Goal: Task Accomplishment & Management: Use online tool/utility

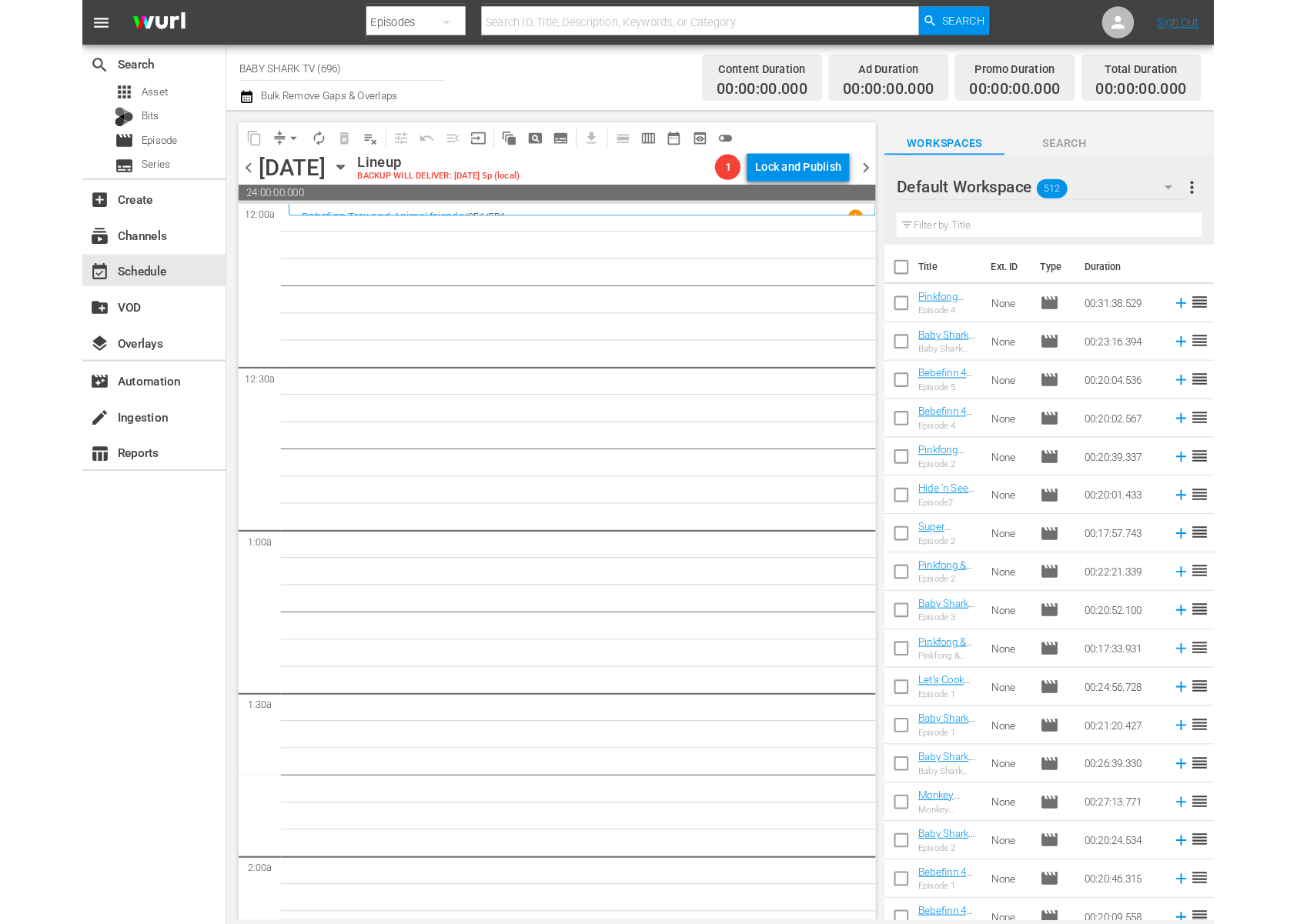
scroll to position [4622, 0]
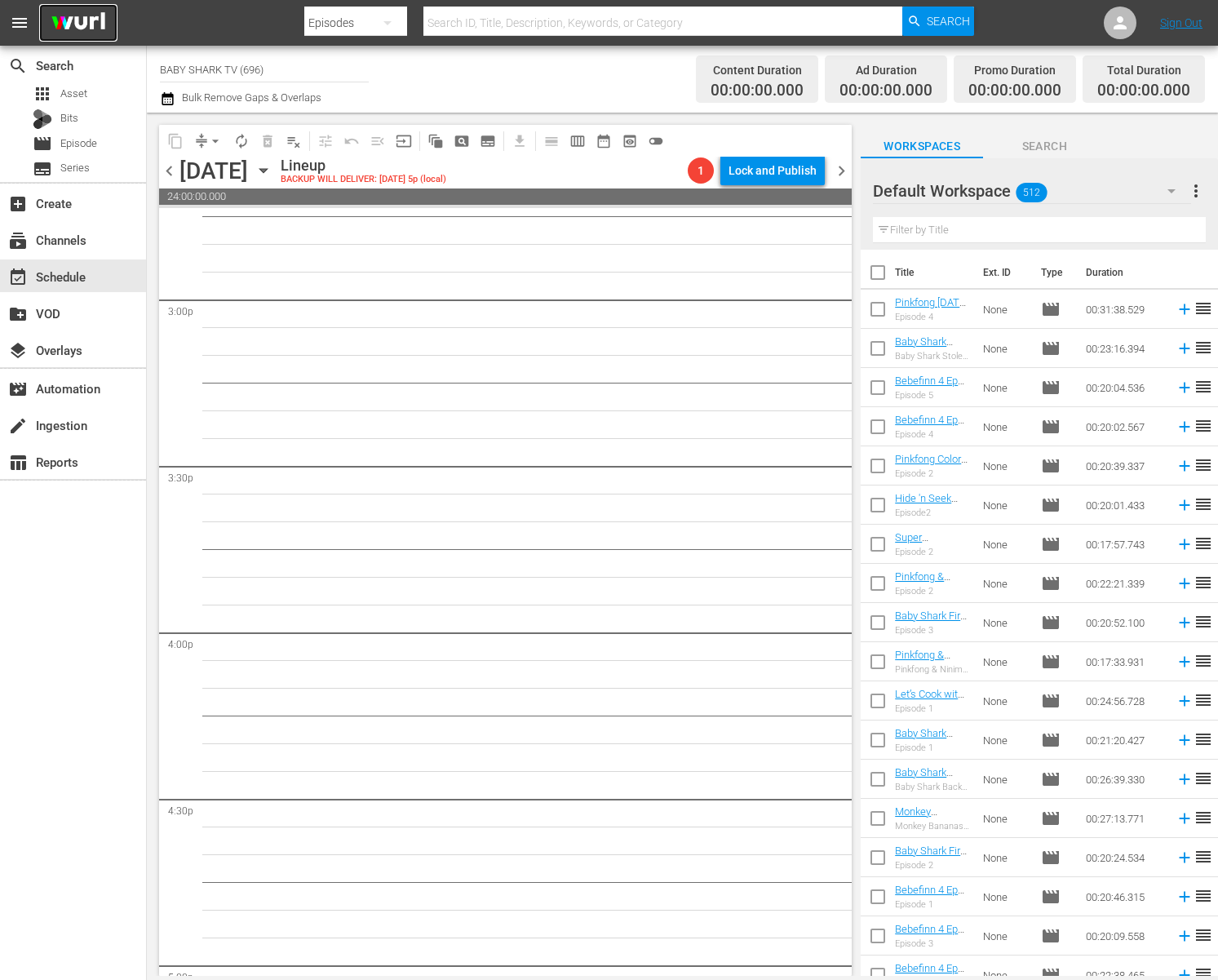
click at [102, 19] on img at bounding box center [78, 23] width 78 height 38
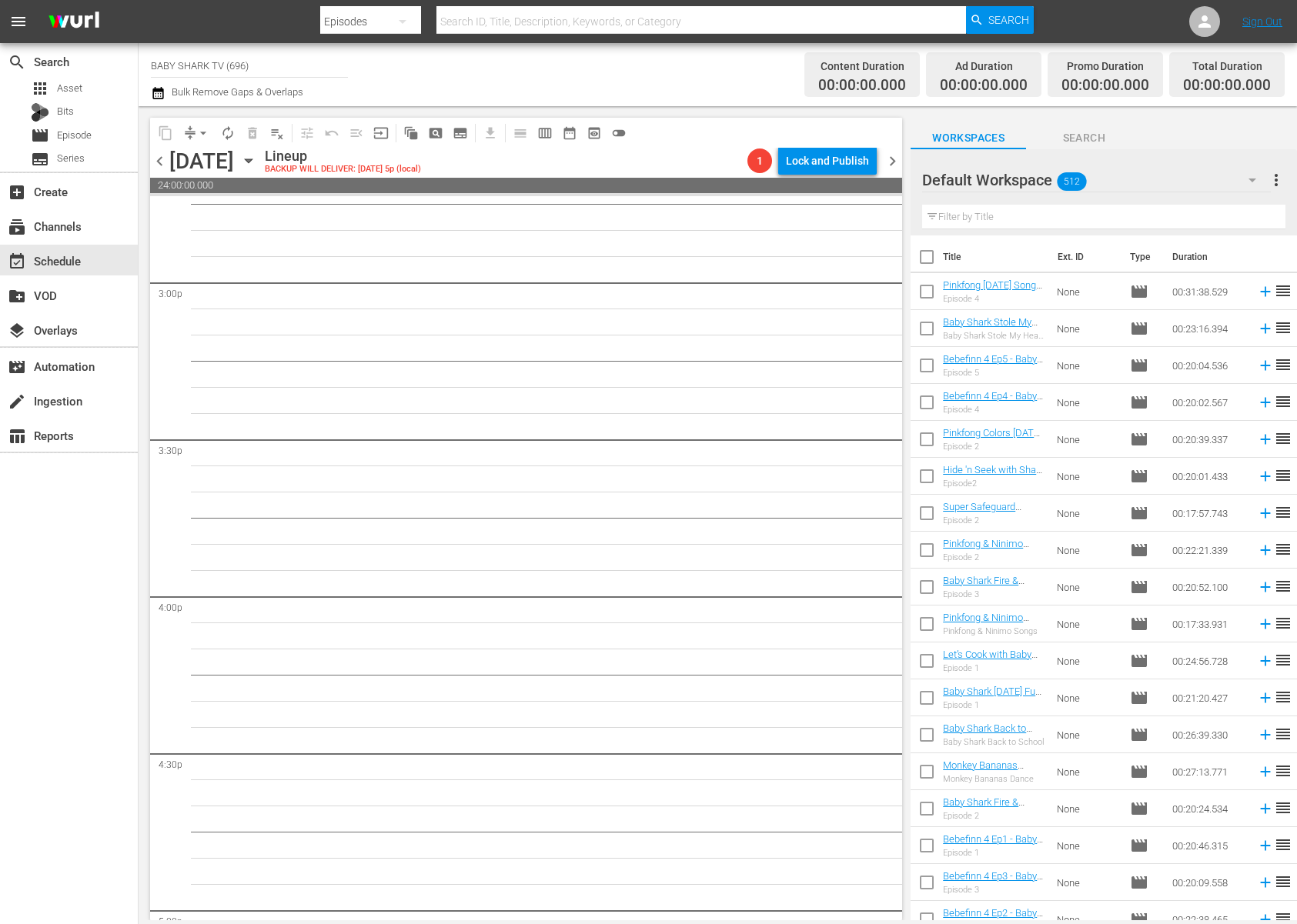
click at [1088, 33] on nav "menu Search By Episodes Search ID, Title, Description, Keywords, or Category Se…" at bounding box center [648, 21] width 1297 height 43
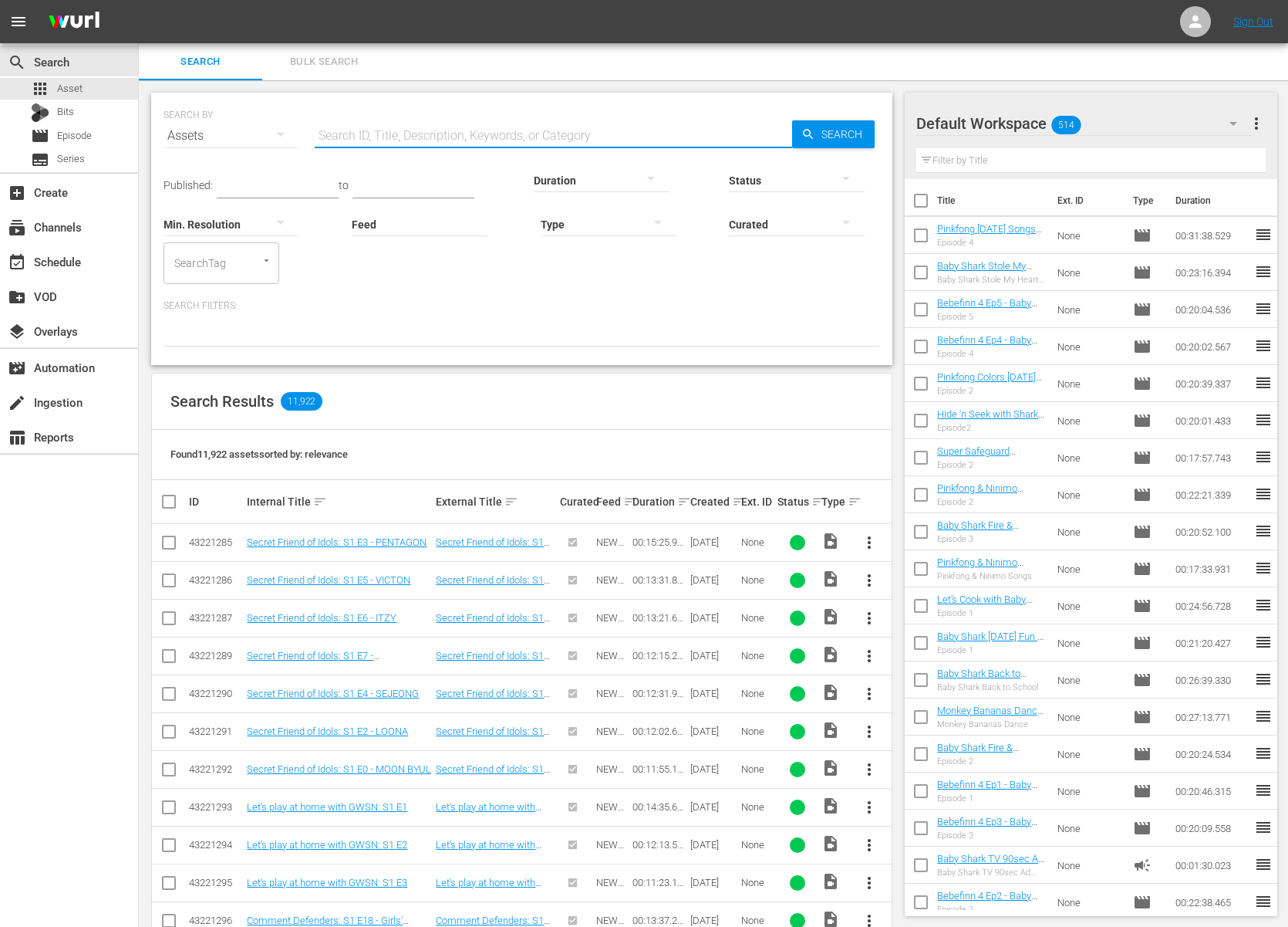
click at [431, 143] on input "text" at bounding box center [554, 136] width 477 height 37
type input "플러스"
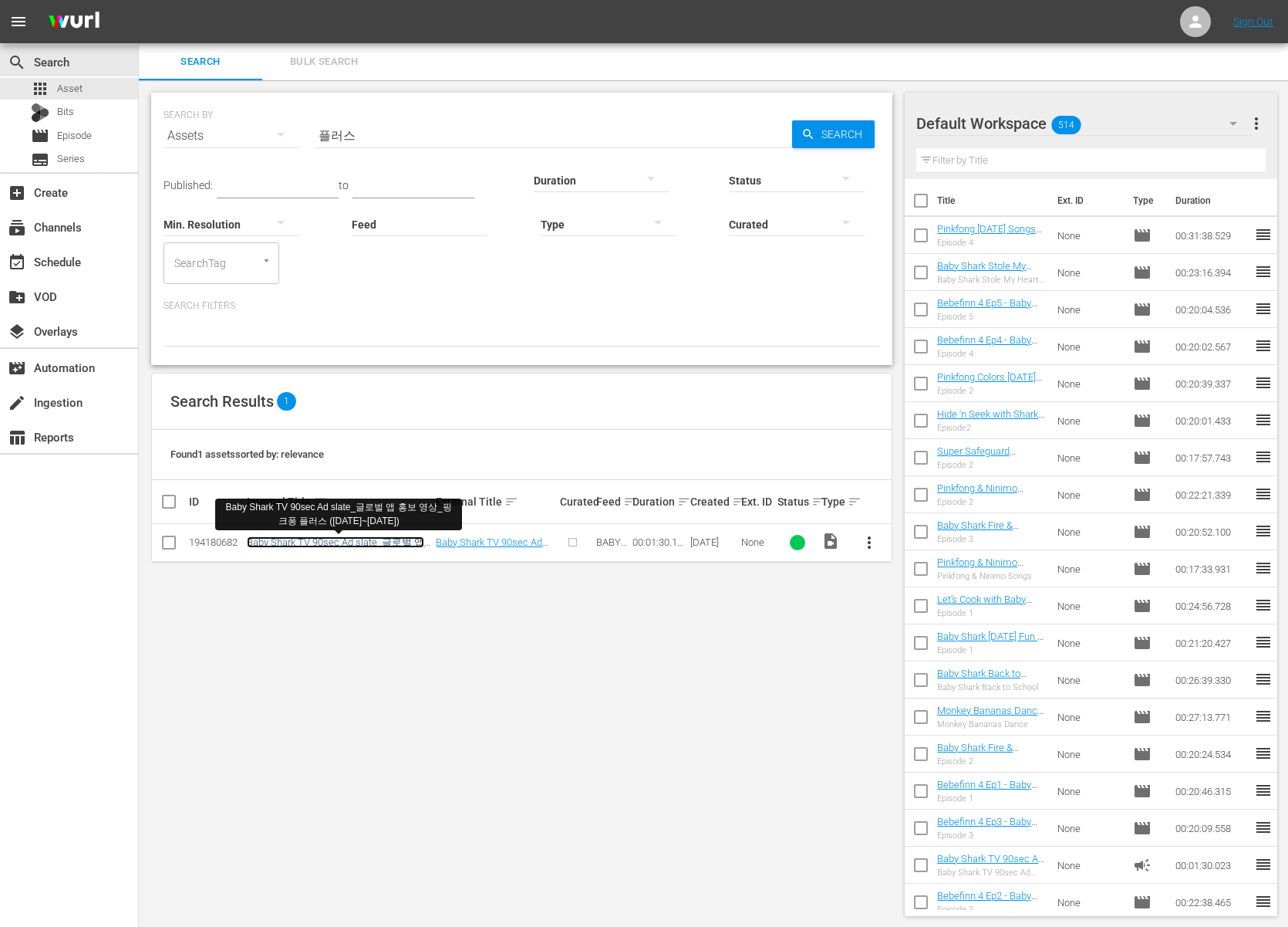
click at [395, 546] on link "Baby Shark TV 90sec Ad slate_글로벌 앱 홍보 영상_핑크퐁 플러스 (25.10.13~25.11.16)" at bounding box center [337, 549] width 182 height 26
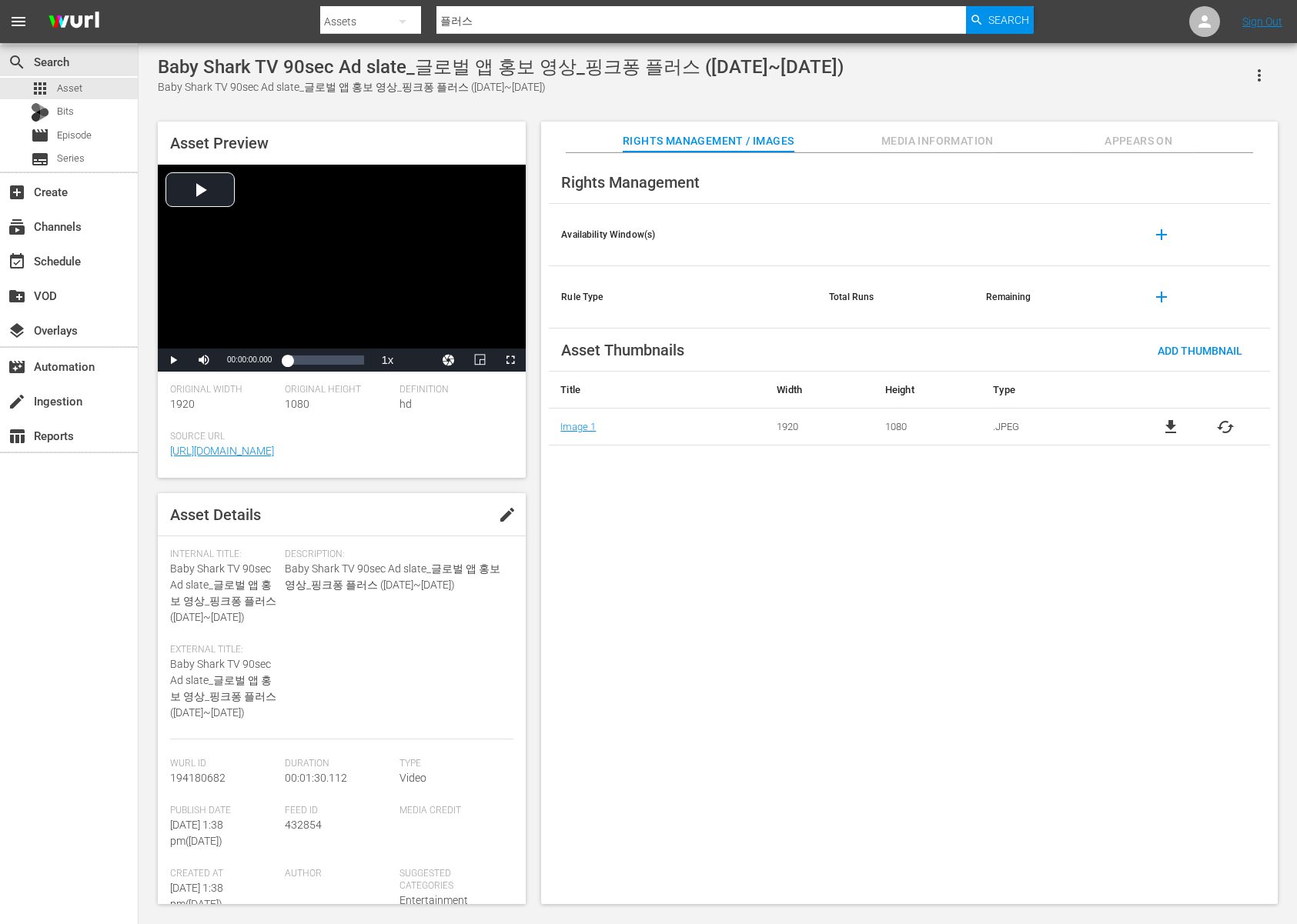
click at [495, 523] on button "edit" at bounding box center [506, 514] width 37 height 37
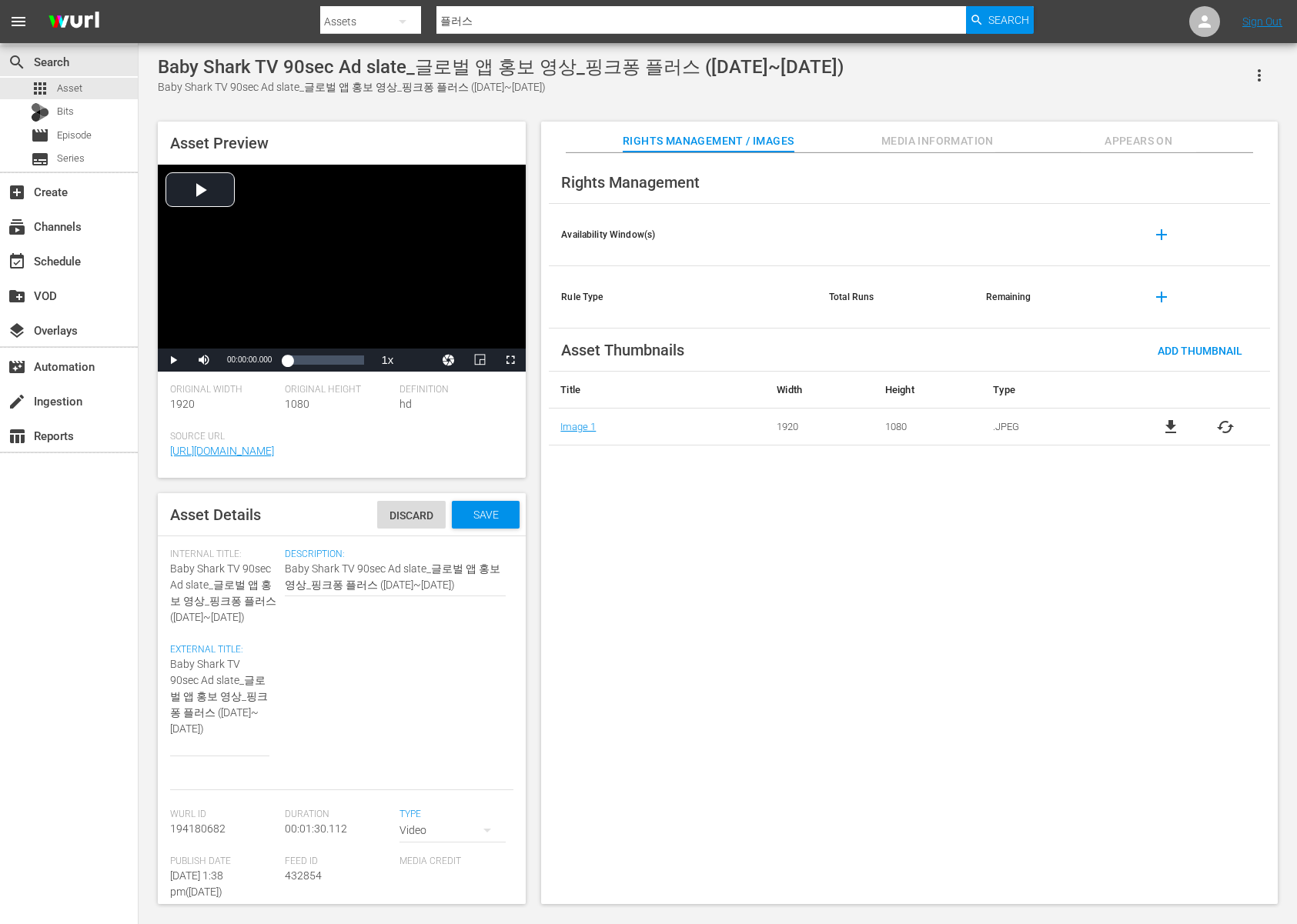
click at [435, 831] on div "Video" at bounding box center [452, 830] width 107 height 43
click at [435, 776] on div "Ad" at bounding box center [443, 772] width 66 height 25
click at [445, 671] on div "Video Ad Live Promo" at bounding box center [648, 462] width 1297 height 924
click at [465, 510] on span "Save" at bounding box center [486, 515] width 50 height 12
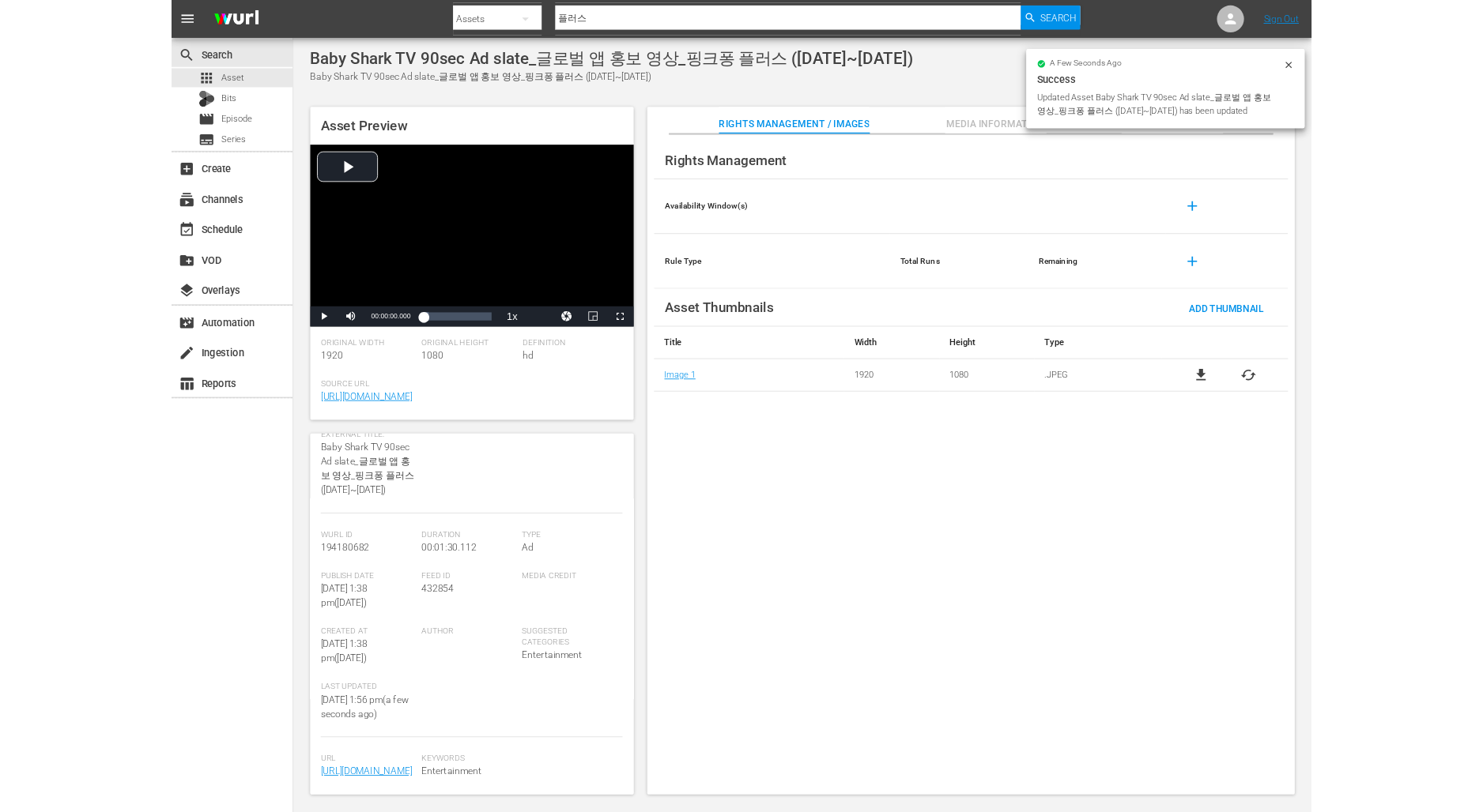
scroll to position [275, 0]
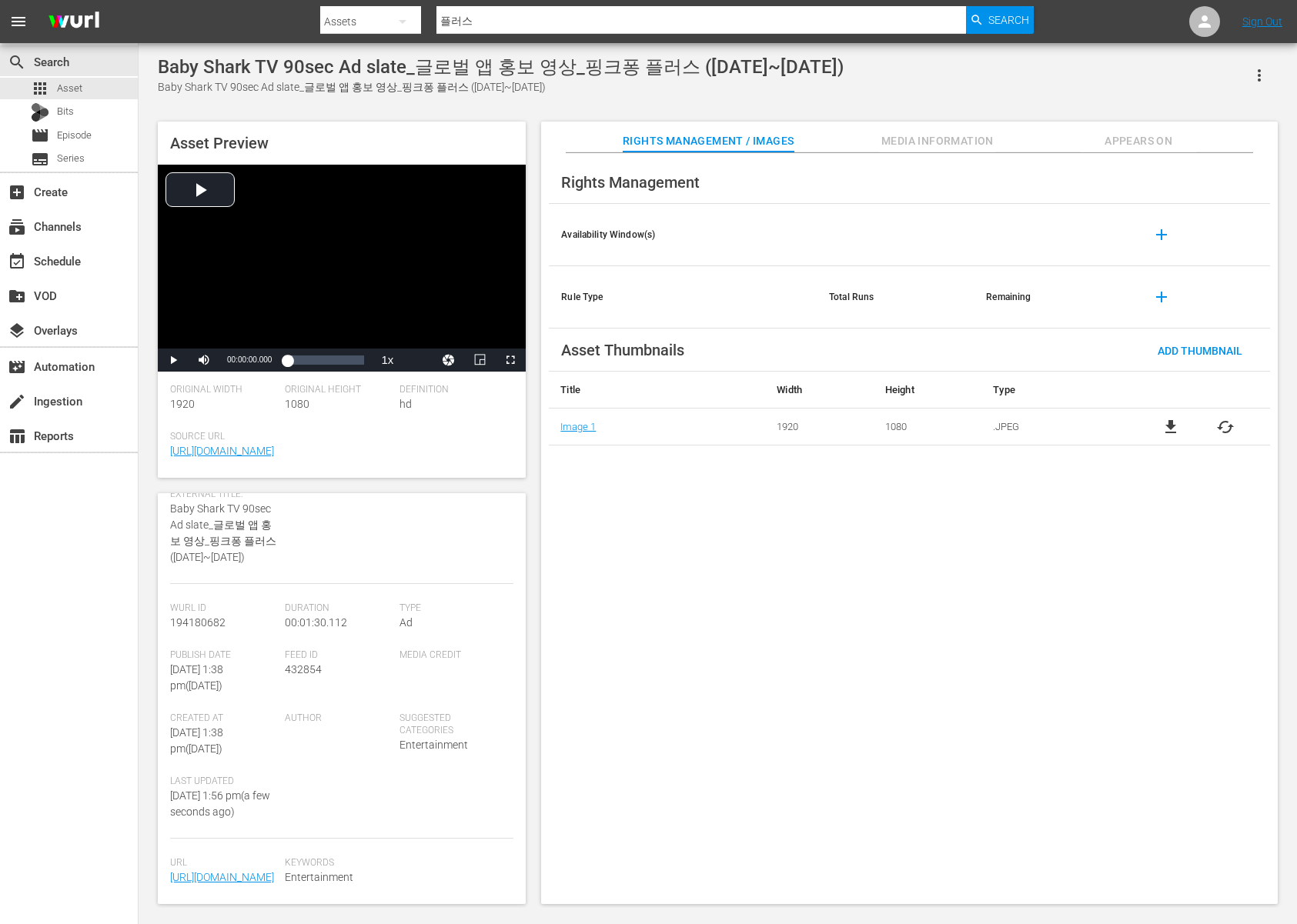
click at [481, 27] on input "플러스" at bounding box center [701, 21] width 529 height 37
click at [998, 9] on span "Search" at bounding box center [1008, 20] width 41 height 27
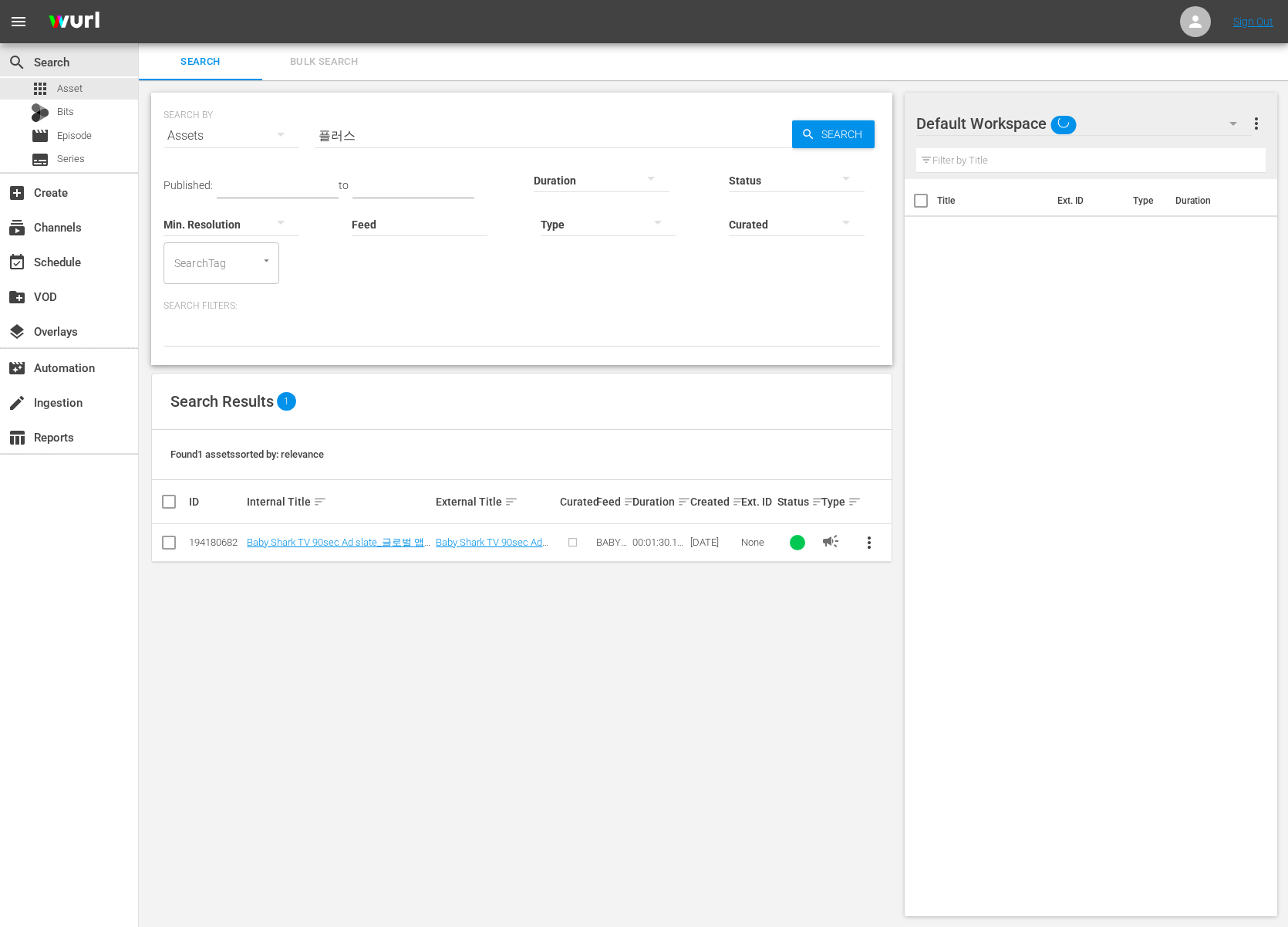
click at [678, 391] on div "Search Results 1" at bounding box center [521, 402] width 739 height 57
click at [163, 544] on input "checkbox" at bounding box center [169, 546] width 19 height 19
checkbox input "true"
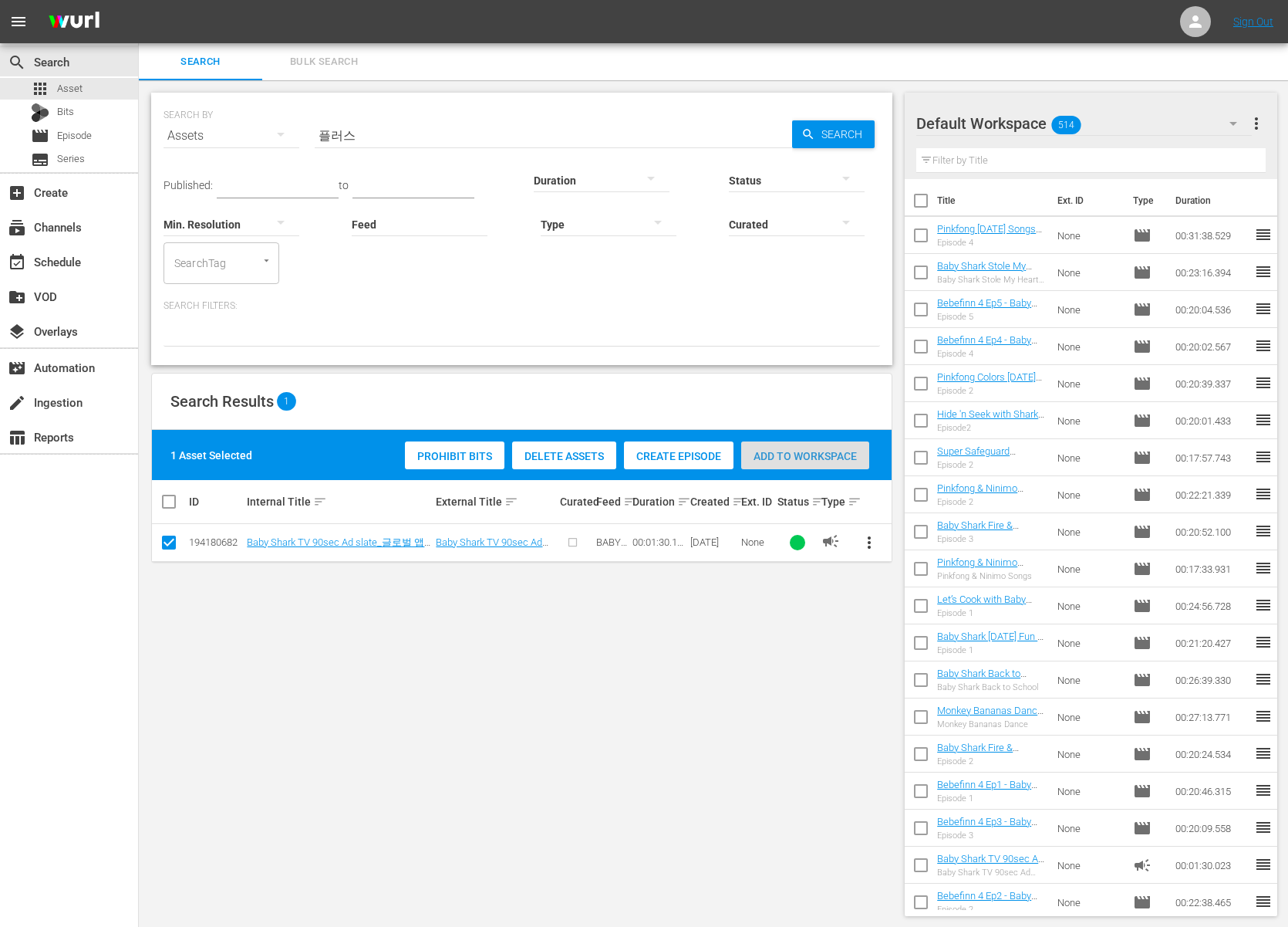
click at [781, 462] on div "Add to Workspace" at bounding box center [805, 456] width 128 height 29
click at [1028, 163] on input "text" at bounding box center [1091, 160] width 349 height 25
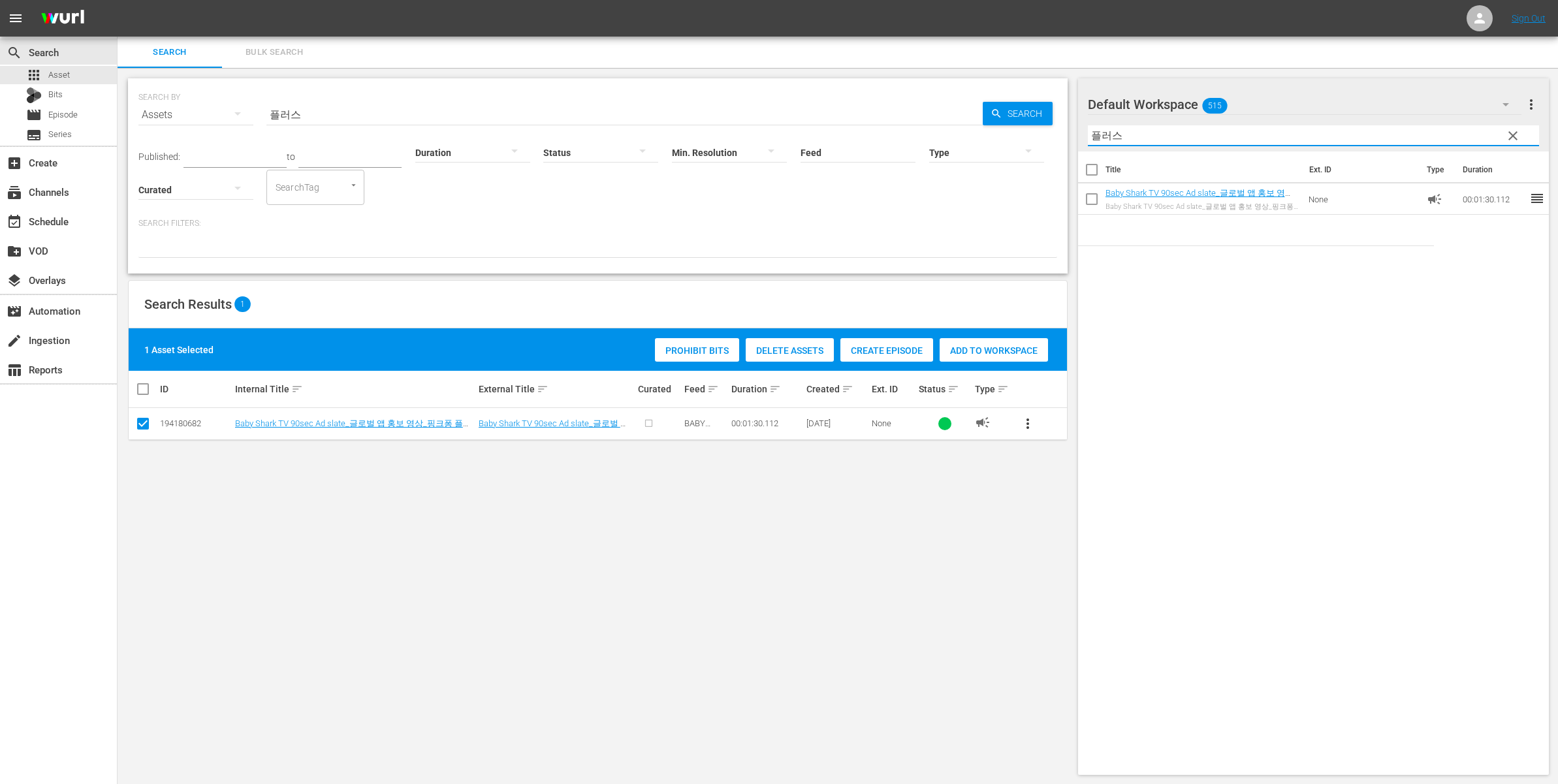
type input "플러스"
click at [502, 275] on div "SEARCH BY Search By Assets Search ID, Title, Description, Keywords, or Category…" at bounding box center [598, 426] width 960 height 717
click at [53, 120] on span "Episode" at bounding box center [63, 115] width 29 height 13
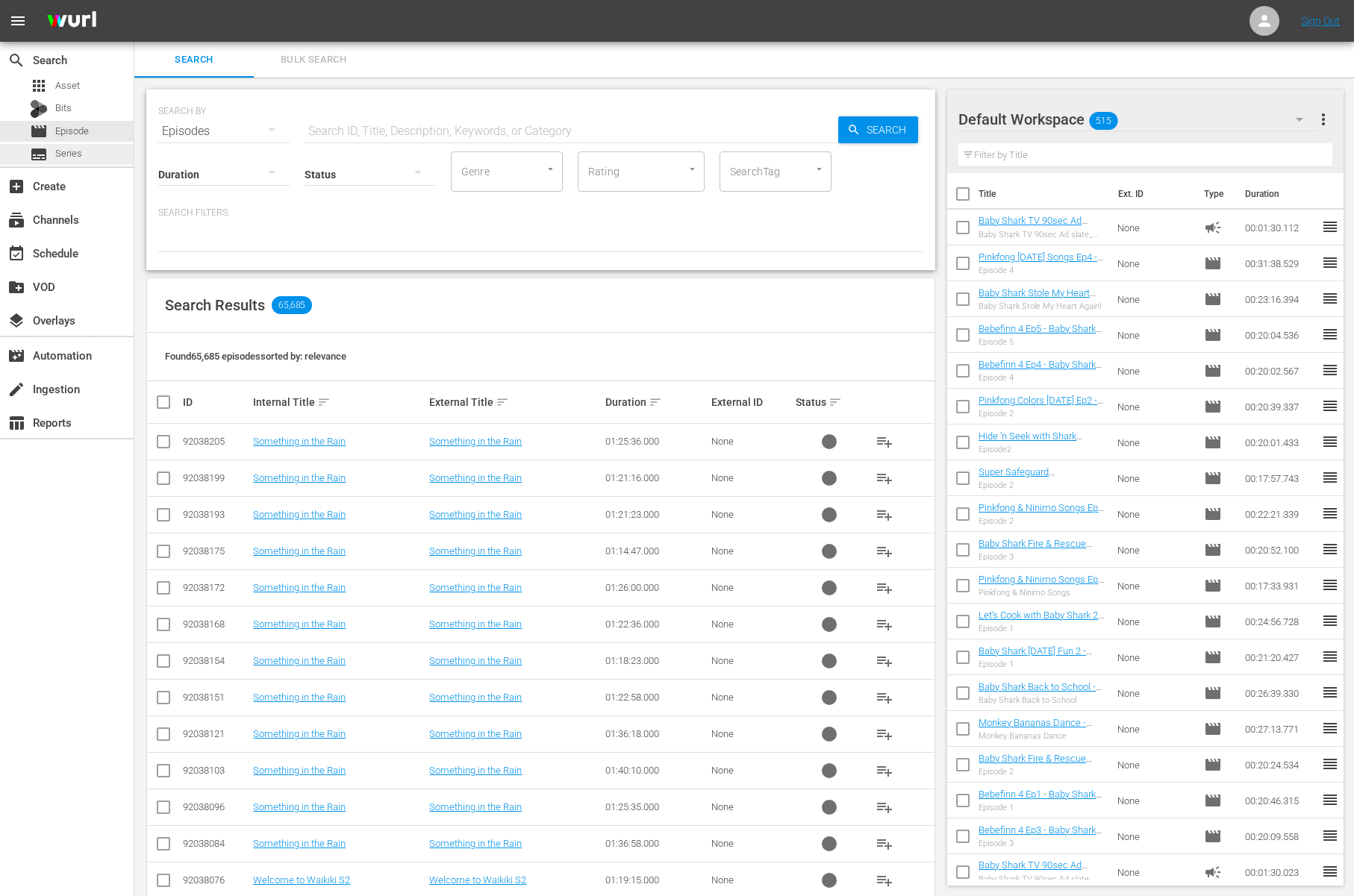
click at [56, 151] on span "Series" at bounding box center [68, 154] width 27 height 15
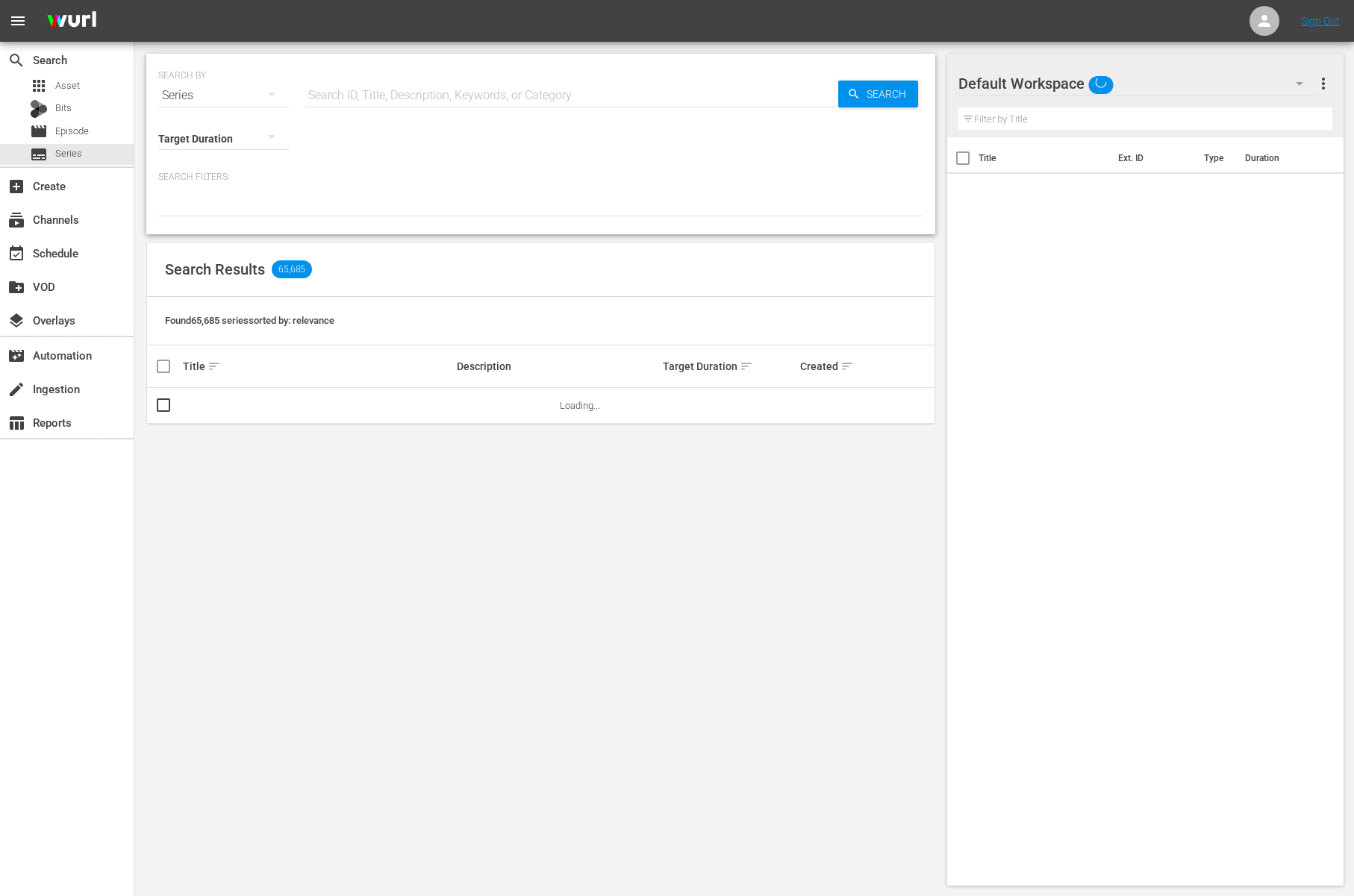
click at [405, 85] on input "text" at bounding box center [572, 95] width 533 height 36
paste input "Learn ABC with Baby Shark"
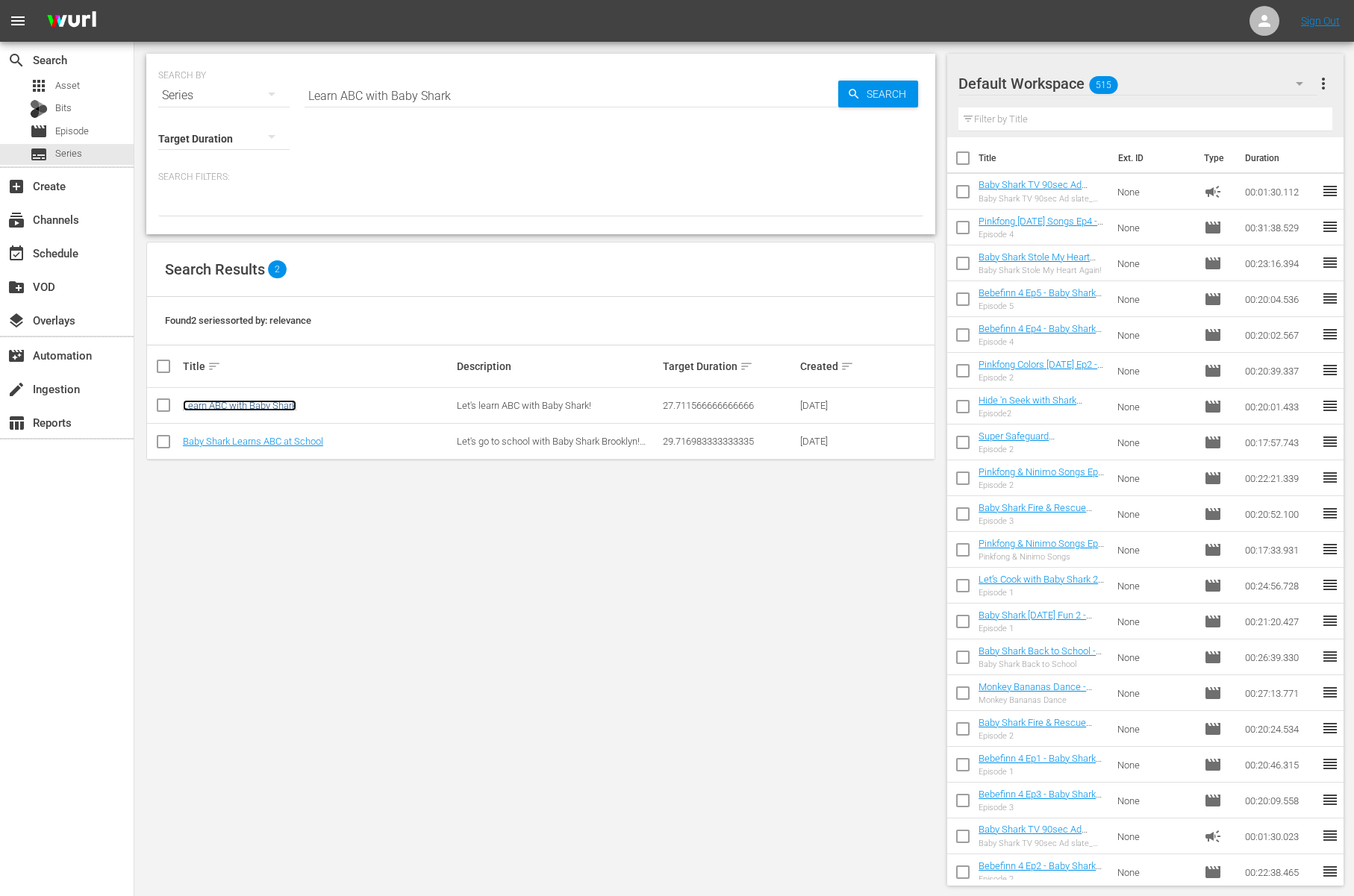
click at [289, 407] on link "Learn ABC with Baby Shark" at bounding box center [239, 404] width 114 height 11
click at [380, 91] on input "Learn ABC with Baby Shark" at bounding box center [572, 95] width 533 height 36
paste input "Baby Shark Brooklyn Ep.2"
type input "Baby Shark Brooklyn"
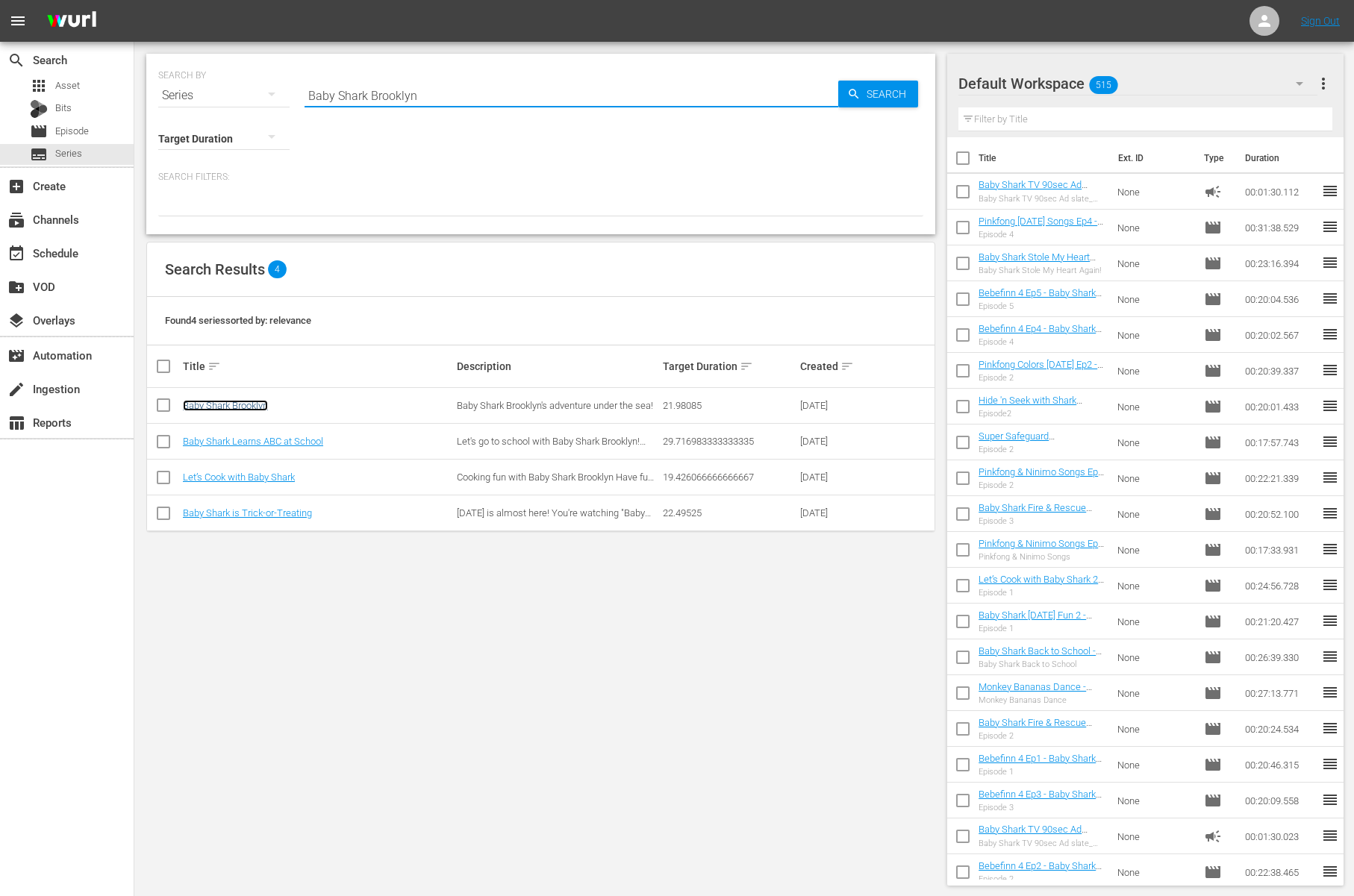
click at [226, 406] on link "Baby Shark Brooklyn" at bounding box center [225, 404] width 85 height 11
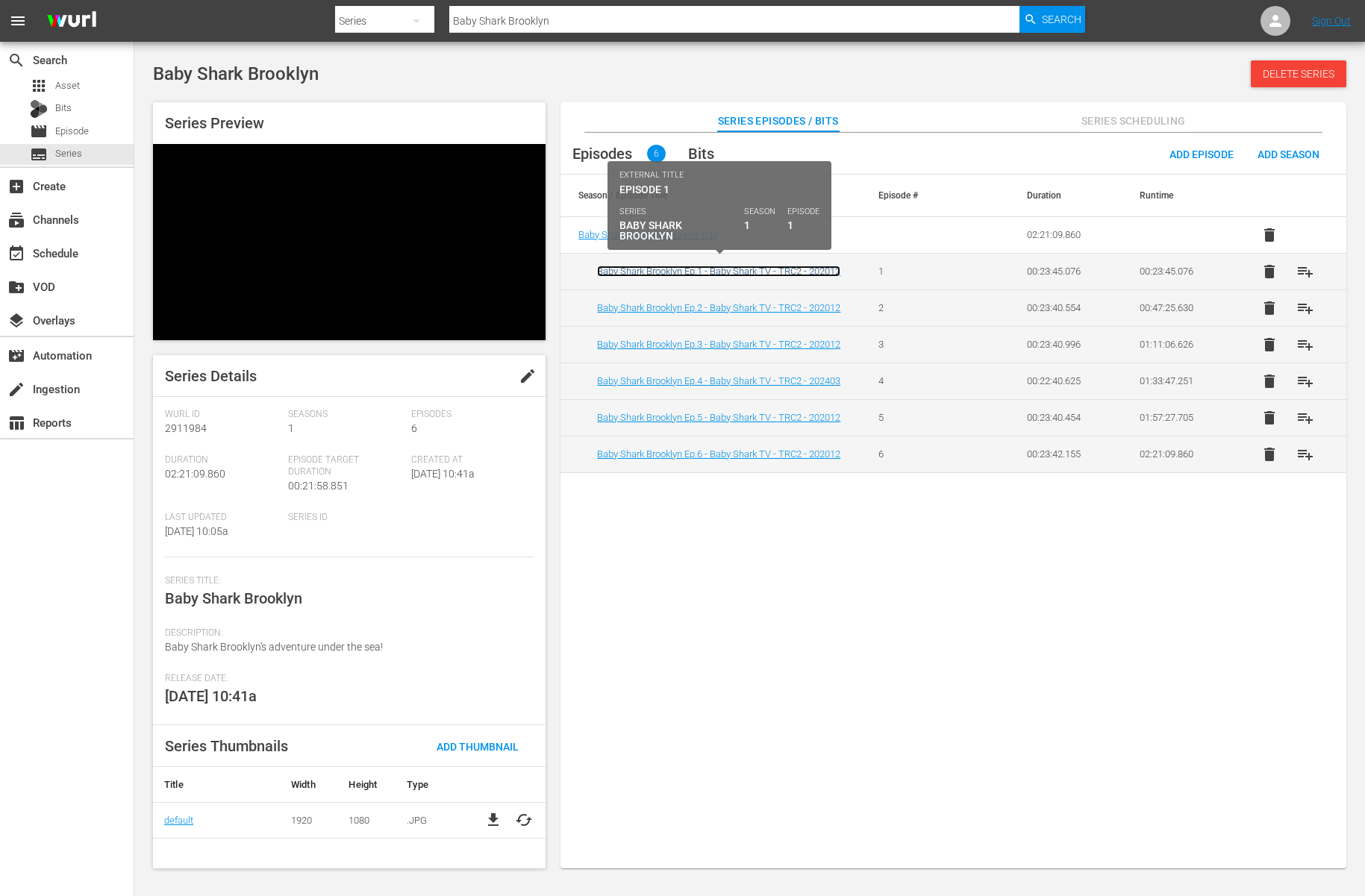
click at [690, 266] on link "Baby Shark Brooklyn Ep.1 - Baby Shark TV - TRC2 - 202012" at bounding box center [719, 271] width 243 height 11
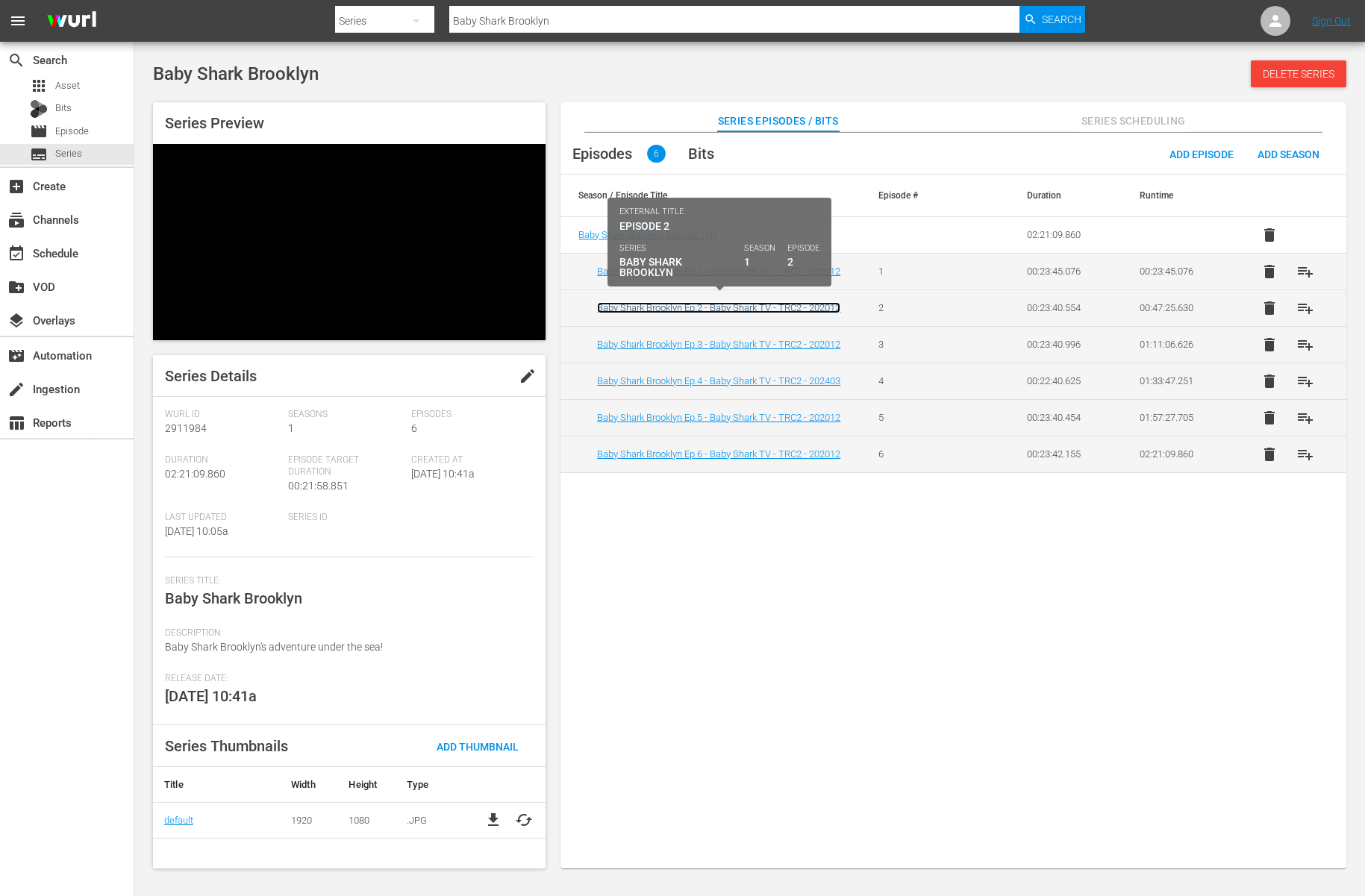
click at [690, 302] on link "Baby Shark Brooklyn Ep.2 - Baby Shark TV - TRC2 - 202012" at bounding box center [719, 307] width 243 height 11
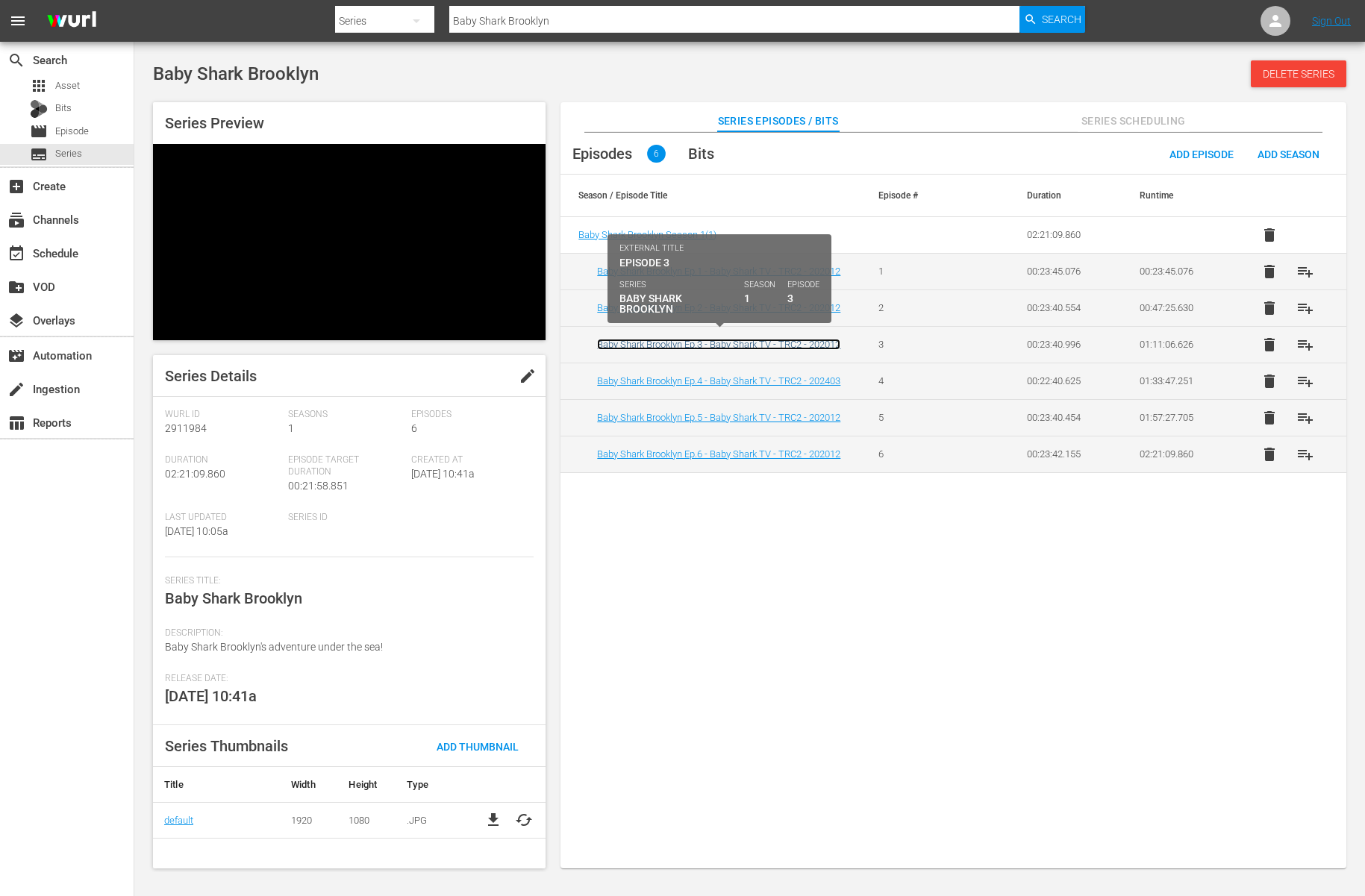
click at [697, 339] on link "Baby Shark Brooklyn Ep.3 - Baby Shark TV - TRC2 - 202012" at bounding box center [719, 344] width 243 height 11
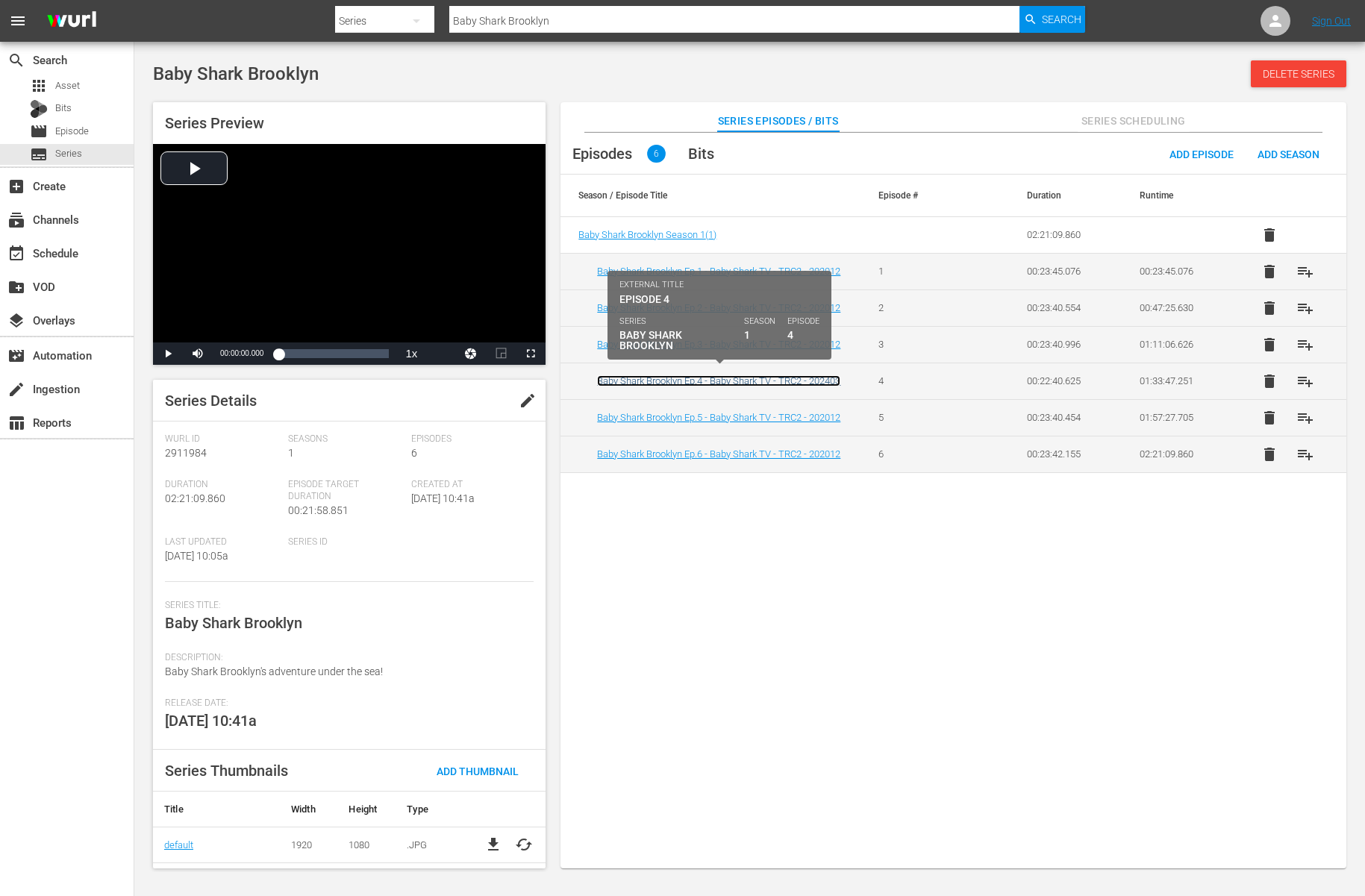
click at [698, 377] on link "Baby Shark Brooklyn Ep.4 - Baby Shark TV - TRC2 - 202403" at bounding box center [719, 380] width 243 height 11
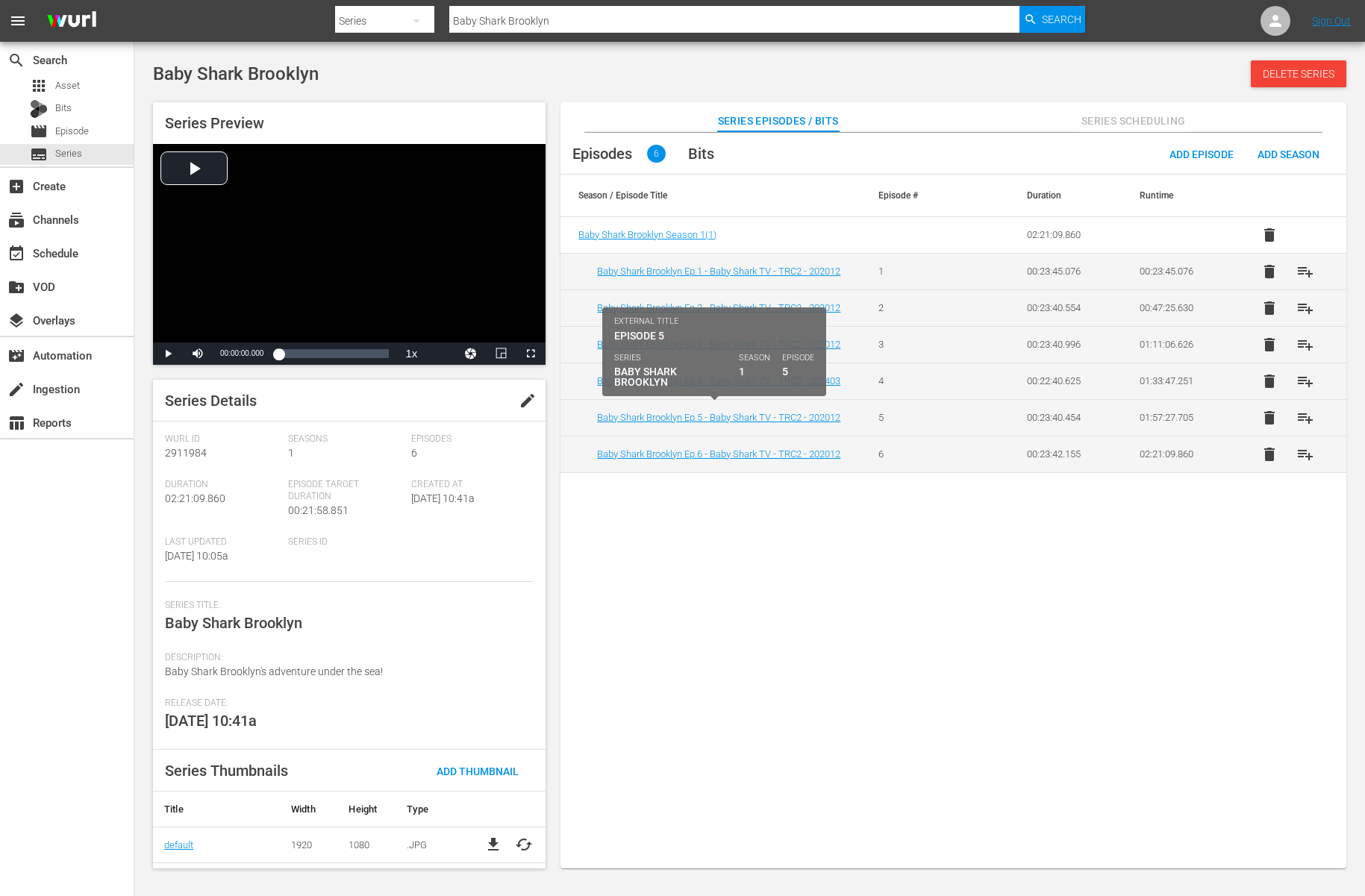
click at [709, 418] on div "Baby Shark Brooklyn Ep.5 - Baby Shark TV - TRC2 - 202012" at bounding box center [720, 417] width 246 height 11
click at [718, 412] on link "Baby Shark Brooklyn Ep.5 - Baby Shark TV - TRC2 - 202012" at bounding box center [719, 417] width 243 height 11
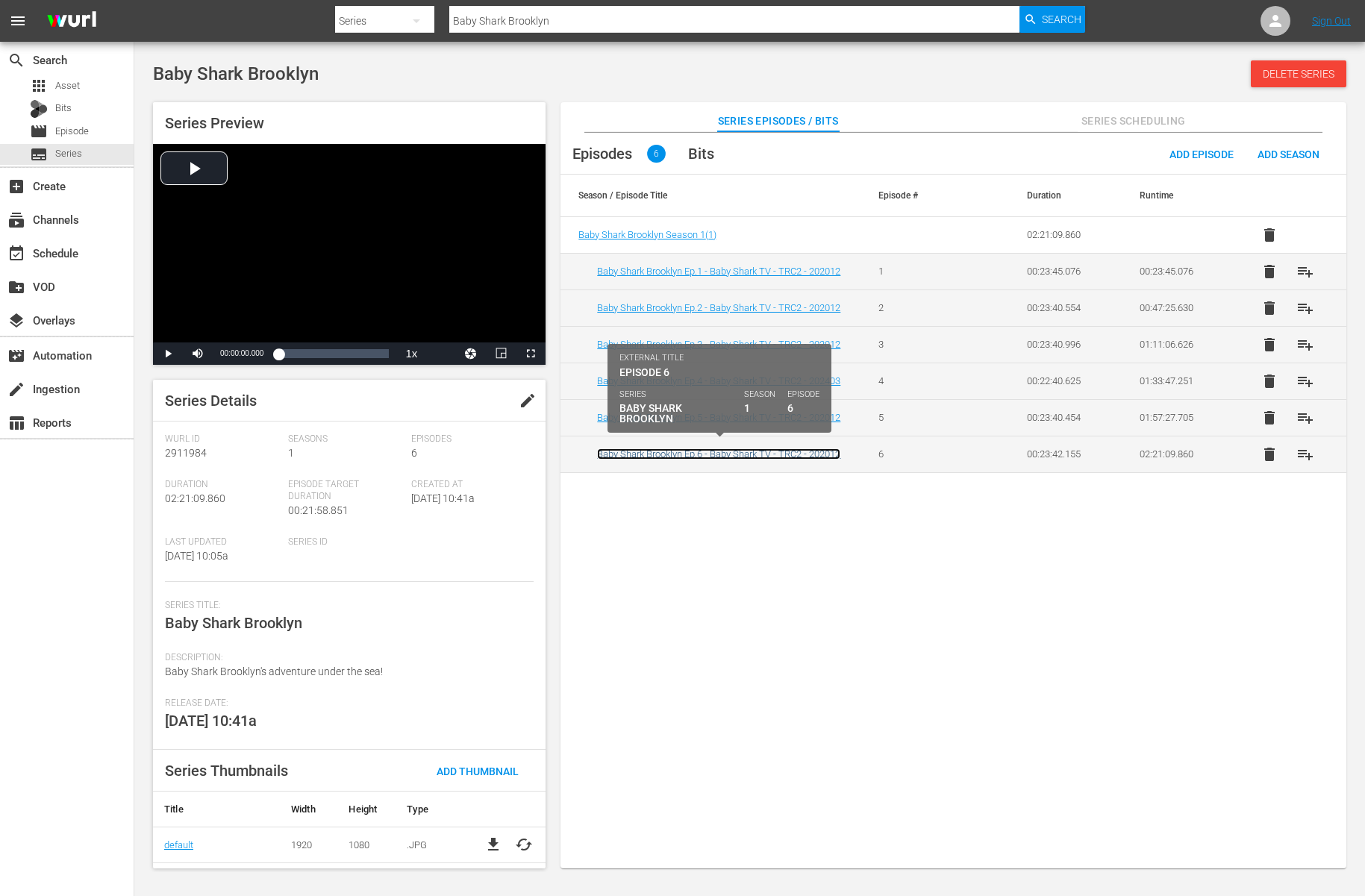
click at [709, 448] on link "Baby Shark Brooklyn Ep.6 - Baby Shark TV - TRC2 - 202012" at bounding box center [719, 453] width 243 height 11
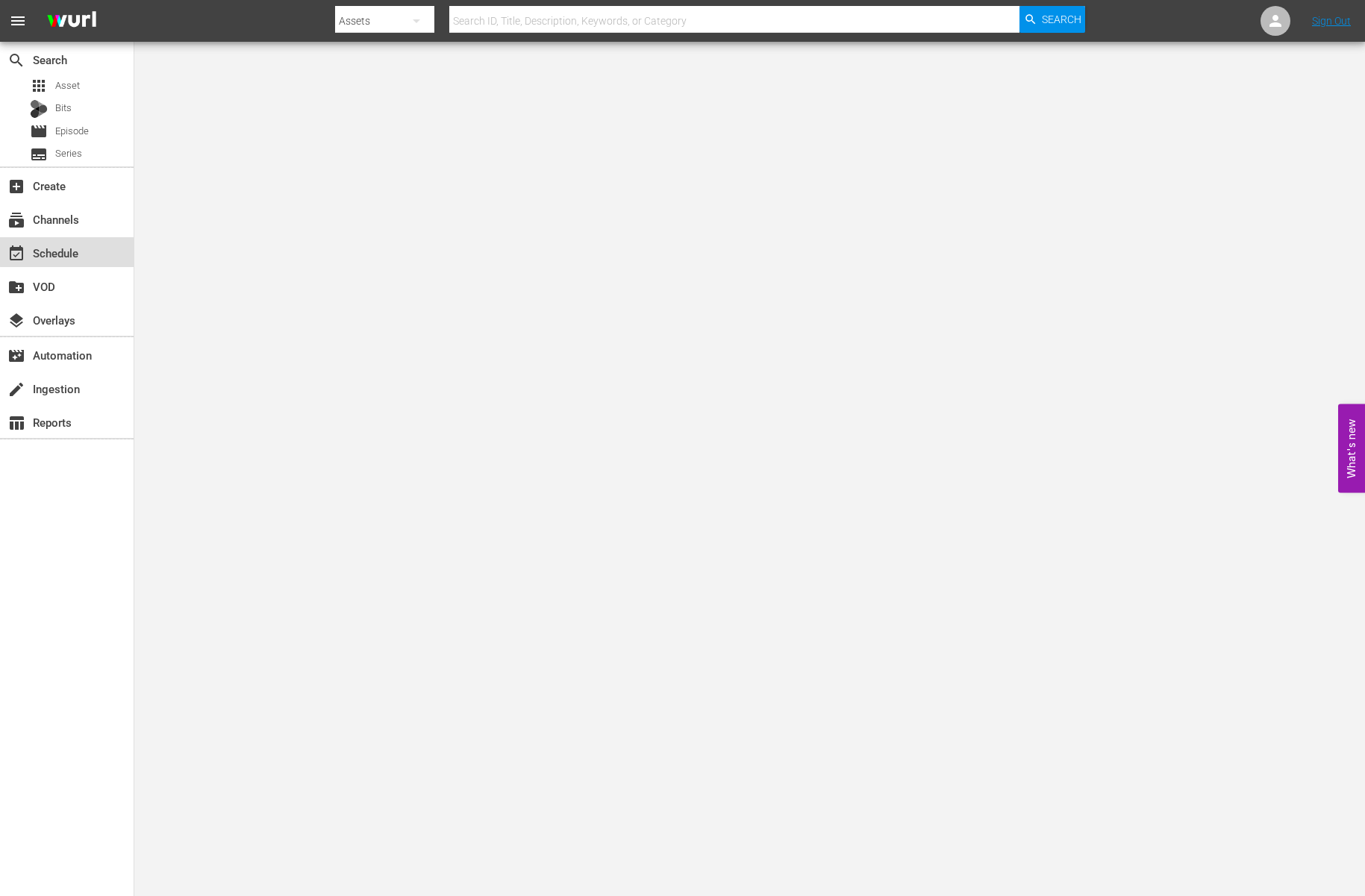
click at [69, 248] on div "event_available Schedule" at bounding box center [42, 251] width 84 height 13
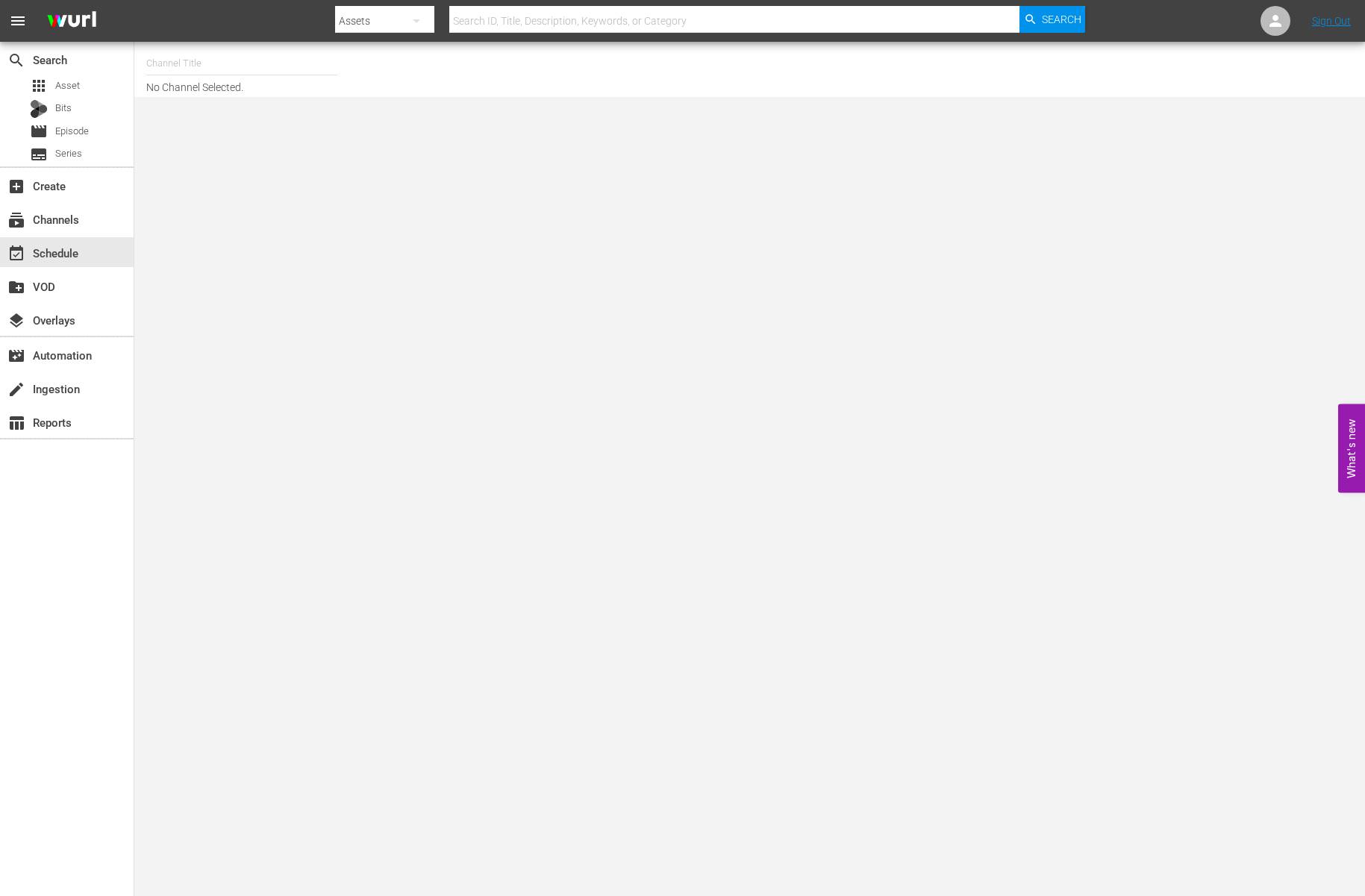
click at [229, 80] on input "text" at bounding box center [242, 63] width 191 height 36
type input "ㅠ"
click at [177, 59] on input "ba" at bounding box center [242, 63] width 191 height 36
click at [244, 56] on input "baa" at bounding box center [242, 63] width 191 height 36
click at [223, 61] on input "baa" at bounding box center [242, 63] width 191 height 36
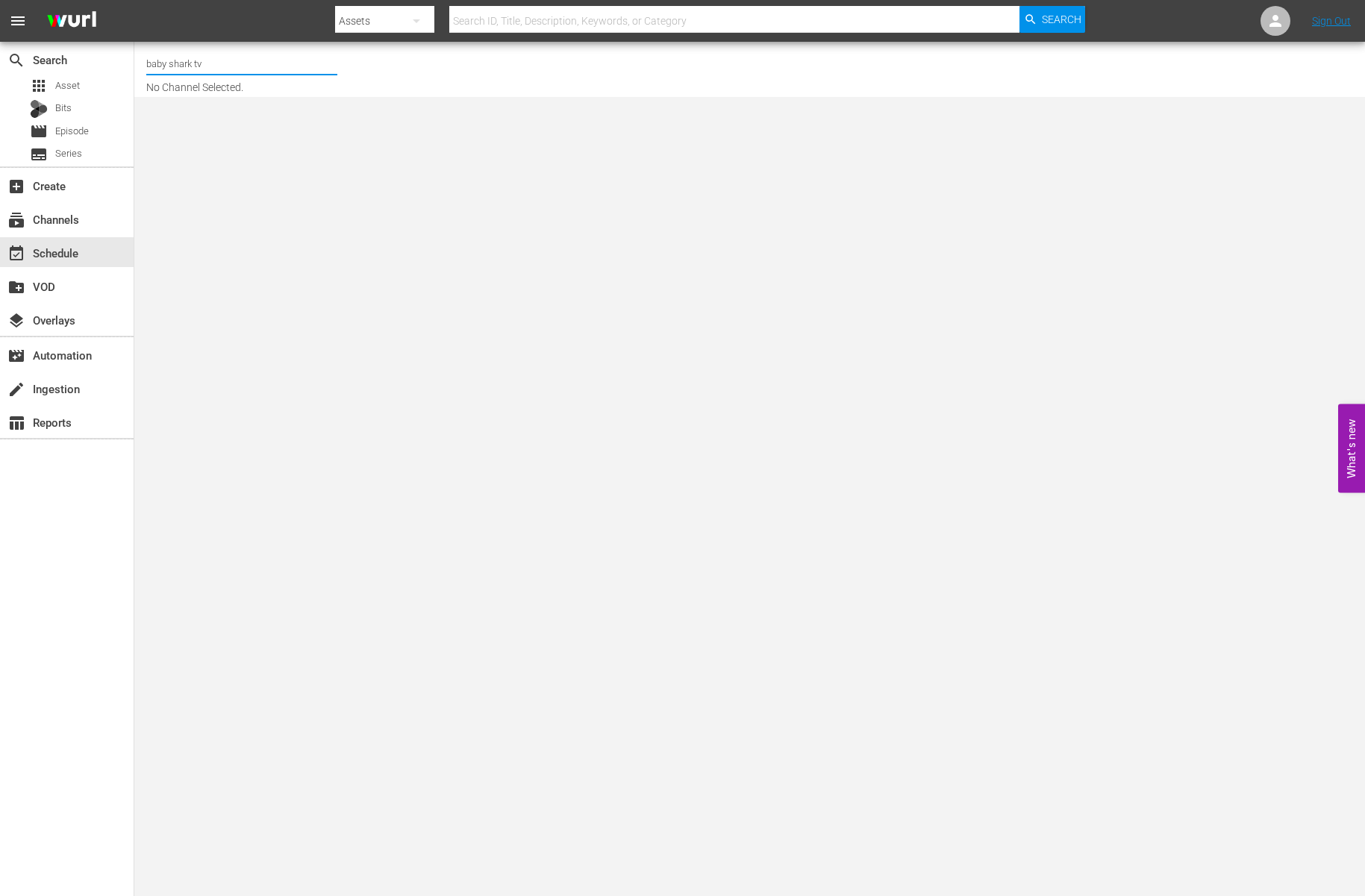
click at [418, 82] on div "Channel Title baby shark tv No Channel Selected." at bounding box center [475, 69] width 658 height 47
click at [248, 62] on input "baby shark tv" at bounding box center [242, 63] width 191 height 36
type input "b"
click at [200, 72] on input "baby" at bounding box center [242, 63] width 191 height 36
click at [252, 113] on div "BABY SHARK TV (696 - newidco_babysharktv_1)" at bounding box center [351, 105] width 386 height 36
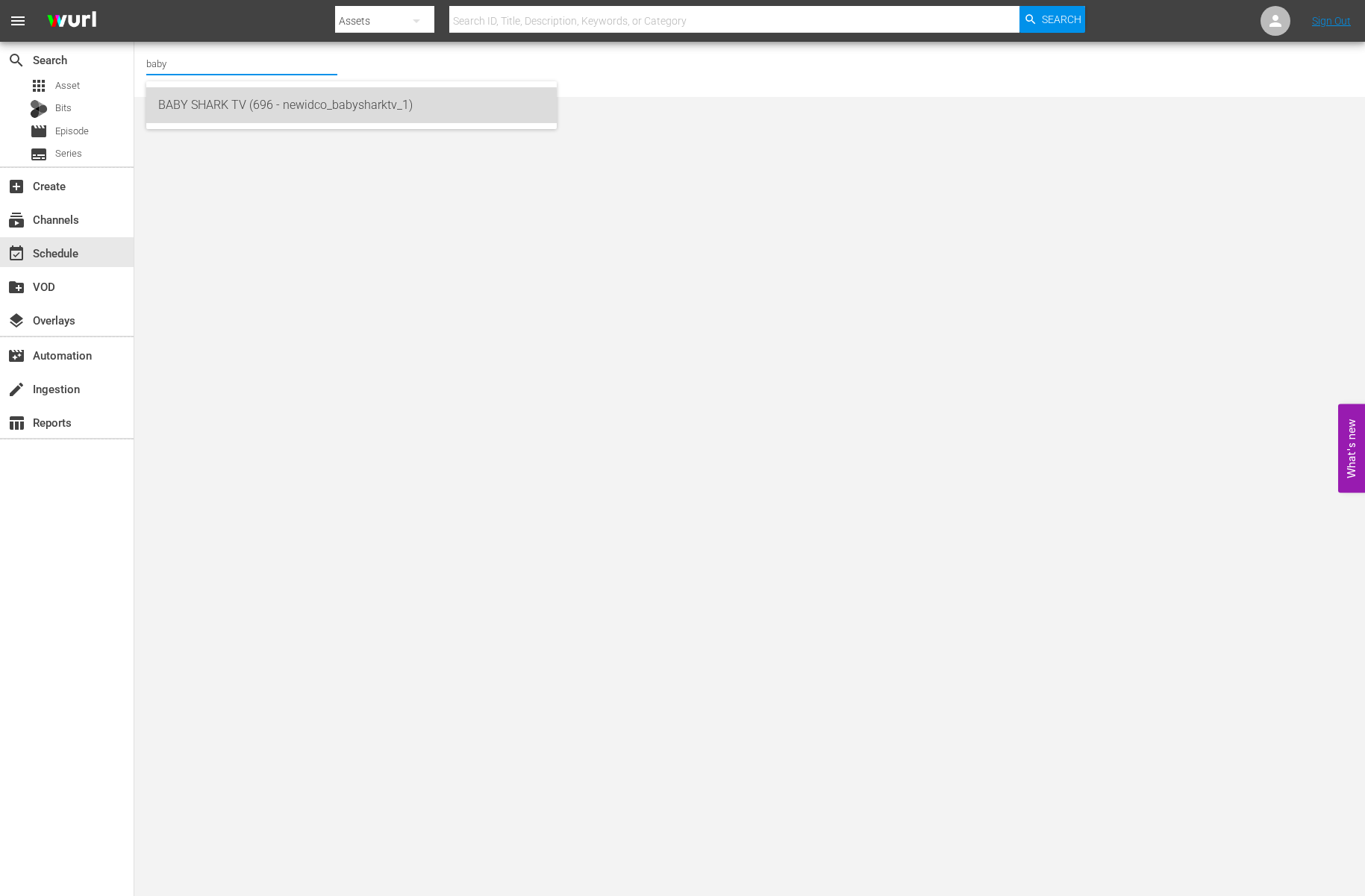
type input "BABY SHARK TV (696 - newidco_babysharktv_1)"
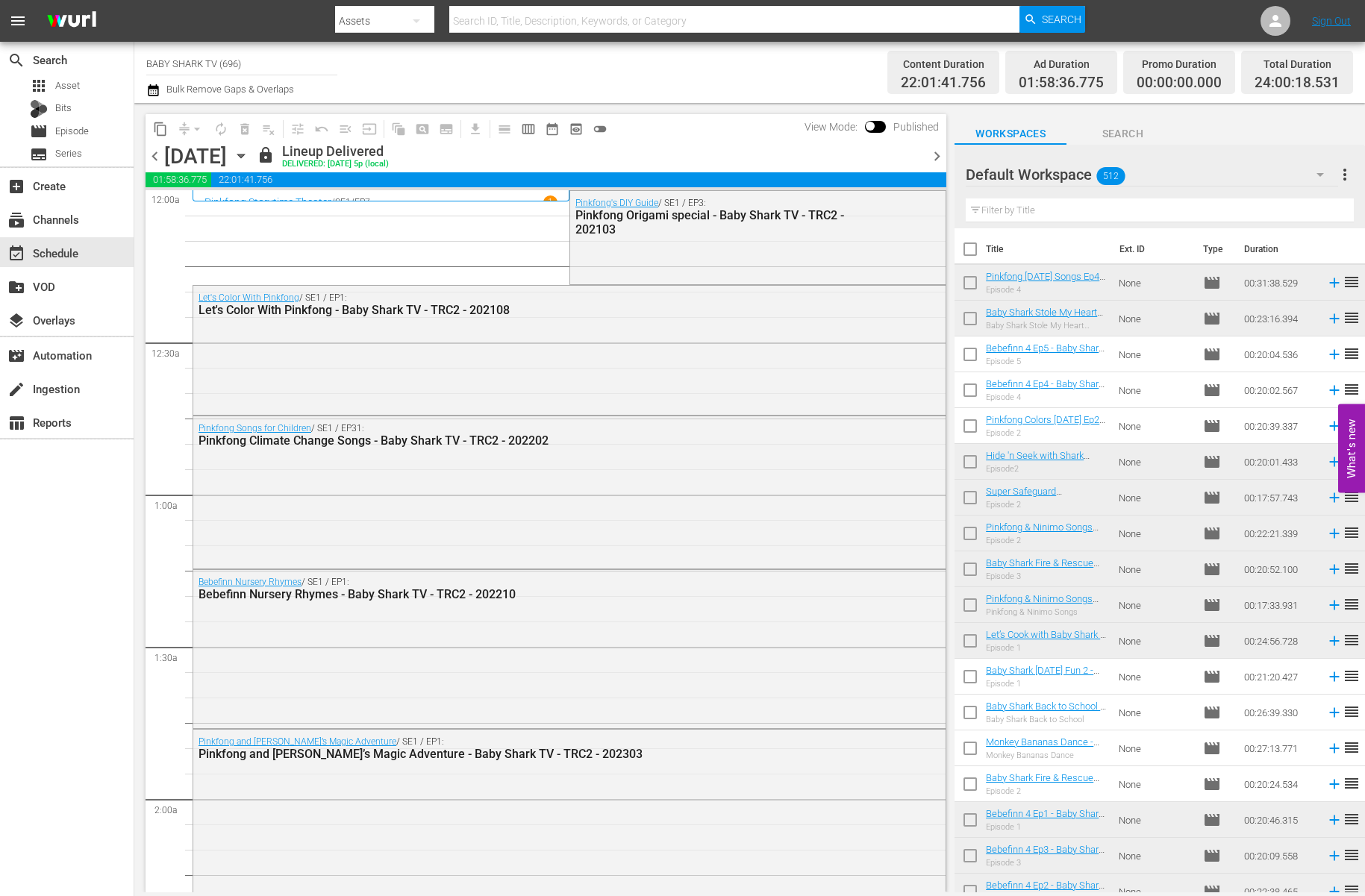
click at [244, 158] on icon "button" at bounding box center [241, 156] width 7 height 3
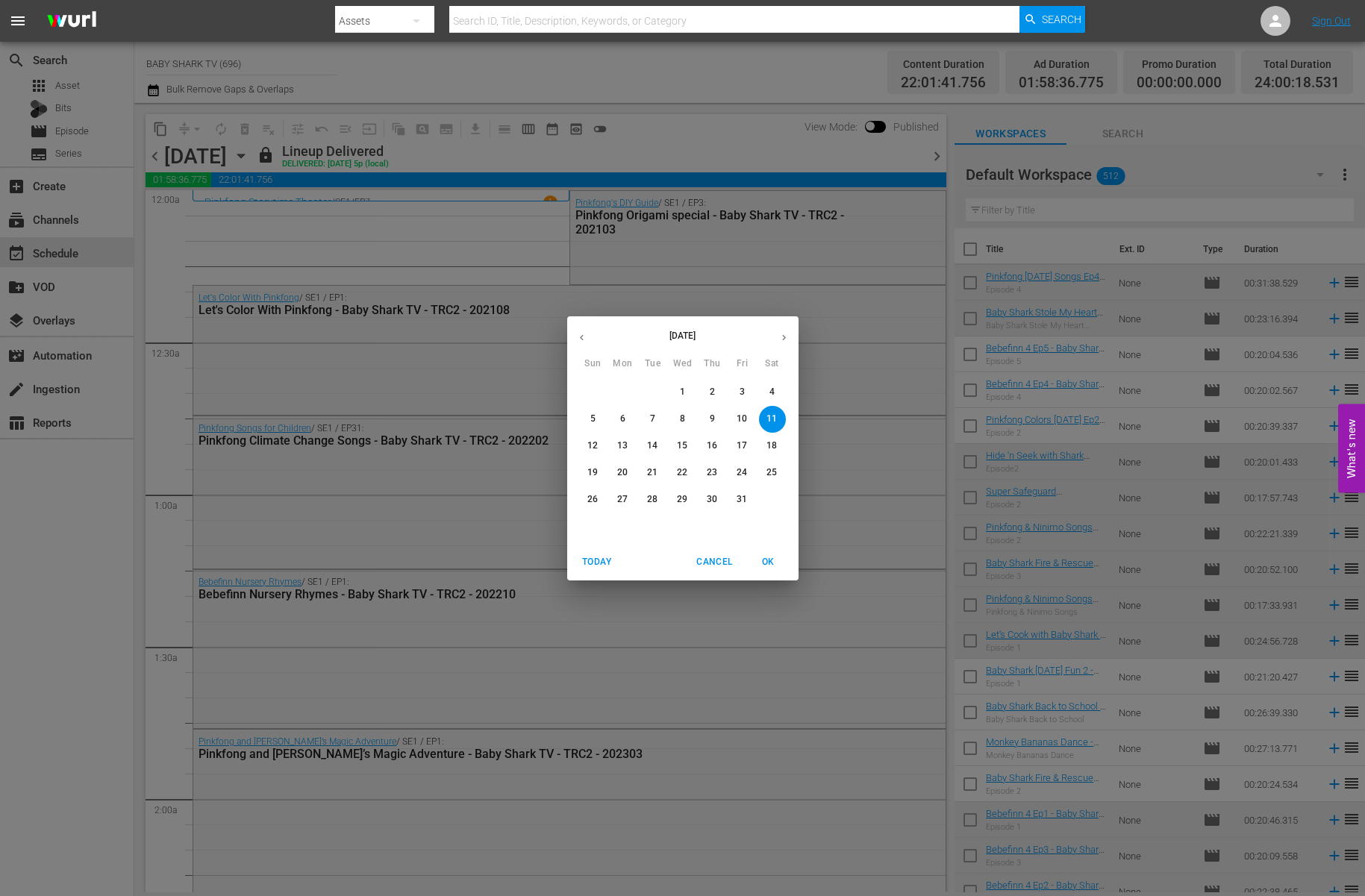
click at [621, 448] on p "13" at bounding box center [622, 445] width 11 height 12
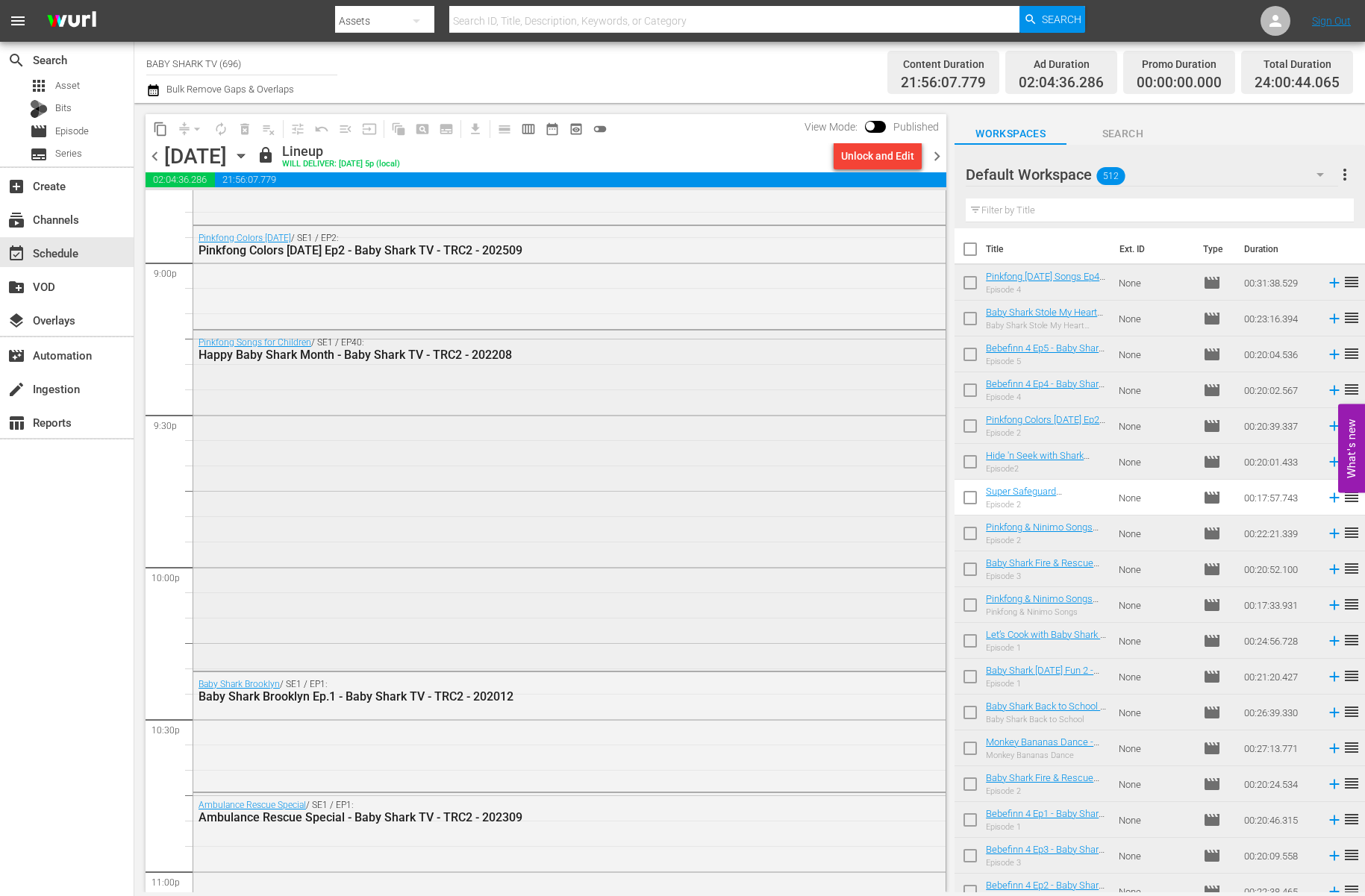
scroll to position [6606, 0]
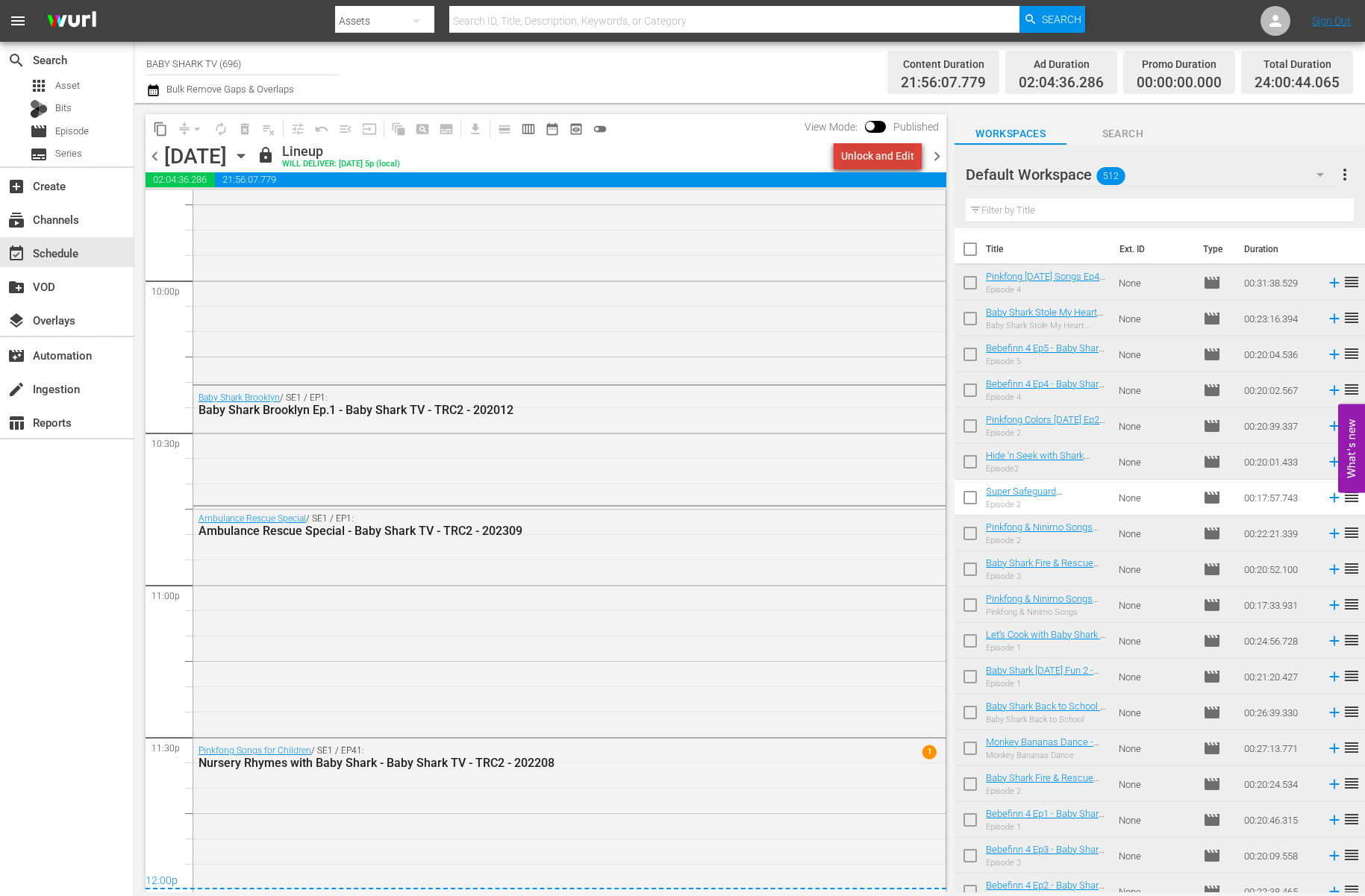
click at [891, 163] on div "Unlock and Edit" at bounding box center [877, 156] width 73 height 27
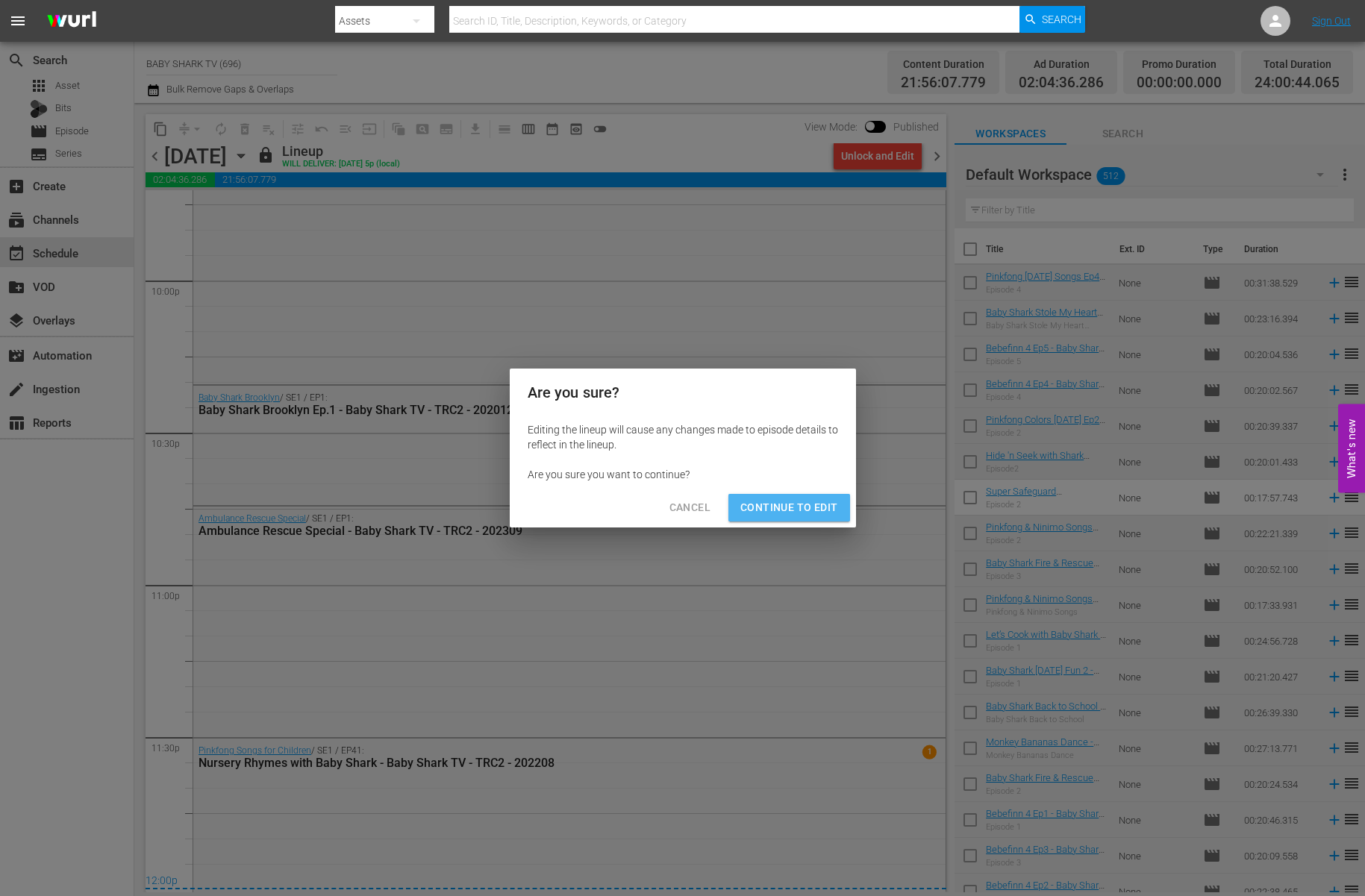
click at [814, 509] on span "Continue to Edit" at bounding box center [788, 507] width 97 height 18
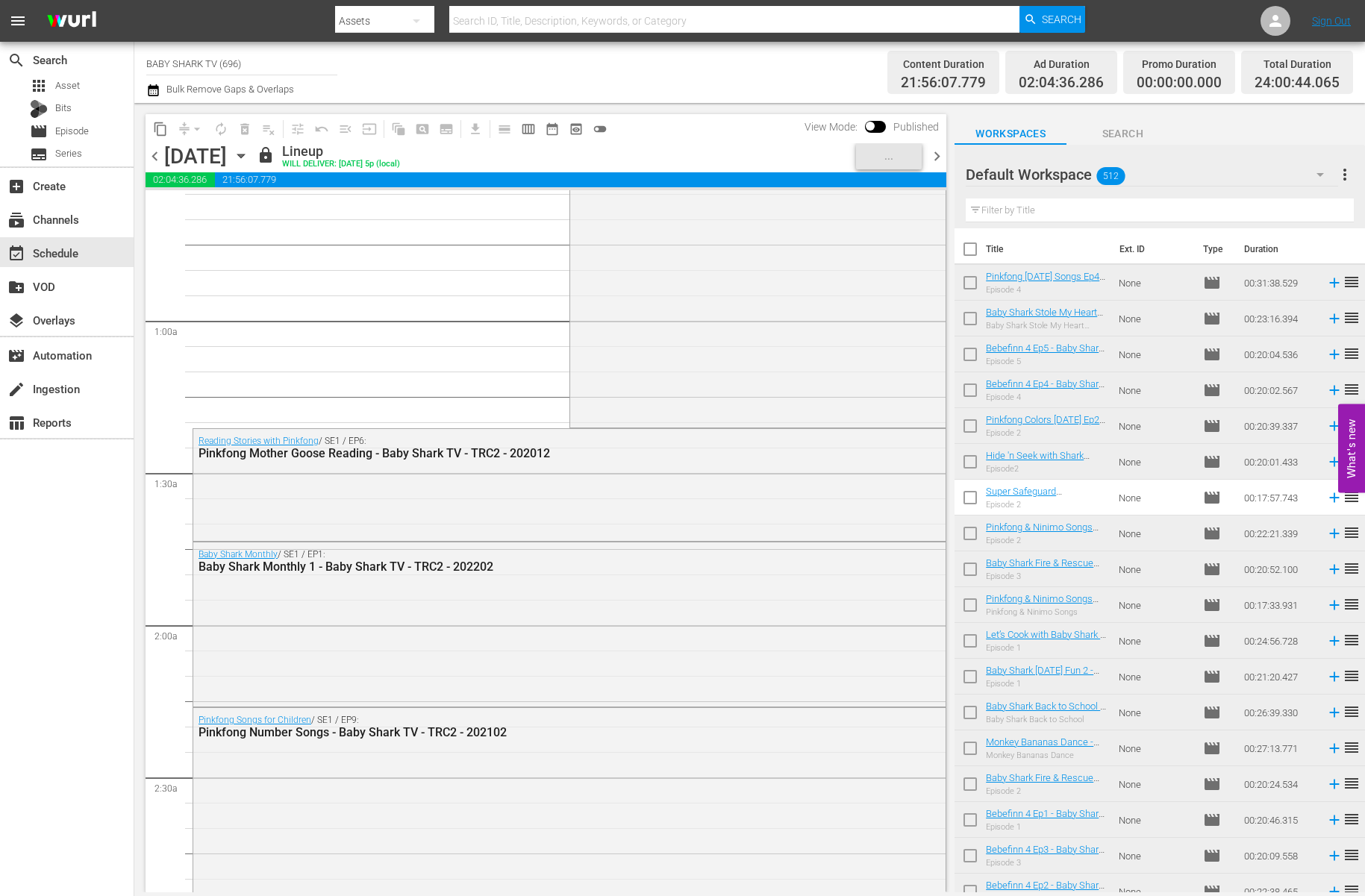
scroll to position [0, 0]
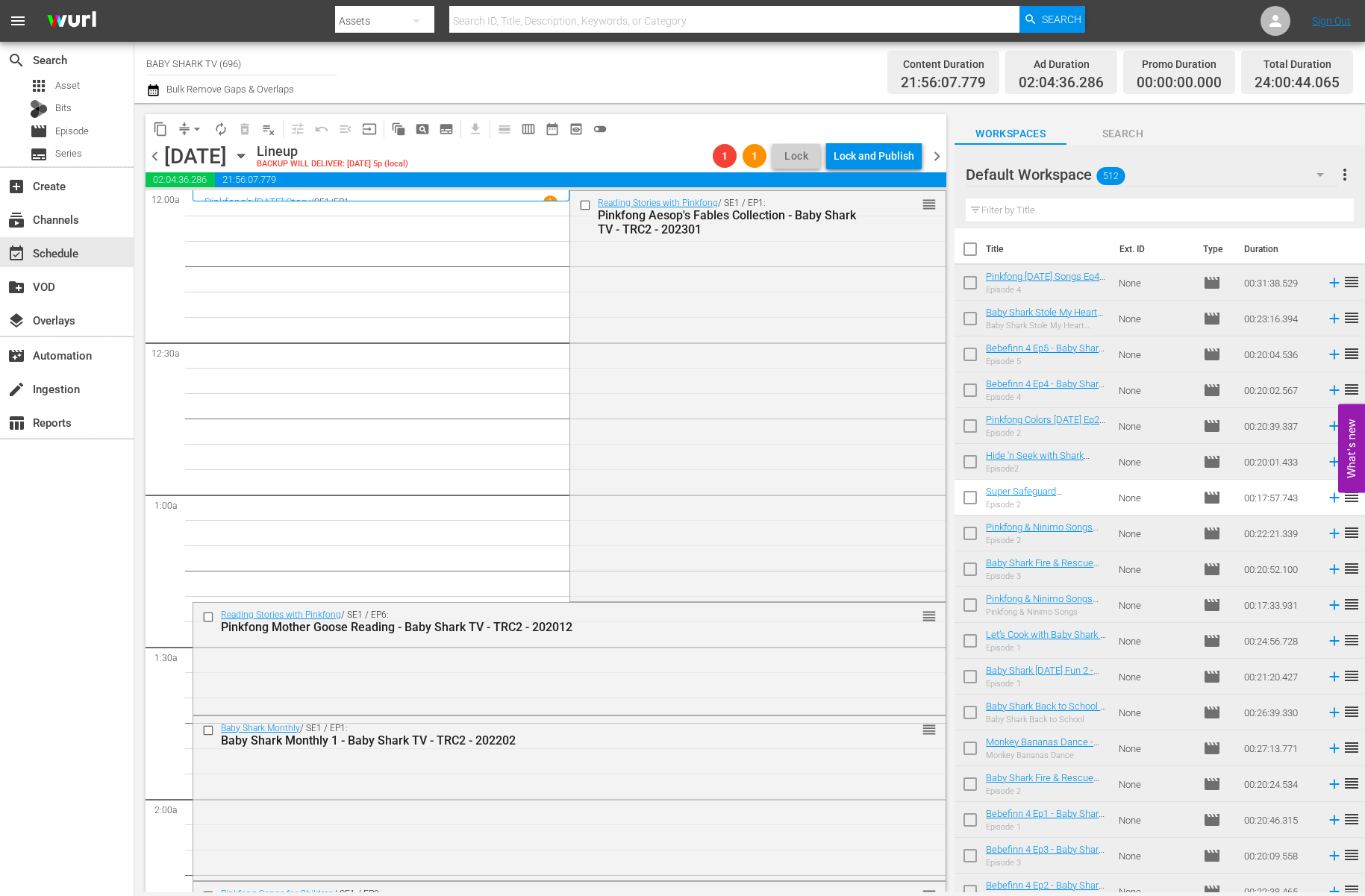
click at [249, 153] on icon "button" at bounding box center [241, 156] width 17 height 17
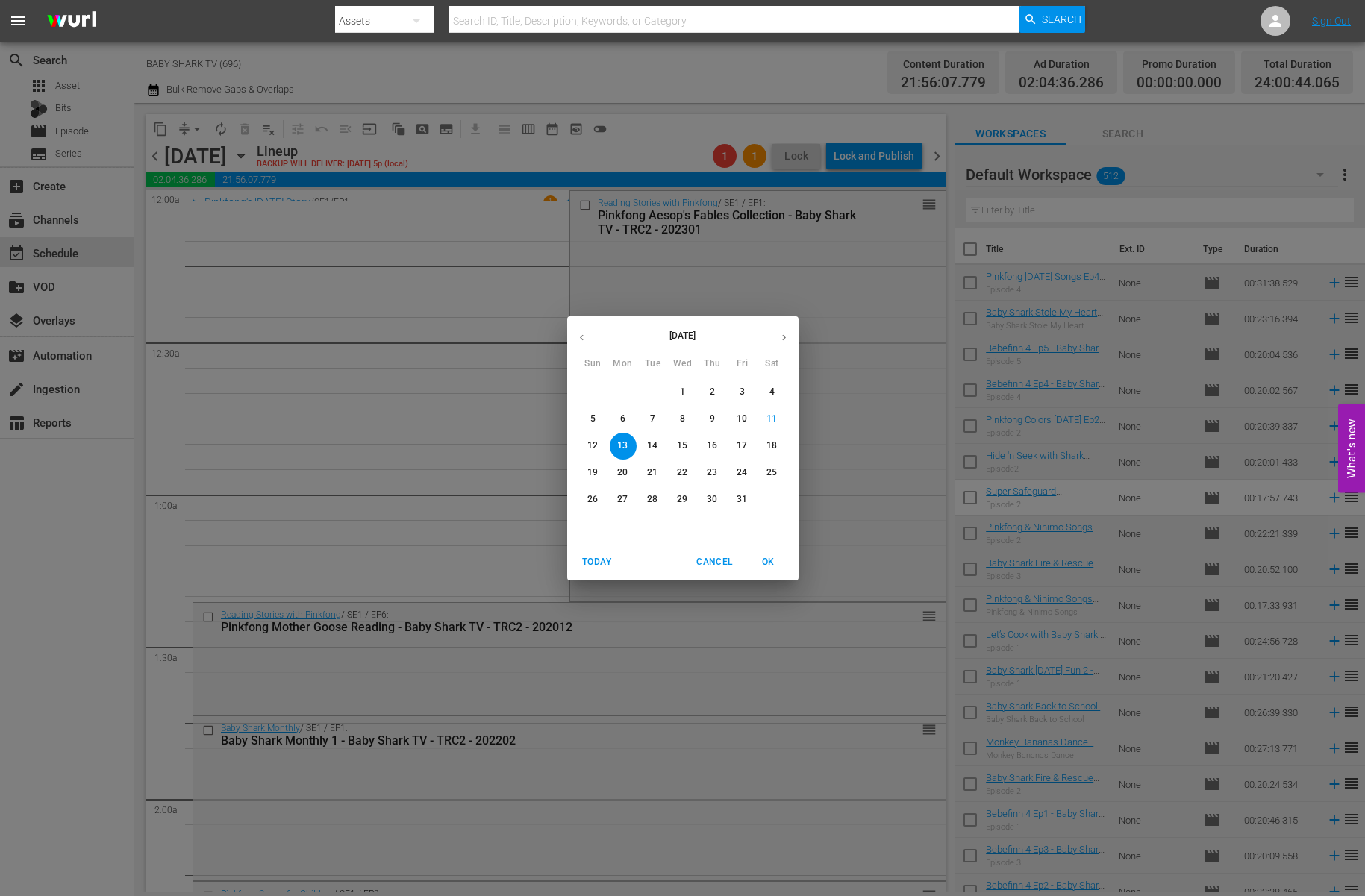
click at [890, 270] on div "October 2025 Sun Mon Tue Wed Thu Fri Sat 28 29 30 1 2 3 4 5 6 7 8 9 10 11 12 13…" at bounding box center [682, 448] width 1365 height 896
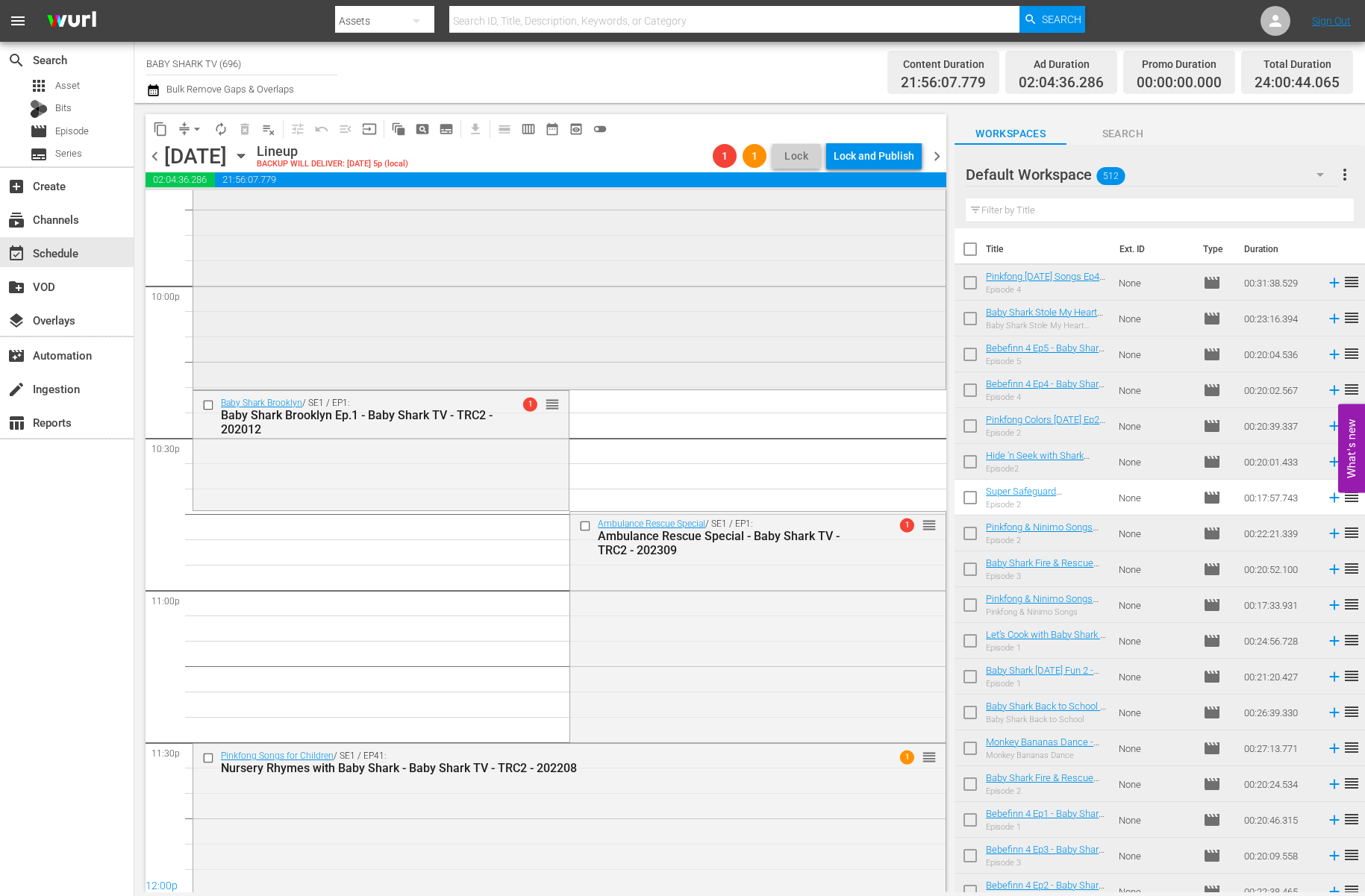
scroll to position [6606, 0]
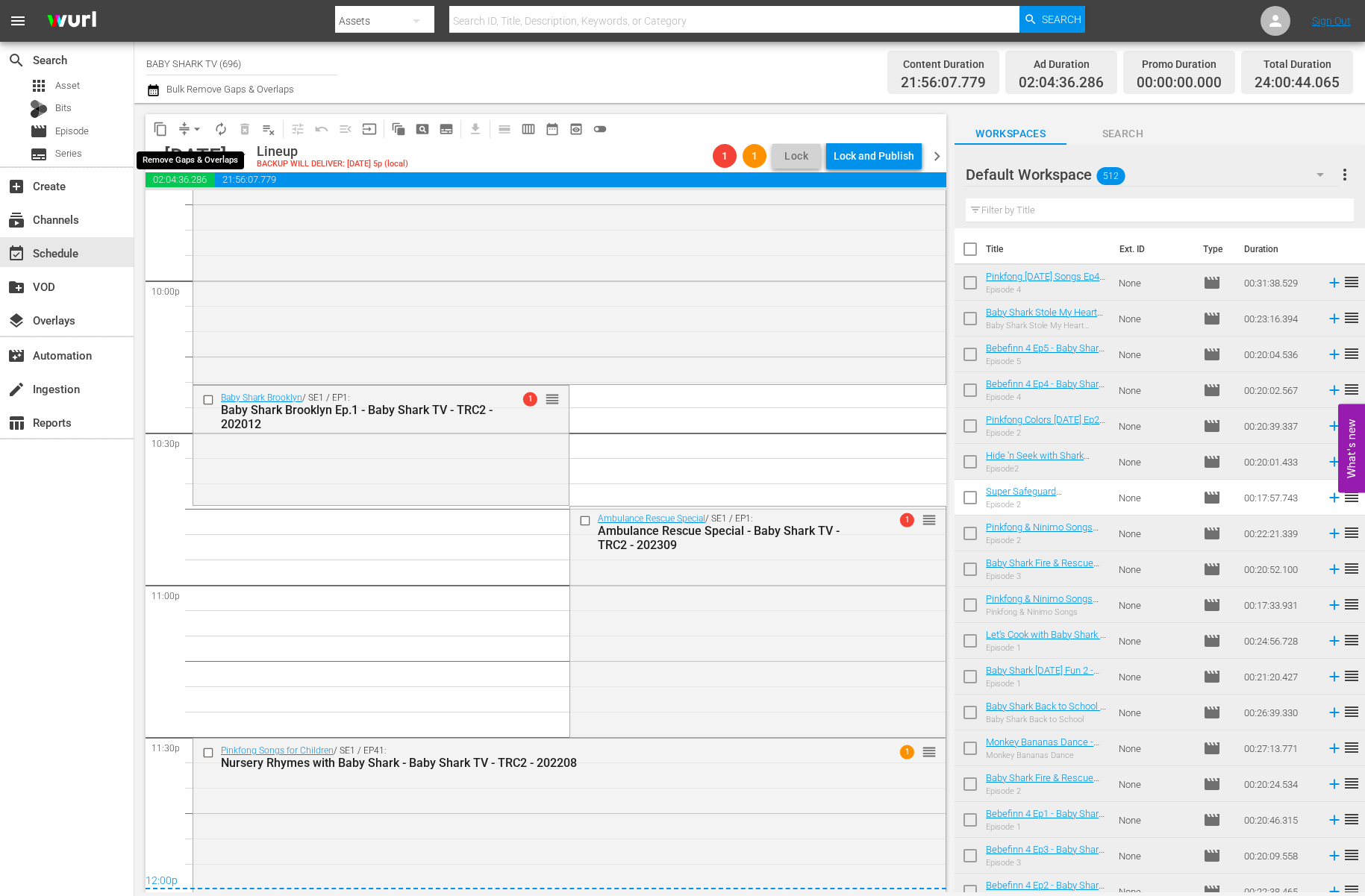
click at [202, 132] on span "arrow_drop_down" at bounding box center [197, 129] width 15 height 15
click at [200, 162] on li "Align to Midnight" at bounding box center [198, 159] width 157 height 25
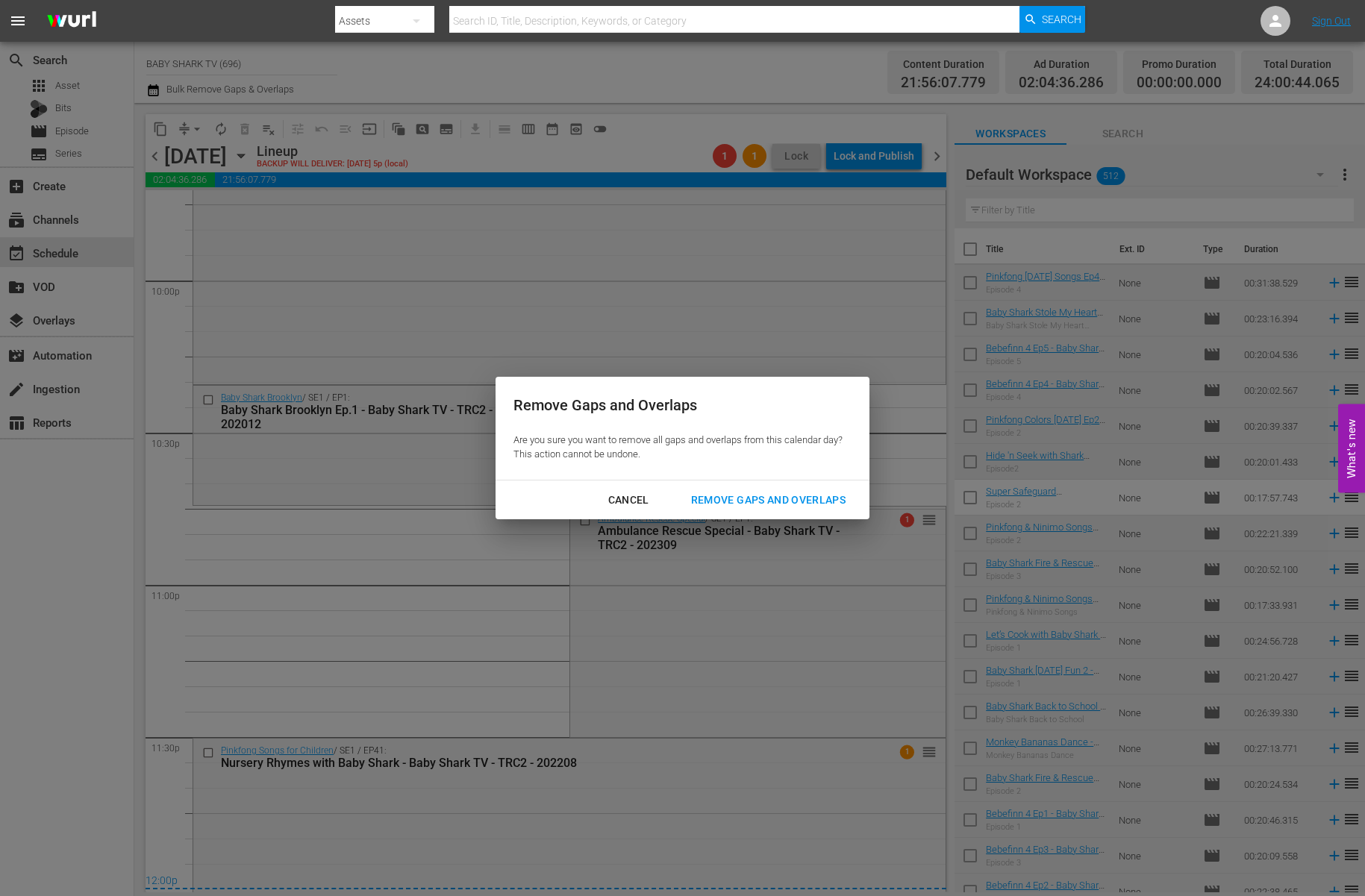
click at [822, 491] on div "Remove Gaps and Overlaps" at bounding box center [768, 500] width 179 height 18
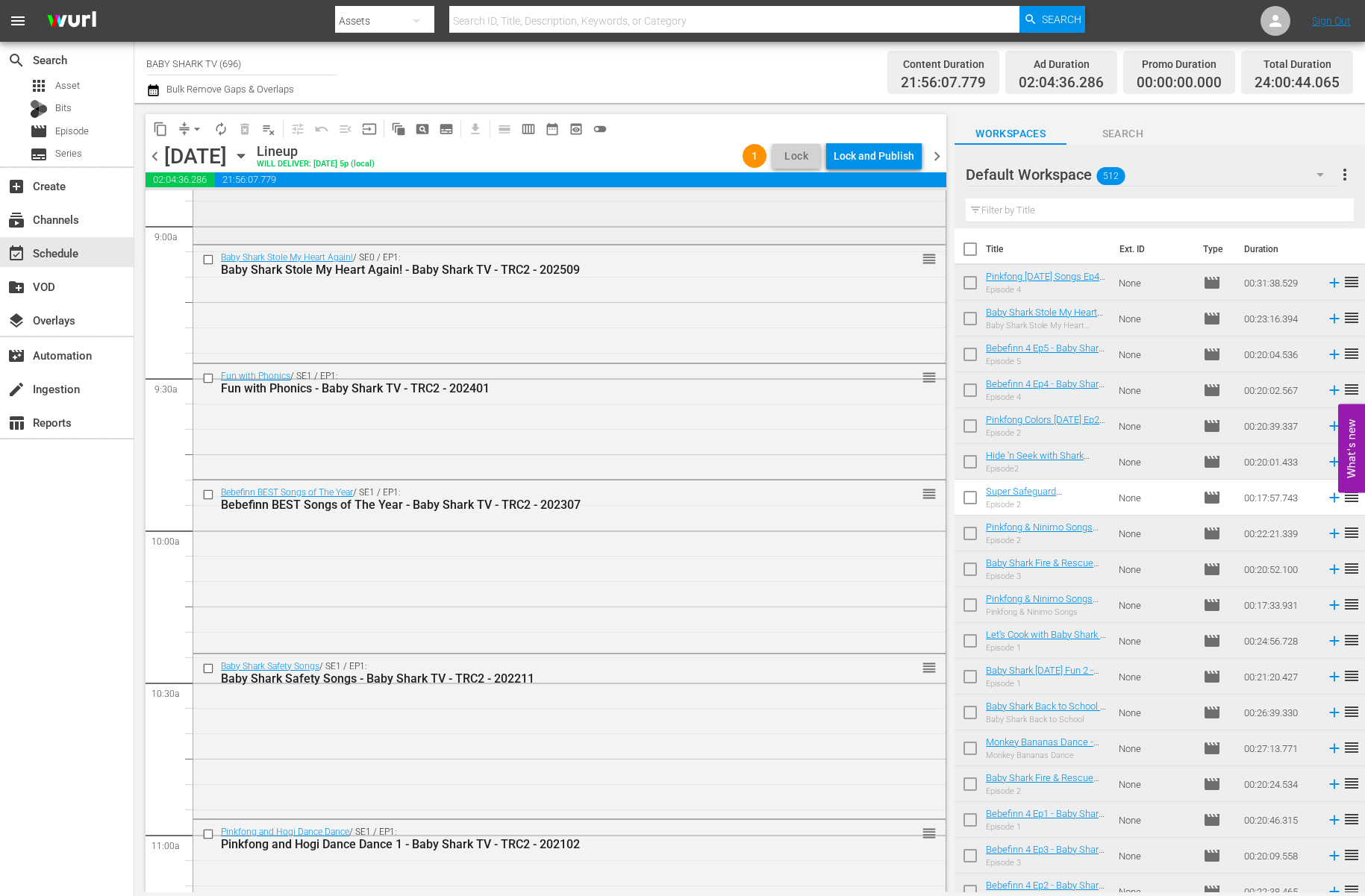
scroll to position [2539, 0]
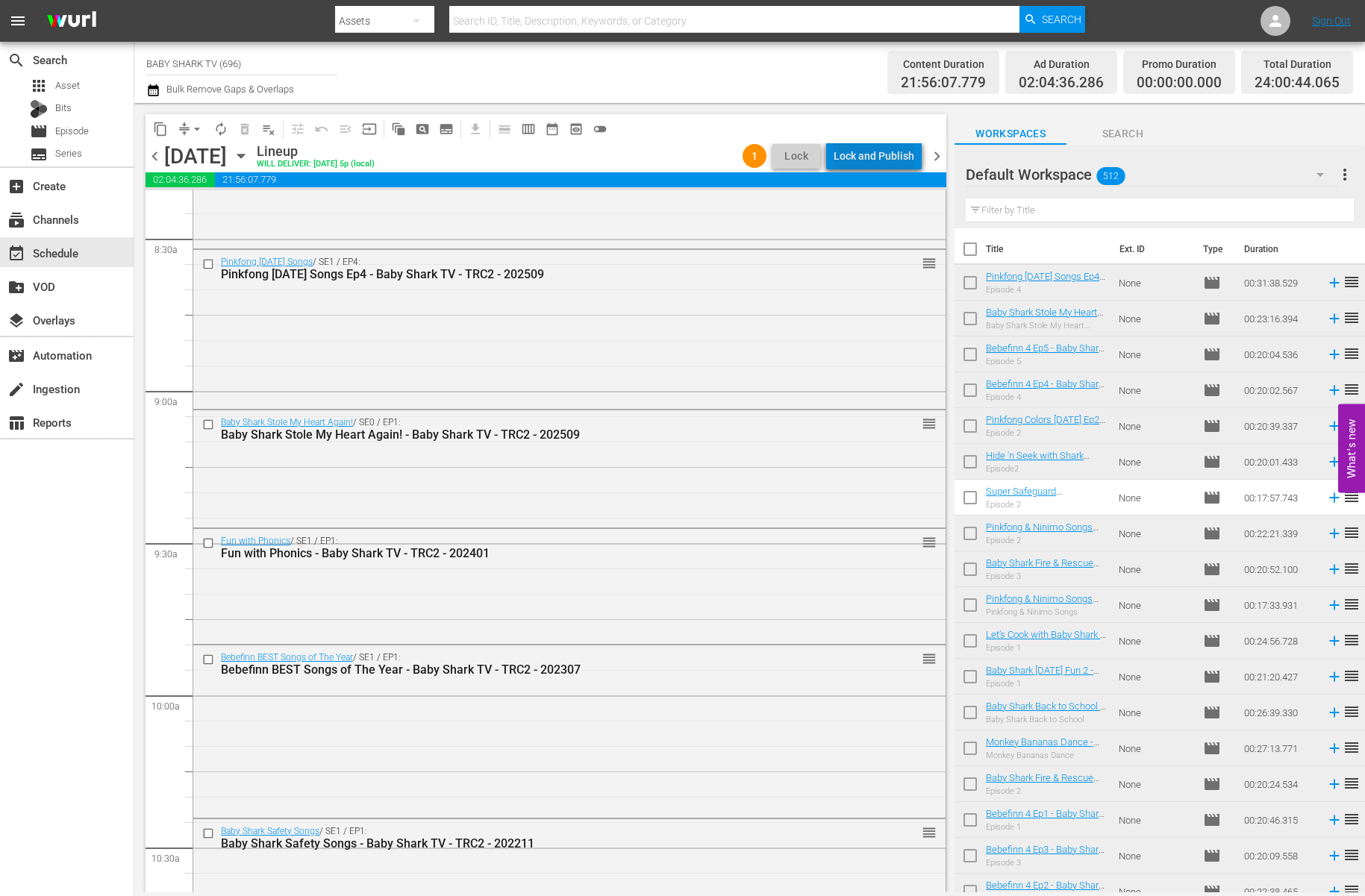
click at [898, 149] on div "Lock and Publish" at bounding box center [873, 156] width 81 height 27
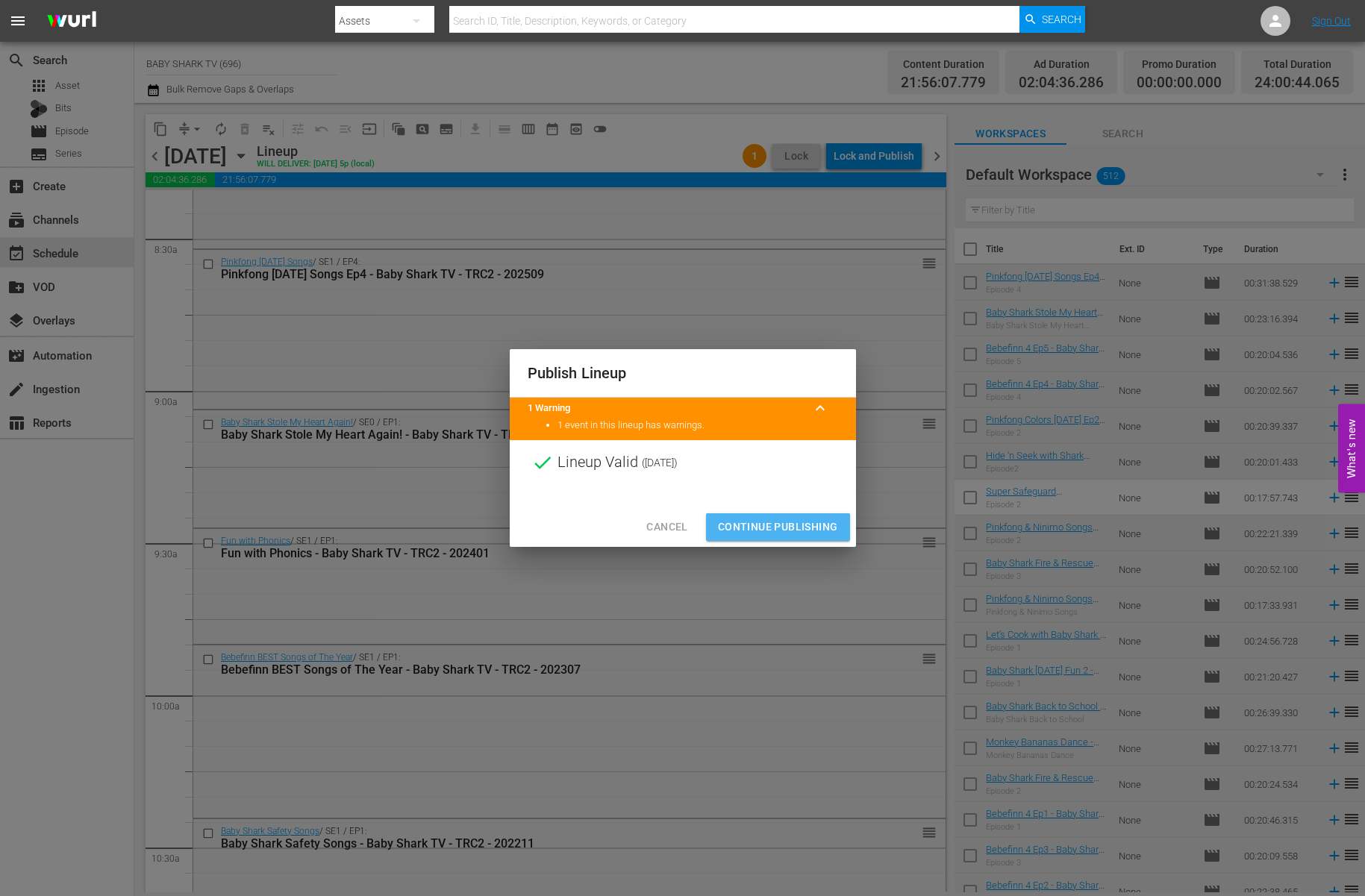
click at [797, 514] on button "Continue Publishing" at bounding box center [778, 526] width 144 height 27
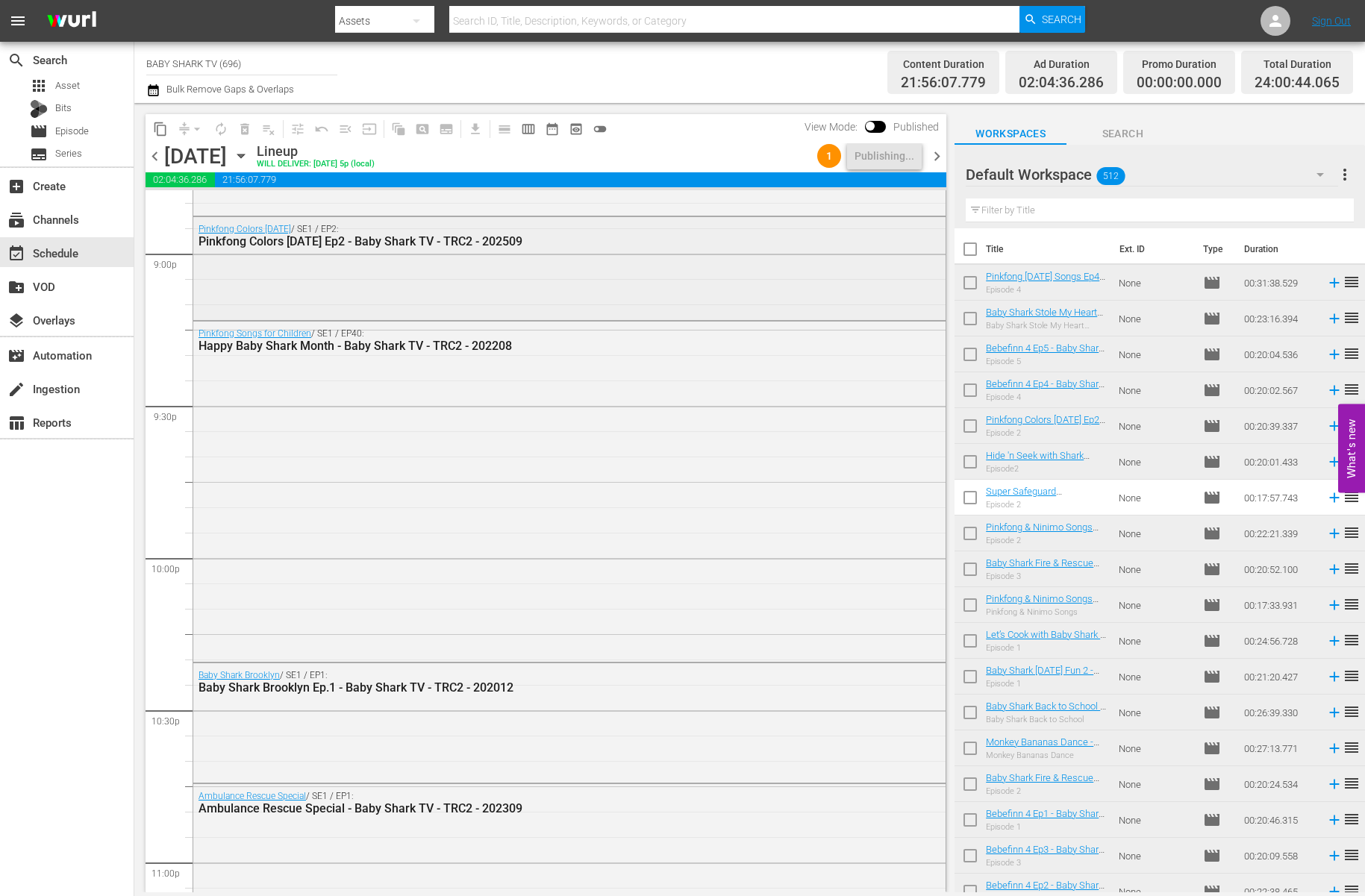
scroll to position [6343, 0]
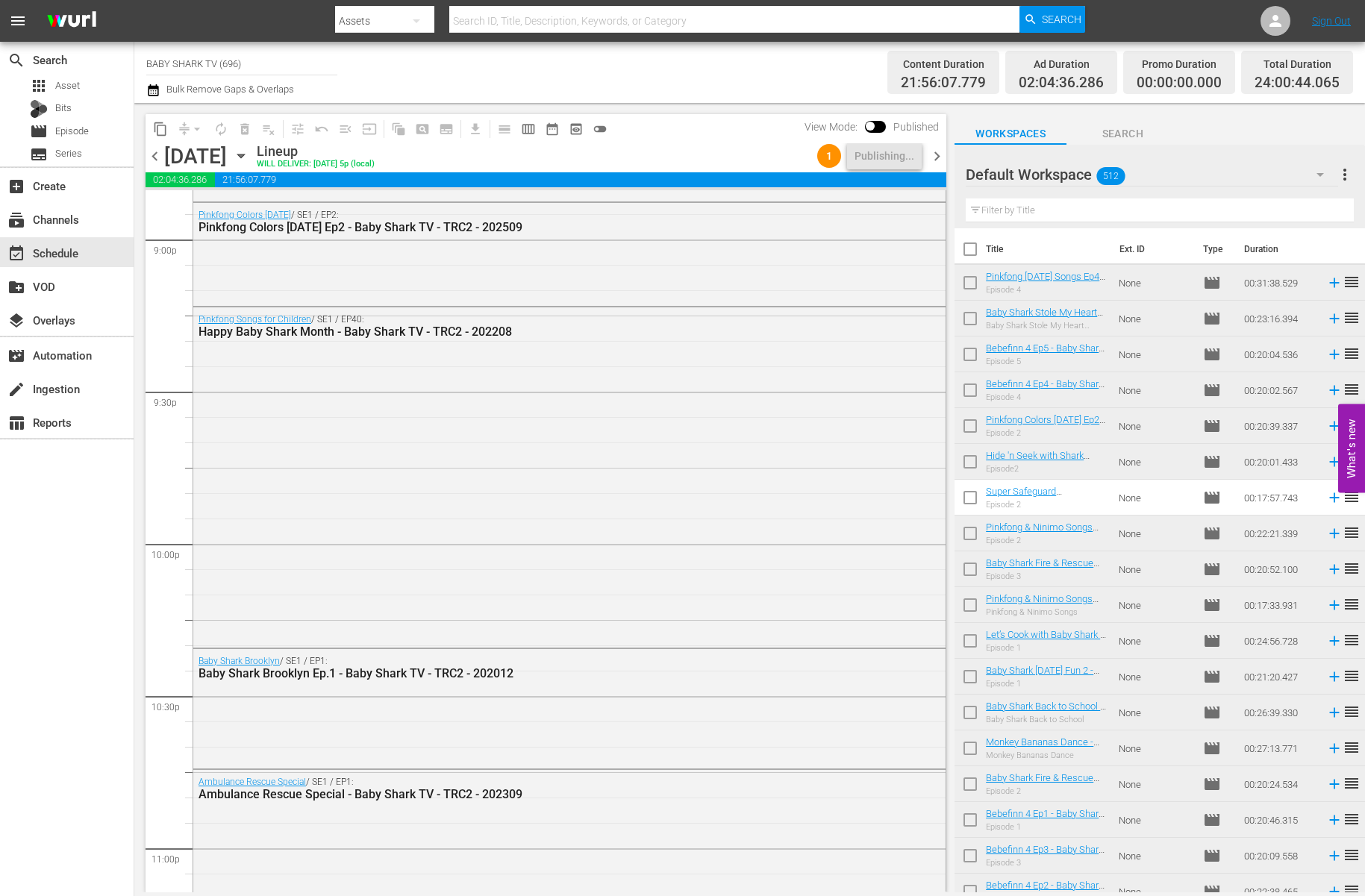
click at [641, 146] on div "Lineup WILL DELIVER: 10/12 @ 5p (local)" at bounding box center [533, 155] width 554 height 26
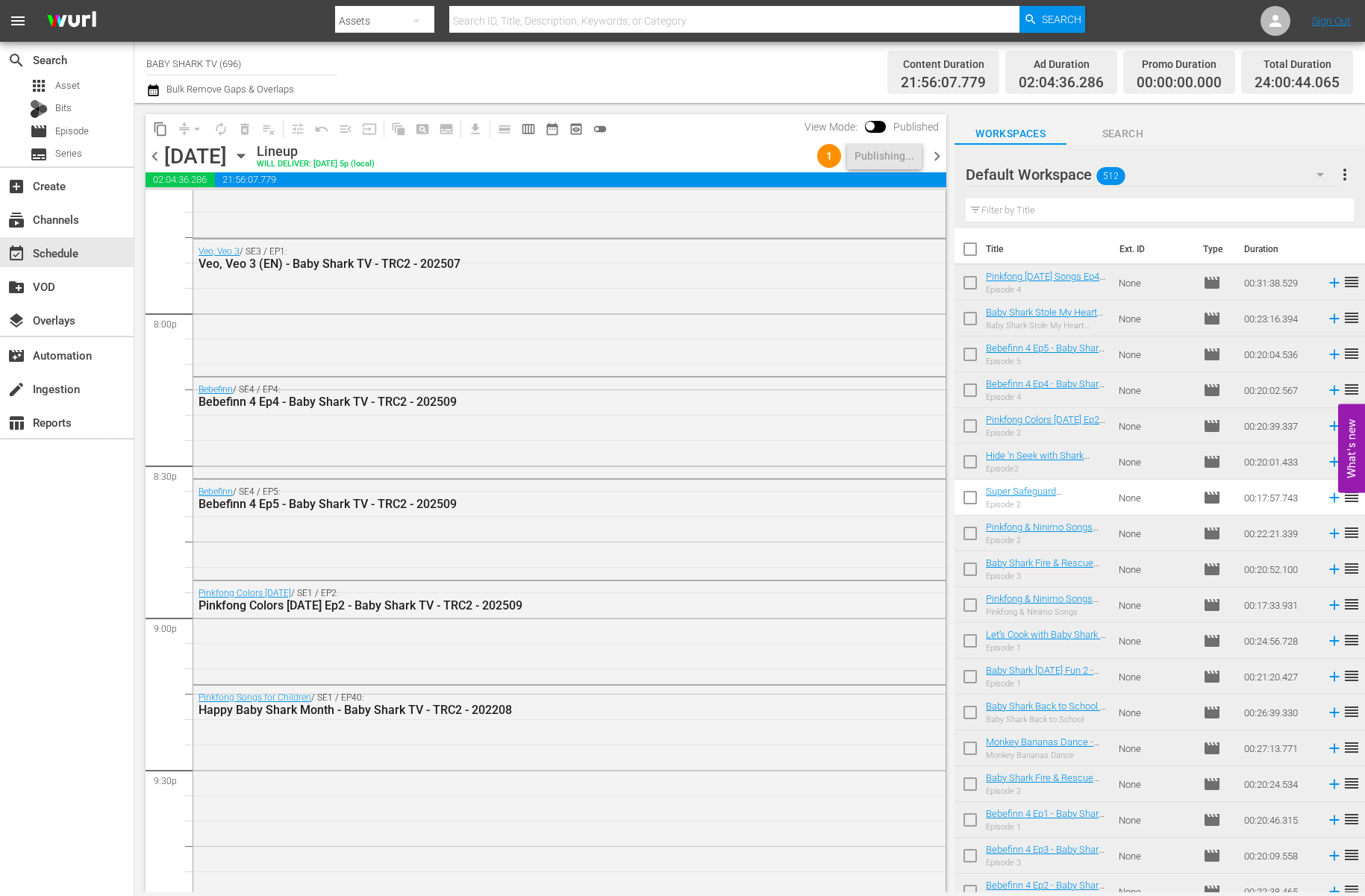
scroll to position [5244, 0]
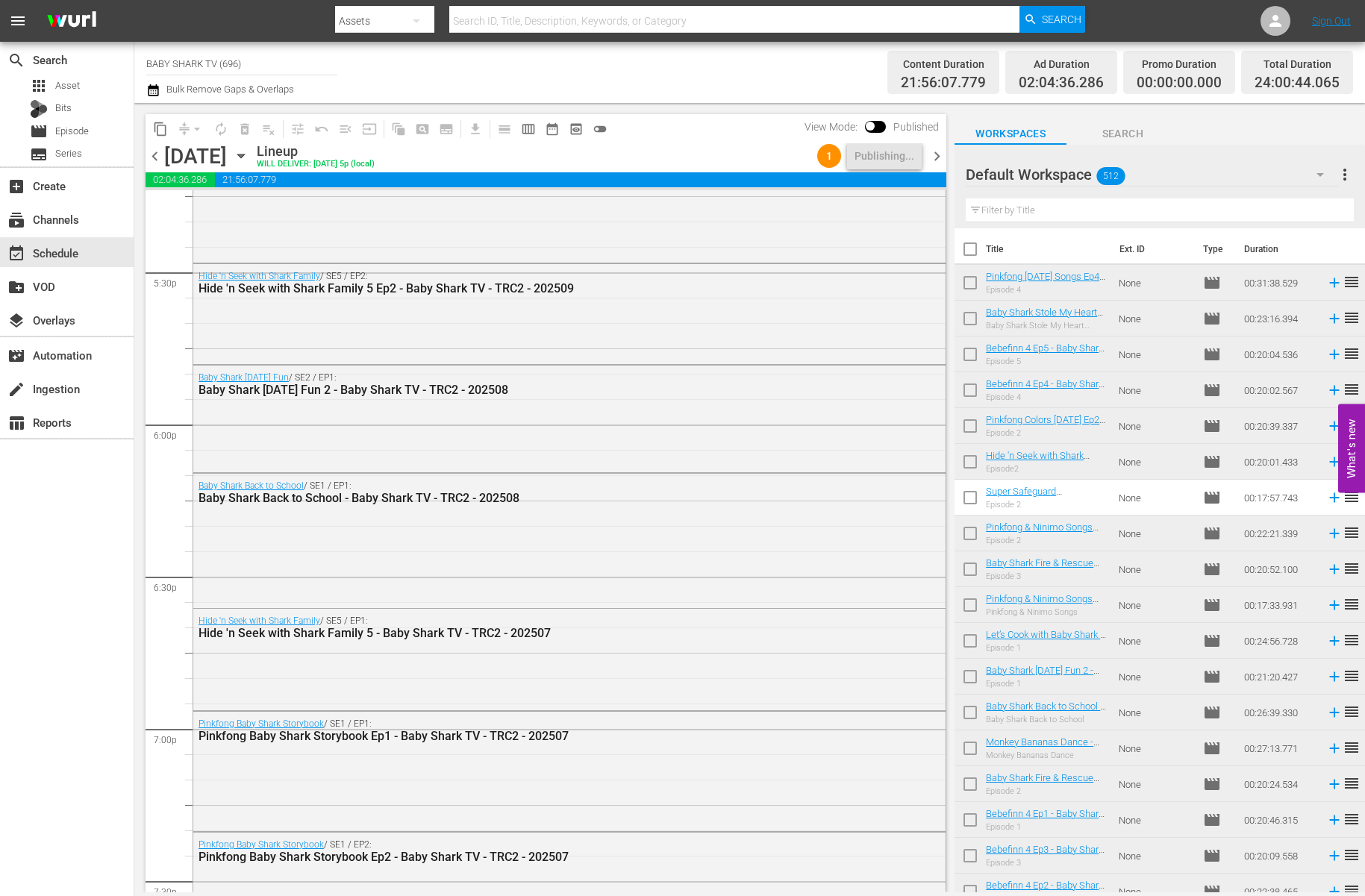
click at [249, 153] on icon "button" at bounding box center [241, 156] width 17 height 17
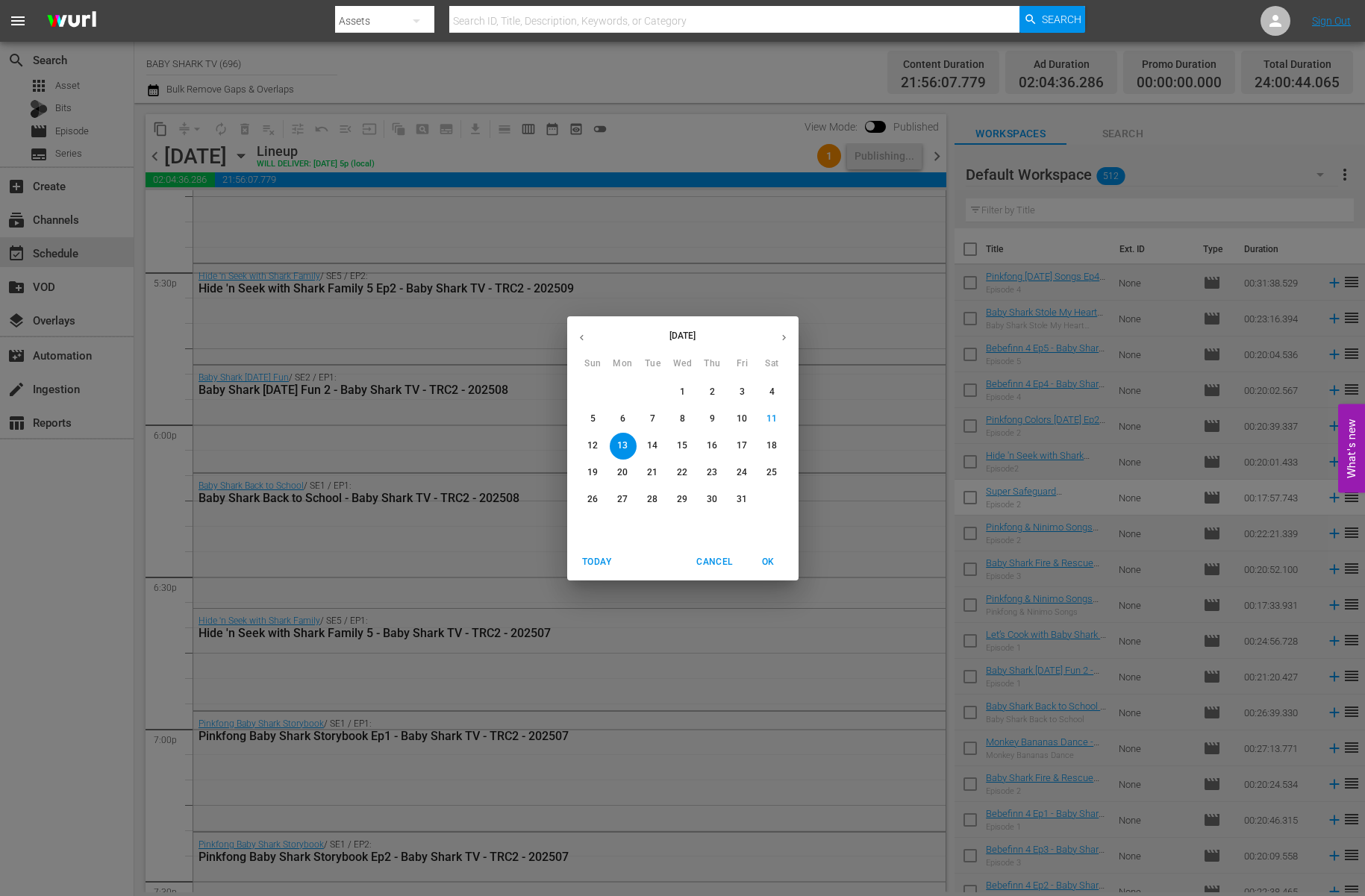
click at [658, 443] on span "14" at bounding box center [653, 445] width 27 height 12
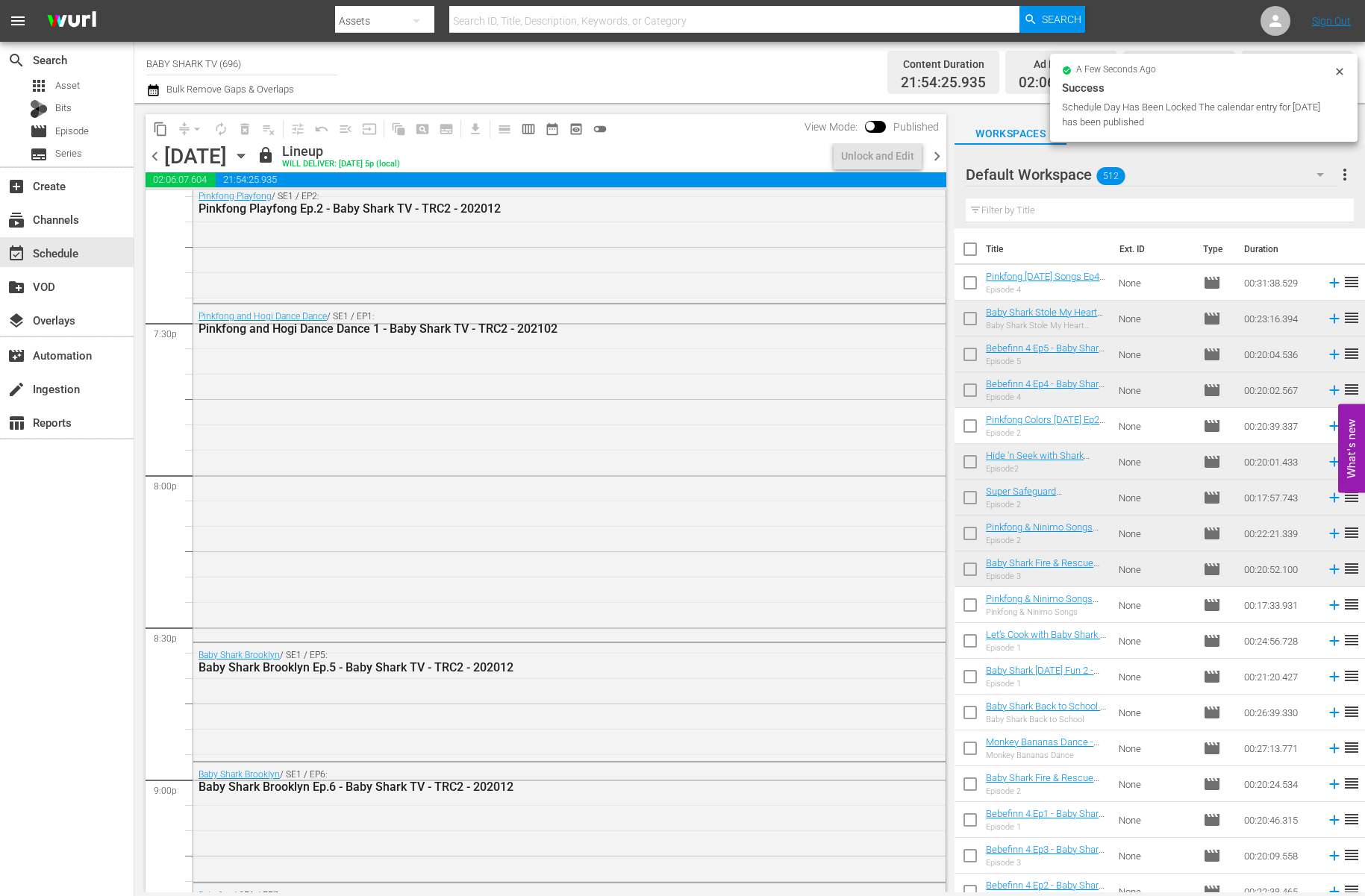
scroll to position [5244, 0]
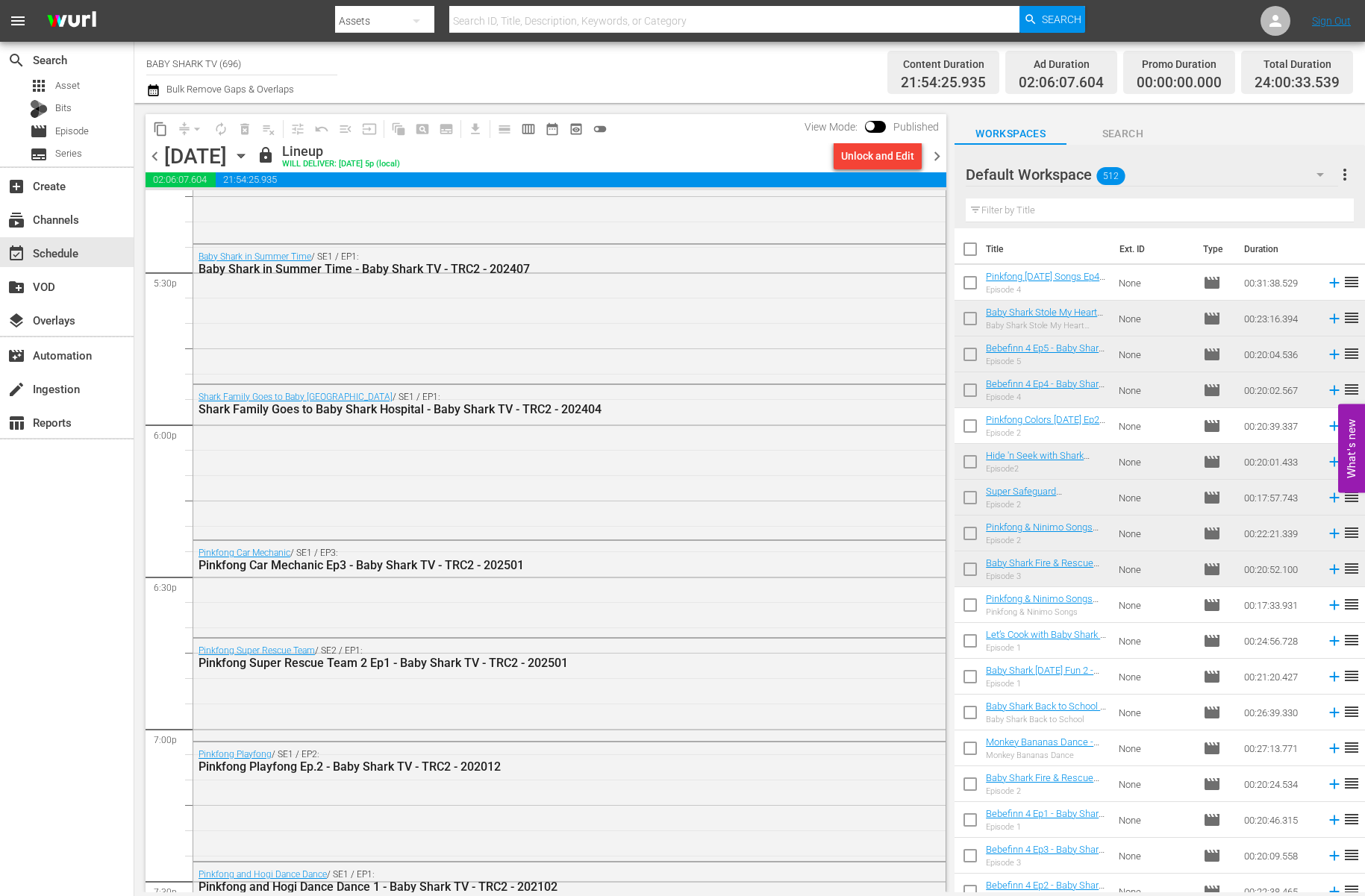
click at [715, 122] on div "content_copy compress arrow_drop_down autorenew_outlined delete_forever_outline…" at bounding box center [546, 128] width 801 height 29
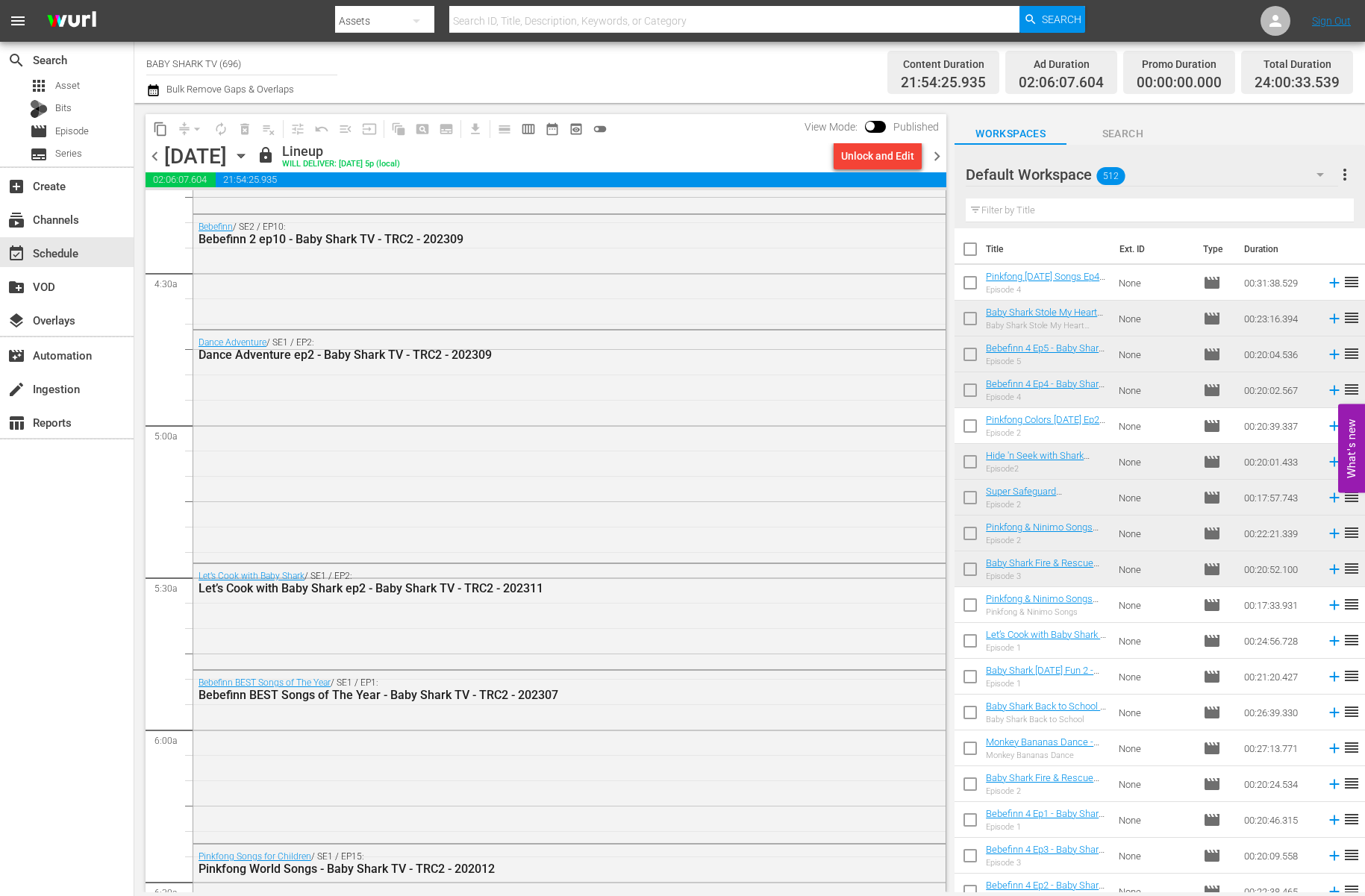
scroll to position [1085, 0]
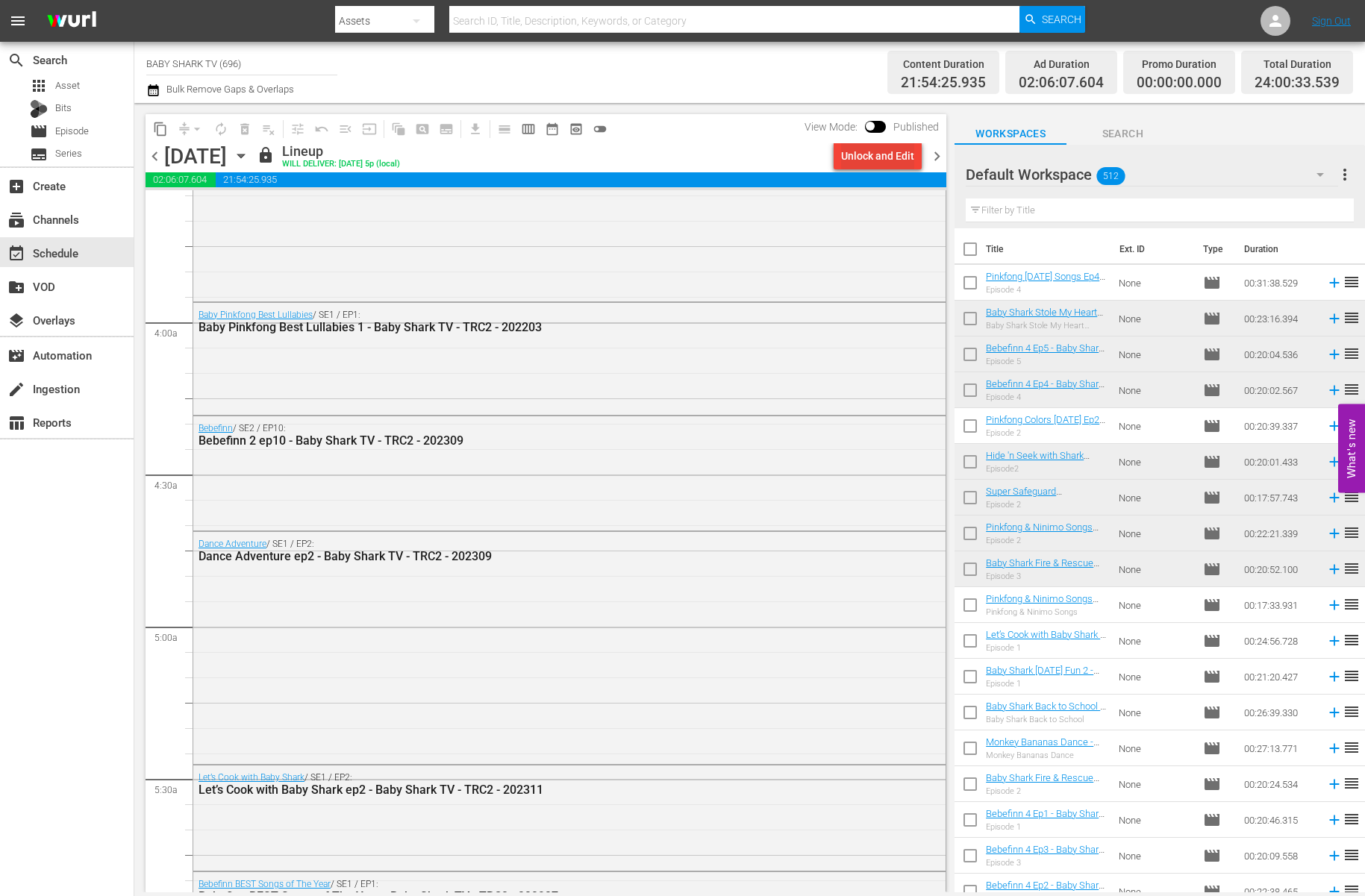
click at [883, 150] on div "Unlock and Edit" at bounding box center [877, 156] width 73 height 27
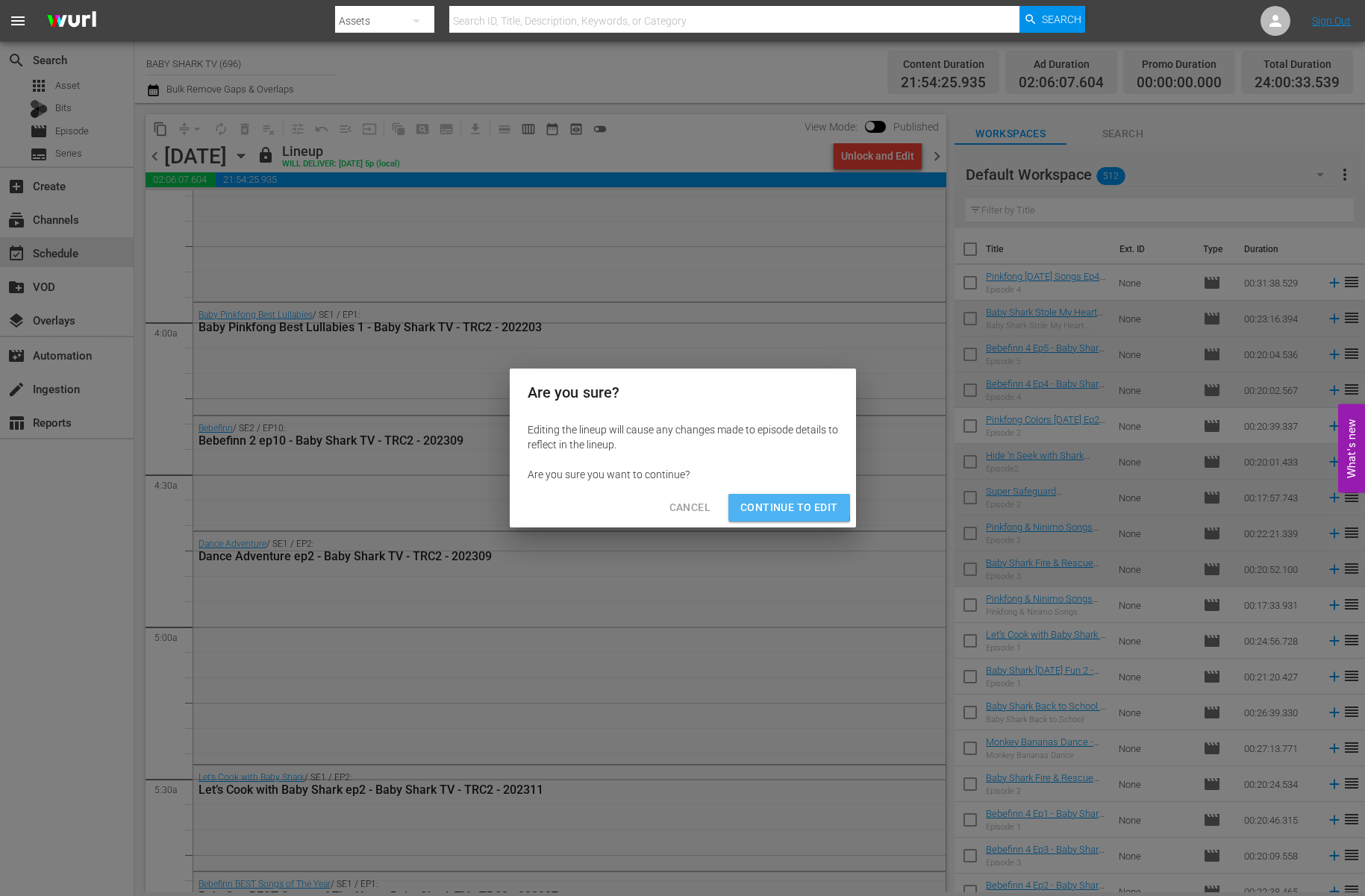
click at [769, 503] on span "Continue to Edit" at bounding box center [788, 507] width 97 height 18
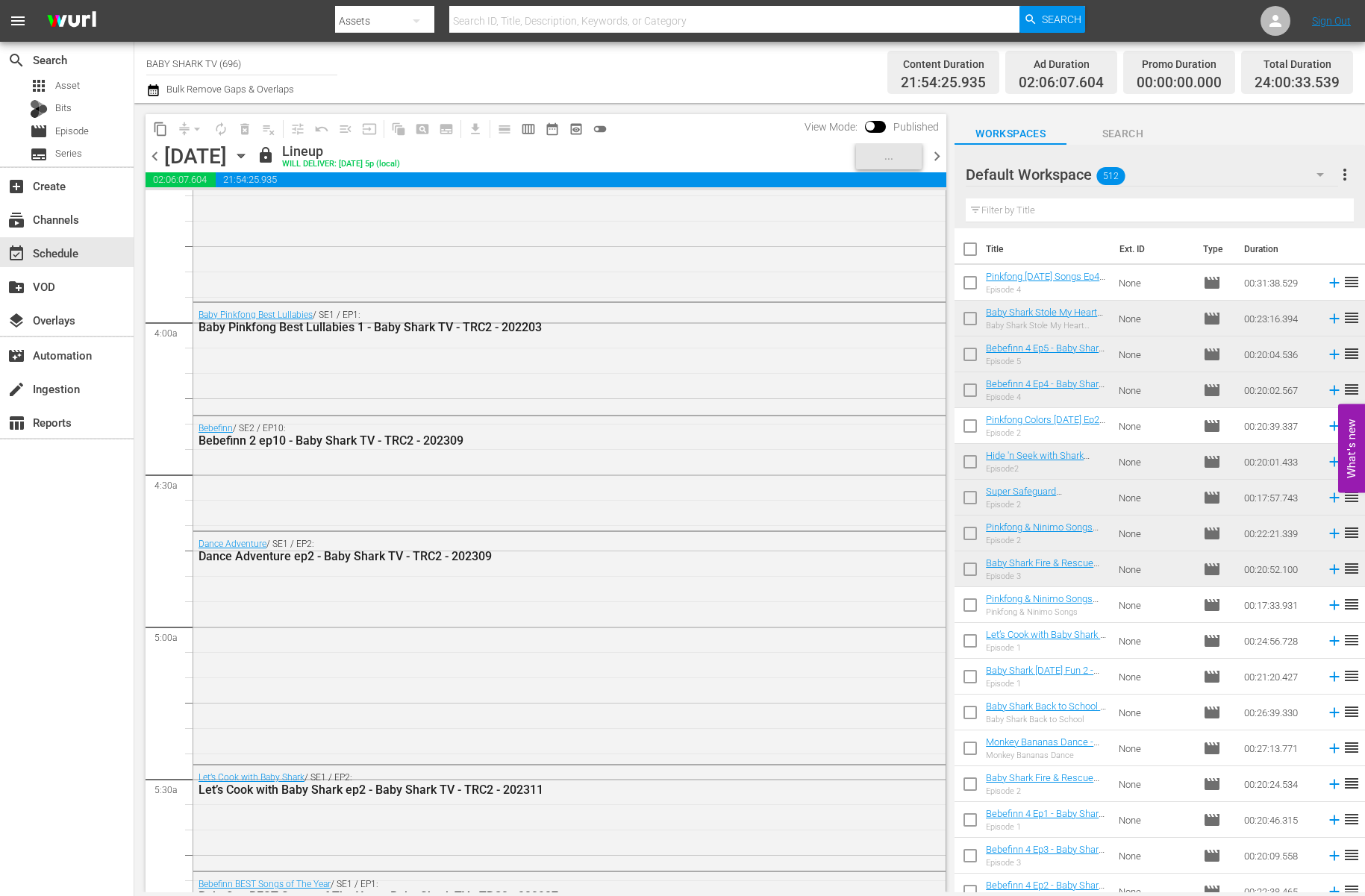
click at [678, 133] on div "content_copy compress arrow_drop_down autorenew_outlined delete_forever_outline…" at bounding box center [546, 128] width 801 height 29
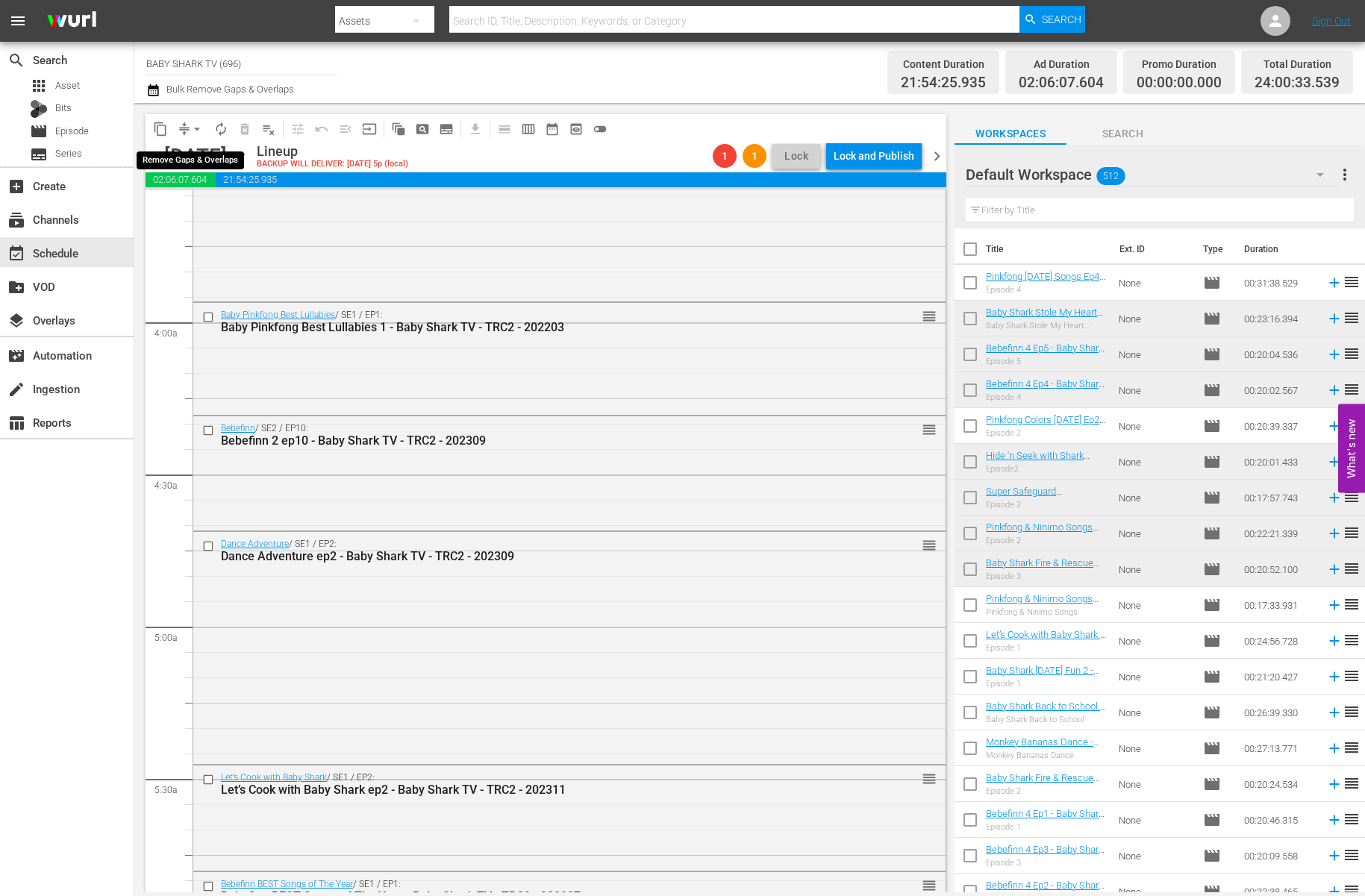
click at [194, 131] on span "arrow_drop_down" at bounding box center [197, 129] width 15 height 15
click at [185, 155] on li "Align to Midnight" at bounding box center [198, 159] width 157 height 25
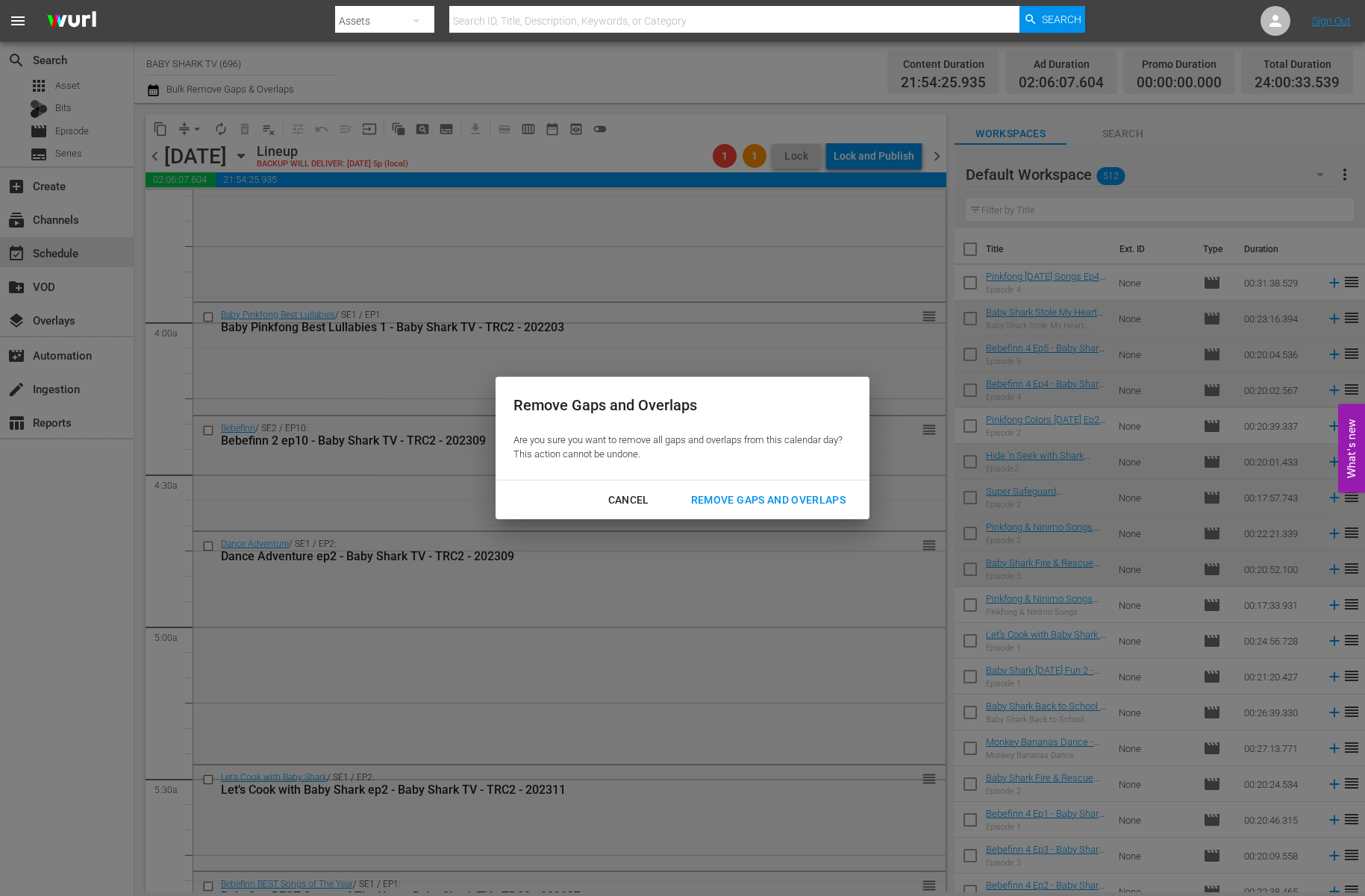
click at [753, 498] on div "Remove Gaps and Overlaps" at bounding box center [768, 500] width 179 height 18
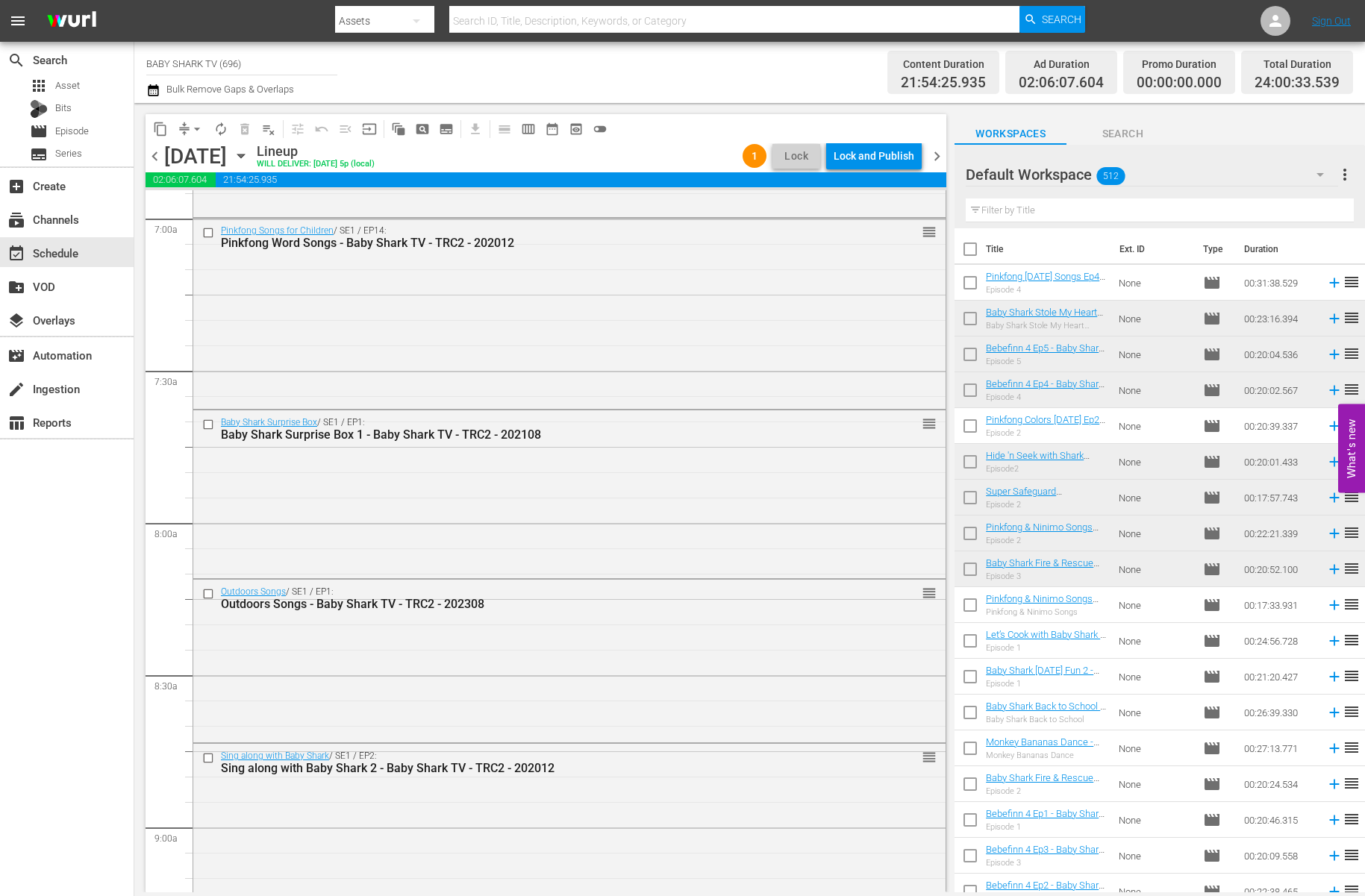
scroll to position [1360, 0]
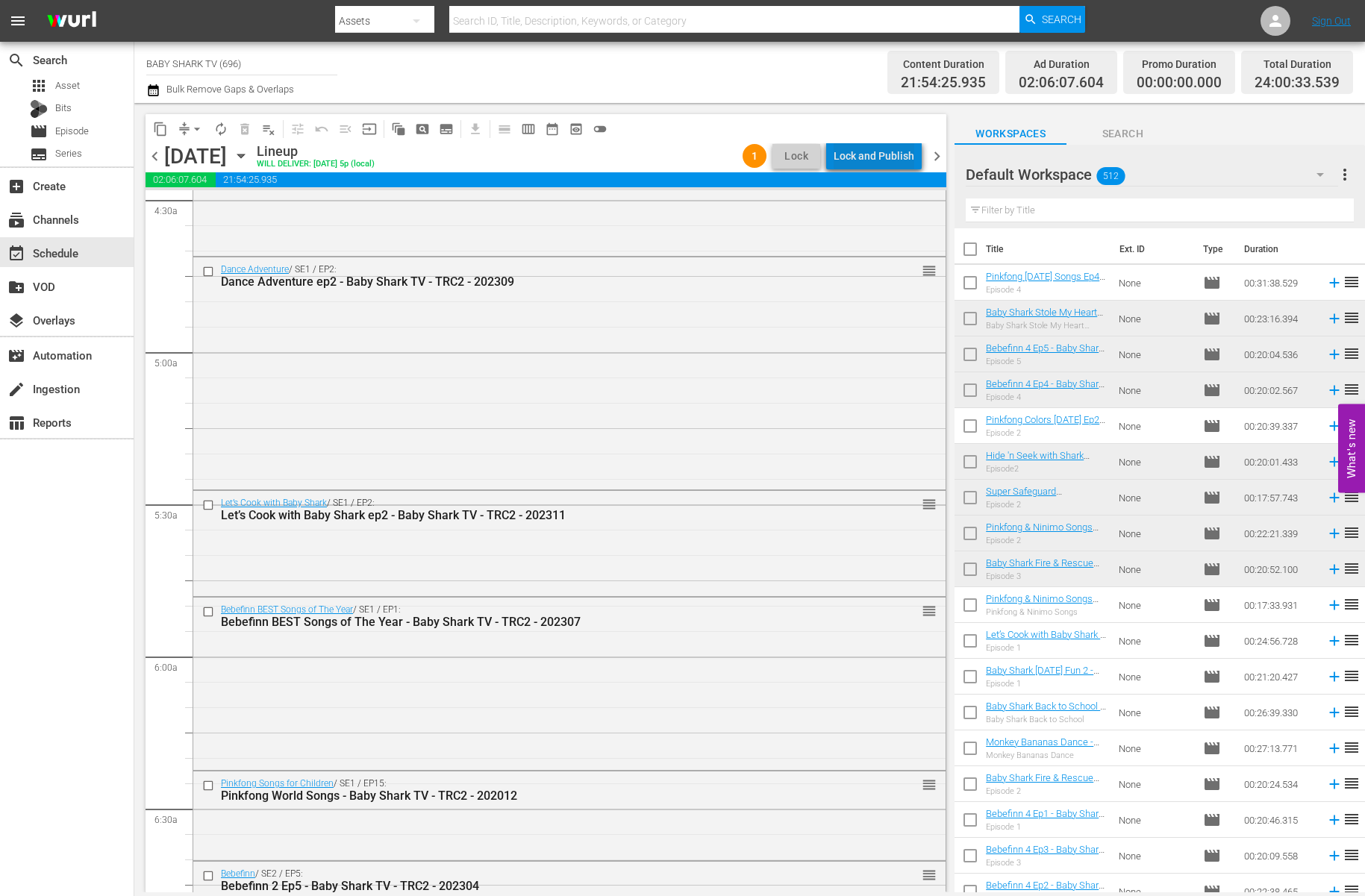
click at [885, 158] on div "Lock and Publish" at bounding box center [873, 156] width 81 height 27
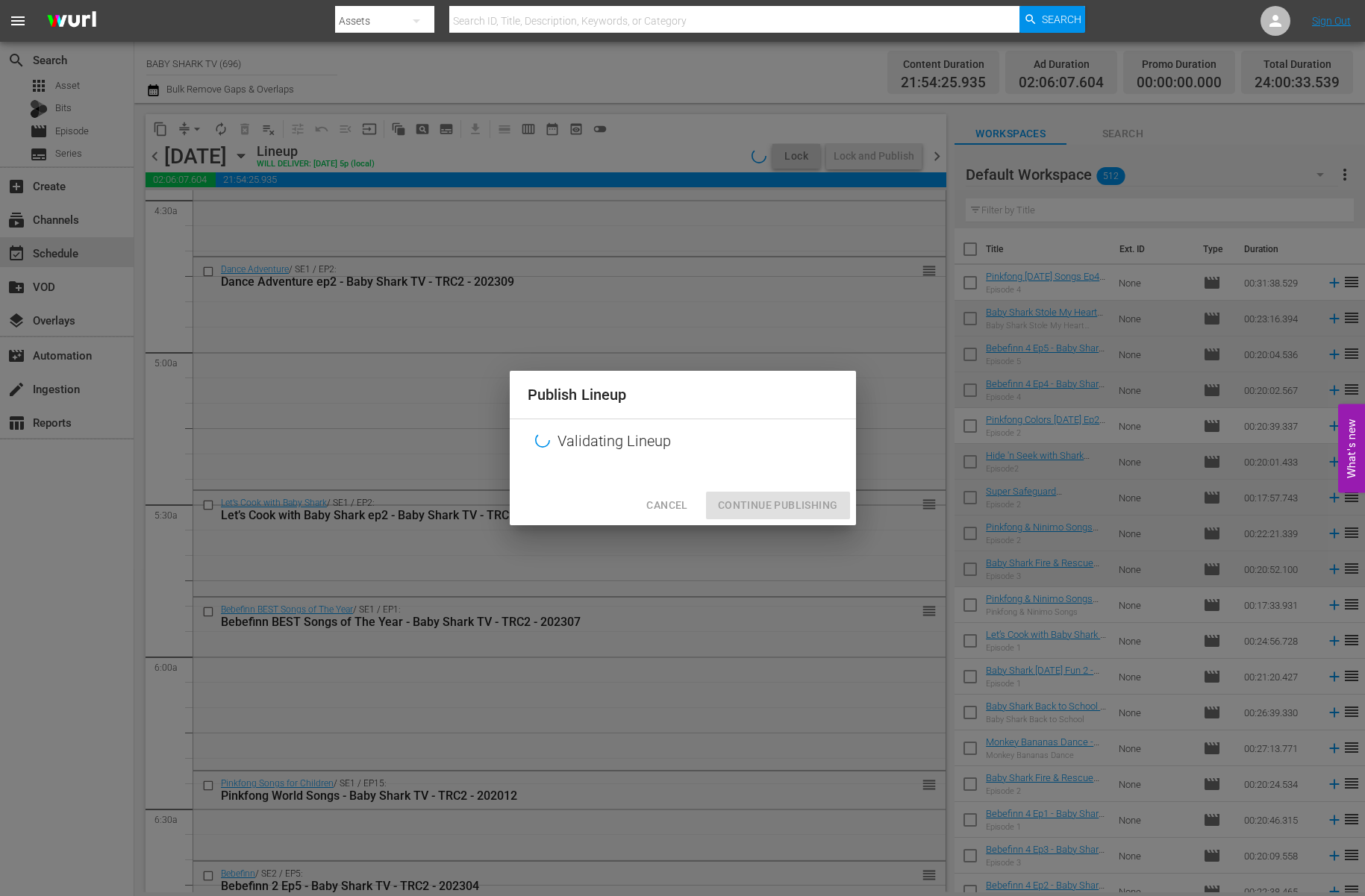
click at [788, 502] on div "Cancel Continue Publishing" at bounding box center [683, 506] width 346 height 40
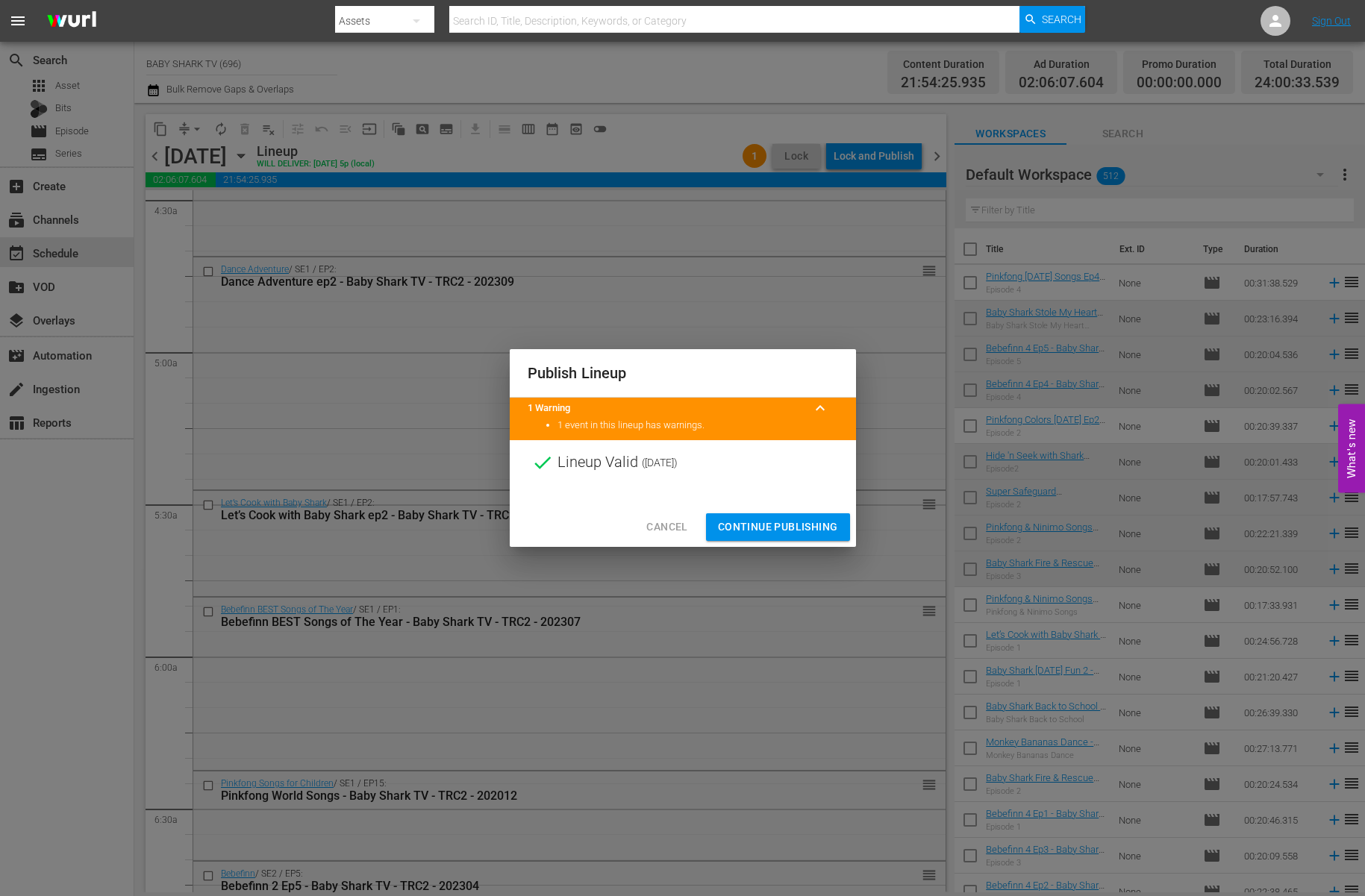
click at [734, 533] on span "Continue Publishing" at bounding box center [778, 526] width 120 height 18
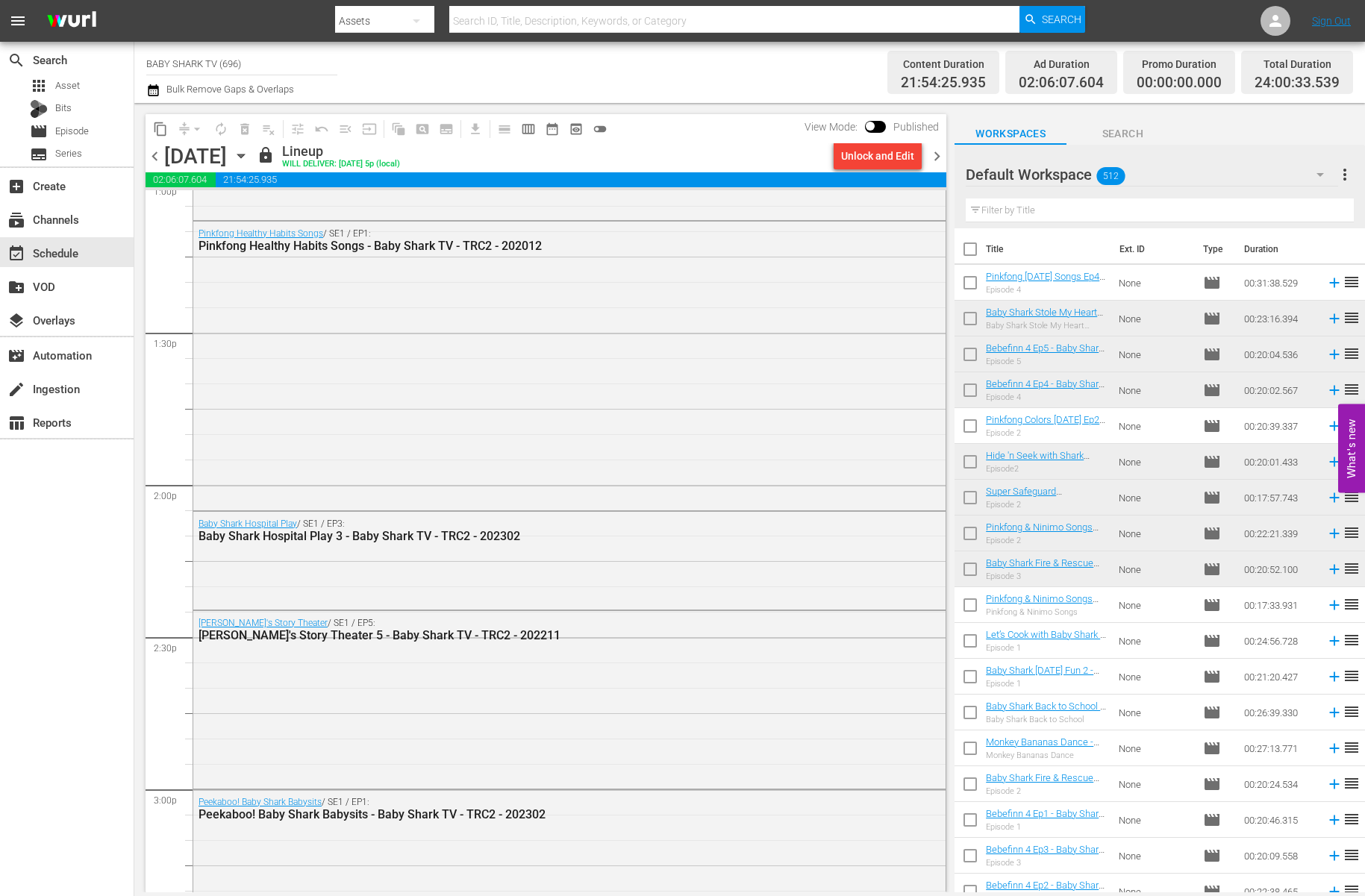
scroll to position [4141, 0]
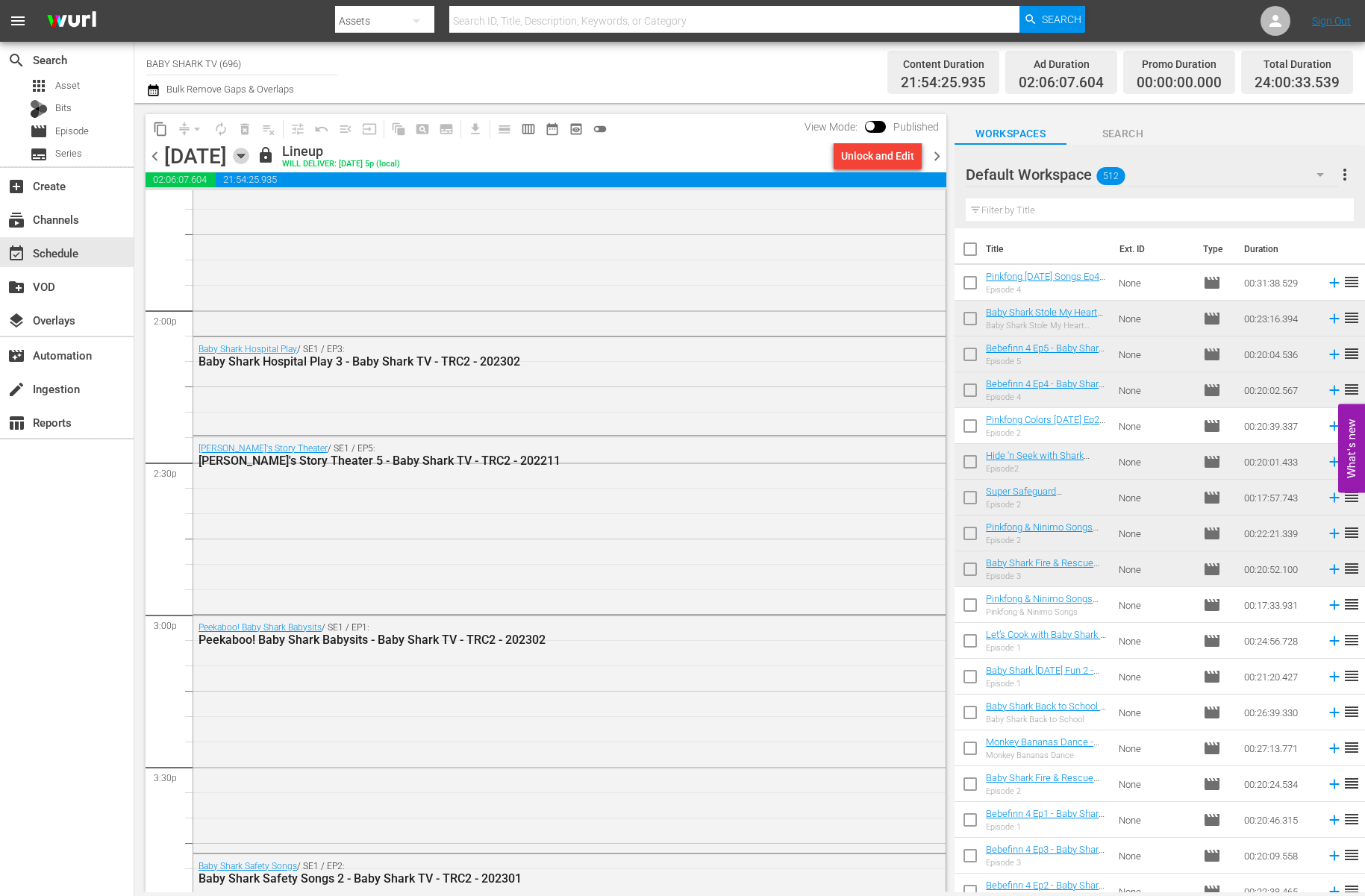
click at [249, 154] on icon "button" at bounding box center [241, 156] width 17 height 17
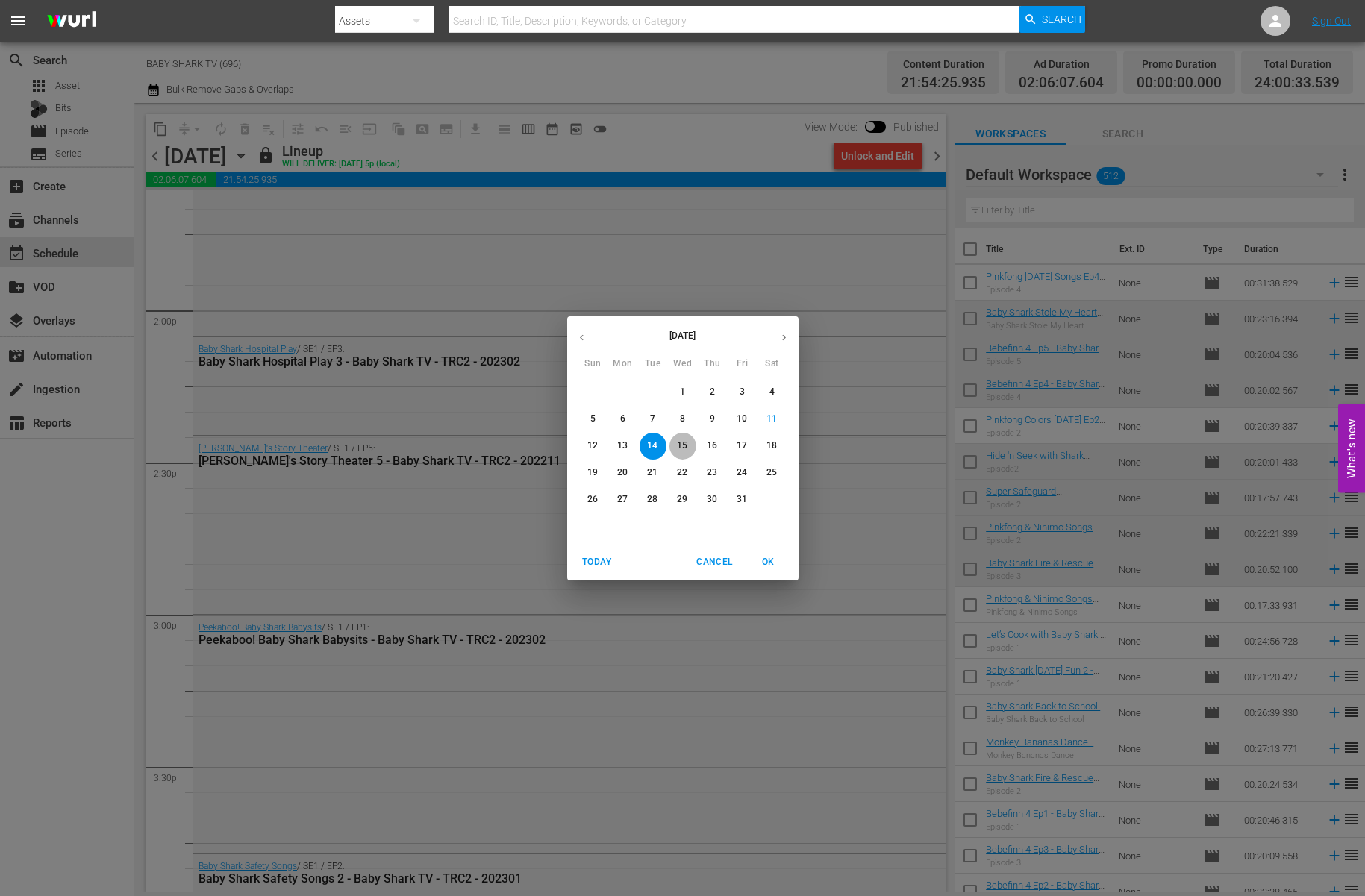
click at [682, 453] on button "15" at bounding box center [683, 446] width 27 height 27
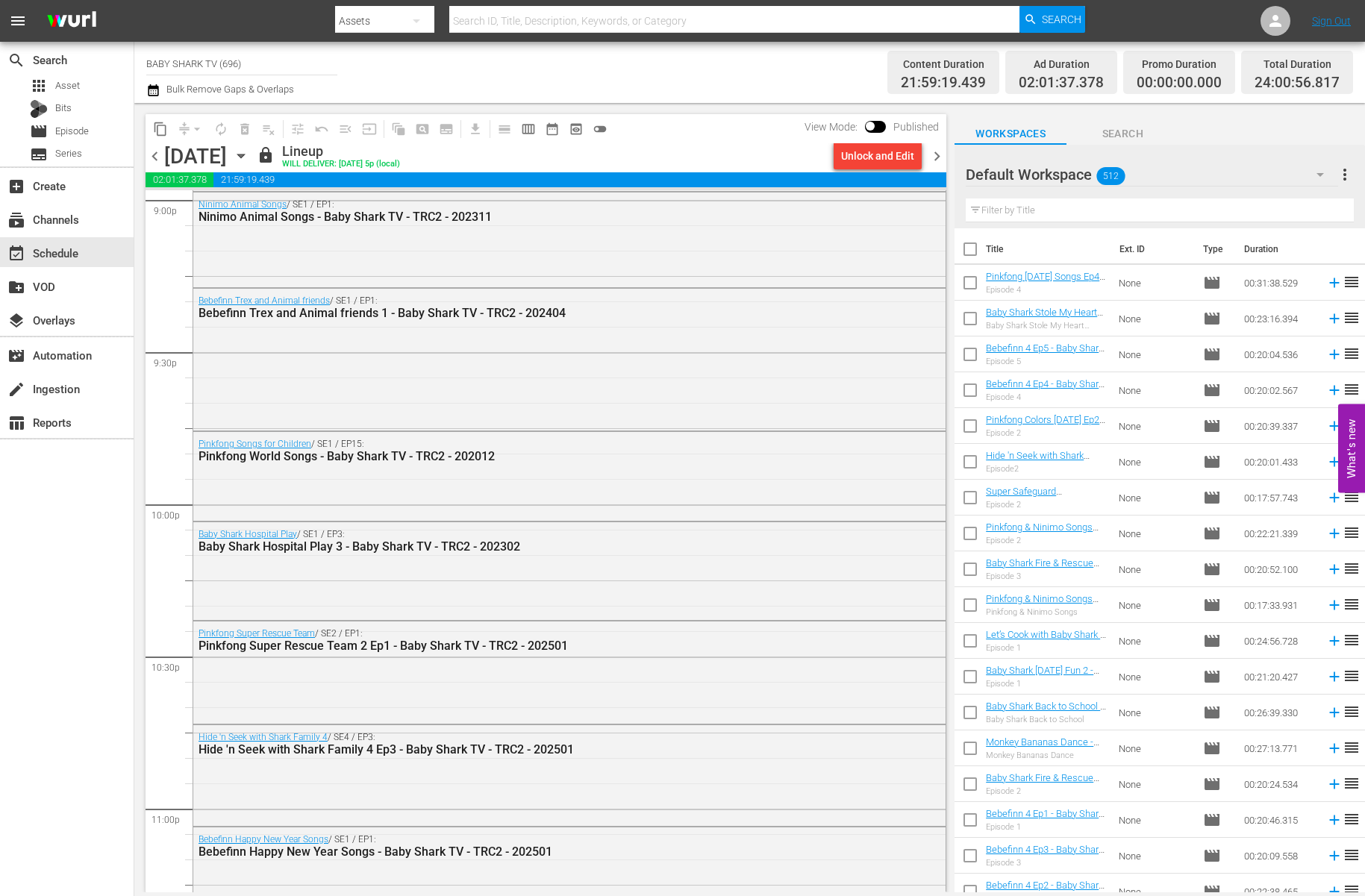
scroll to position [6606, 0]
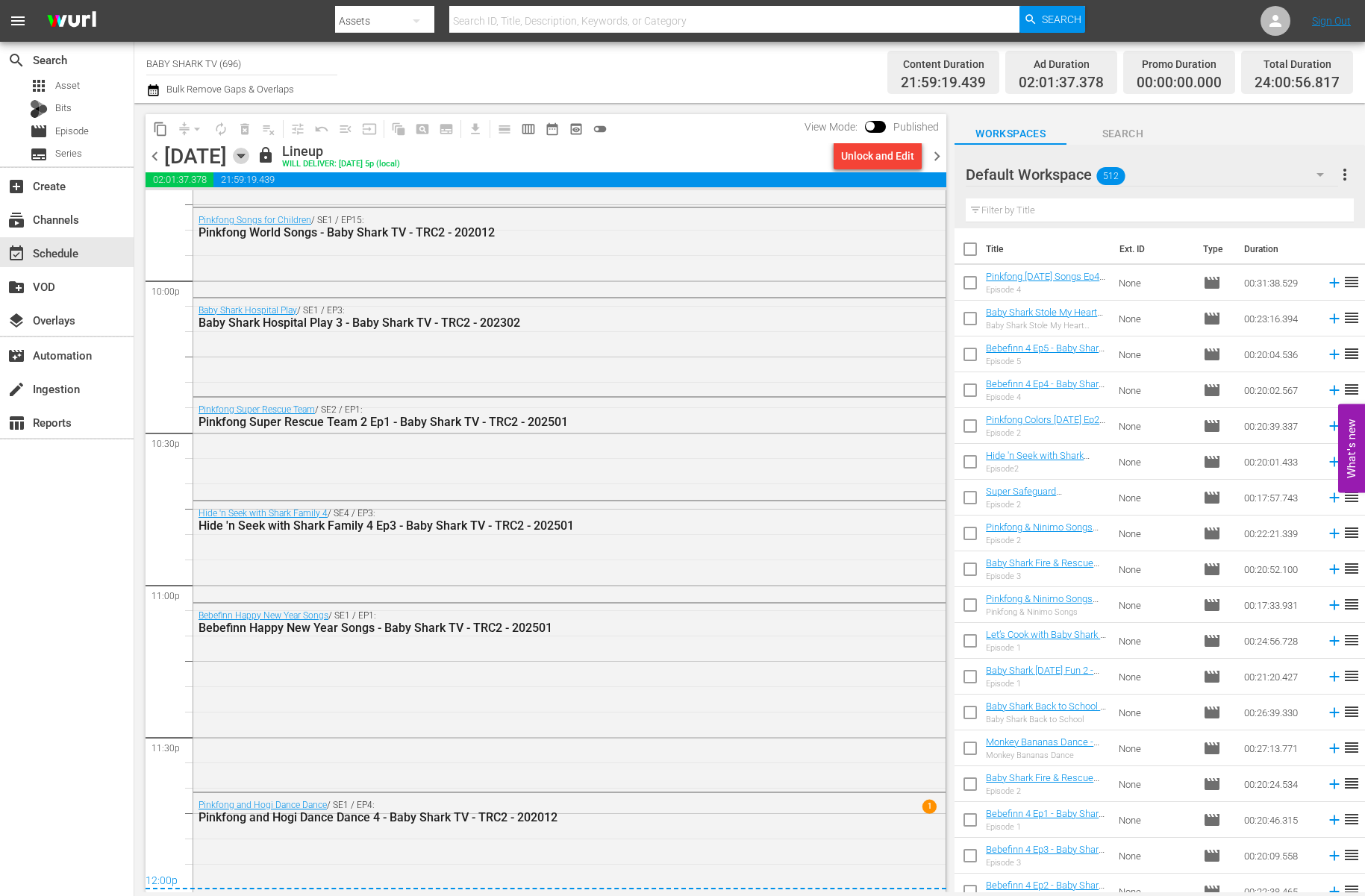
click at [249, 148] on icon "button" at bounding box center [241, 156] width 17 height 17
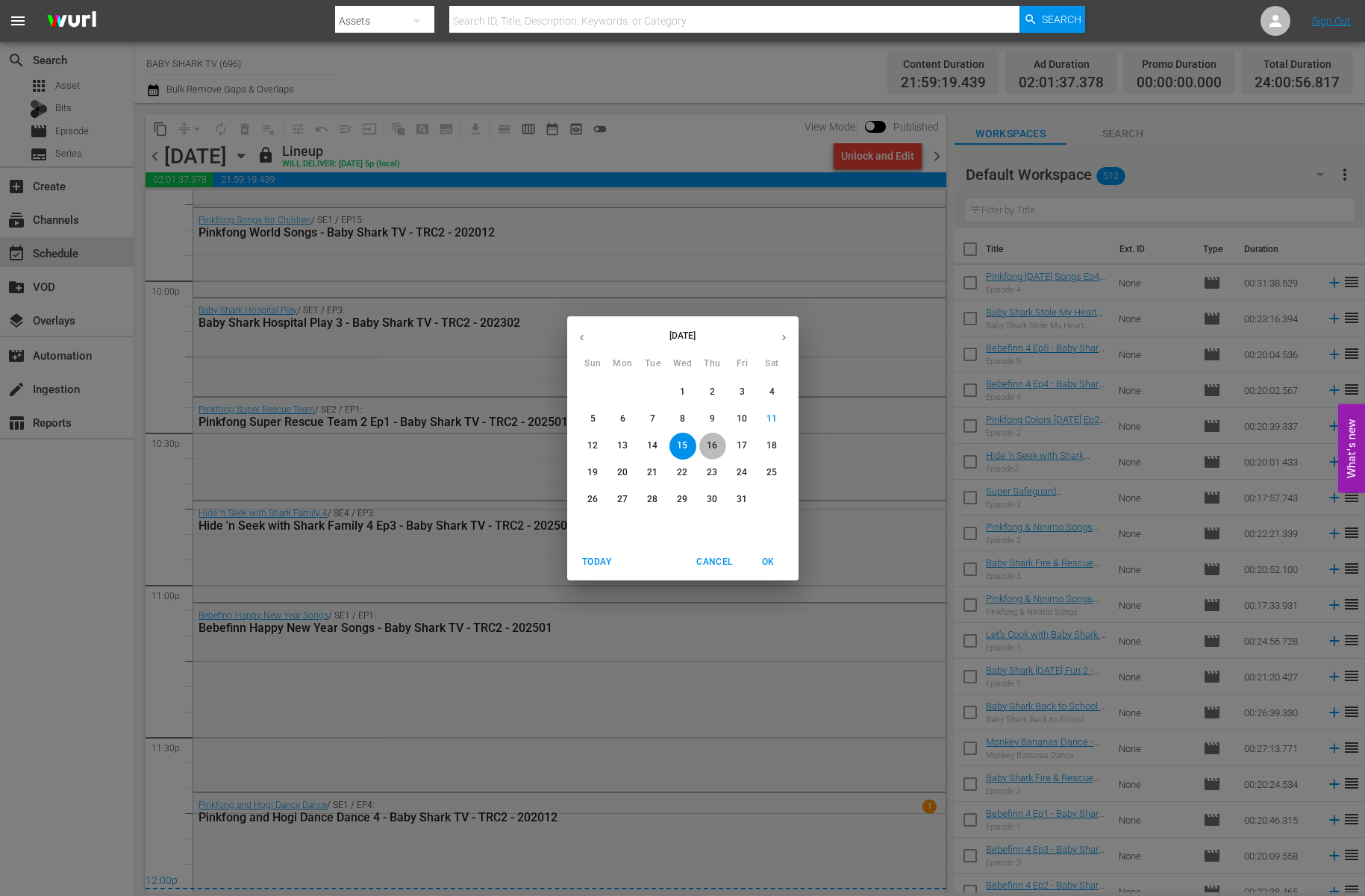
click at [713, 437] on button "16" at bounding box center [713, 446] width 27 height 27
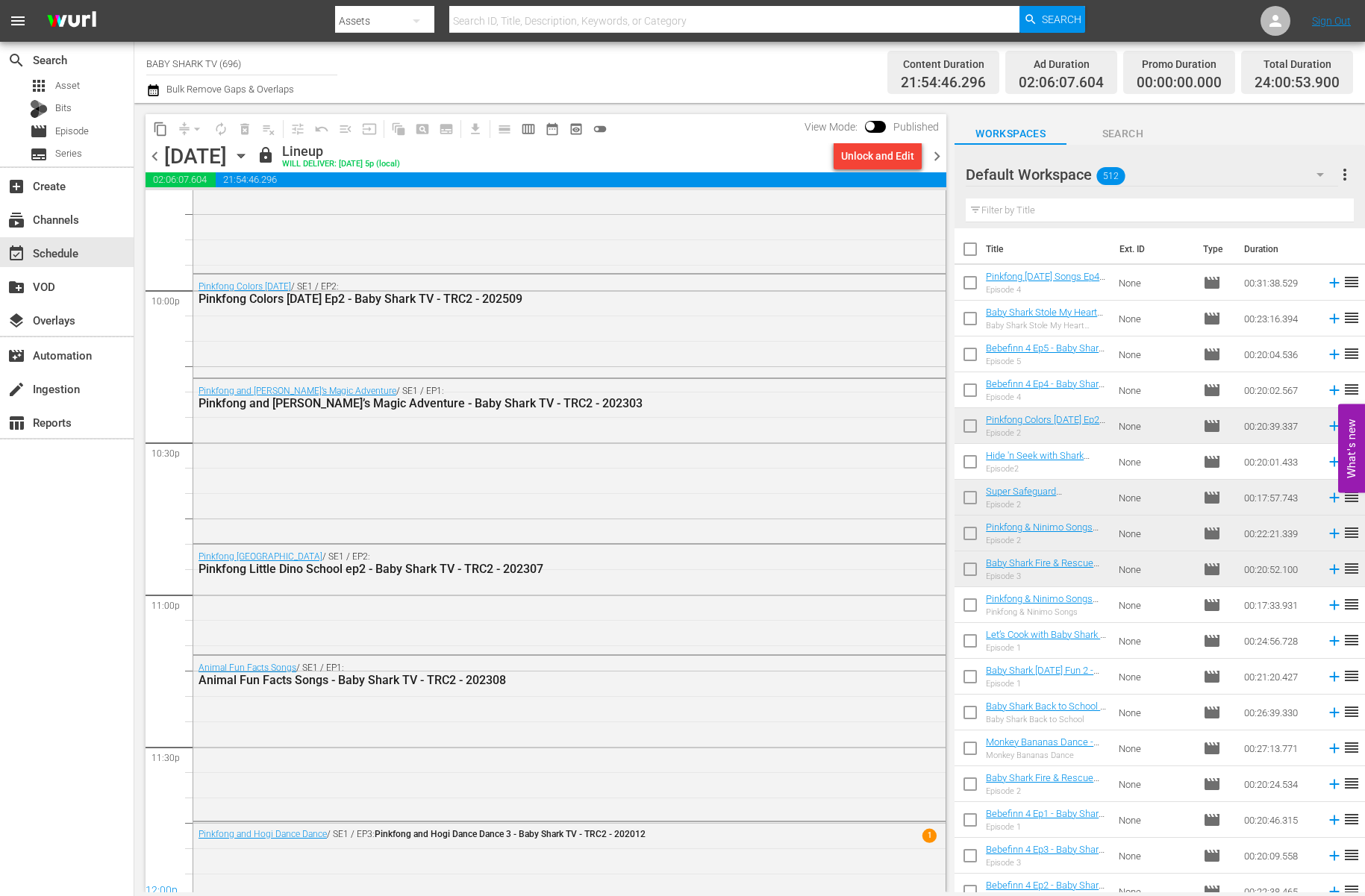
scroll to position [6468, 0]
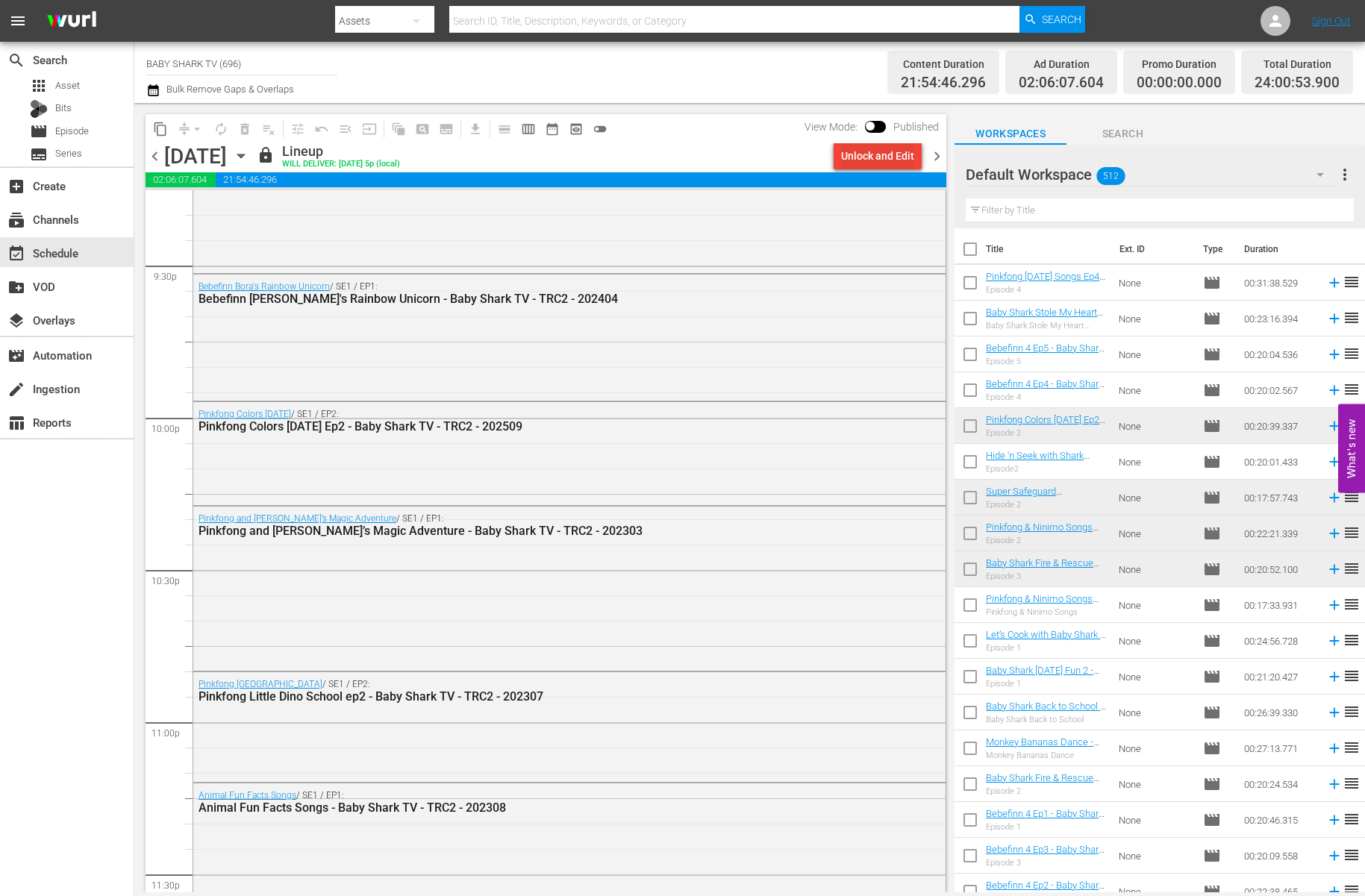
click at [901, 150] on div "Unlock and Edit" at bounding box center [877, 156] width 73 height 27
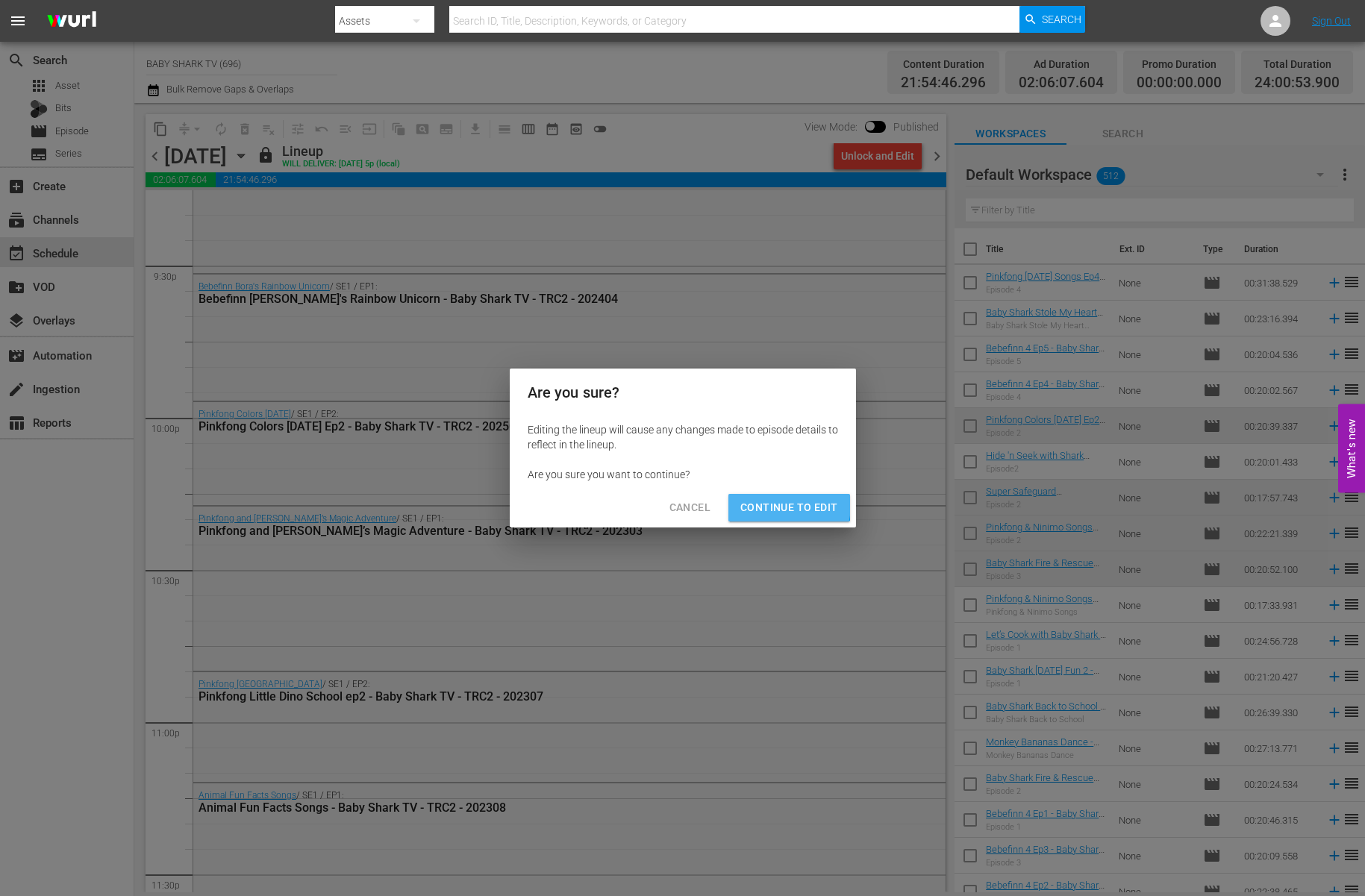
click at [781, 505] on span "Continue to Edit" at bounding box center [788, 507] width 97 height 18
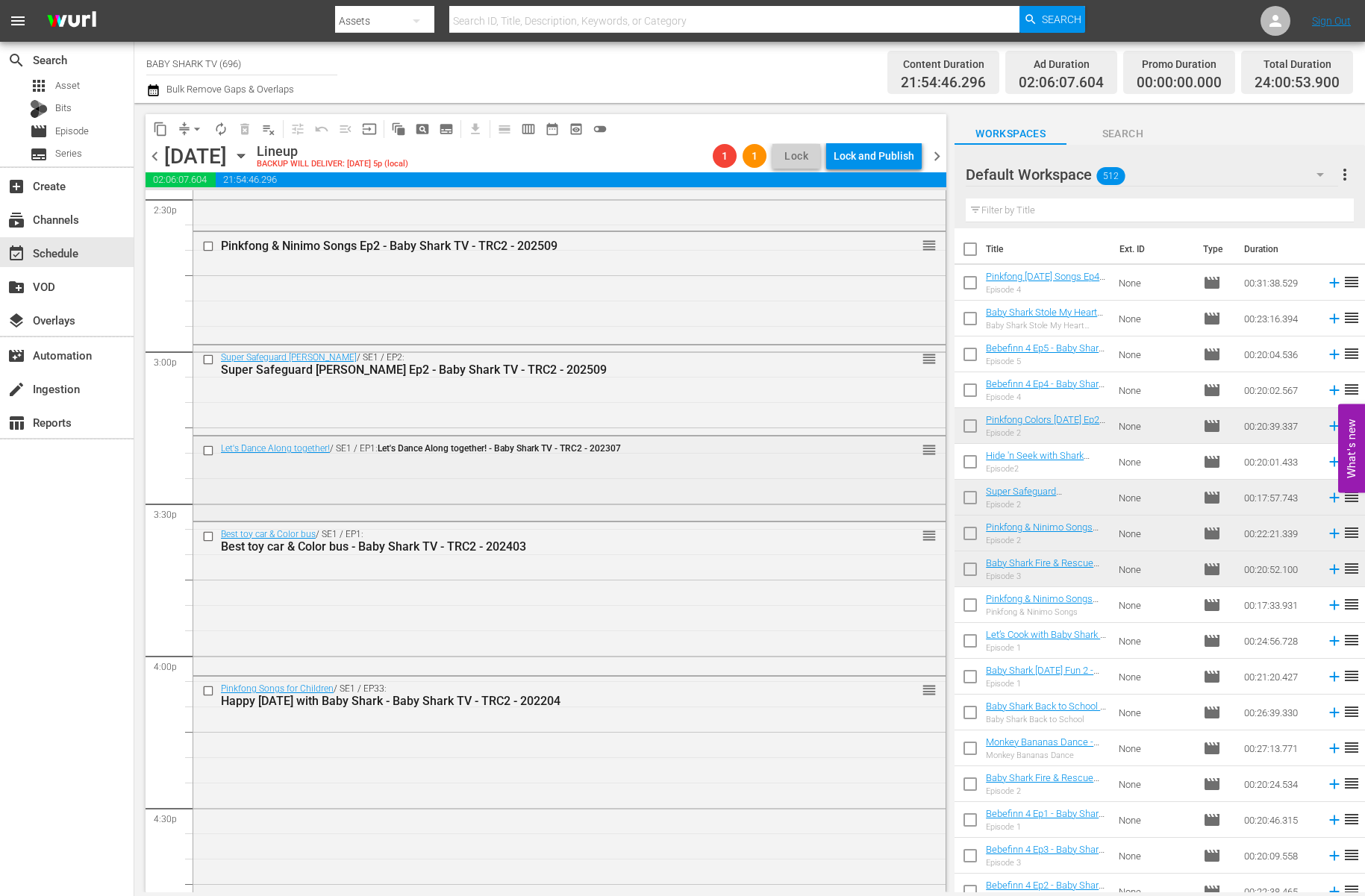
scroll to position [4402, 0]
click at [194, 137] on button "arrow_drop_down" at bounding box center [197, 129] width 24 height 24
click at [170, 168] on li "Align to Midnight" at bounding box center [198, 159] width 157 height 25
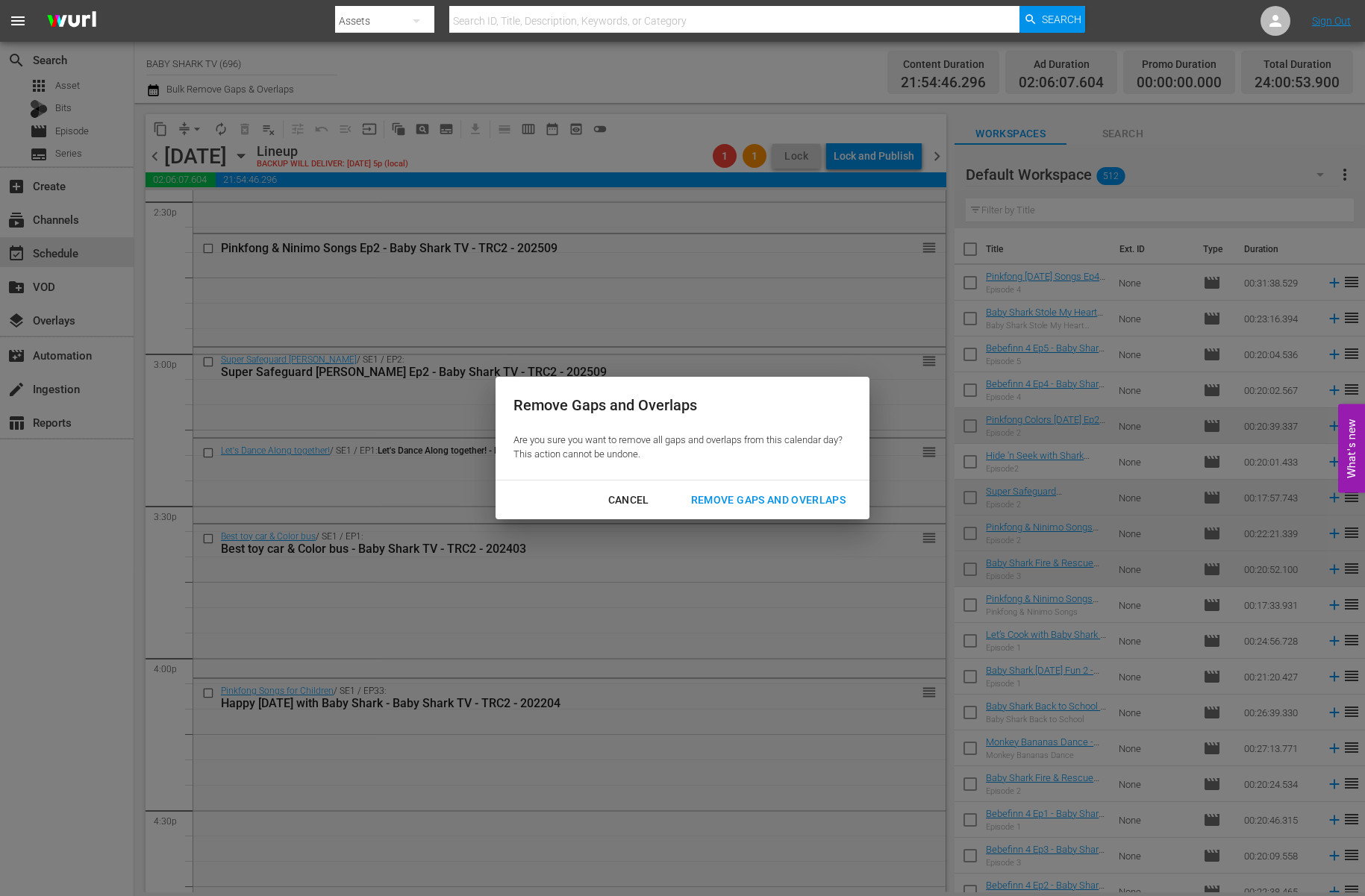
click at [759, 487] on button "Remove Gaps and Overlaps" at bounding box center [768, 500] width 190 height 27
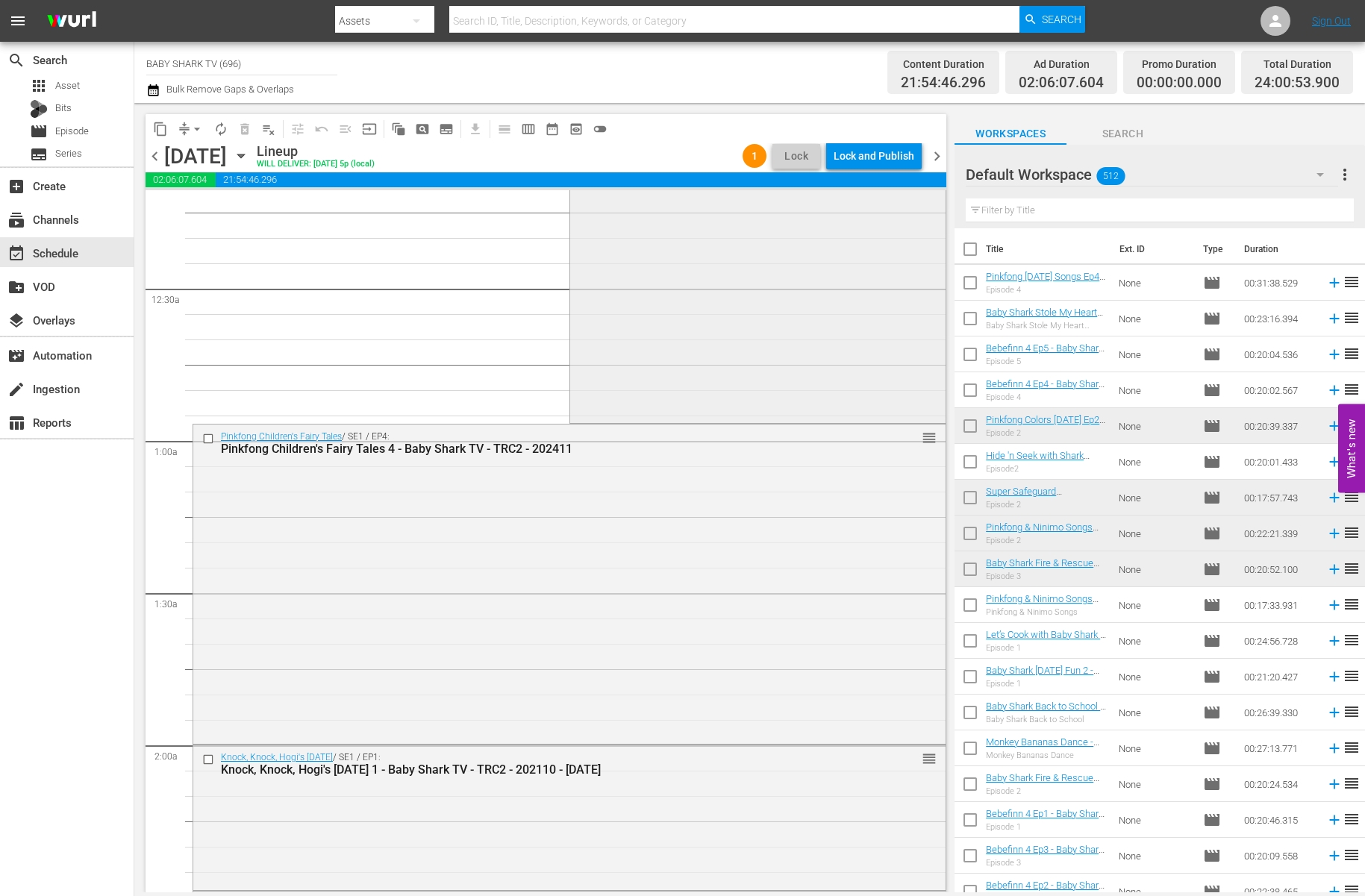
scroll to position [0, 0]
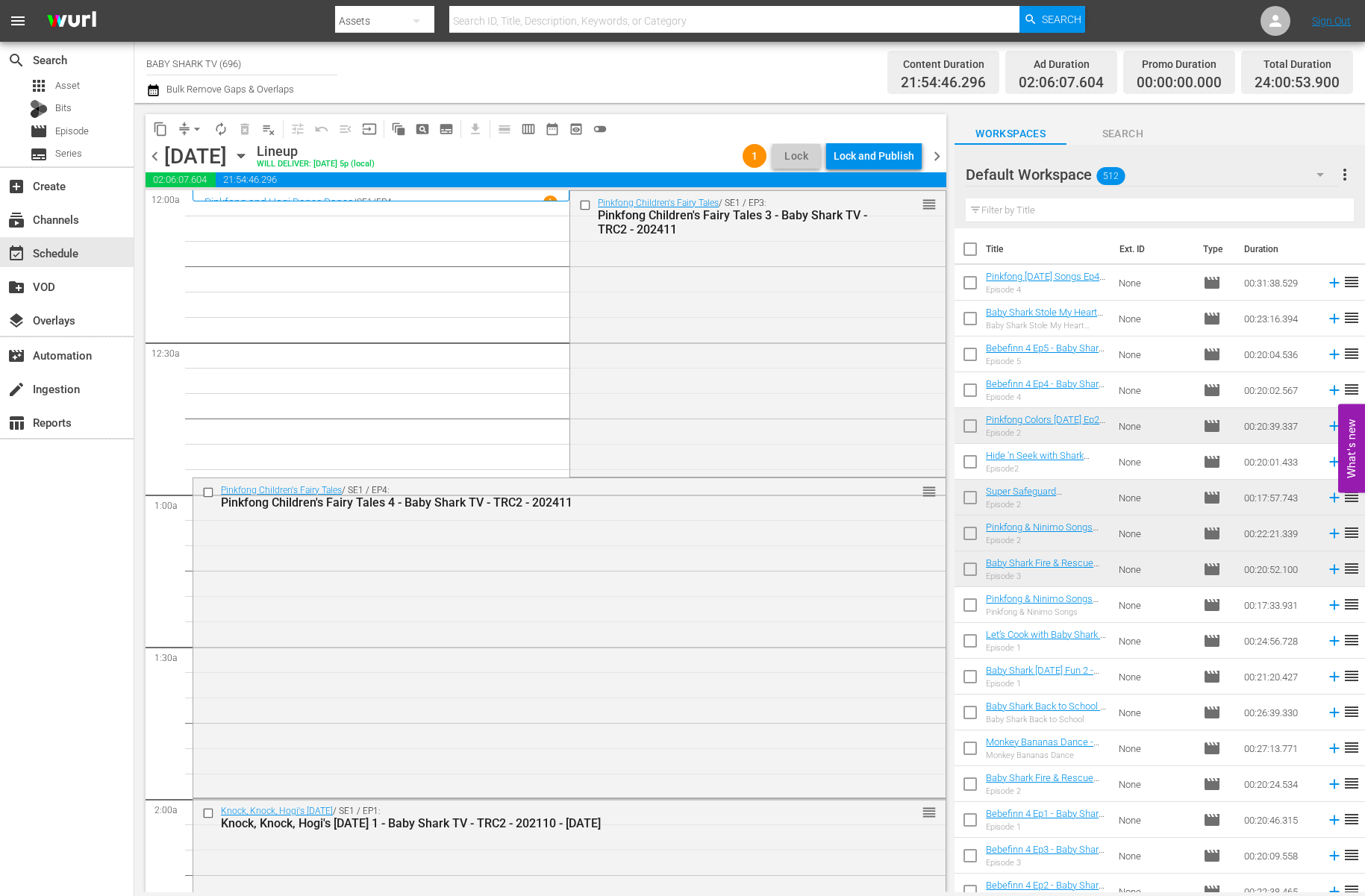
click at [694, 129] on div "content_copy compress arrow_drop_down autorenew_outlined delete_forever_outline…" at bounding box center [546, 128] width 801 height 29
click at [905, 150] on div "Lock and Publish" at bounding box center [873, 156] width 81 height 27
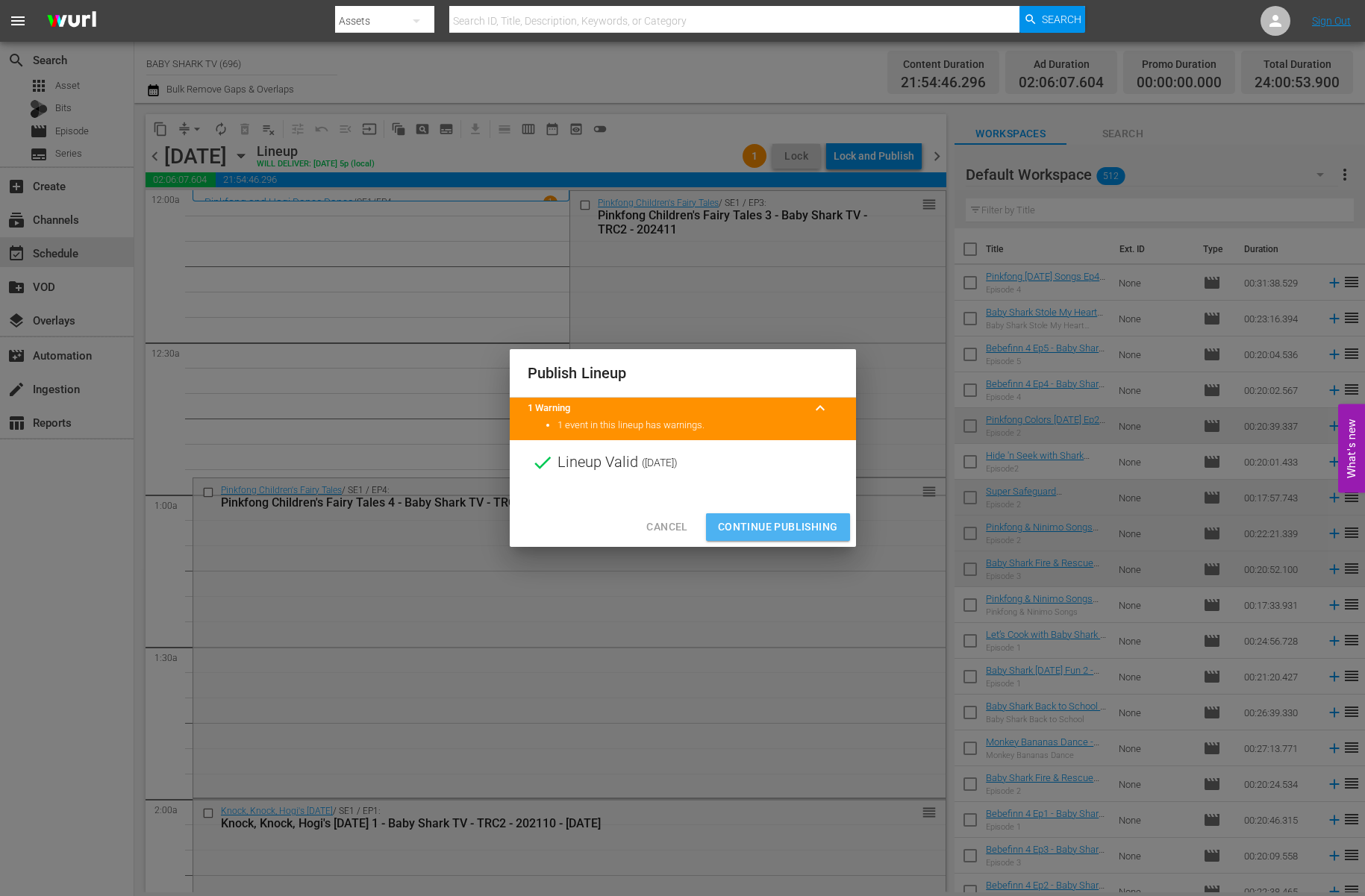
click at [808, 520] on span "Continue Publishing" at bounding box center [778, 526] width 120 height 18
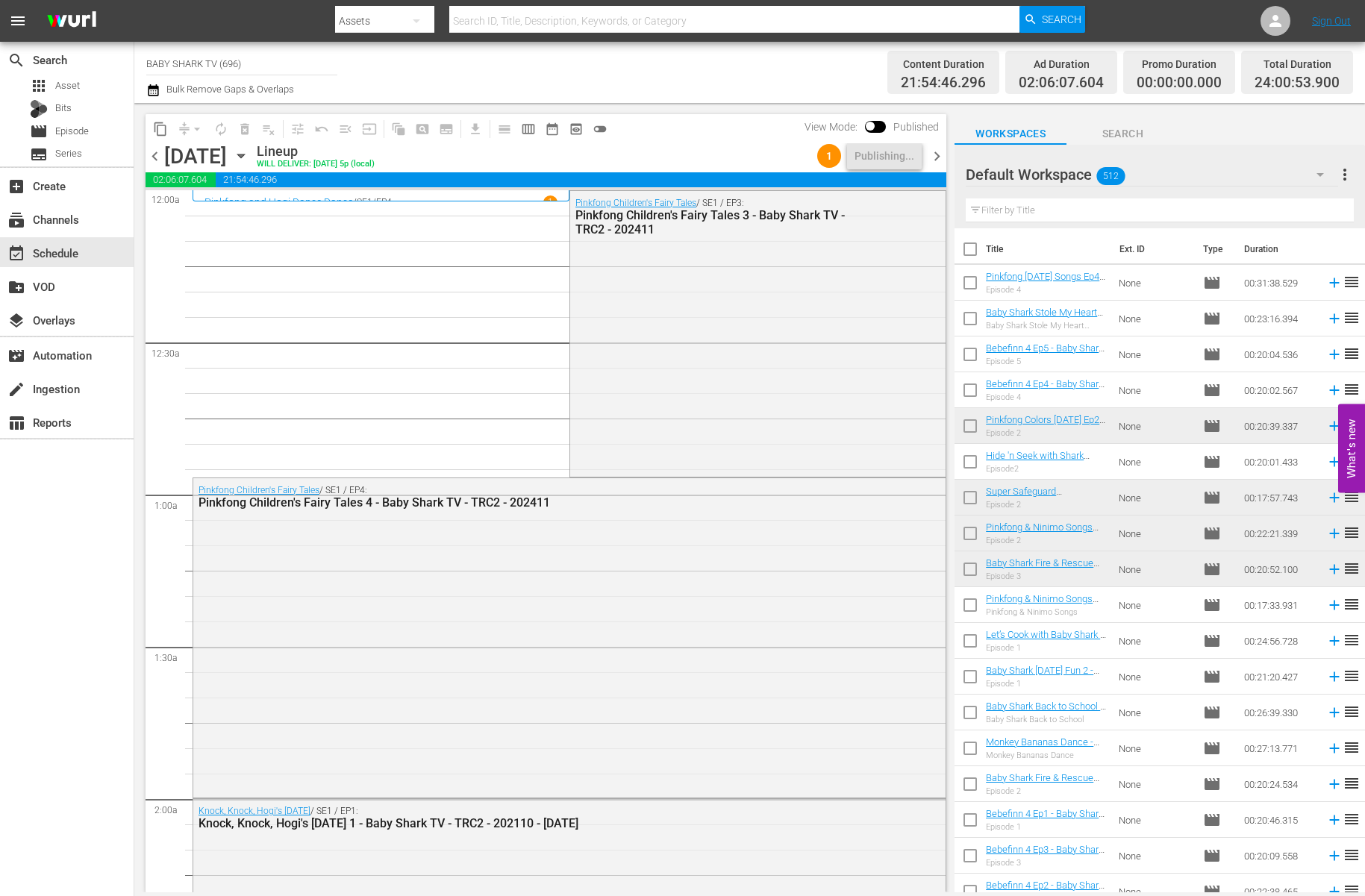
click at [759, 142] on div "content_copy compress arrow_drop_down autorenew_outlined delete_forever_outline…" at bounding box center [546, 128] width 801 height 29
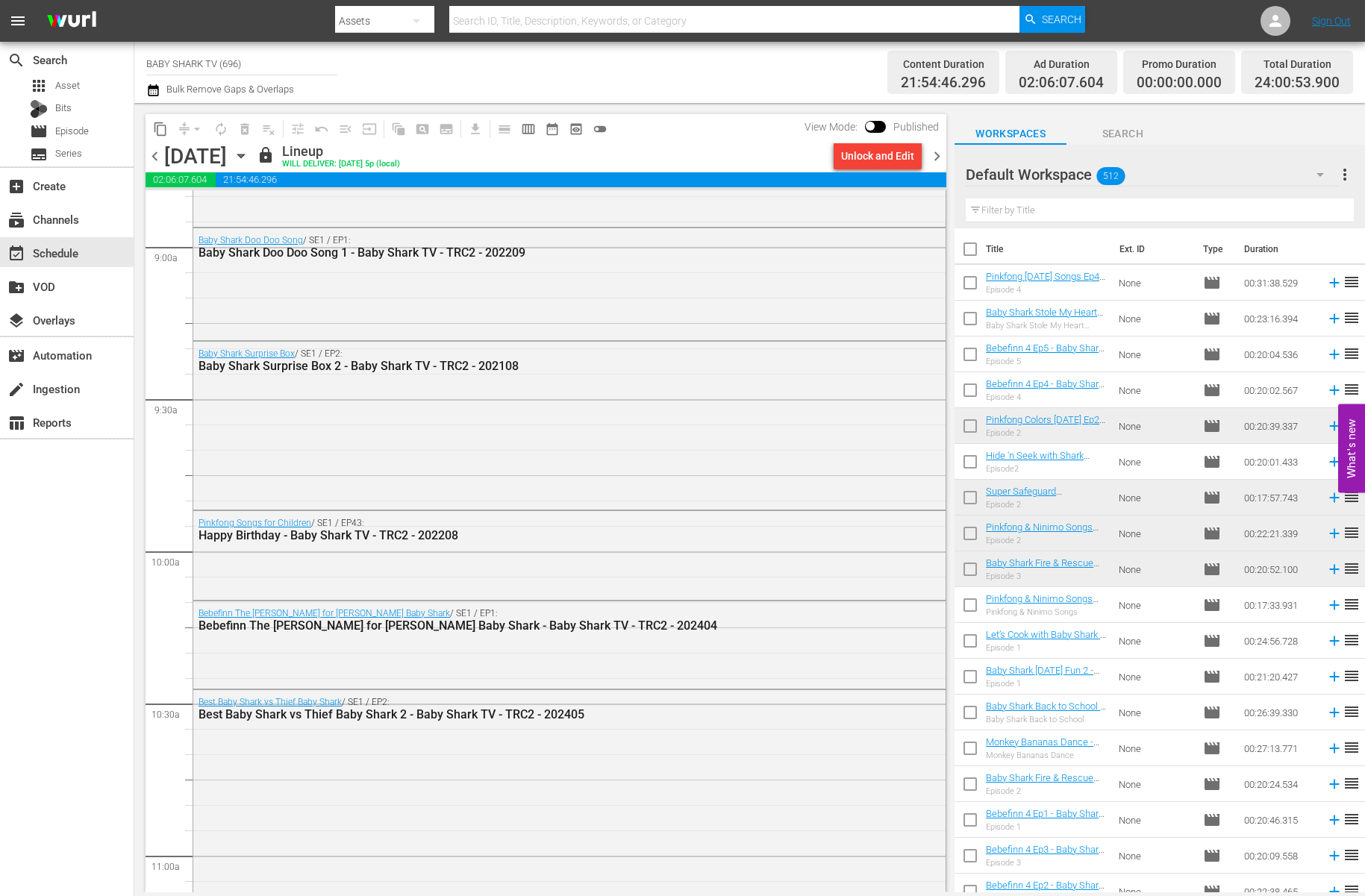
scroll to position [2345, 0]
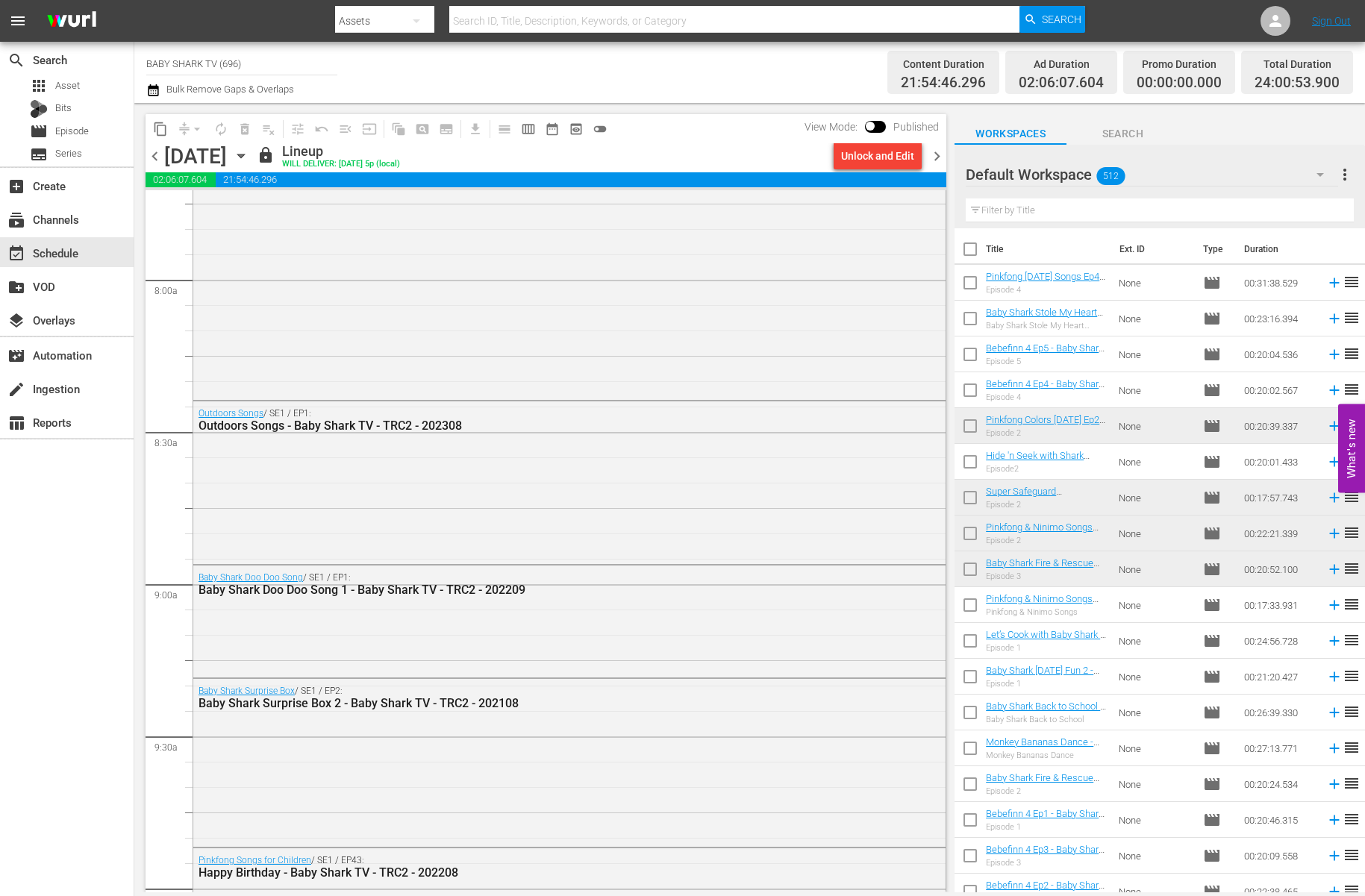
click at [249, 160] on icon "button" at bounding box center [241, 156] width 17 height 17
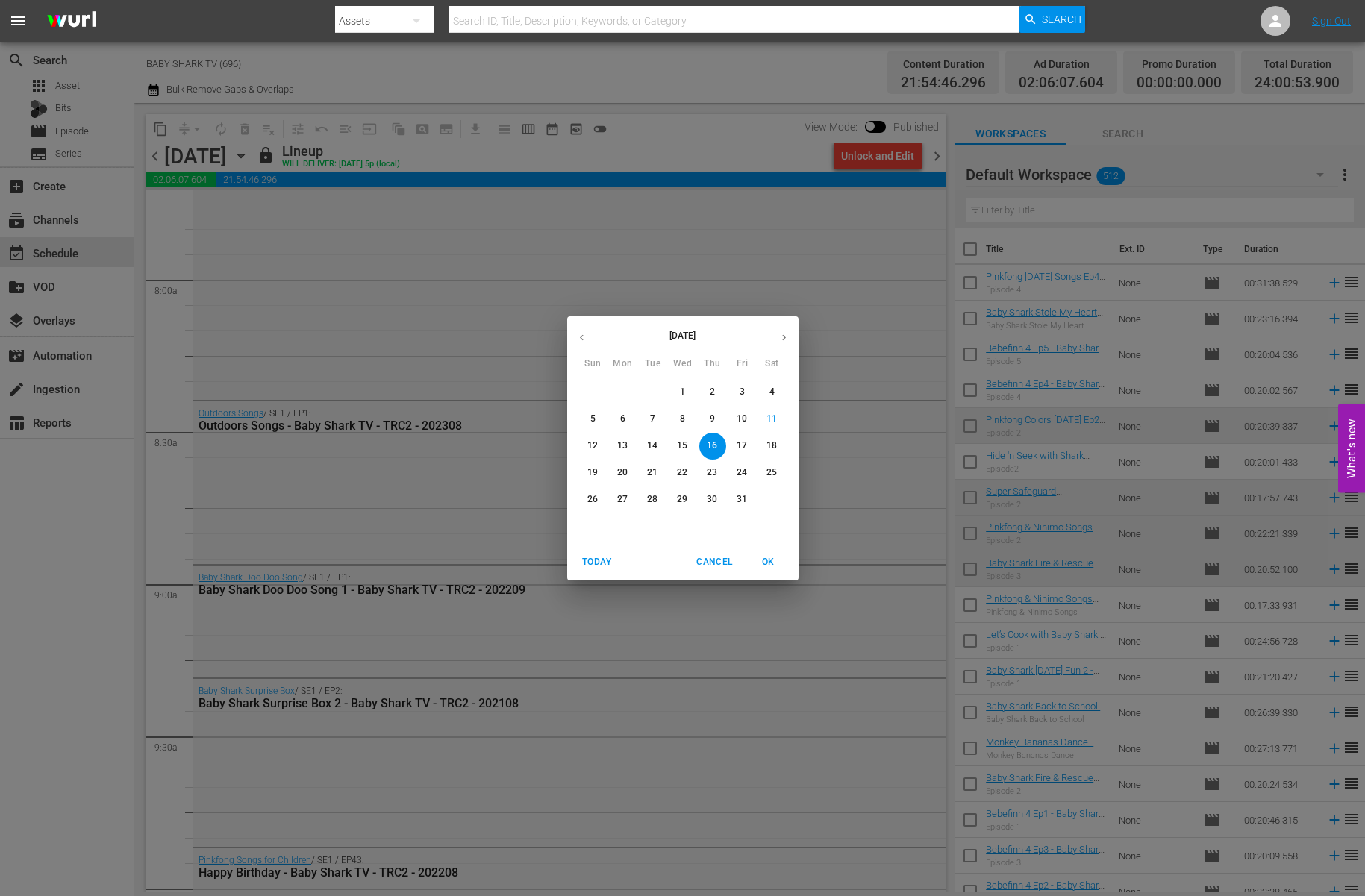
click at [857, 163] on div "October 2025 Sun Mon Tue Wed Thu Fri Sat 28 29 30 1 2 3 4 5 6 7 8 9 10 11 12 13…" at bounding box center [682, 448] width 1365 height 896
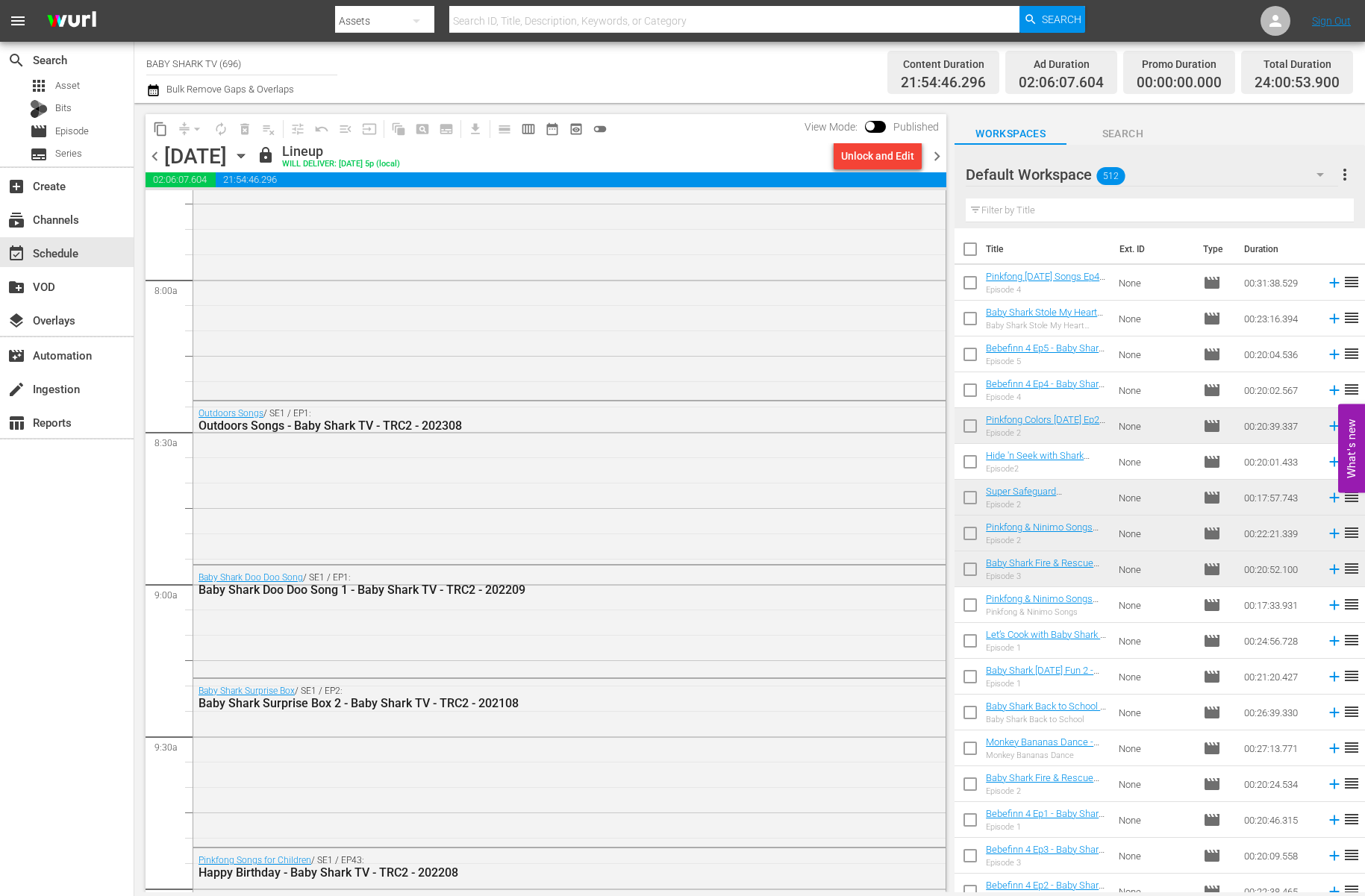
click at [866, 158] on div "Unlock and Edit" at bounding box center [877, 156] width 73 height 27
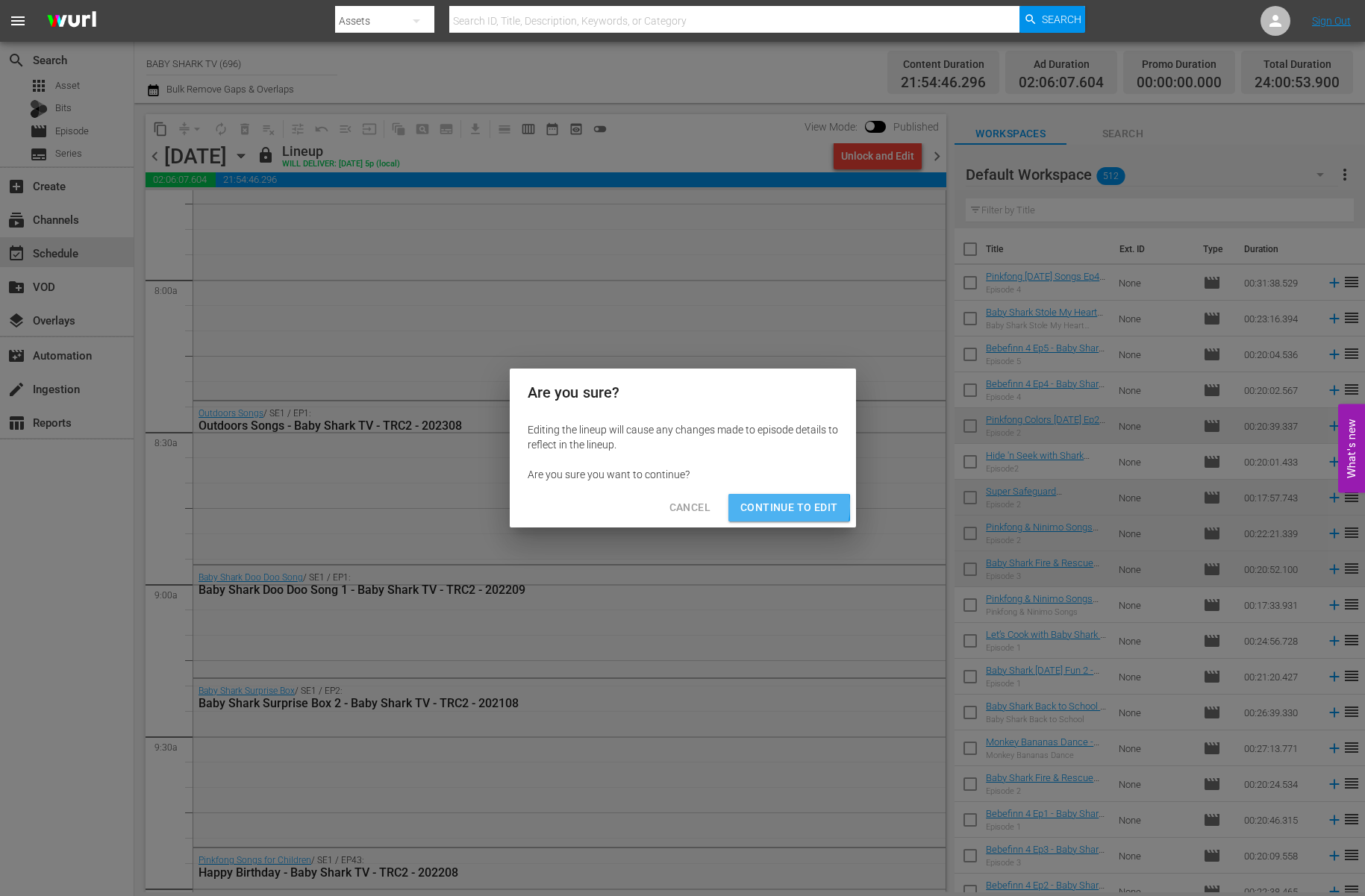
click at [768, 506] on span "Continue to Edit" at bounding box center [788, 507] width 97 height 18
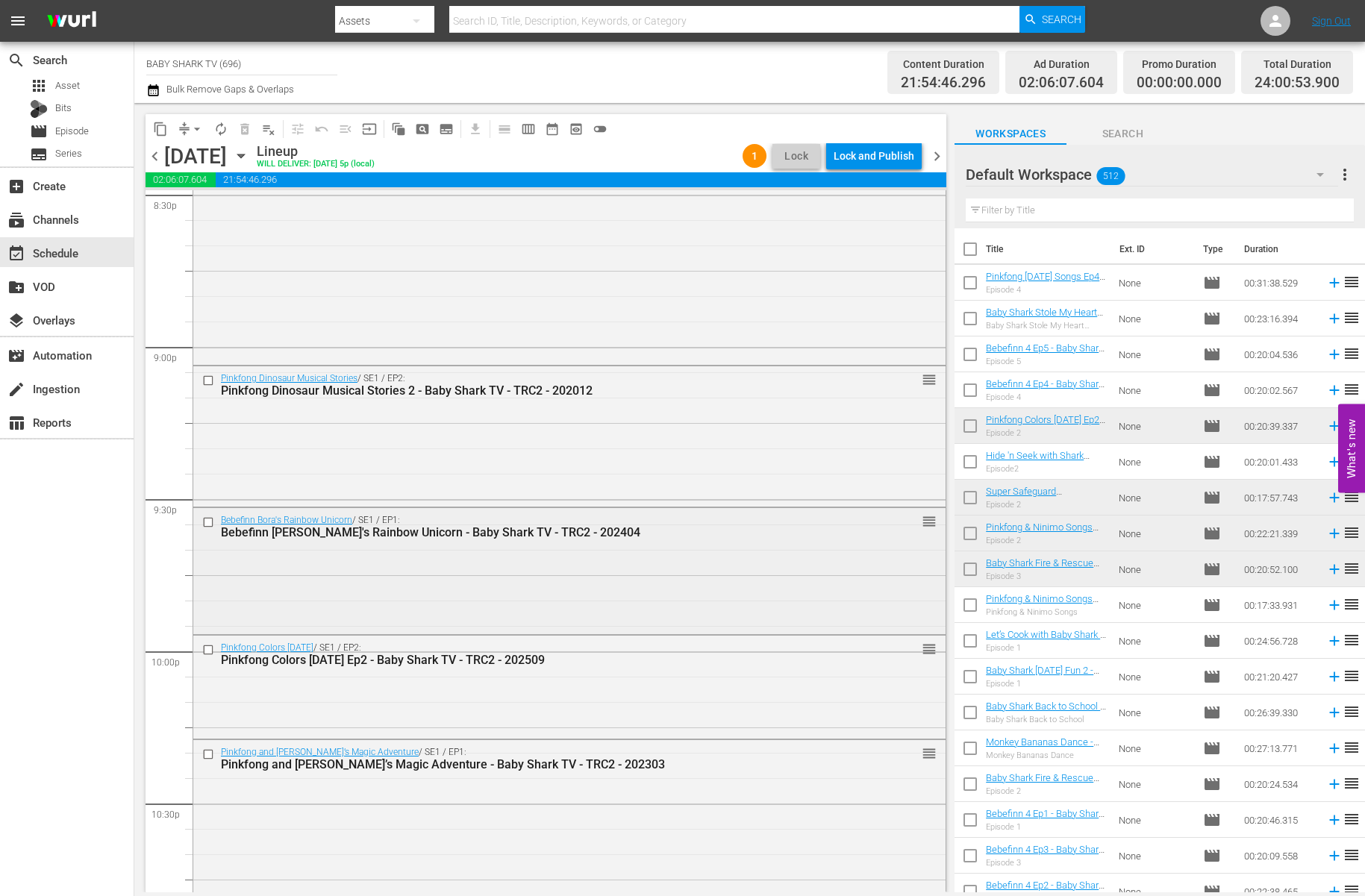
scroll to position [6607, 0]
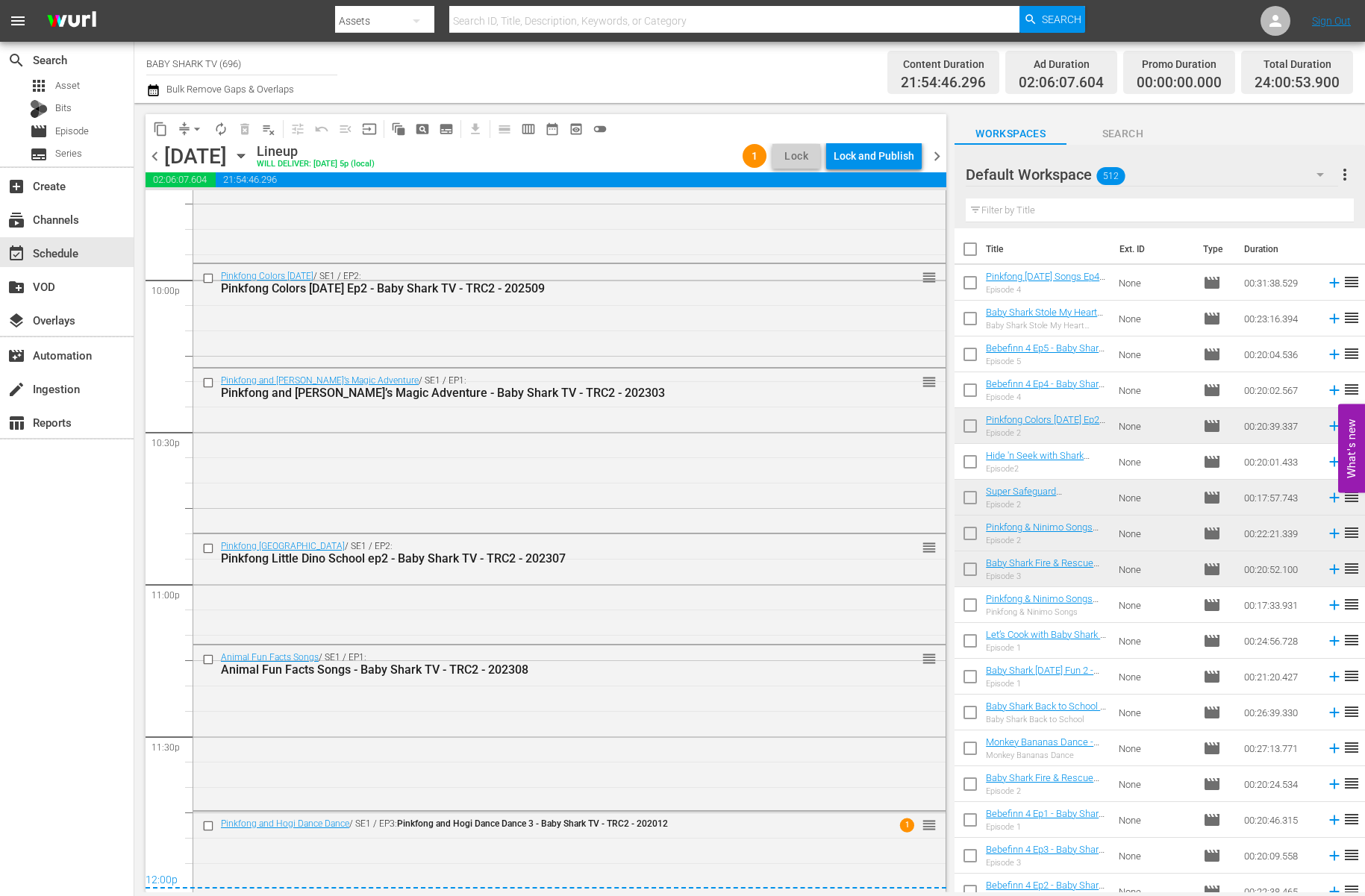
click at [558, 152] on div "Lineup WILL DELIVER: 10/15 @ 5p (local)" at bounding box center [497, 155] width 480 height 26
click at [879, 159] on div "Lock and Publish" at bounding box center [873, 156] width 81 height 27
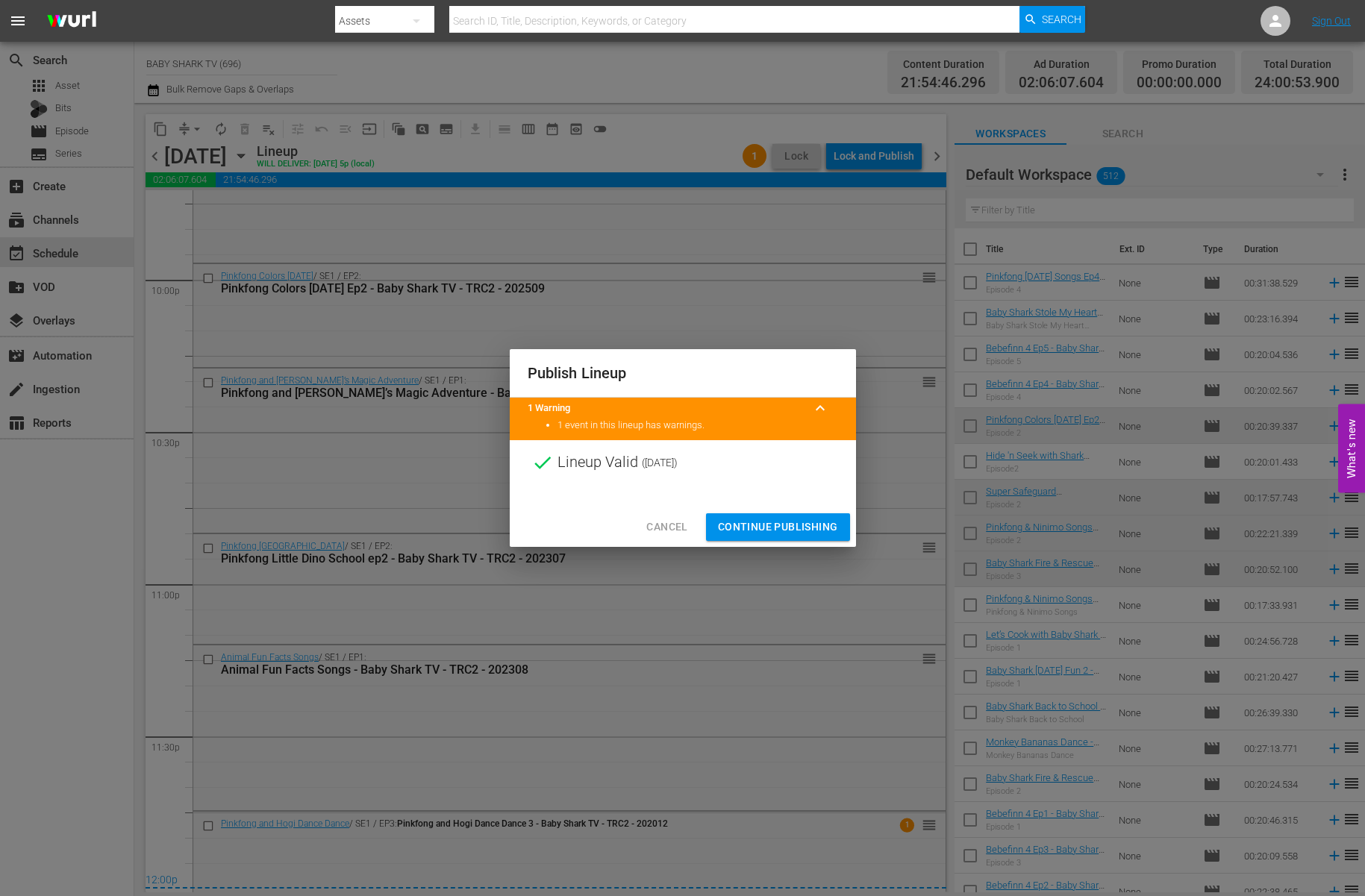
click at [804, 530] on span "Continue Publishing" at bounding box center [778, 526] width 120 height 18
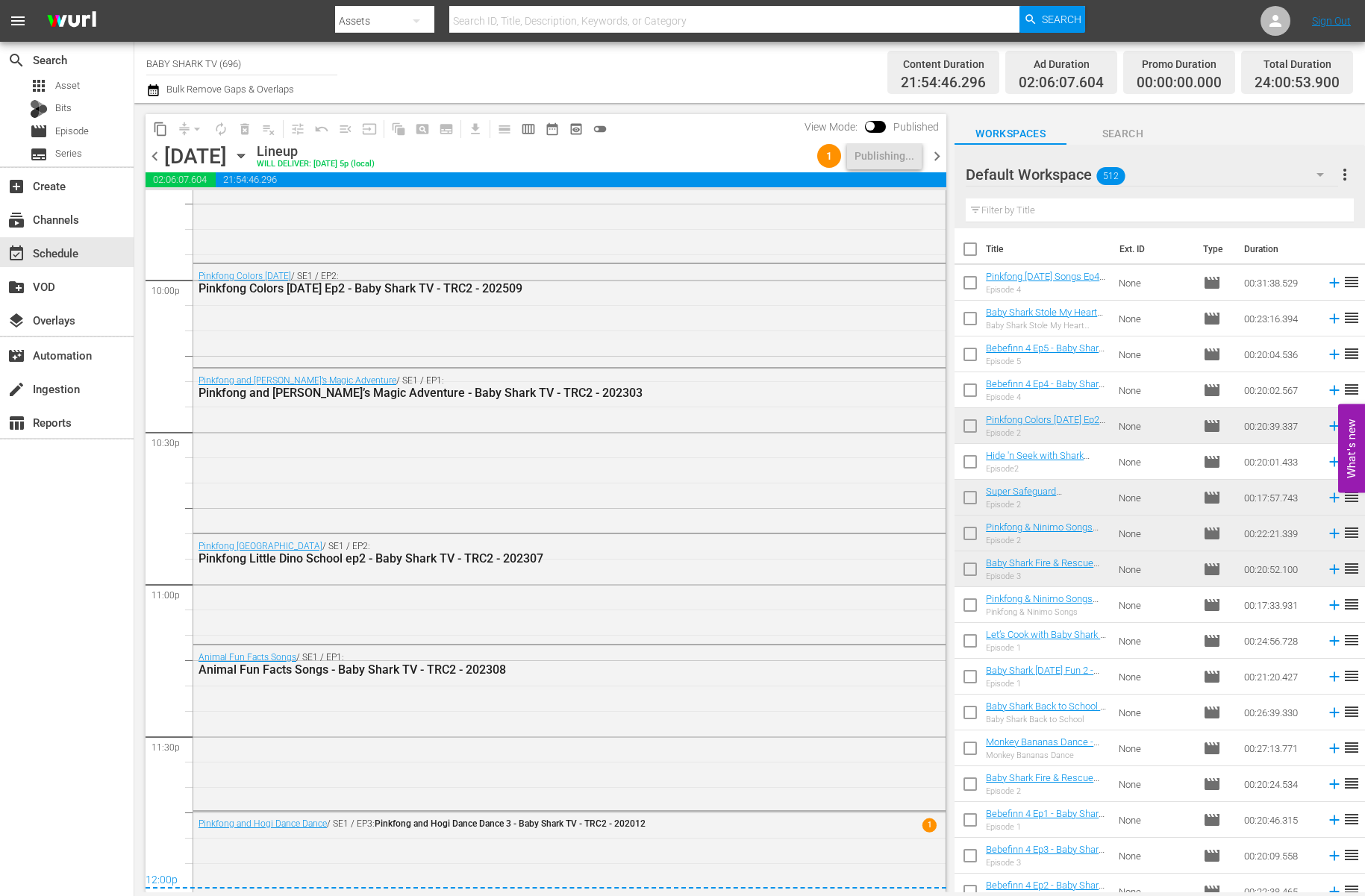
click at [676, 135] on div "content_copy compress arrow_drop_down autorenew_outlined delete_forever_outline…" at bounding box center [546, 128] width 801 height 29
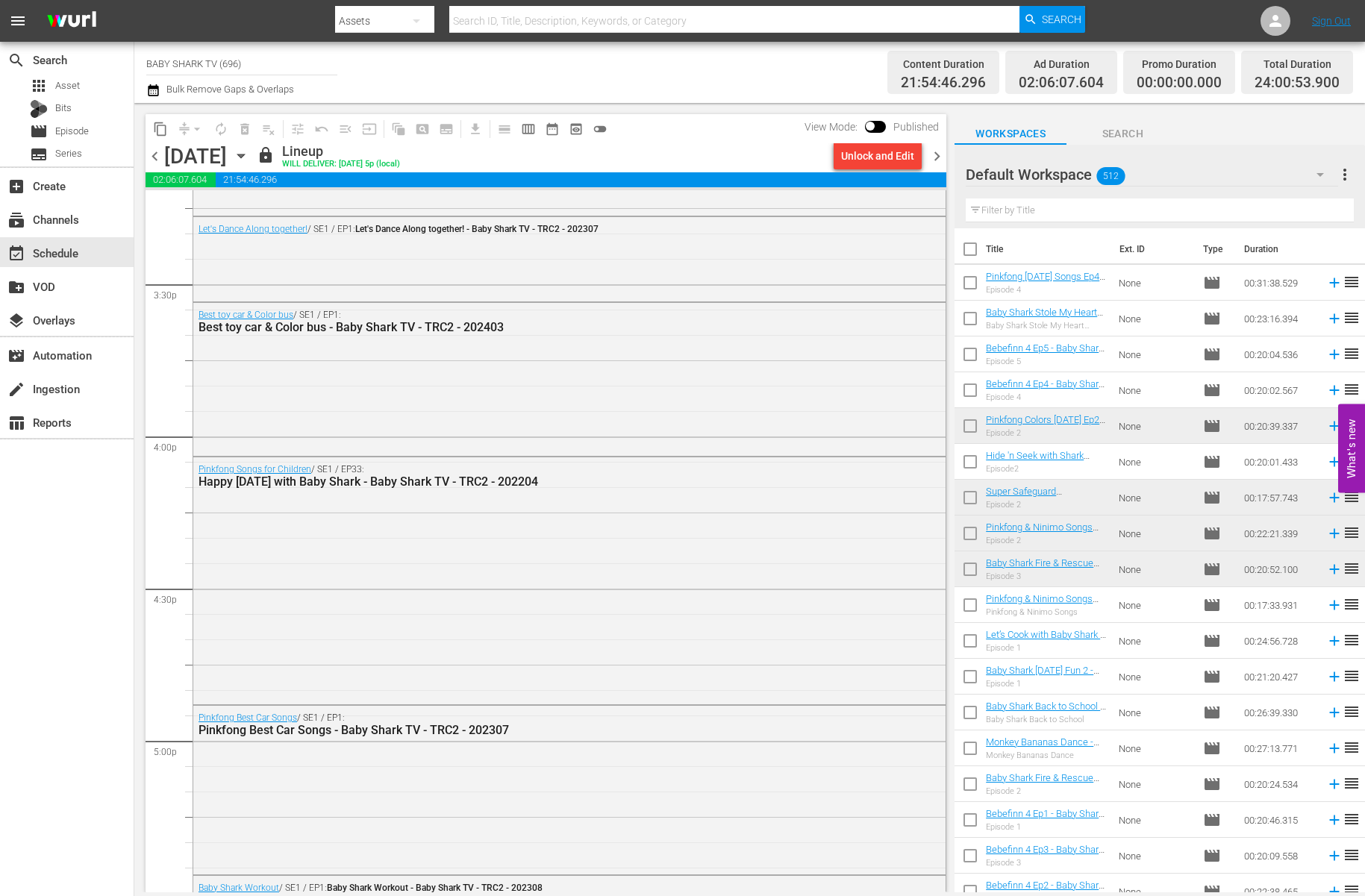
scroll to position [4517, 0]
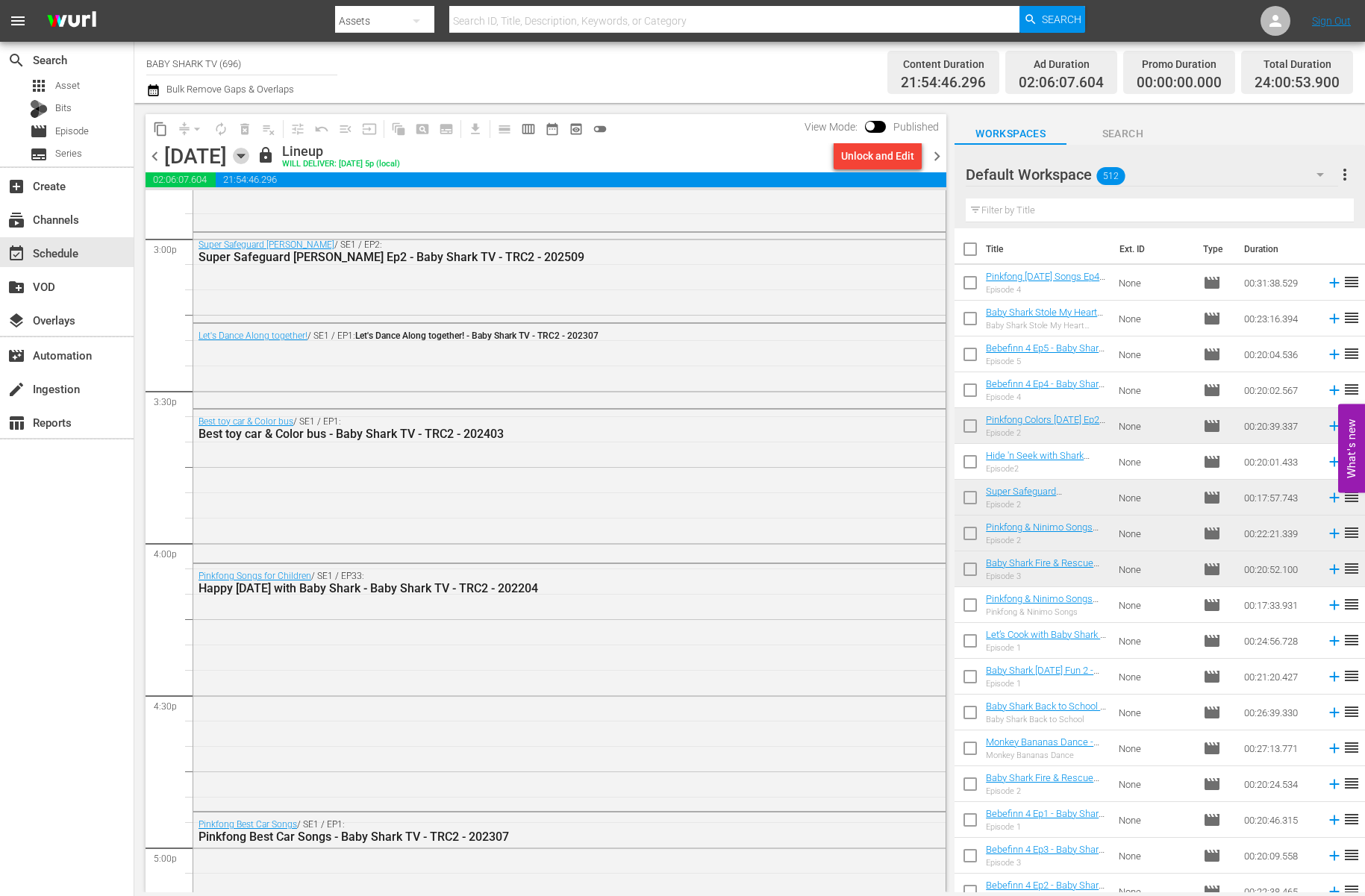
click at [249, 159] on icon "button" at bounding box center [241, 156] width 17 height 17
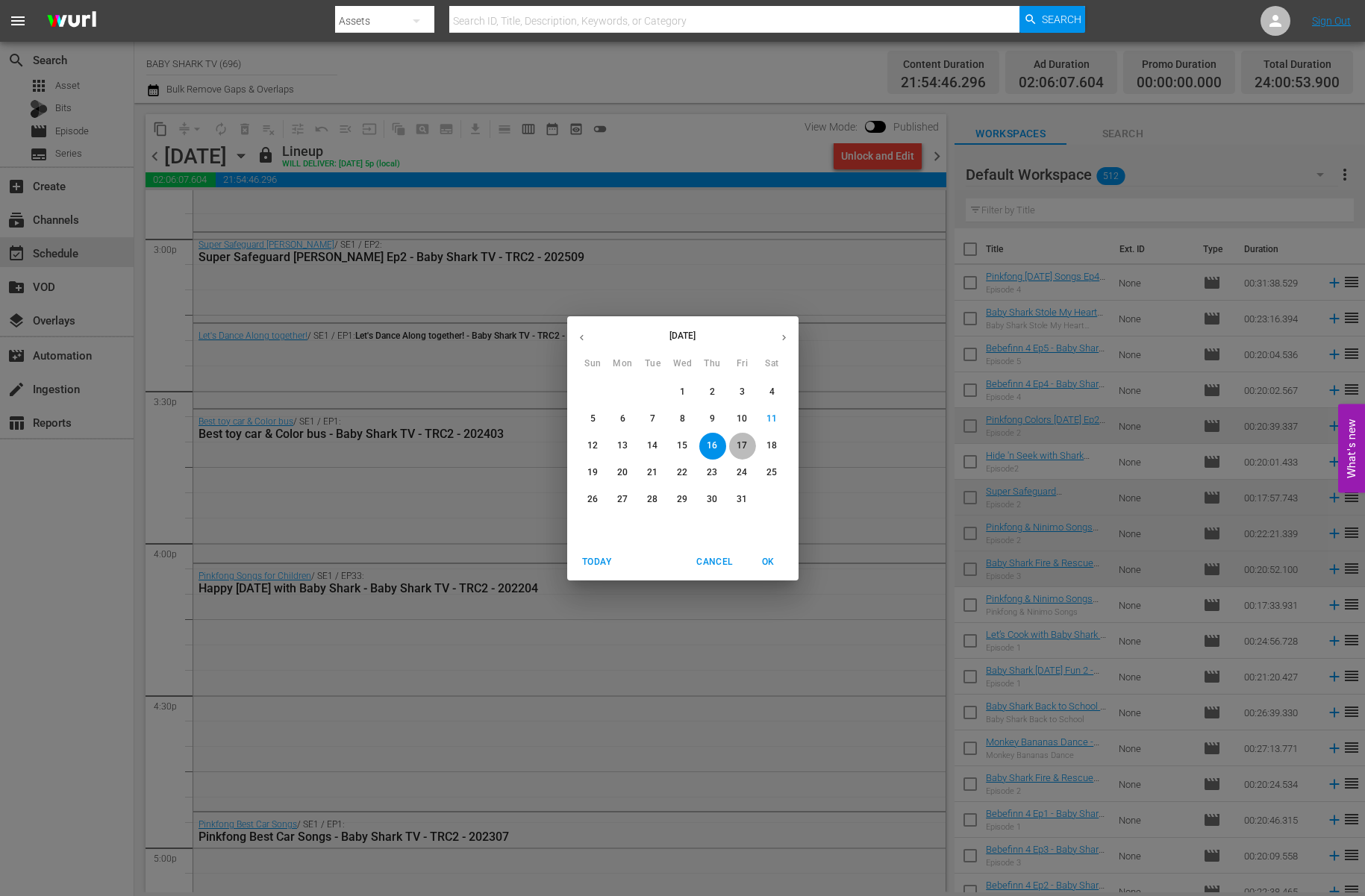
click at [750, 444] on span "17" at bounding box center [743, 445] width 27 height 12
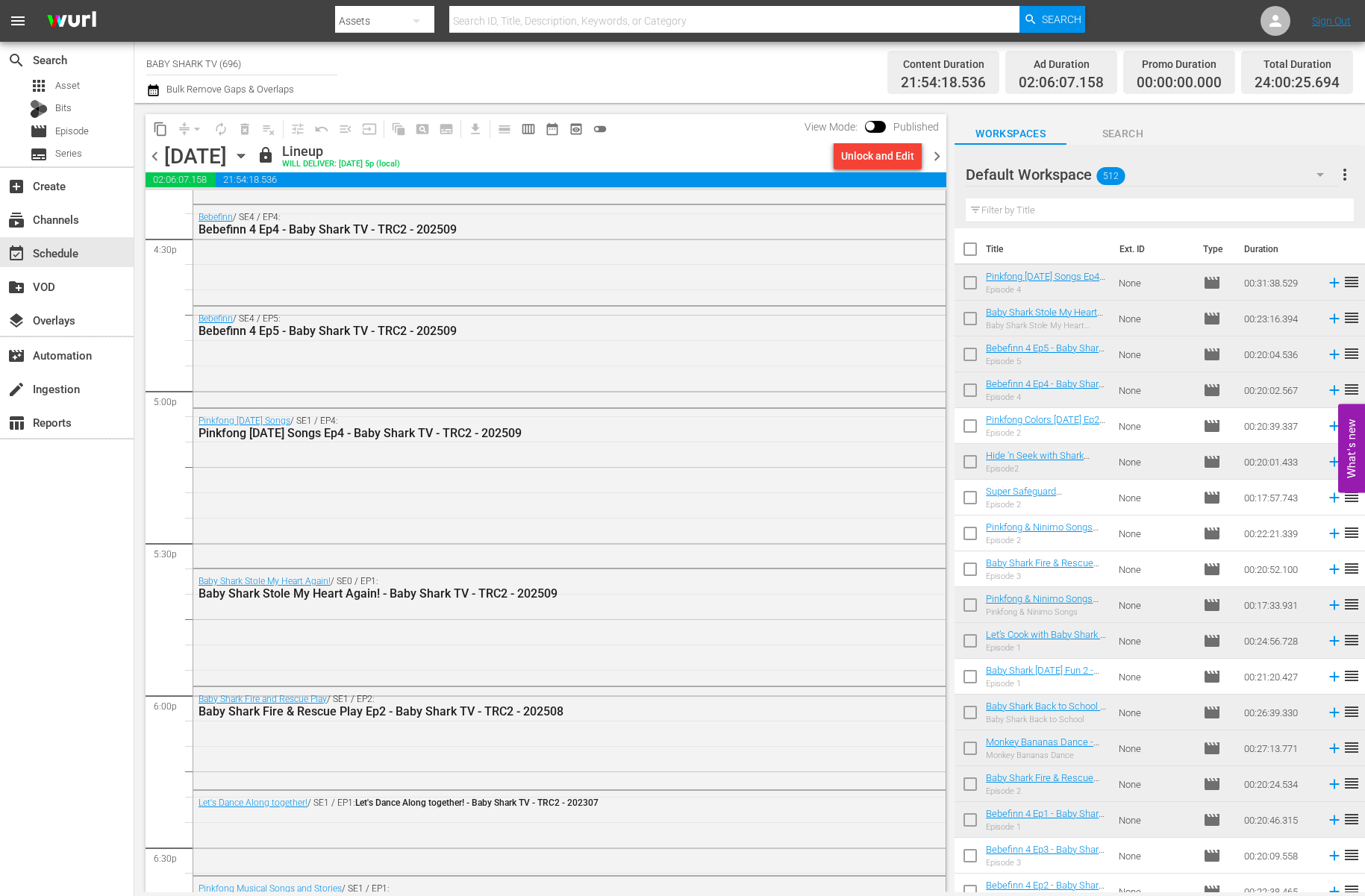
scroll to position [3756, 0]
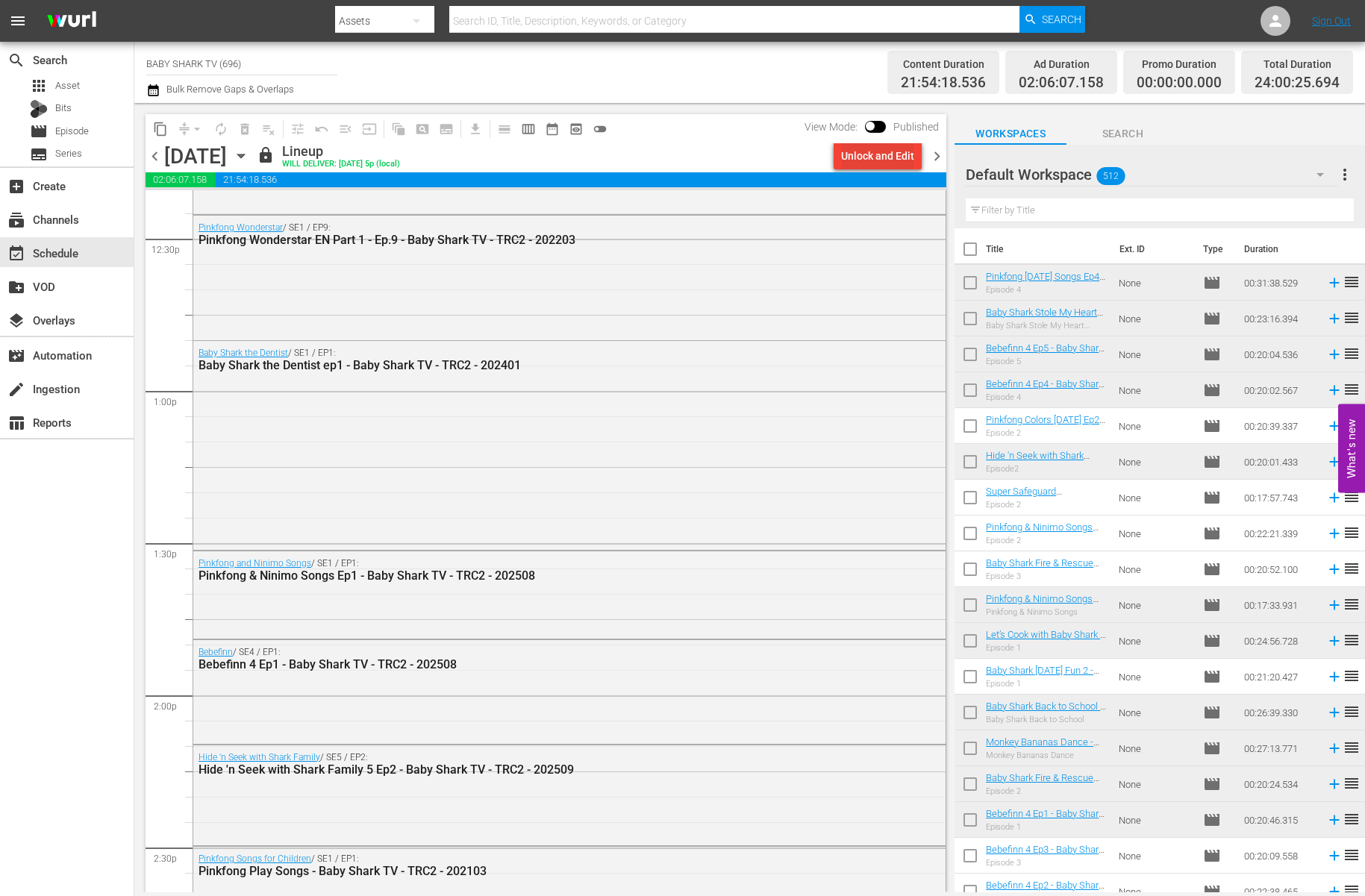
click at [844, 155] on div "Unlock and Edit" at bounding box center [877, 156] width 73 height 27
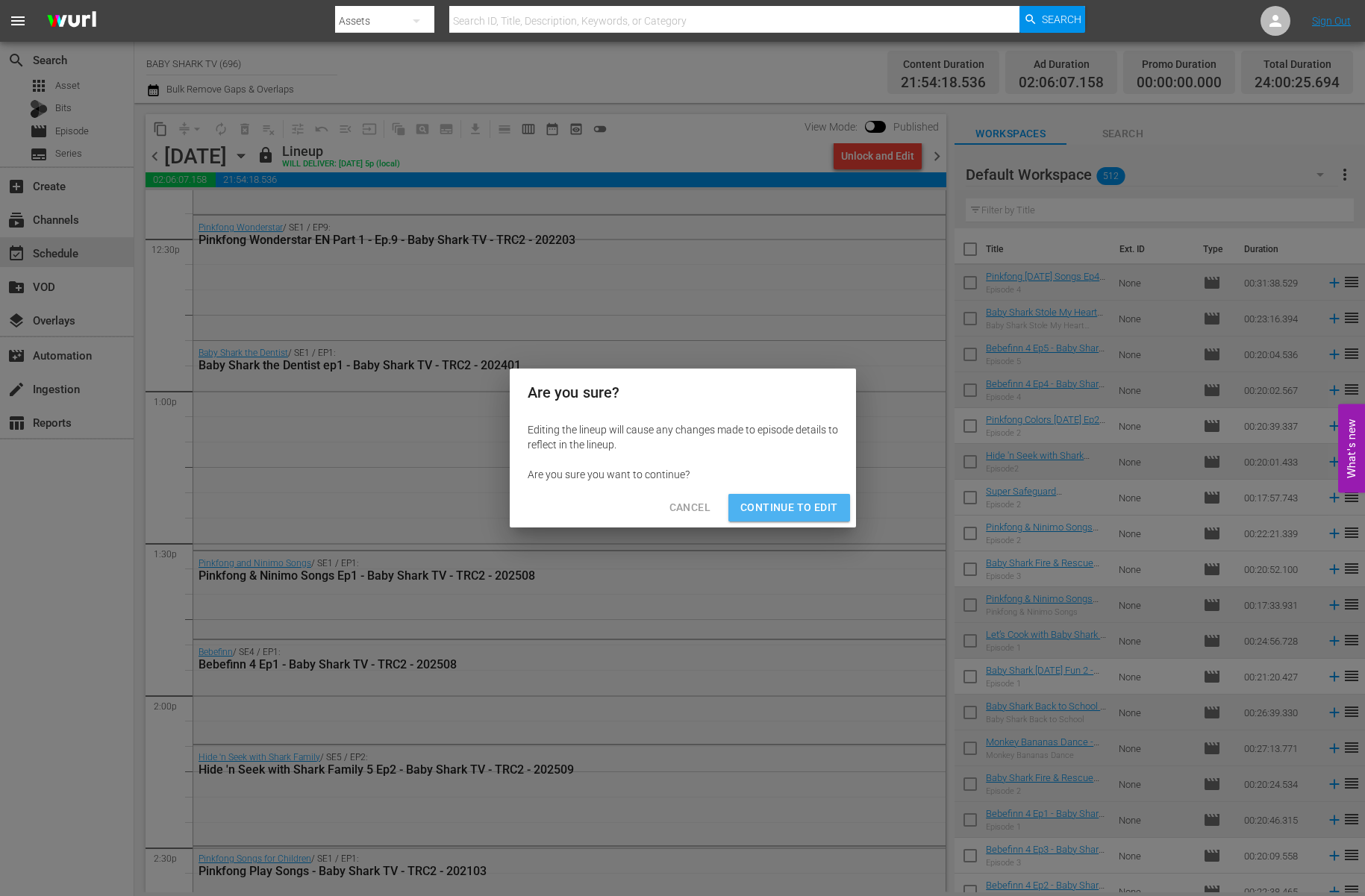
click at [803, 507] on span "Continue to Edit" at bounding box center [788, 507] width 97 height 18
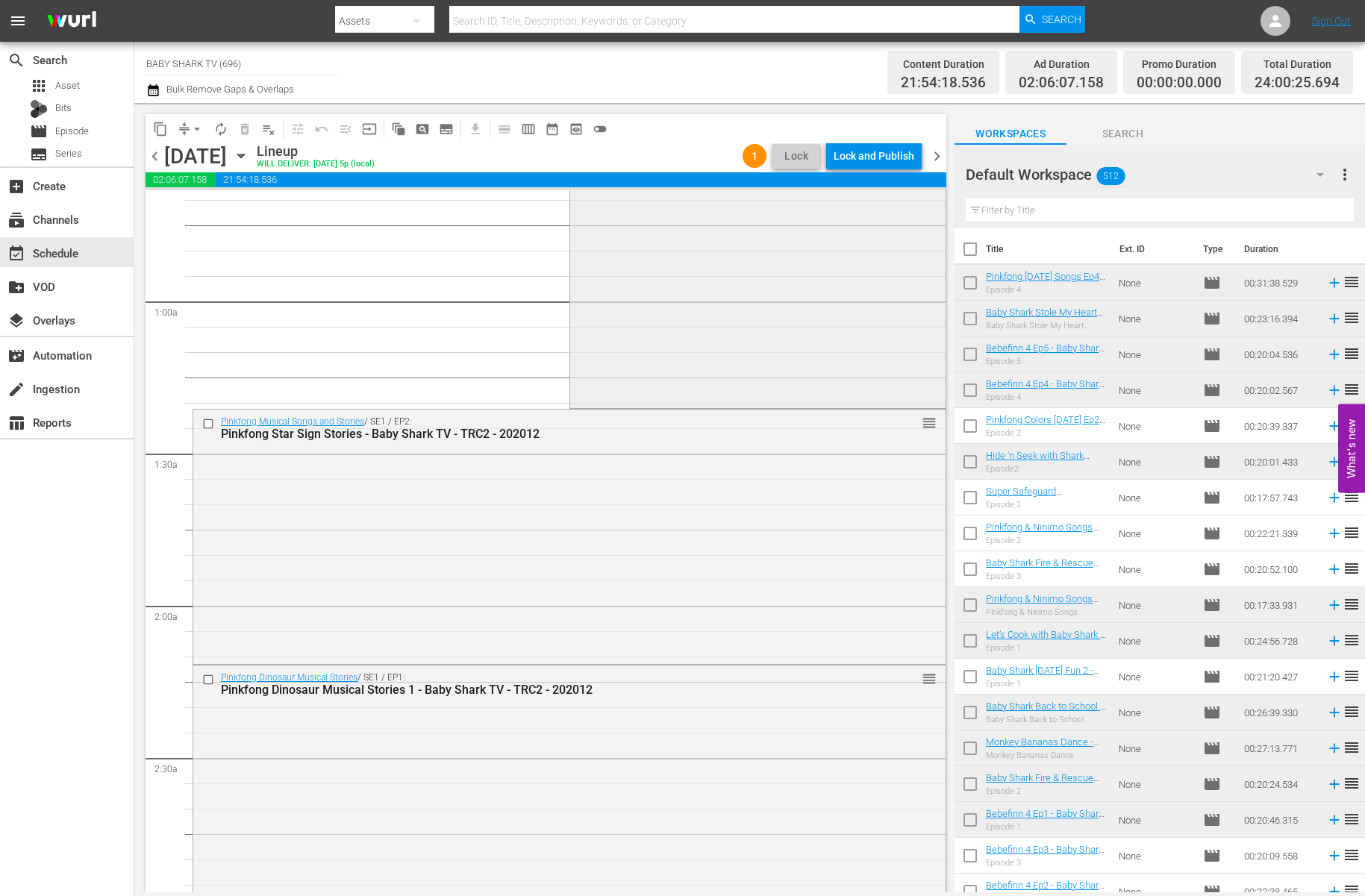
scroll to position [0, 0]
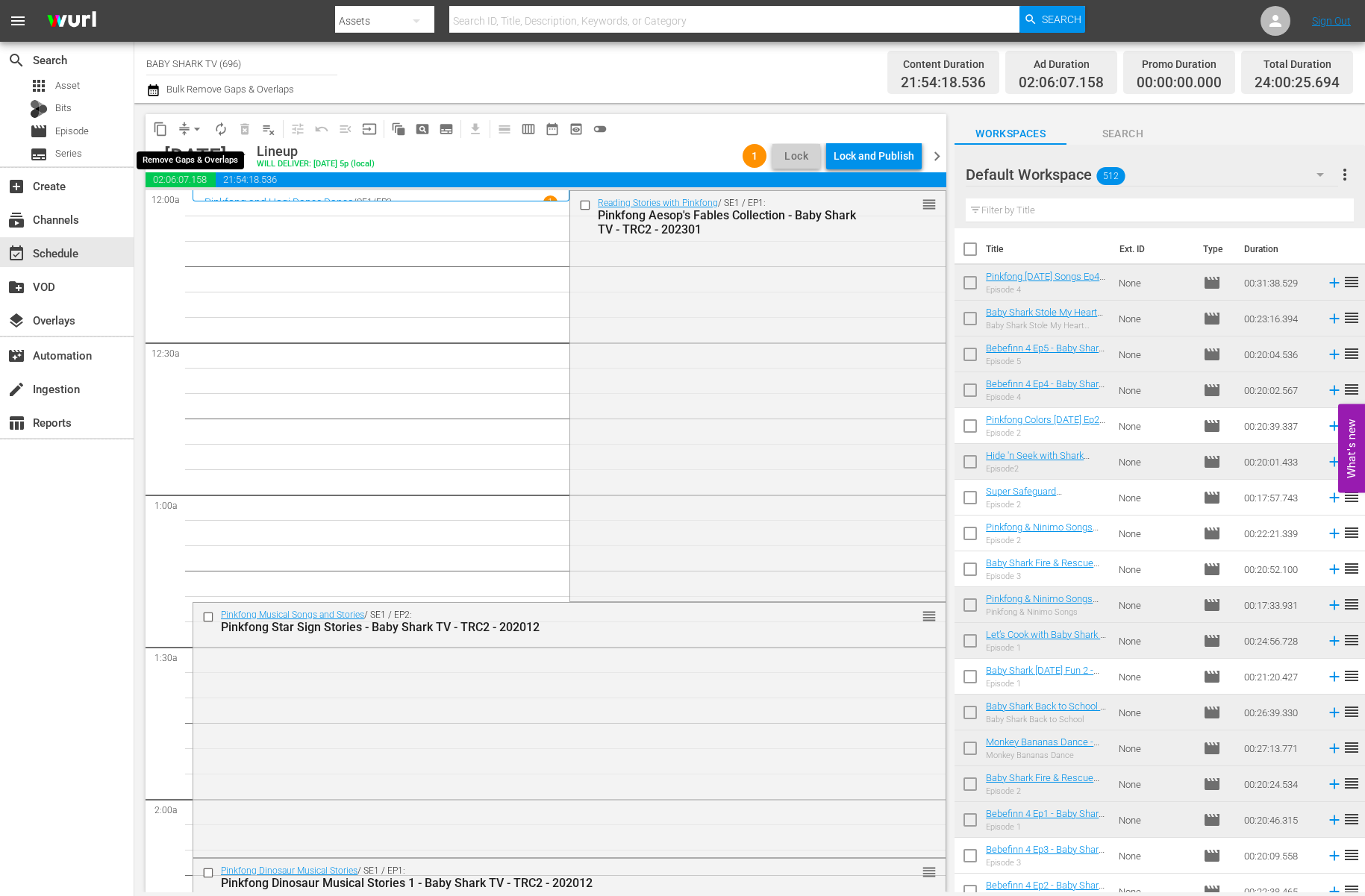
click at [198, 129] on span "arrow_drop_down" at bounding box center [197, 129] width 15 height 15
click at [199, 166] on li "Align to Midnight" at bounding box center [198, 159] width 157 height 25
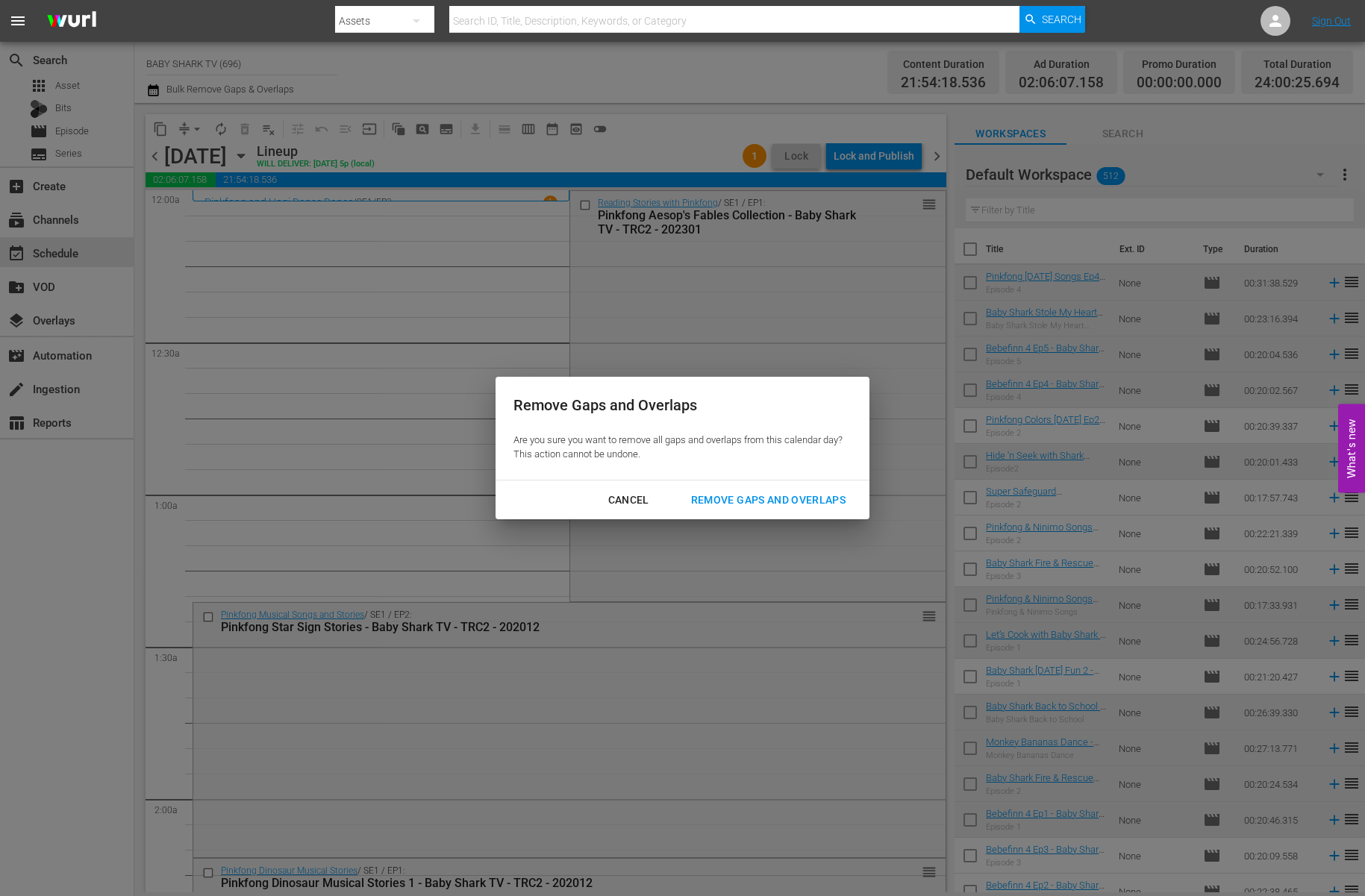
click at [744, 497] on div "Remove Gaps and Overlaps" at bounding box center [768, 500] width 179 height 18
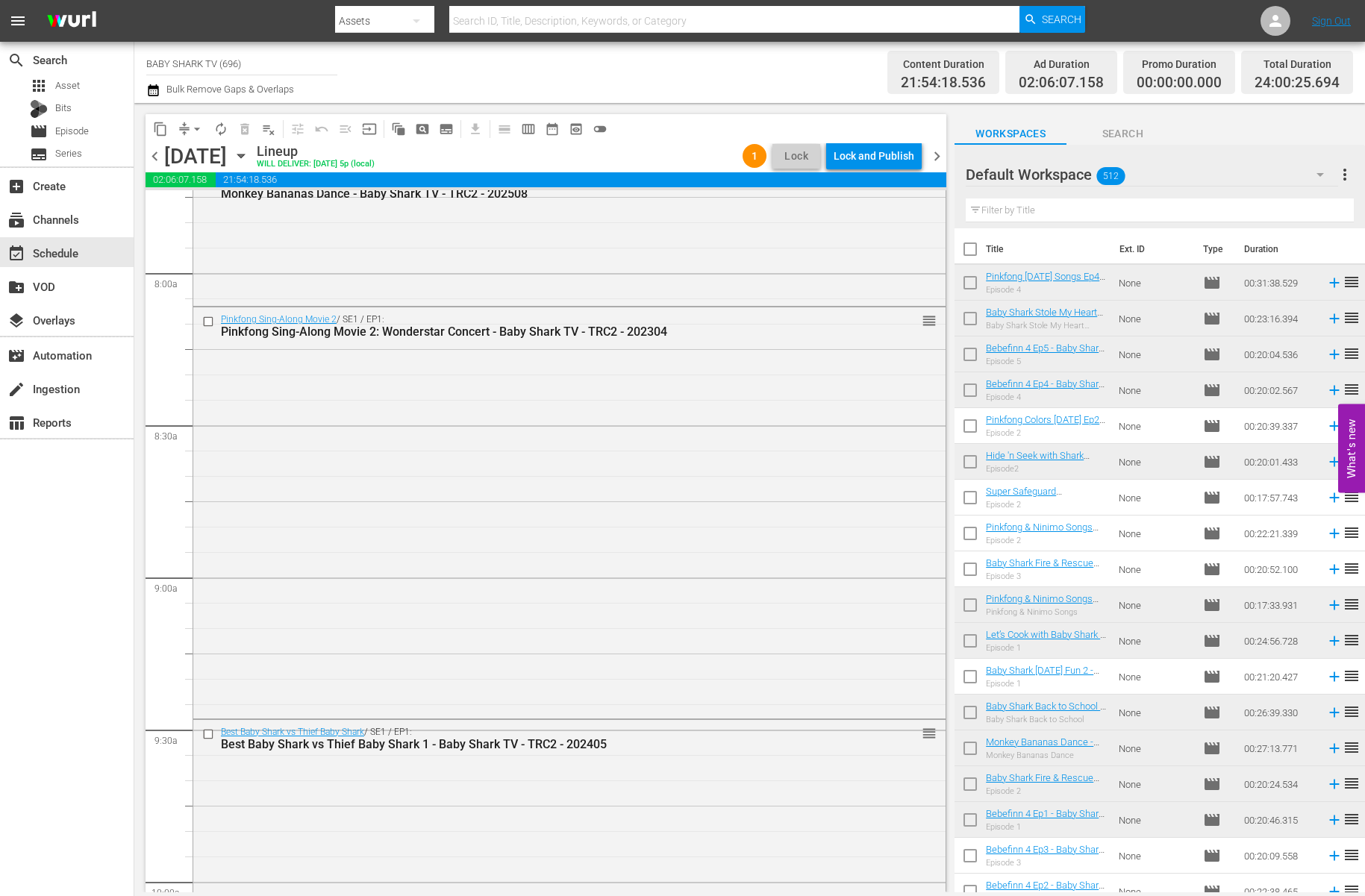
scroll to position [3492, 0]
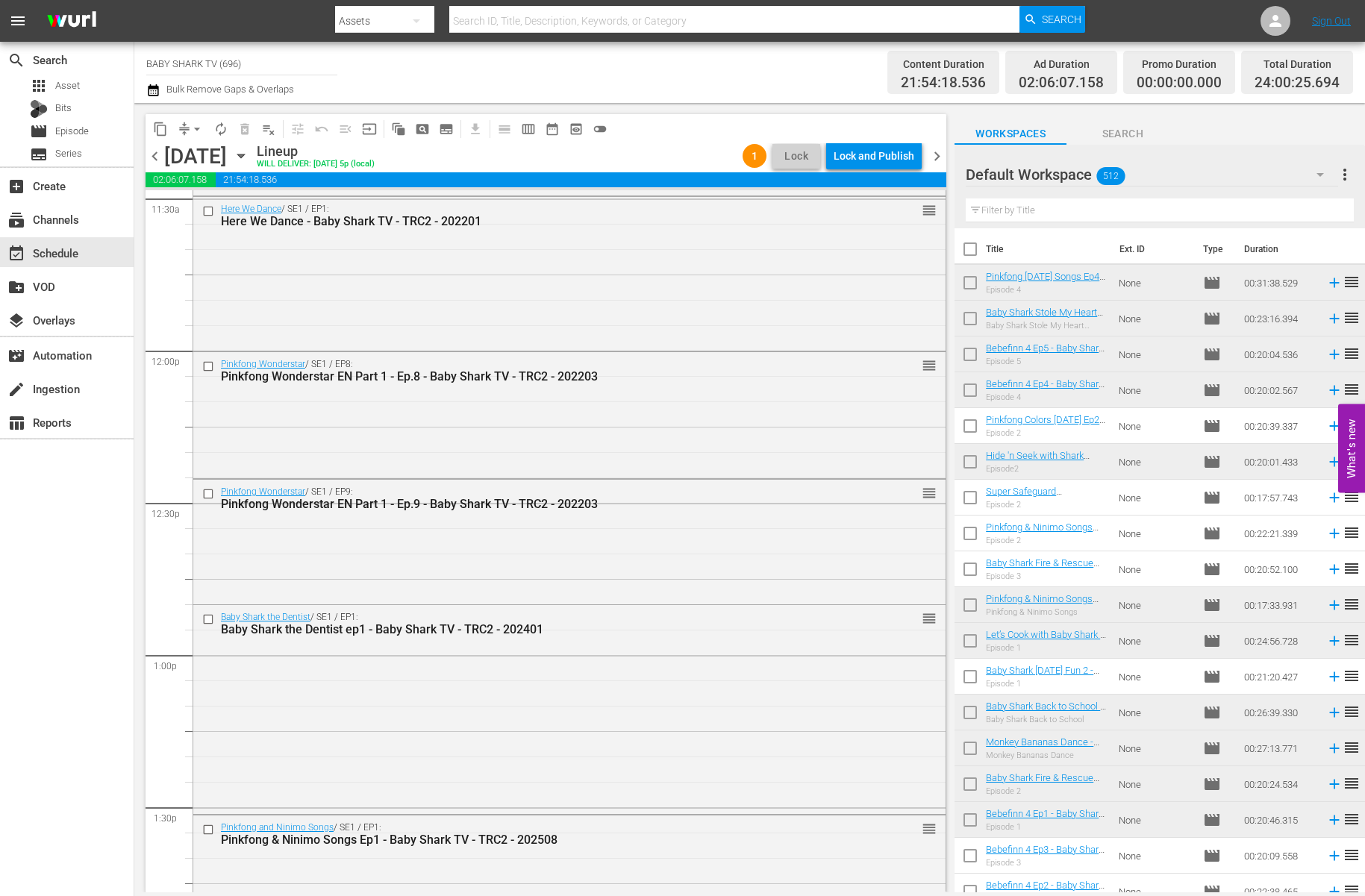
click at [862, 161] on div "Lock and Publish" at bounding box center [873, 156] width 81 height 27
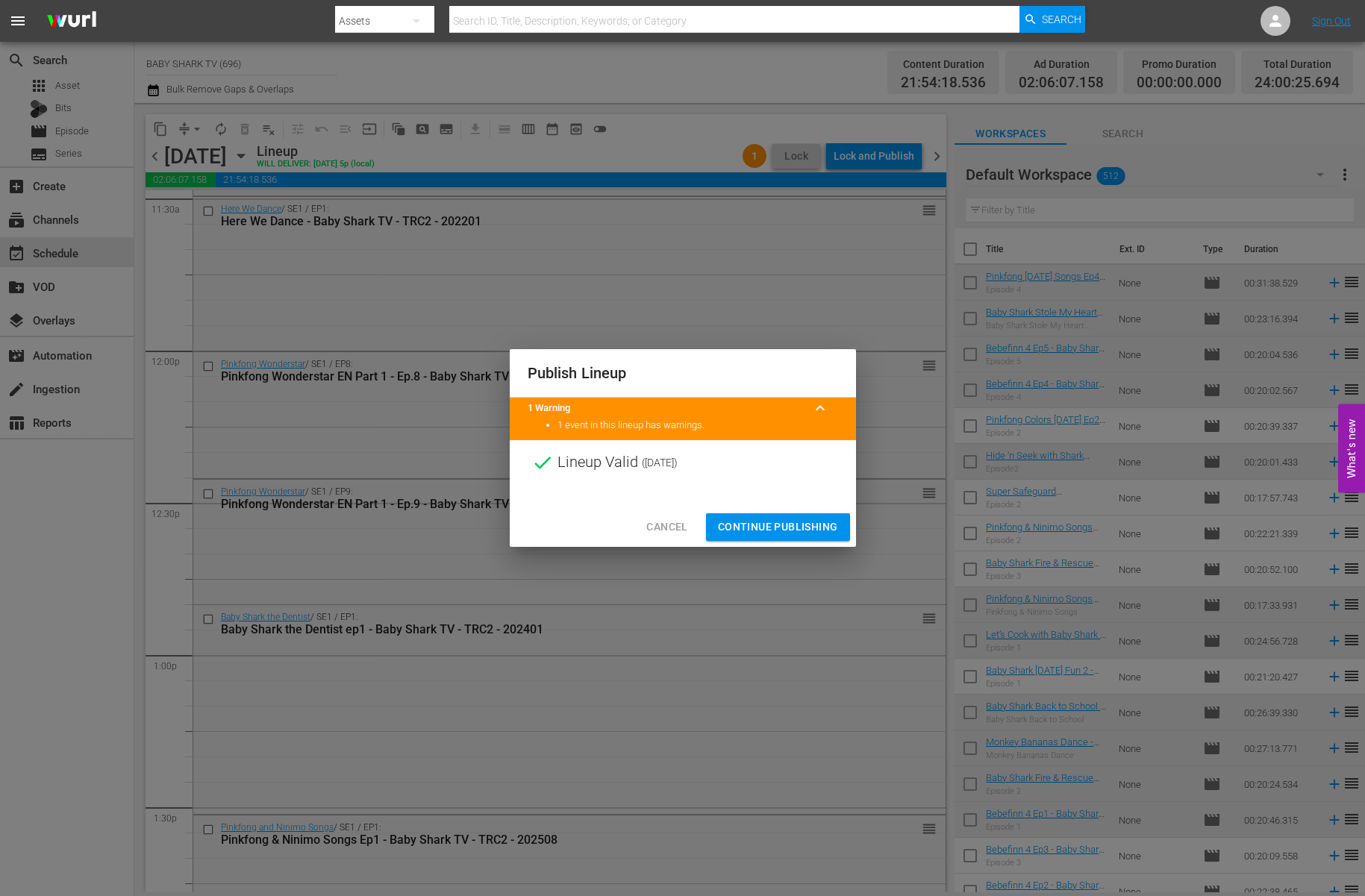
click at [759, 525] on span "Continue Publishing" at bounding box center [778, 526] width 120 height 18
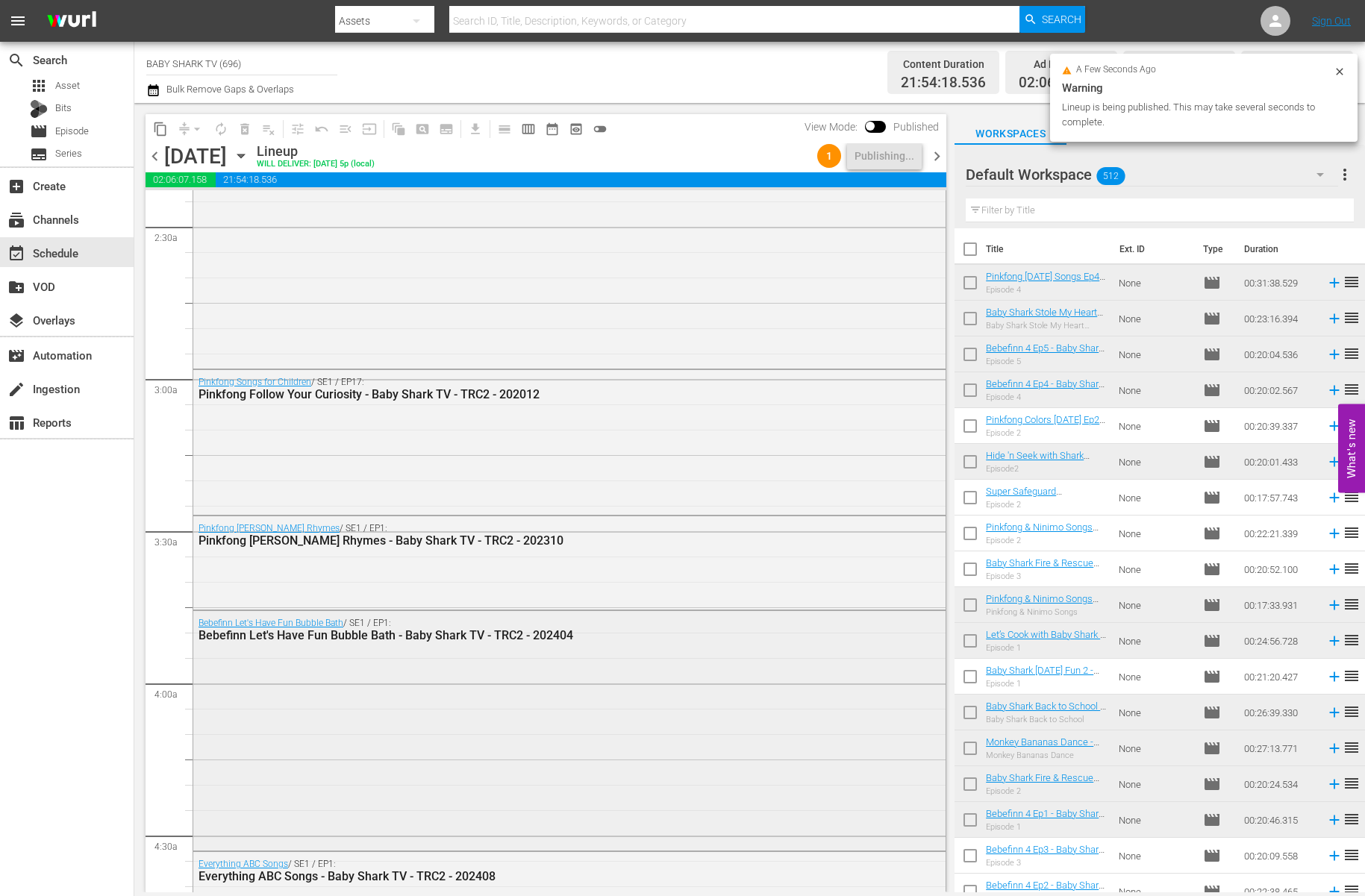
scroll to position [0, 0]
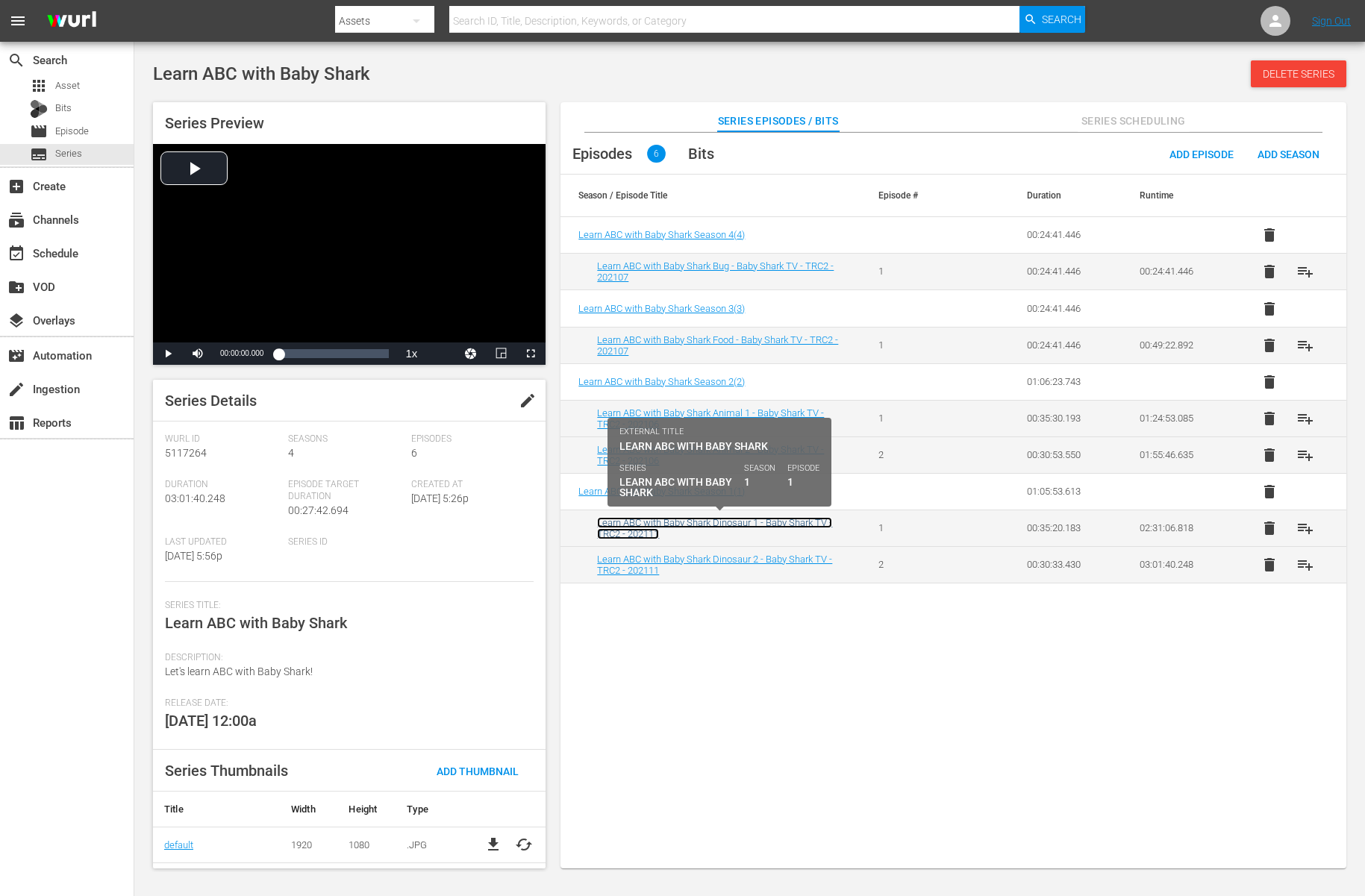
click at [694, 523] on link "Learn ABC with Baby Shark Dinosaur 1 - Baby Shark TV - TRC2 - 202111" at bounding box center [714, 528] width 235 height 22
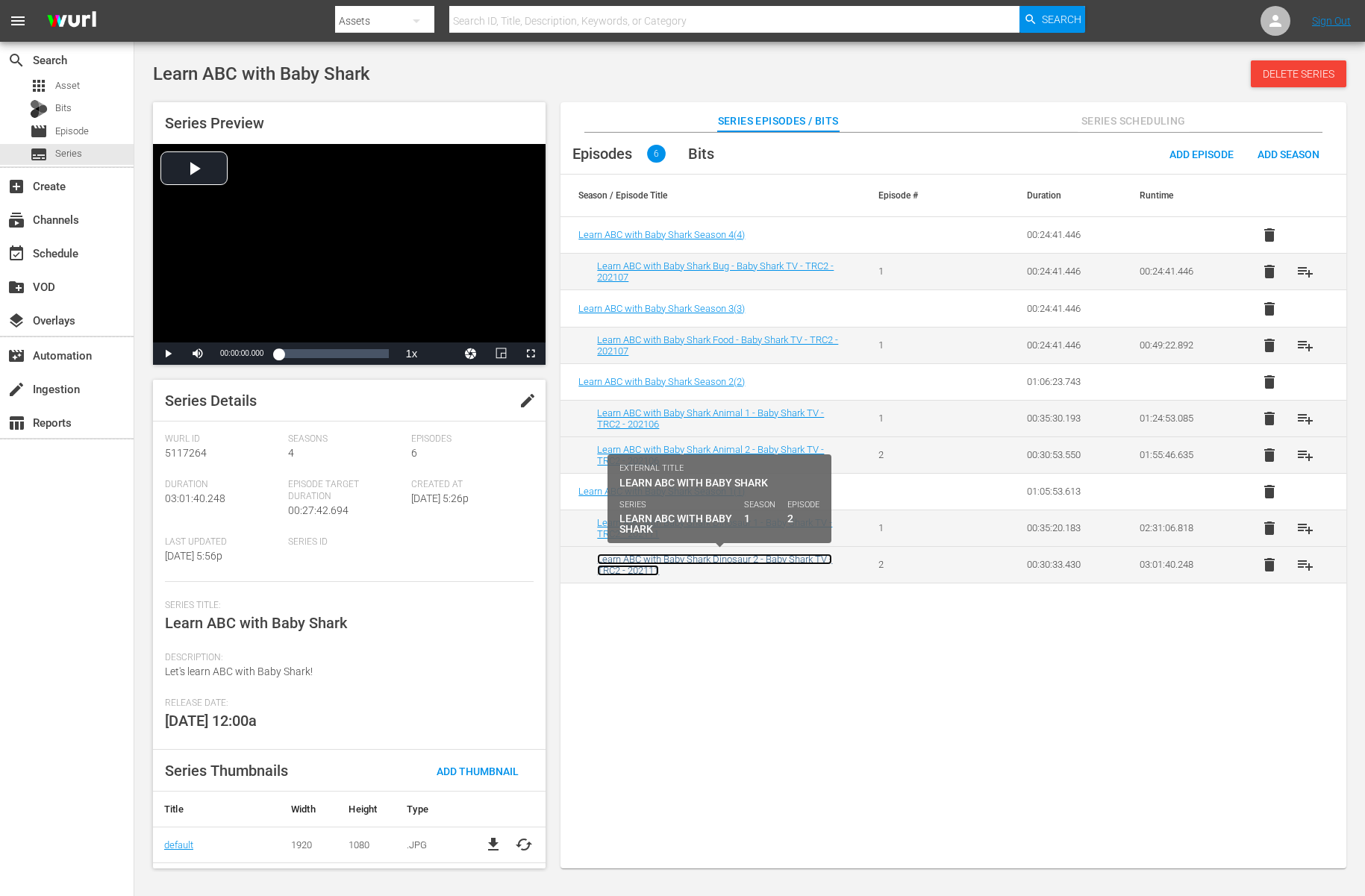
click at [690, 563] on link "Learn ABC with Baby Shark Dinosaur 2 - Baby Shark TV - TRC2 - 202111" at bounding box center [714, 565] width 235 height 22
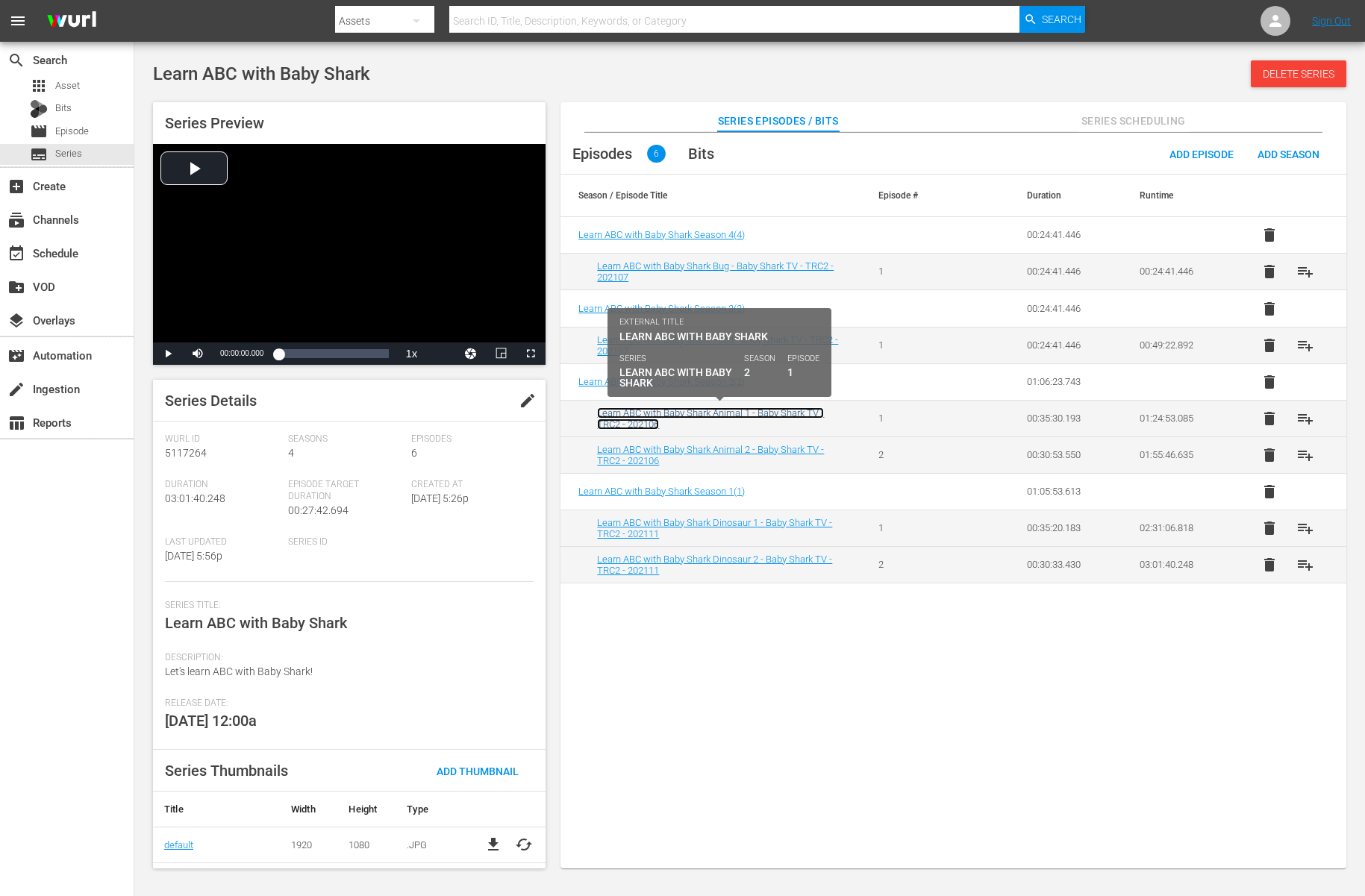
click at [726, 408] on link "Learn ABC with Baby Shark Animal 1 - Baby Shark TV - TRC2 - 202106" at bounding box center [710, 418] width 227 height 22
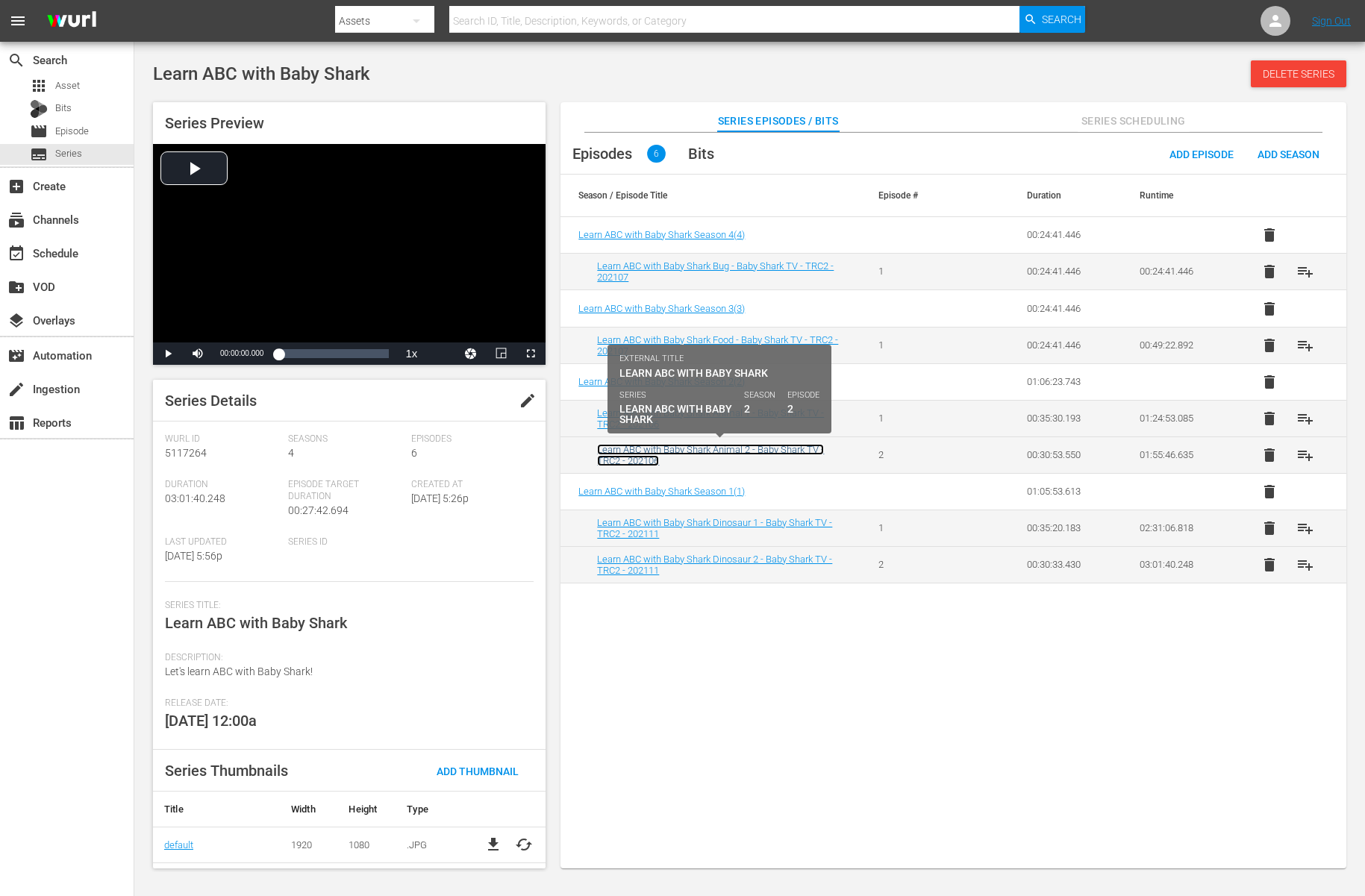
click at [714, 444] on link "Learn ABC with Baby Shark Animal 2 - Baby Shark TV - TRC2 - 202106" at bounding box center [710, 455] width 227 height 22
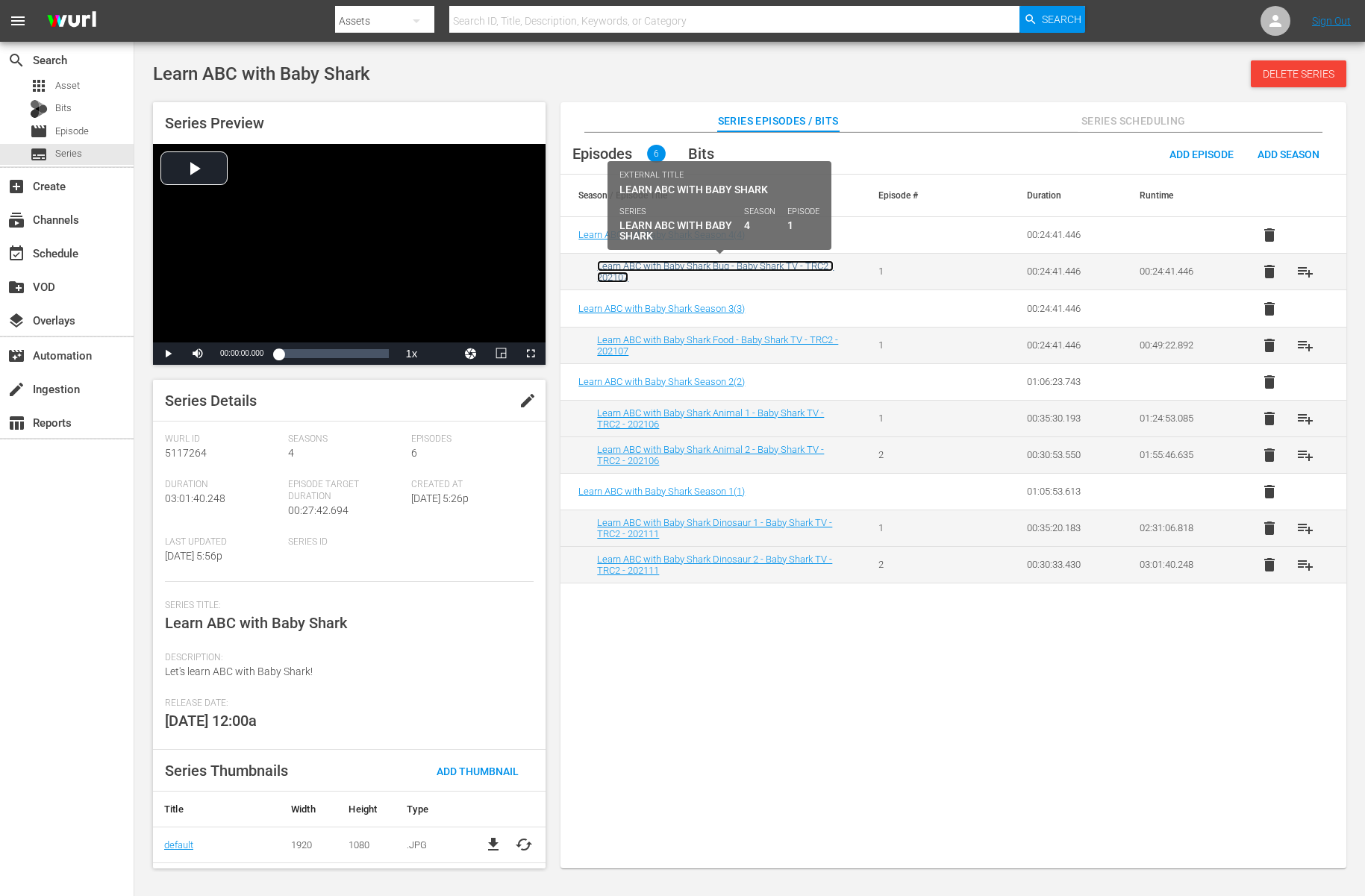
click at [759, 262] on link "Learn ABC with Baby Shark Bug - Baby Shark TV - TRC2 - 202107" at bounding box center [715, 272] width 237 height 22
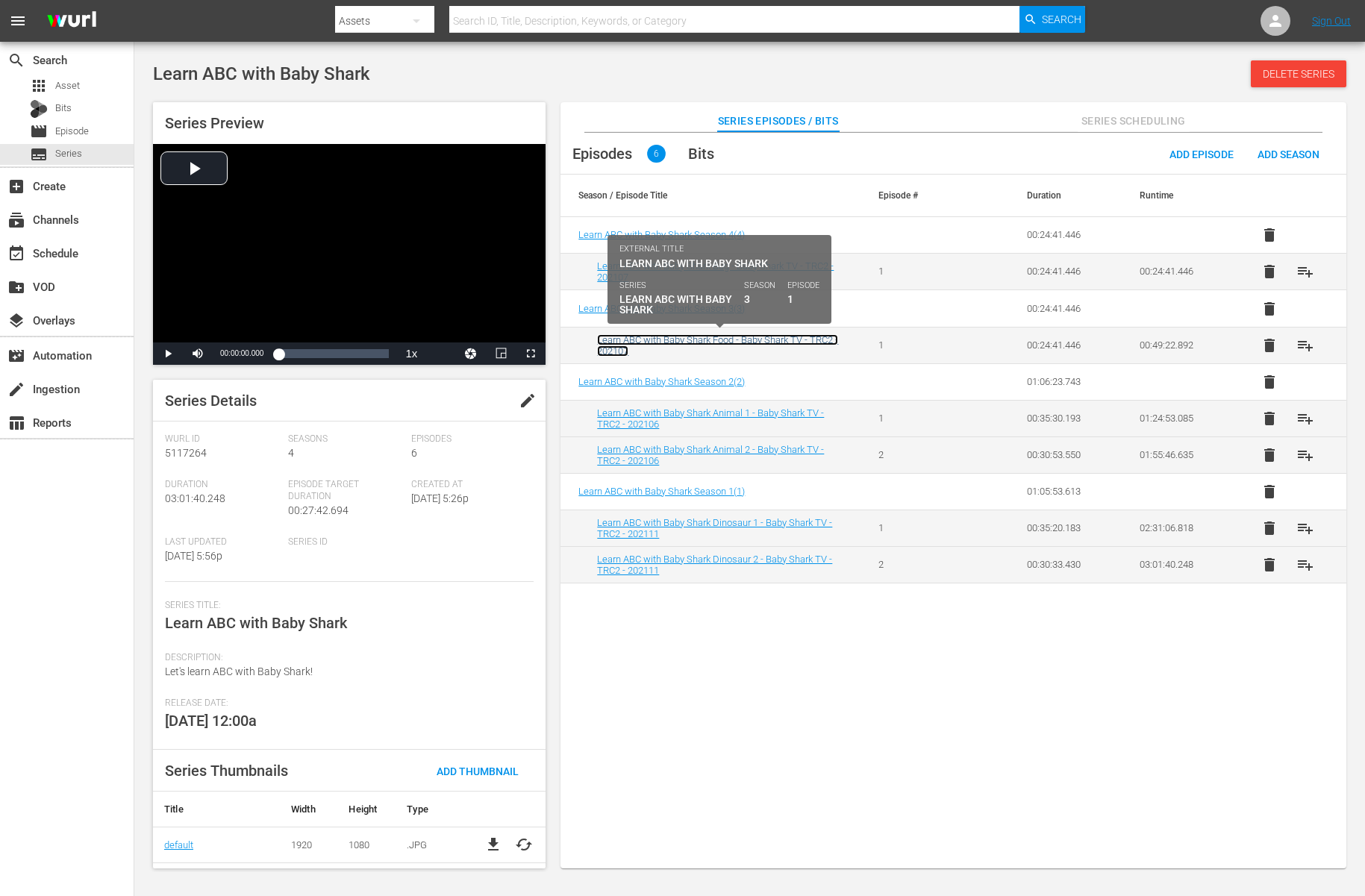
click at [753, 335] on link "Learn ABC with Baby Shark Food - Baby Shark TV - TRC2 - 202107" at bounding box center [718, 345] width 241 height 22
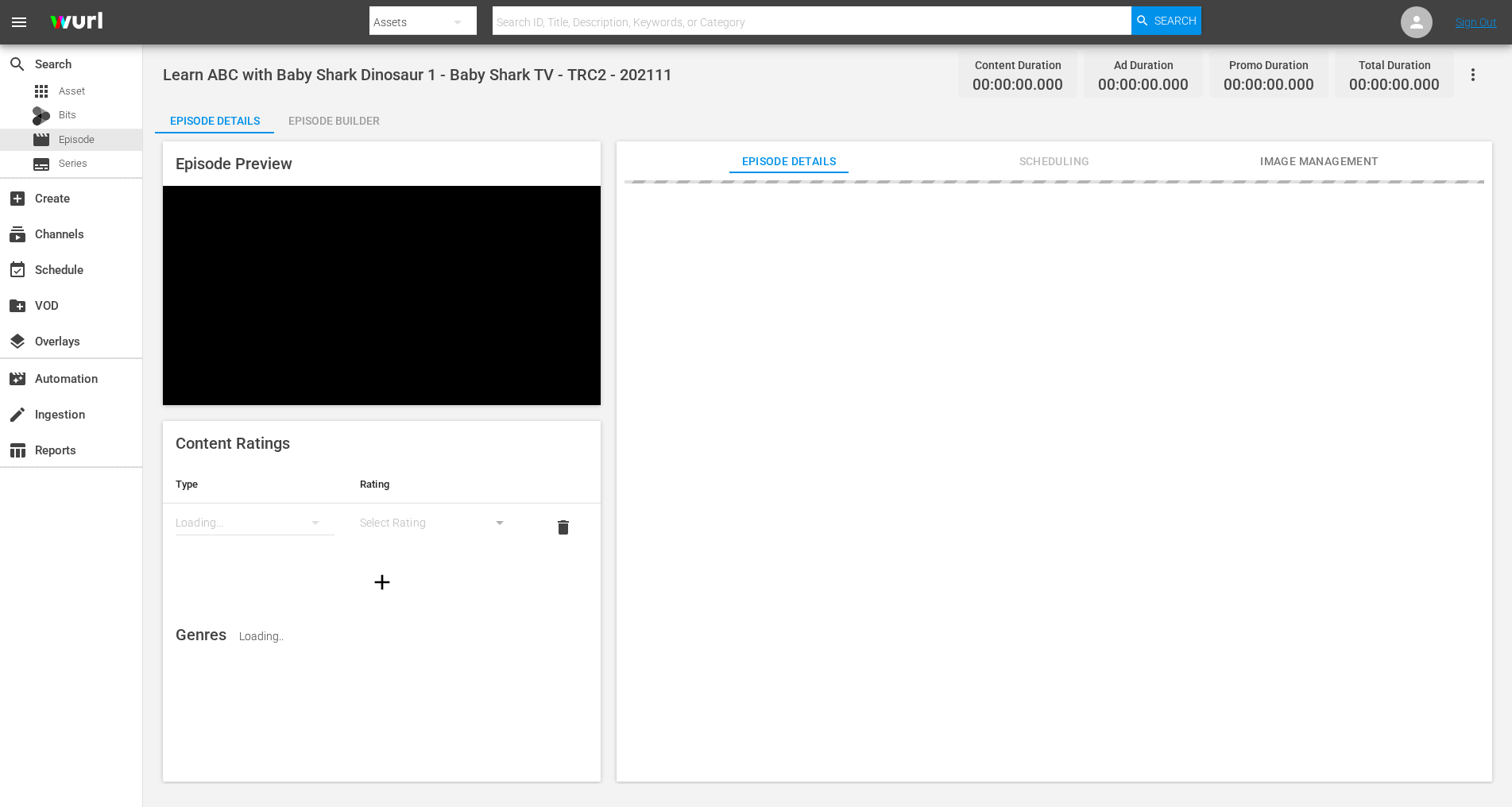
click at [329, 126] on div "Episode Builder" at bounding box center [333, 120] width 119 height 38
click at [341, 118] on div "Episode Builder" at bounding box center [333, 120] width 119 height 38
click at [362, 112] on div "Episode Builder" at bounding box center [333, 120] width 119 height 38
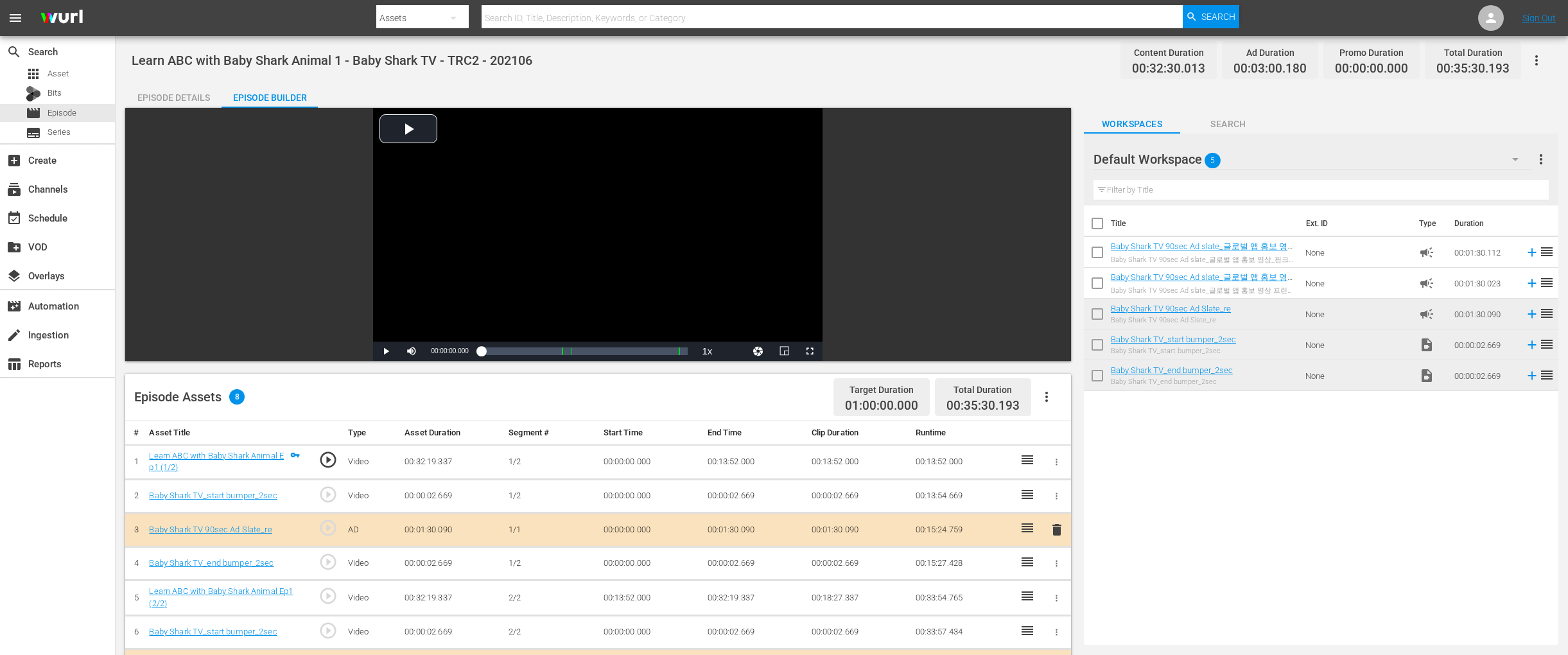
click at [1173, 286] on span "reorder" at bounding box center [1547, 282] width 16 height 16
click at [1173, 275] on span "reorder" at bounding box center [1547, 282] width 16 height 16
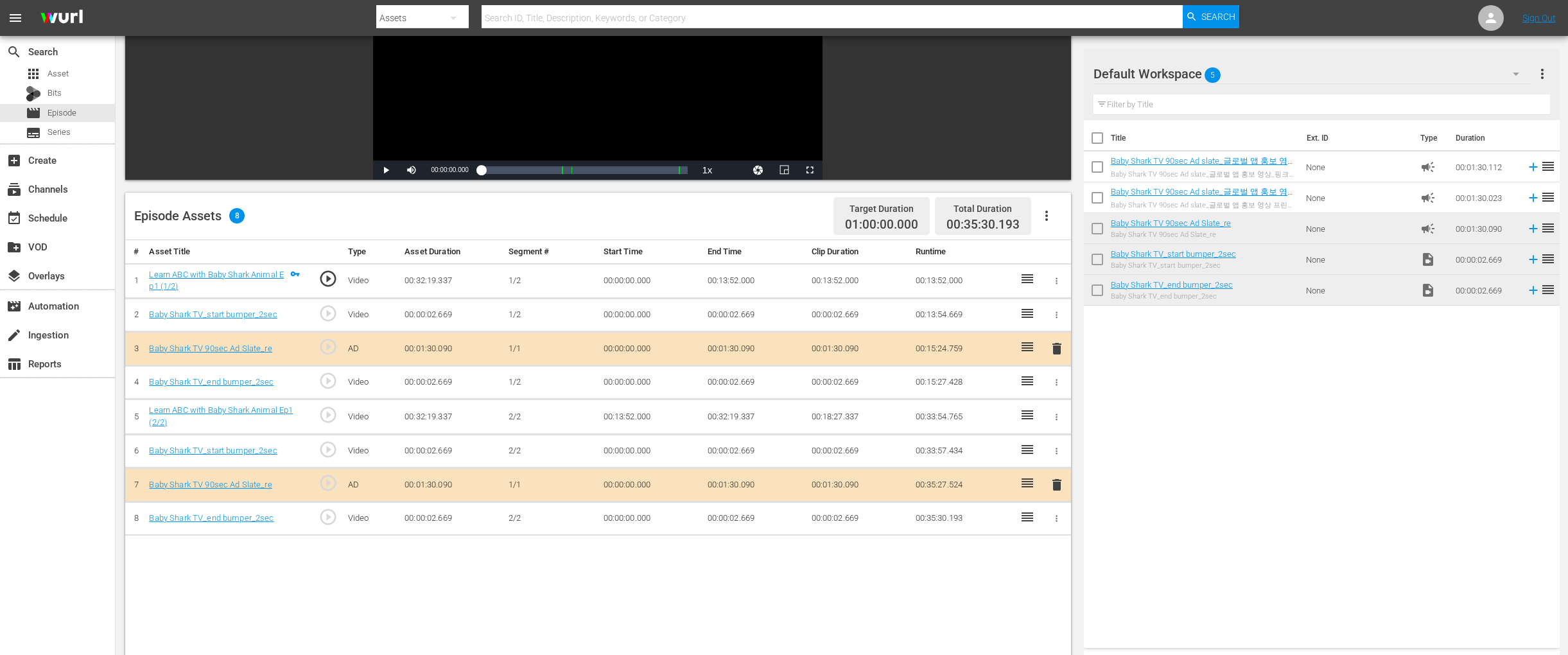
scroll to position [334, 0]
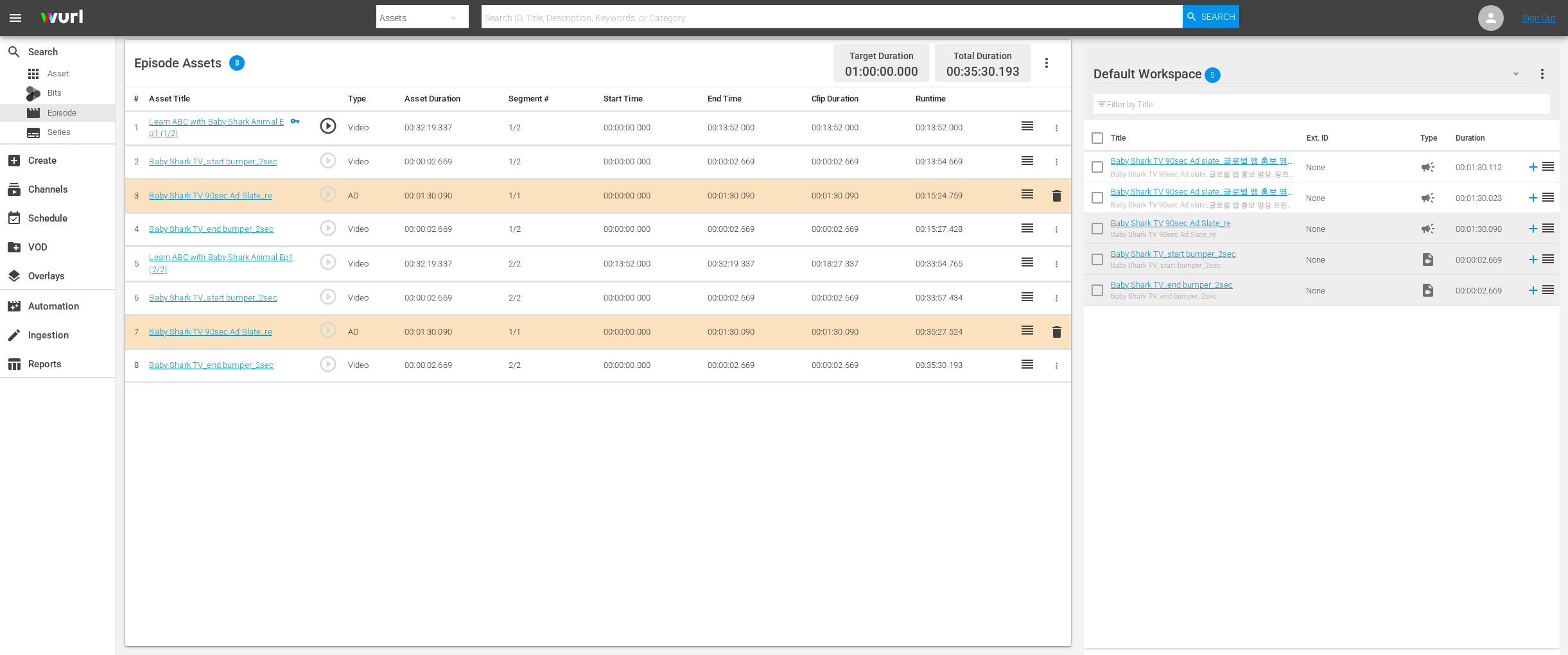
click at [1097, 201] on input "checkbox" at bounding box center [1097, 200] width 27 height 27
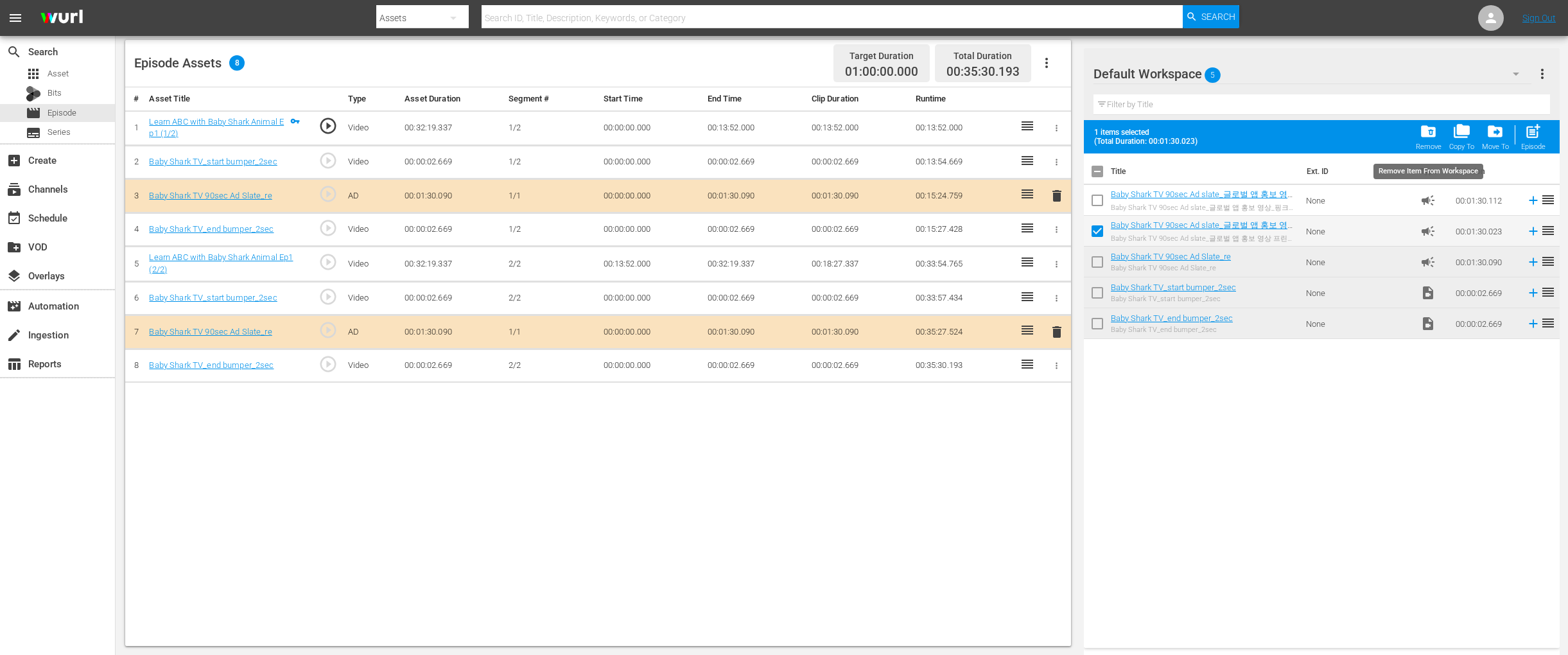
click at [1173, 139] on span "folder_delete" at bounding box center [1428, 132] width 17 height 17
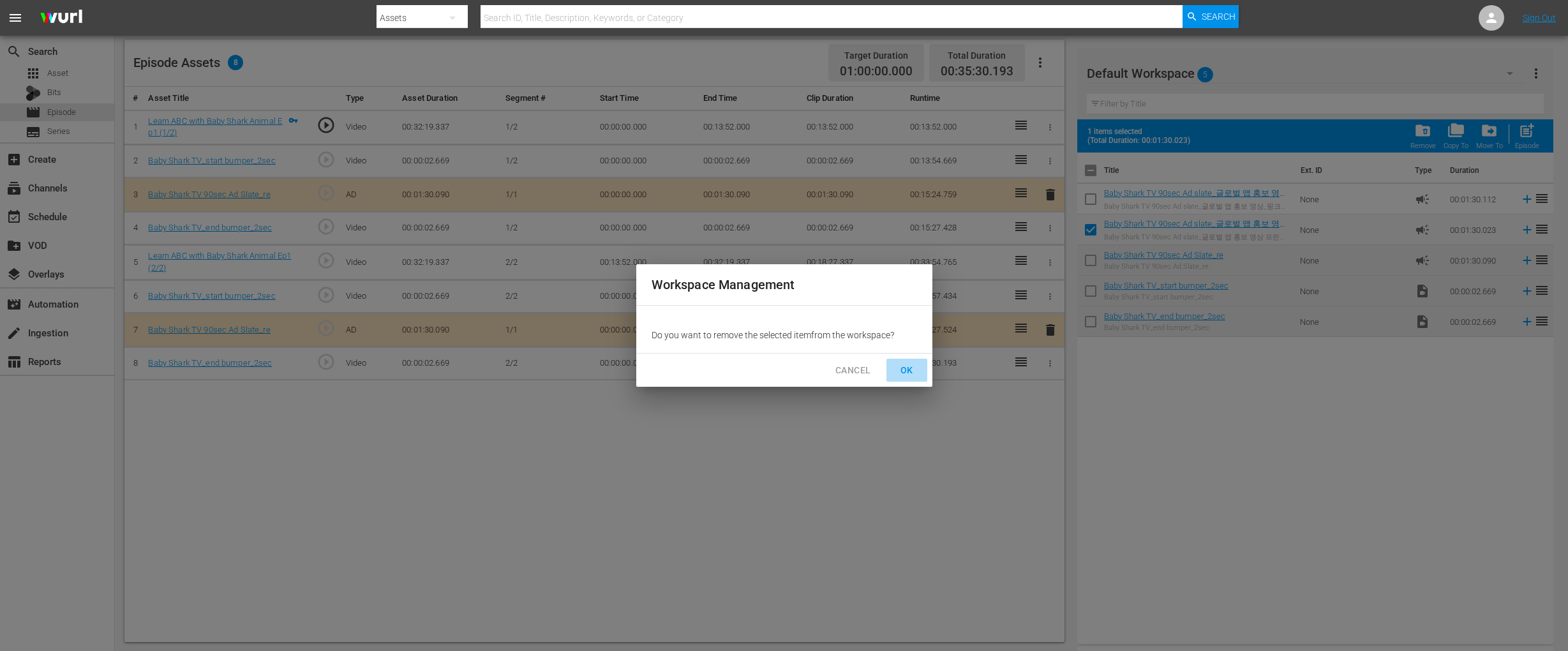
click at [909, 373] on span "OK" at bounding box center [907, 370] width 21 height 16
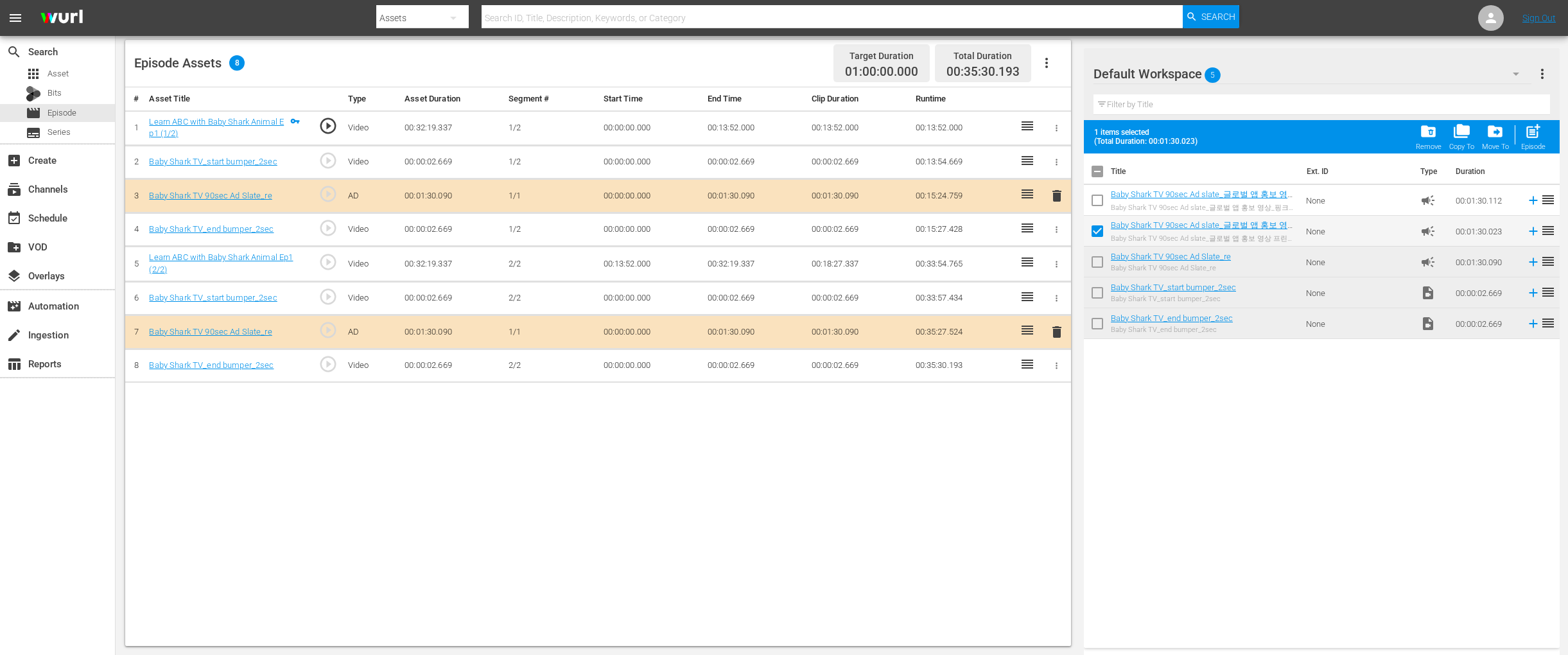
checkbox input "false"
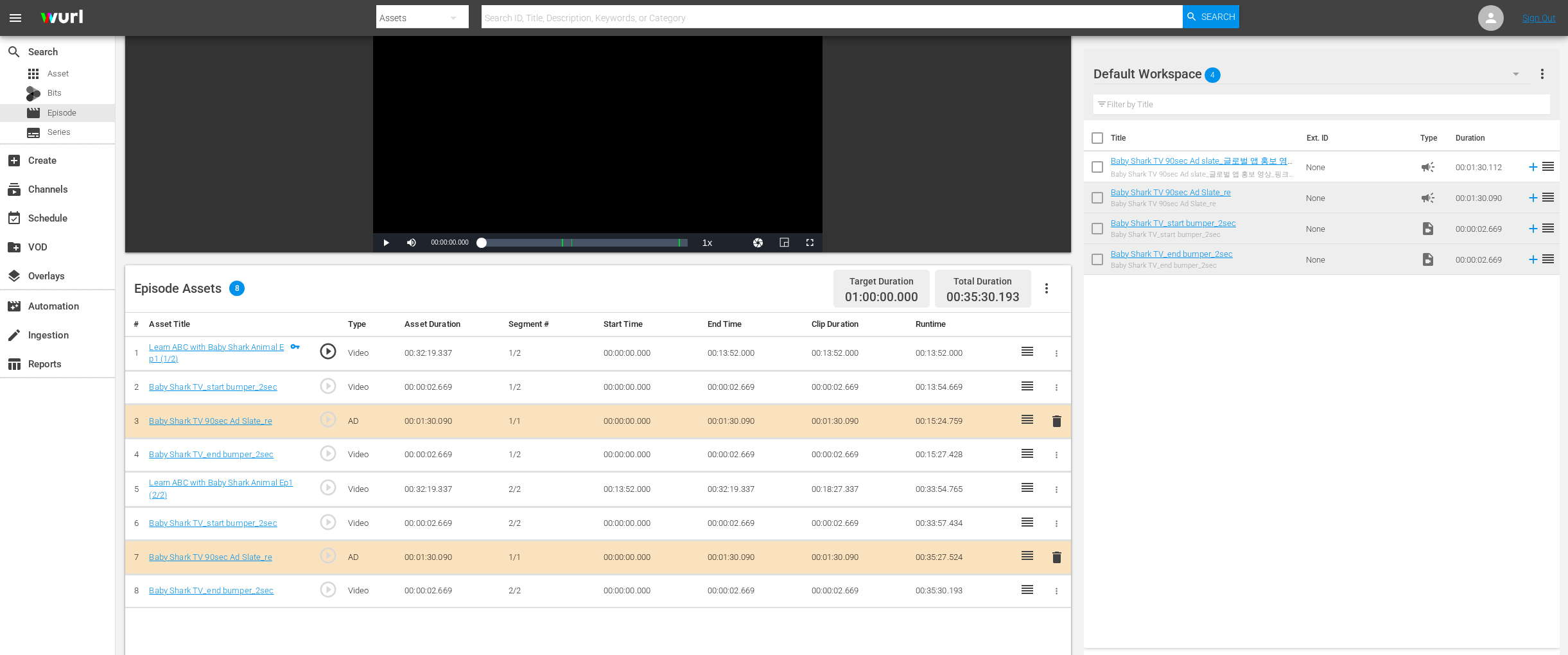
scroll to position [109, 0]
drag, startPoint x: 1182, startPoint y: 162, endPoint x: 783, endPoint y: 4, distance: 429.1
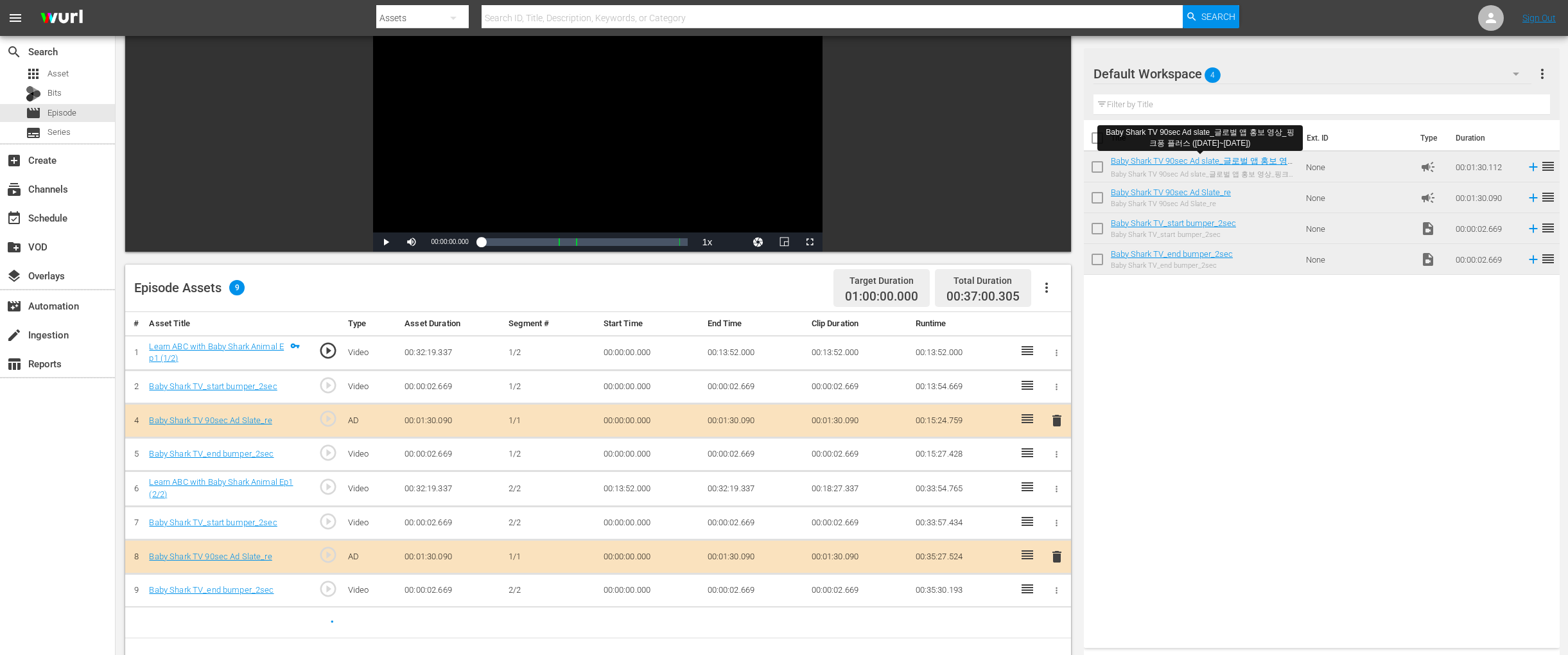
click at [1173, 343] on div "Title Ext. ID Type Duration Baby Shark TV 90sec Ad slate_글로벌 앱 홍보 영상_핑크퐁 플러스 (2…" at bounding box center [1321, 381] width 476 height 523
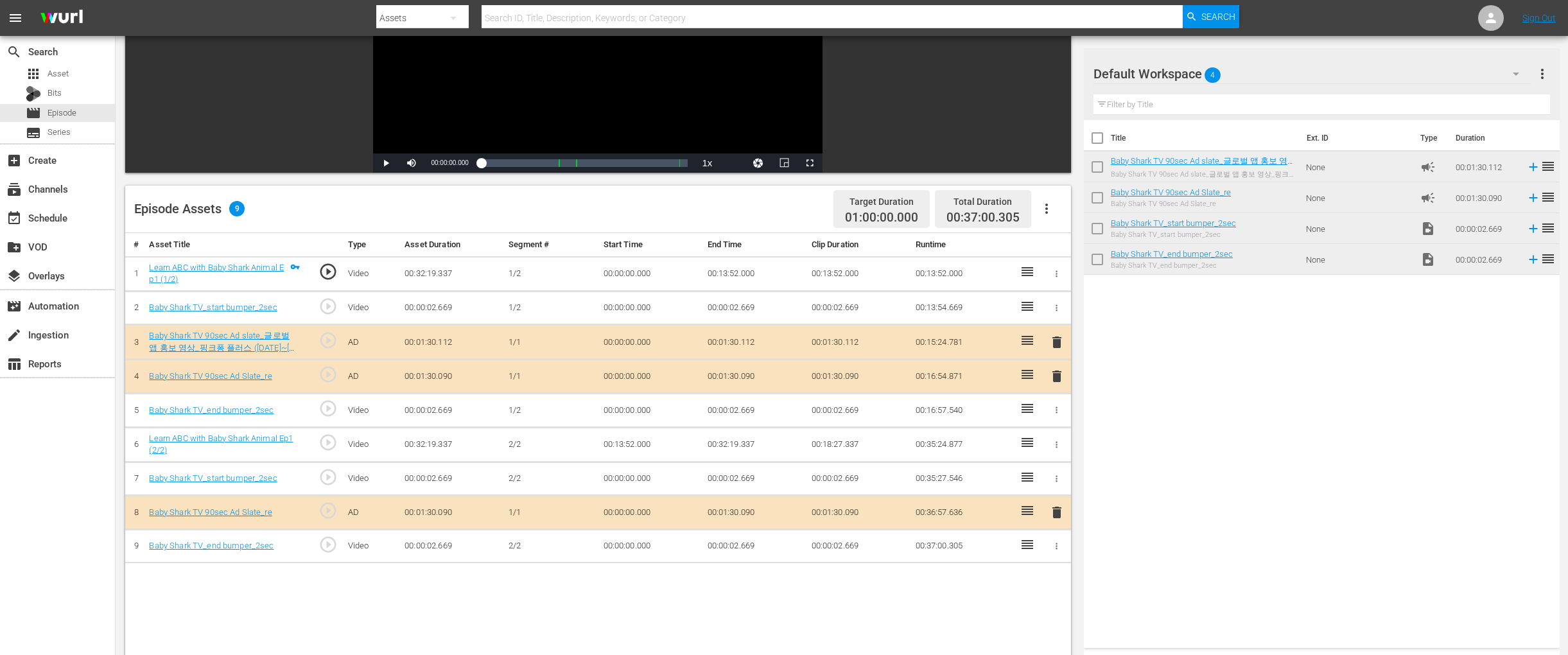
scroll to position [221, 0]
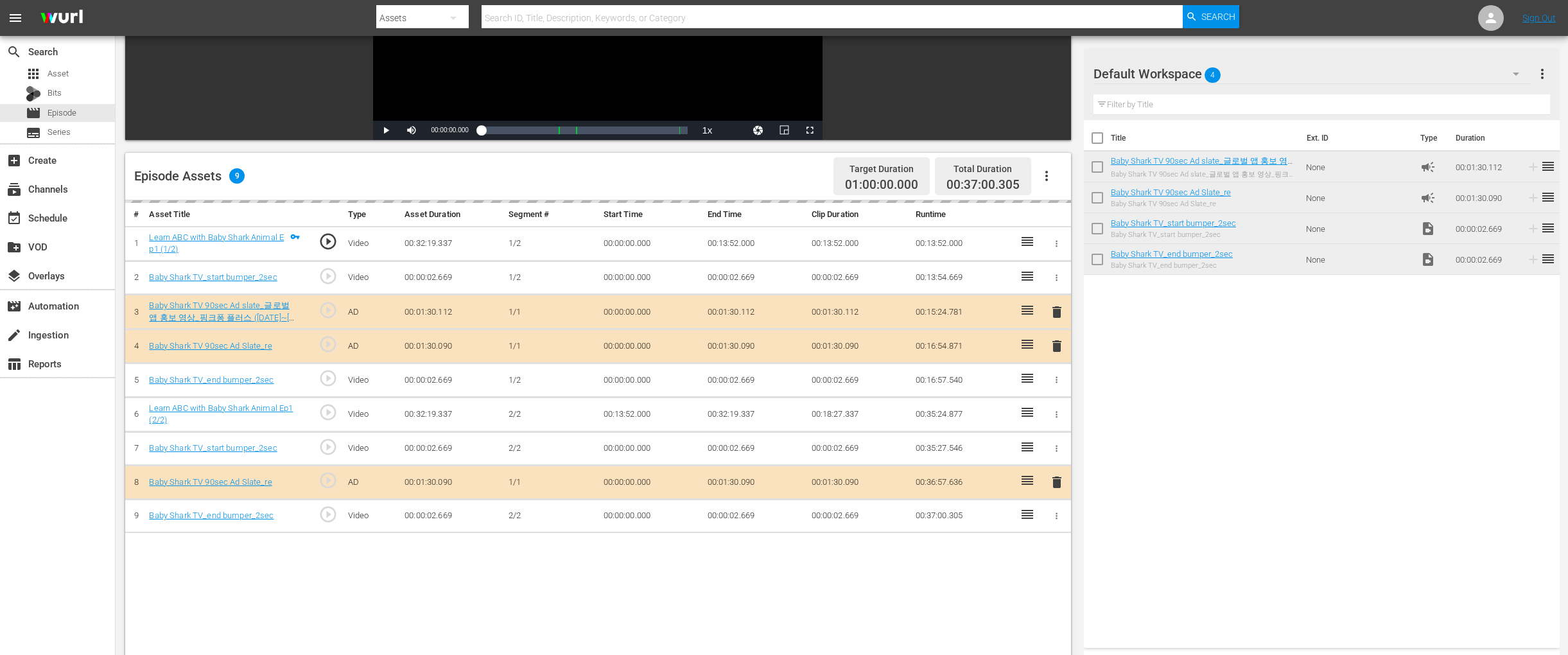
drag, startPoint x: 1241, startPoint y: 163, endPoint x: 397, endPoint y: 0, distance: 859.6
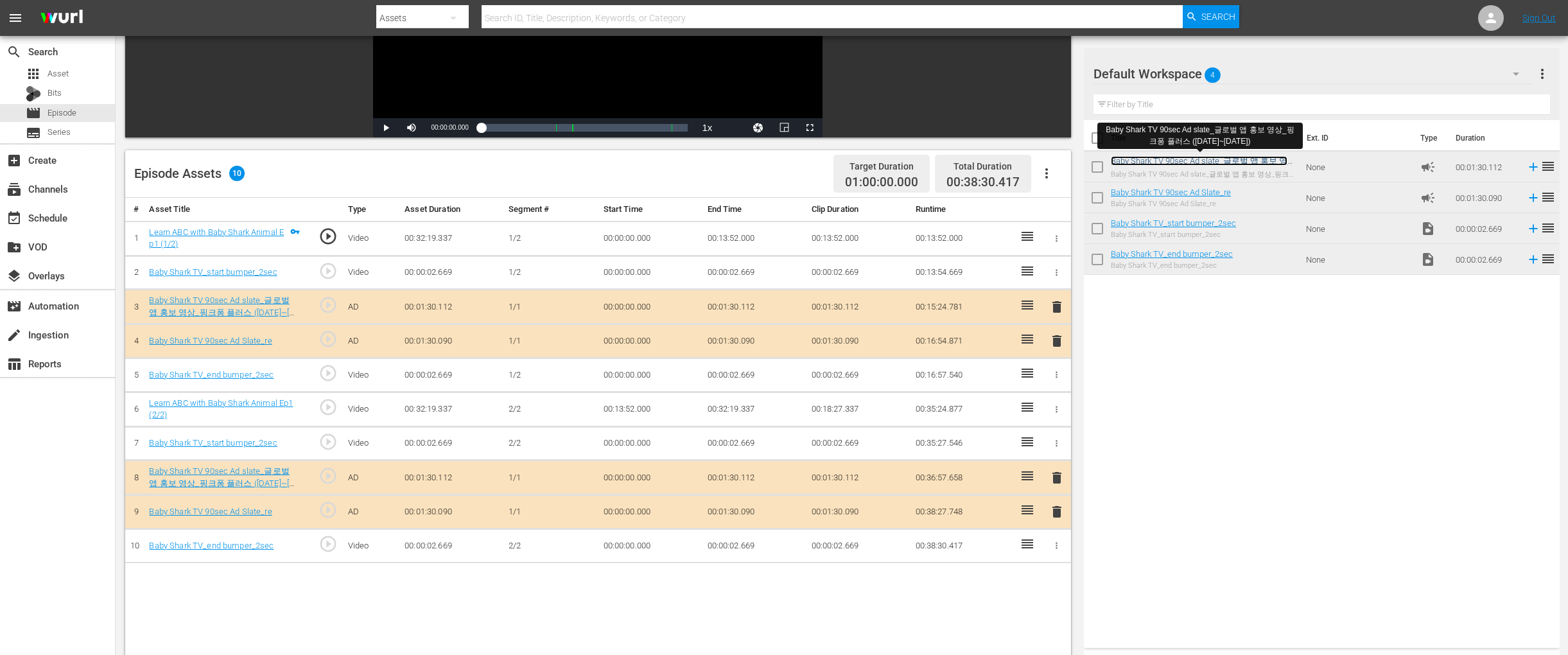
scroll to position [224, 0]
click at [1061, 347] on span "delete" at bounding box center [1057, 341] width 16 height 16
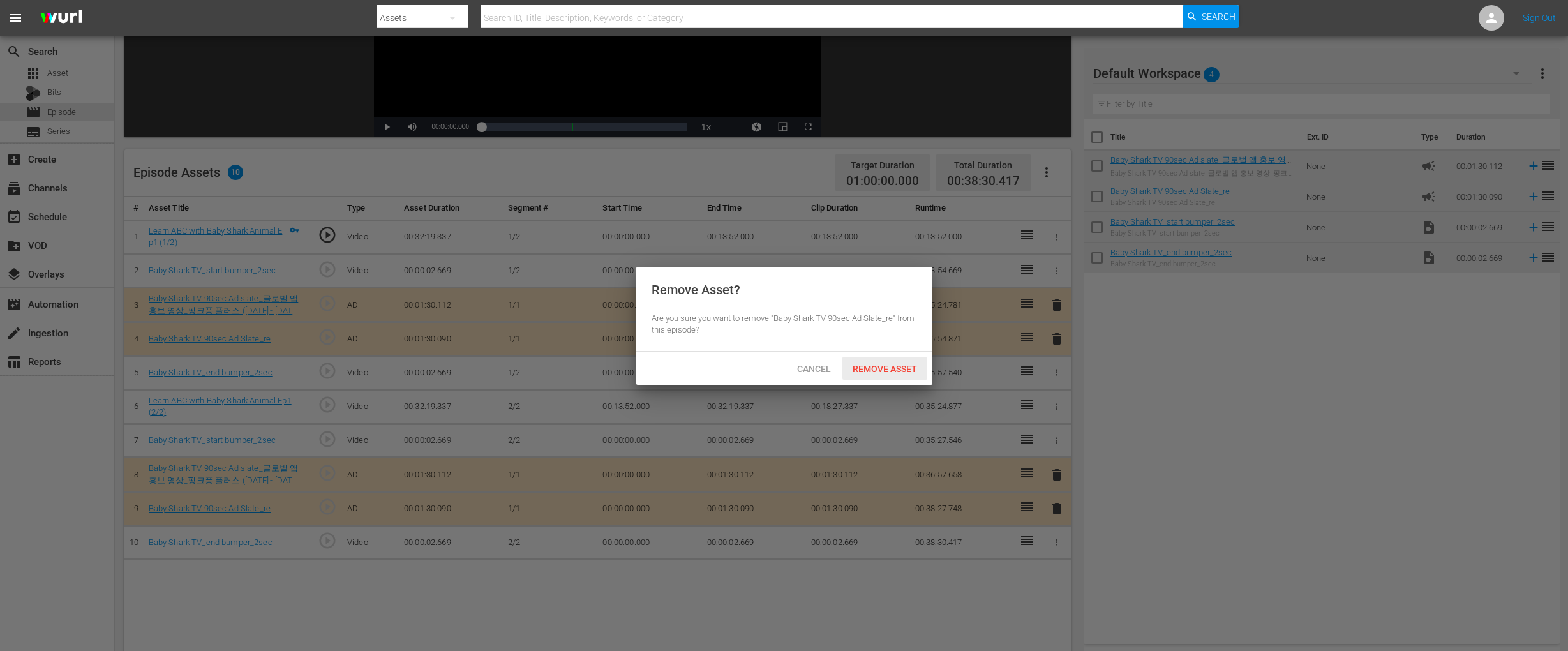
click at [907, 365] on span "Remove Asset" at bounding box center [885, 369] width 85 height 10
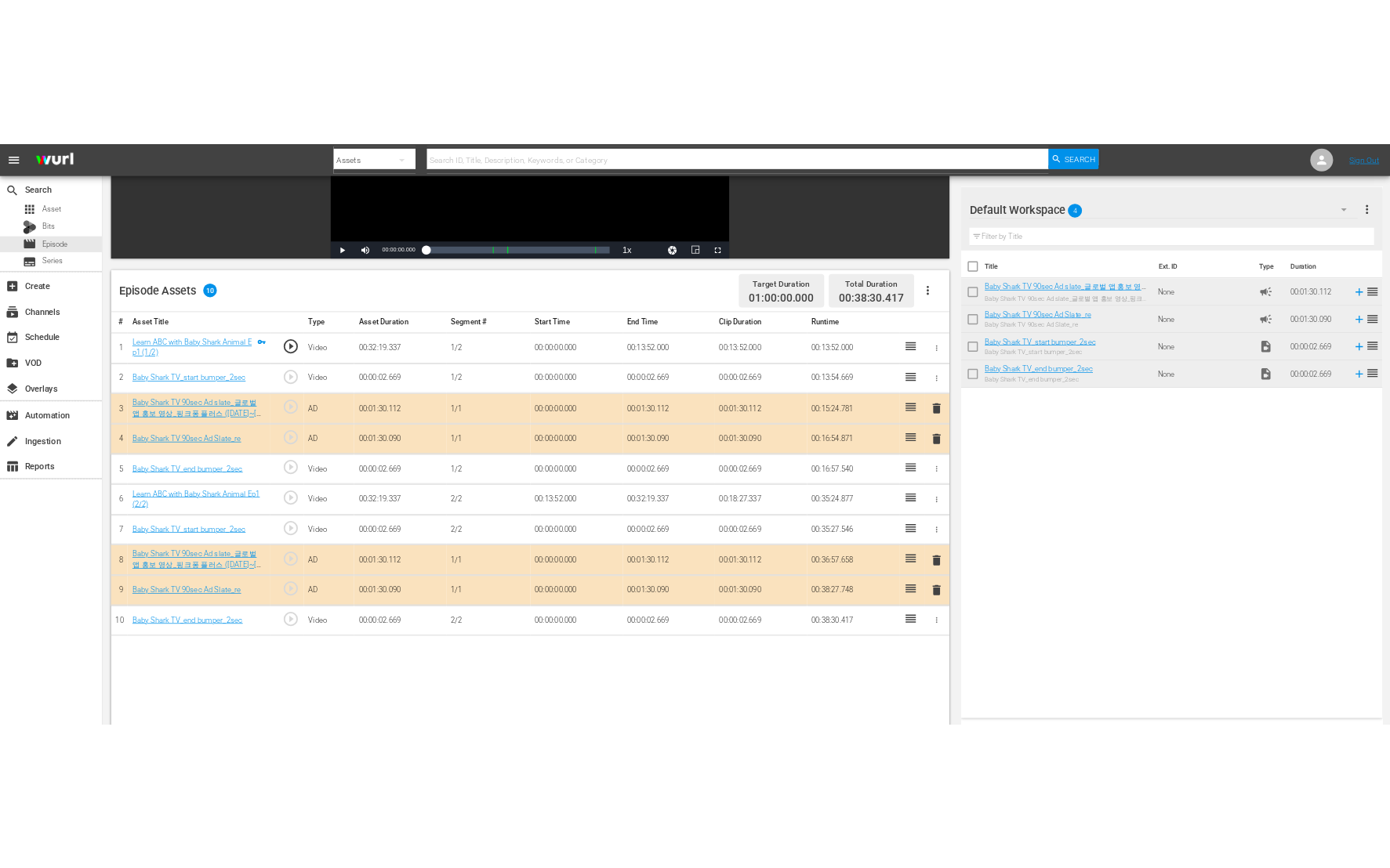
scroll to position [298, 0]
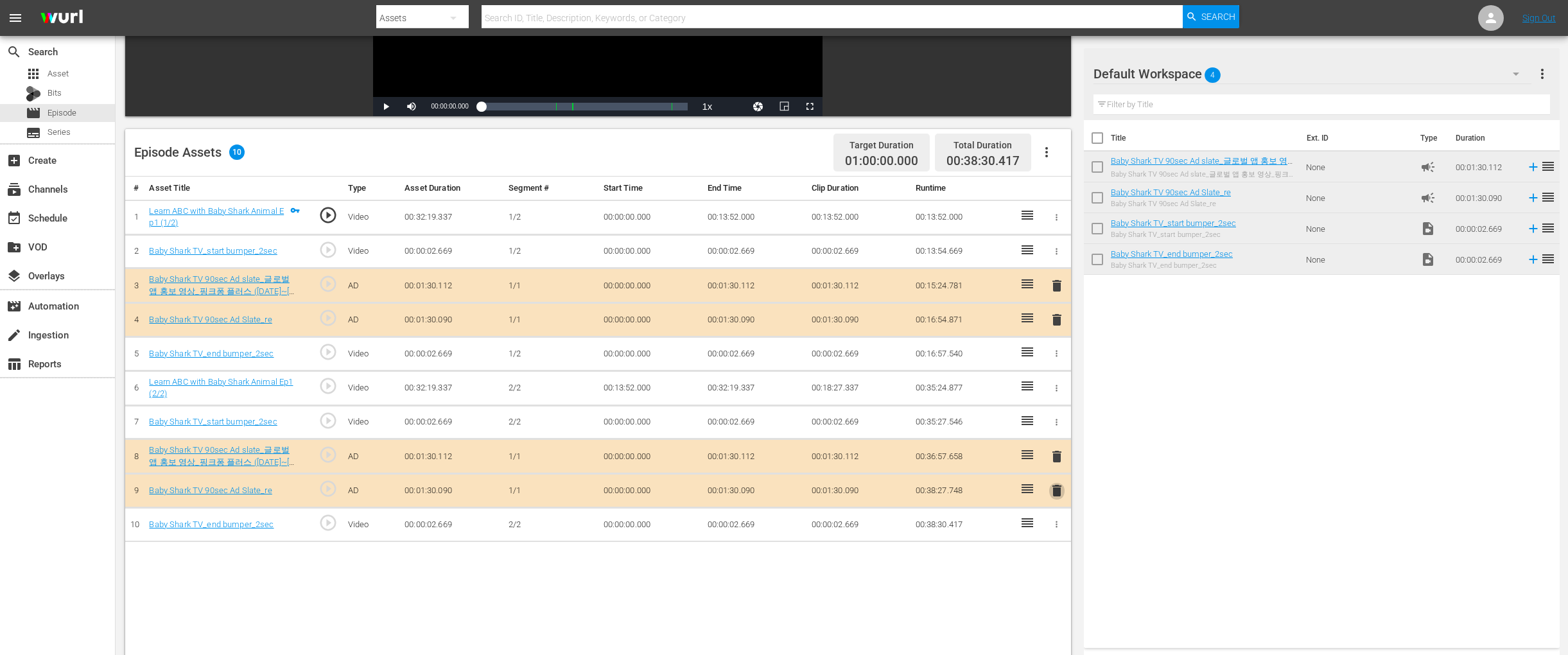
click at [1058, 488] on span "delete" at bounding box center [1057, 491] width 16 height 16
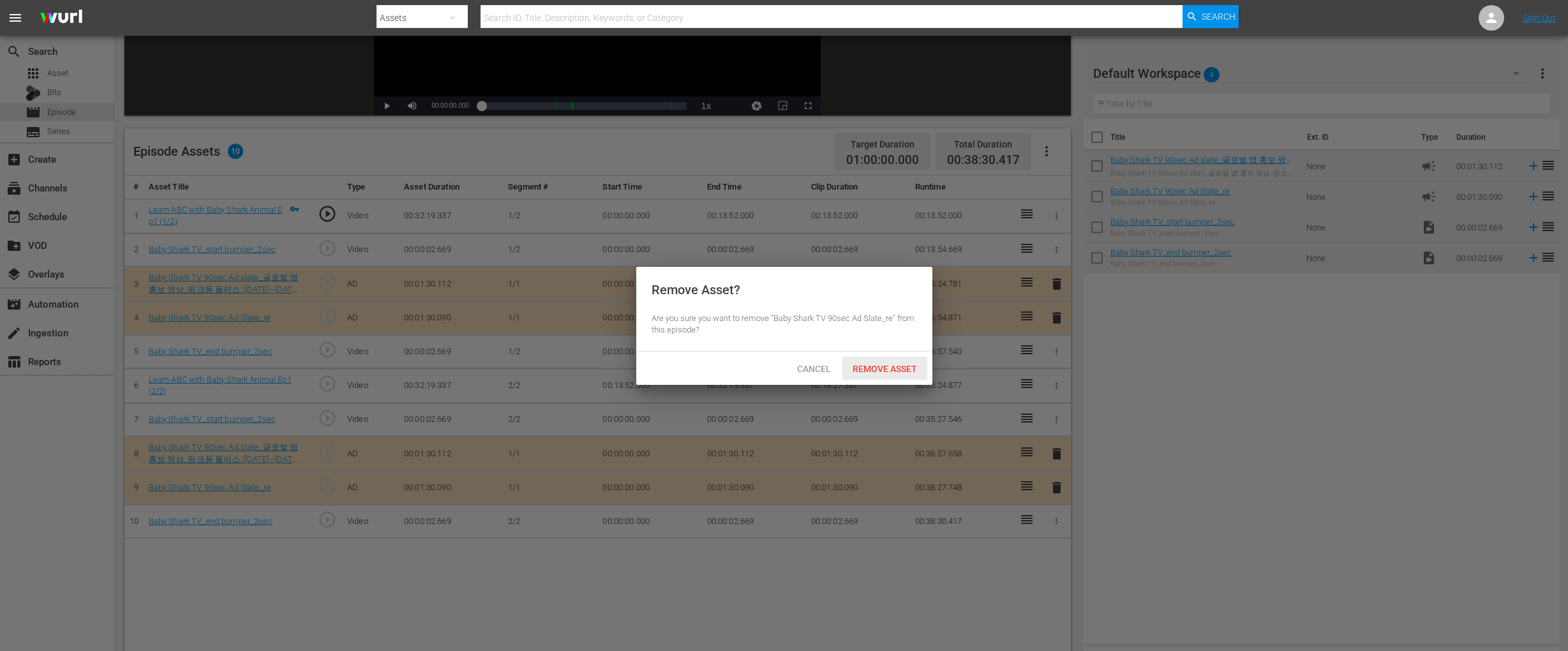
click at [898, 370] on span "Remove Asset" at bounding box center [885, 369] width 85 height 10
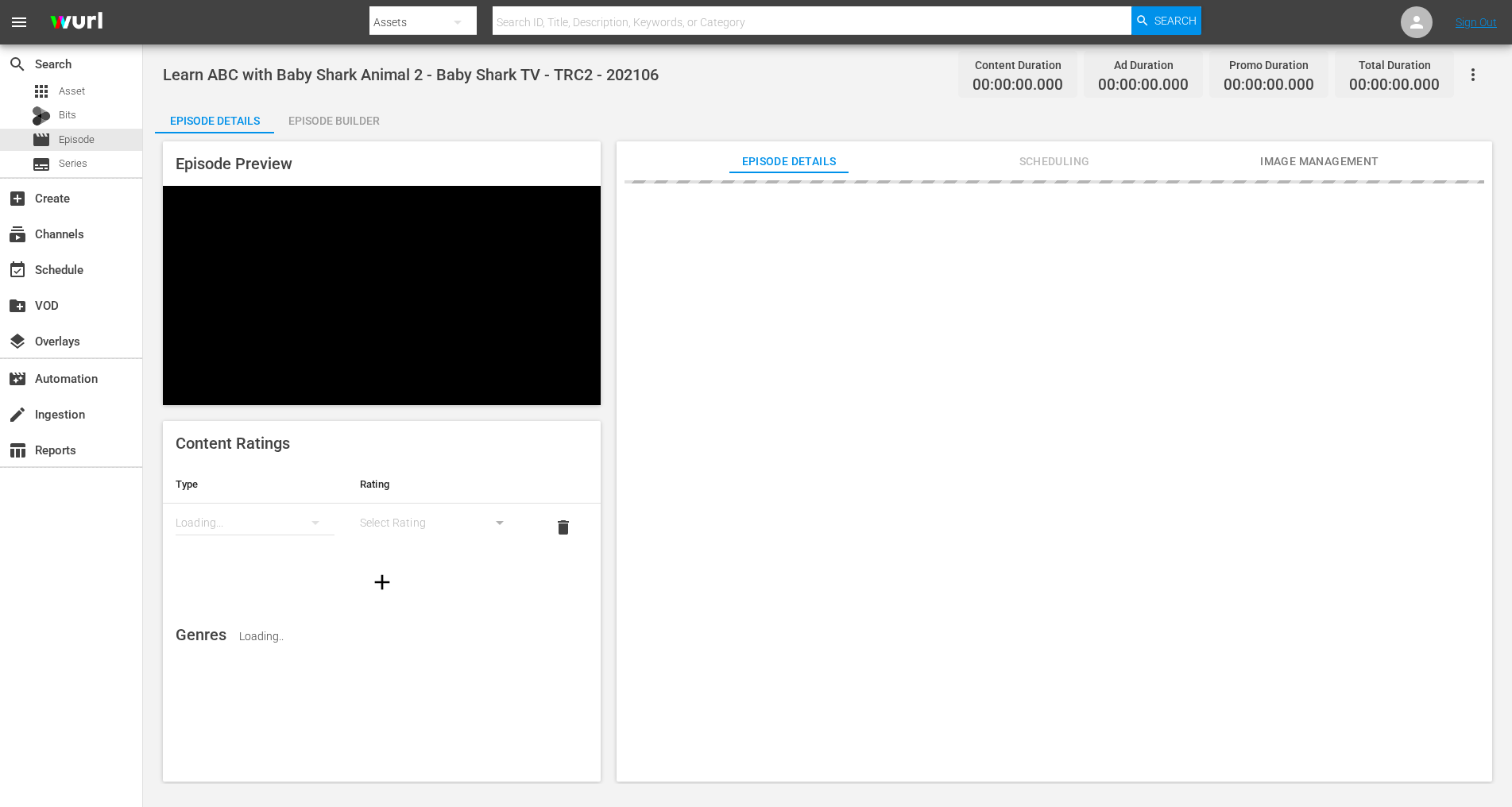
click at [360, 118] on div "Episode Builder" at bounding box center [333, 120] width 119 height 38
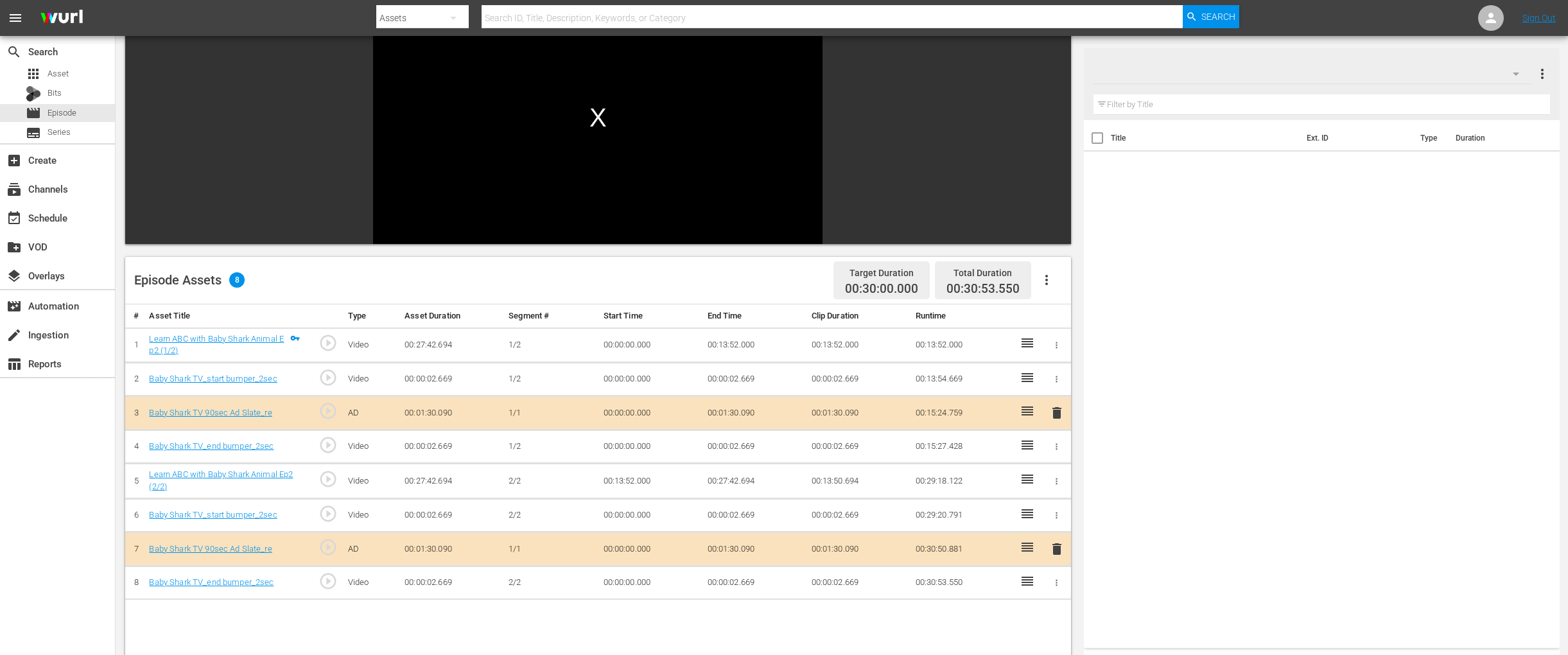
scroll to position [117, 0]
click at [1145, 271] on div "Title Ext. ID Type Duration" at bounding box center [1321, 381] width 476 height 523
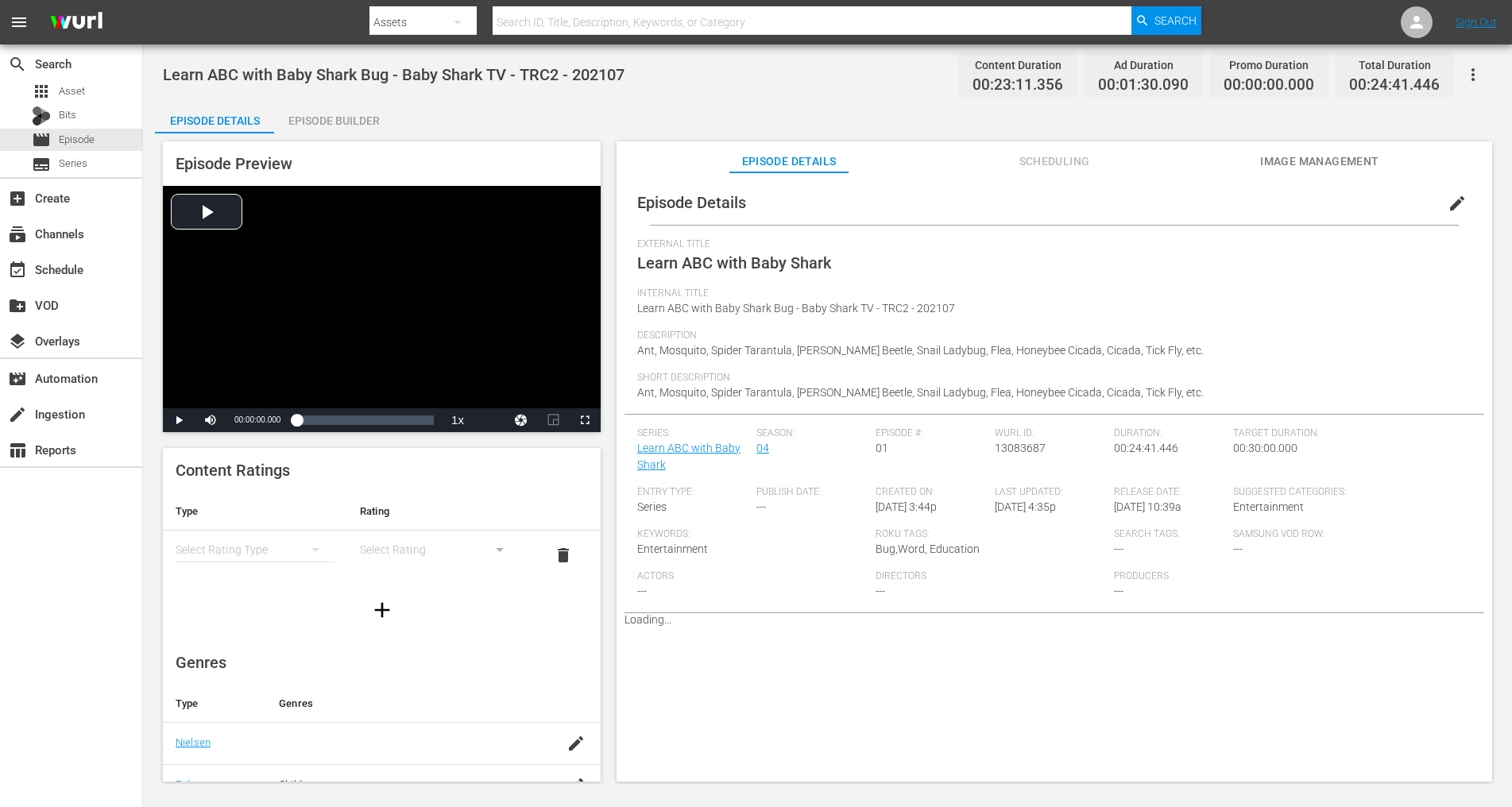
click at [340, 121] on div "Episode Builder" at bounding box center [333, 120] width 119 height 38
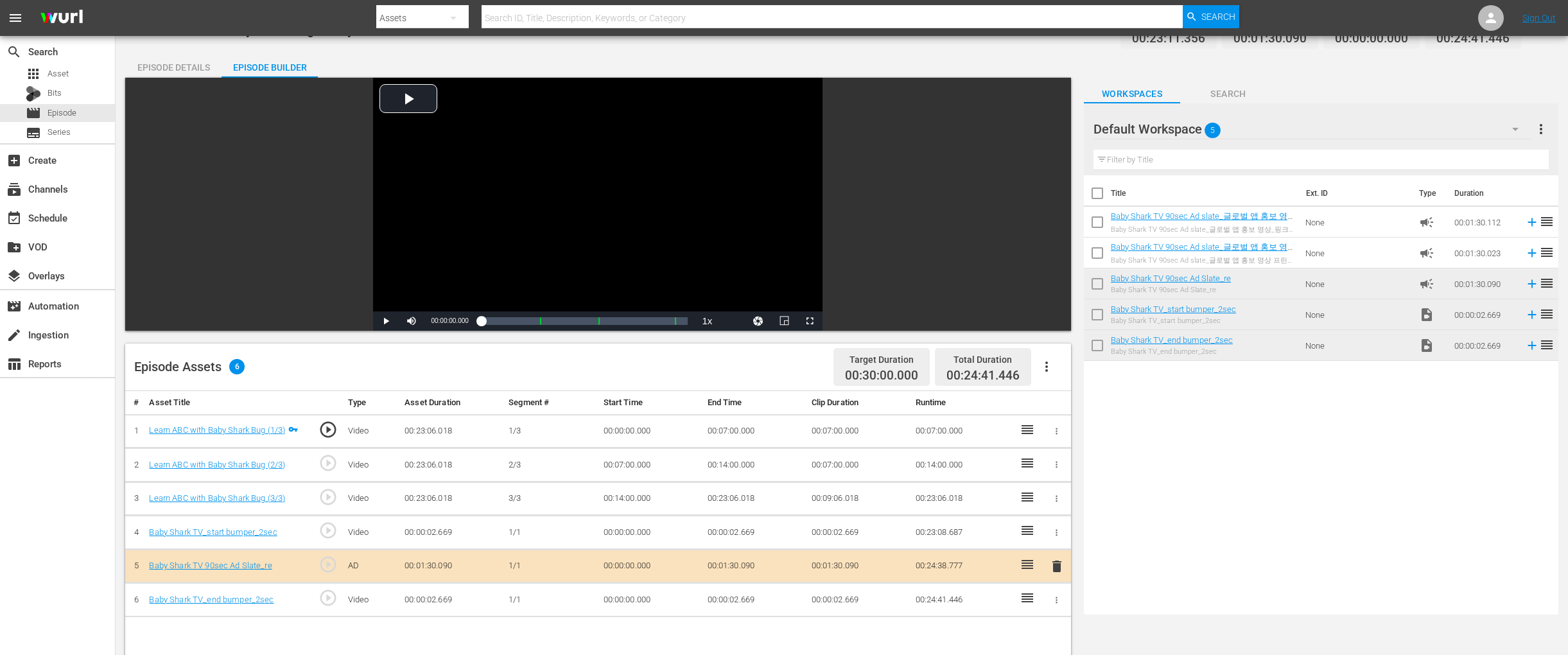
scroll to position [39, 0]
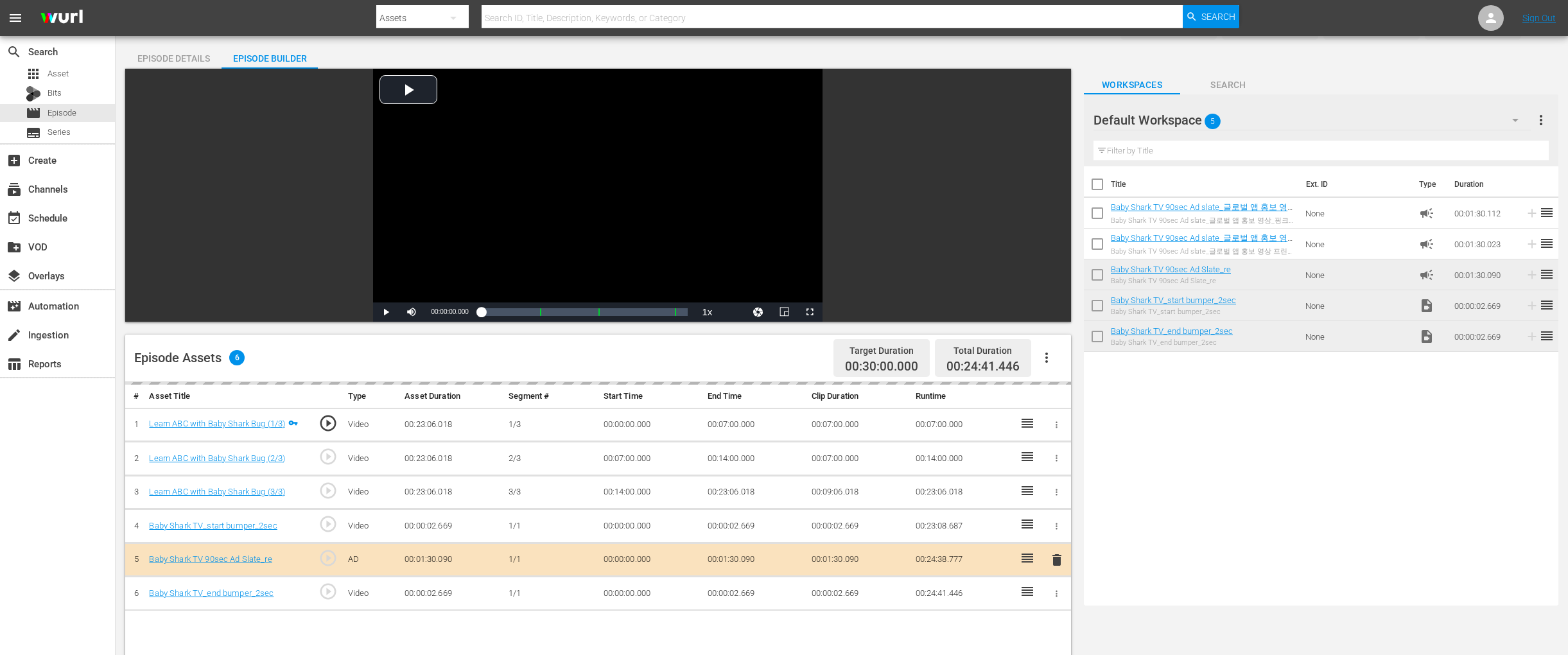
drag, startPoint x: 1258, startPoint y: 207, endPoint x: 895, endPoint y: 2, distance: 416.9
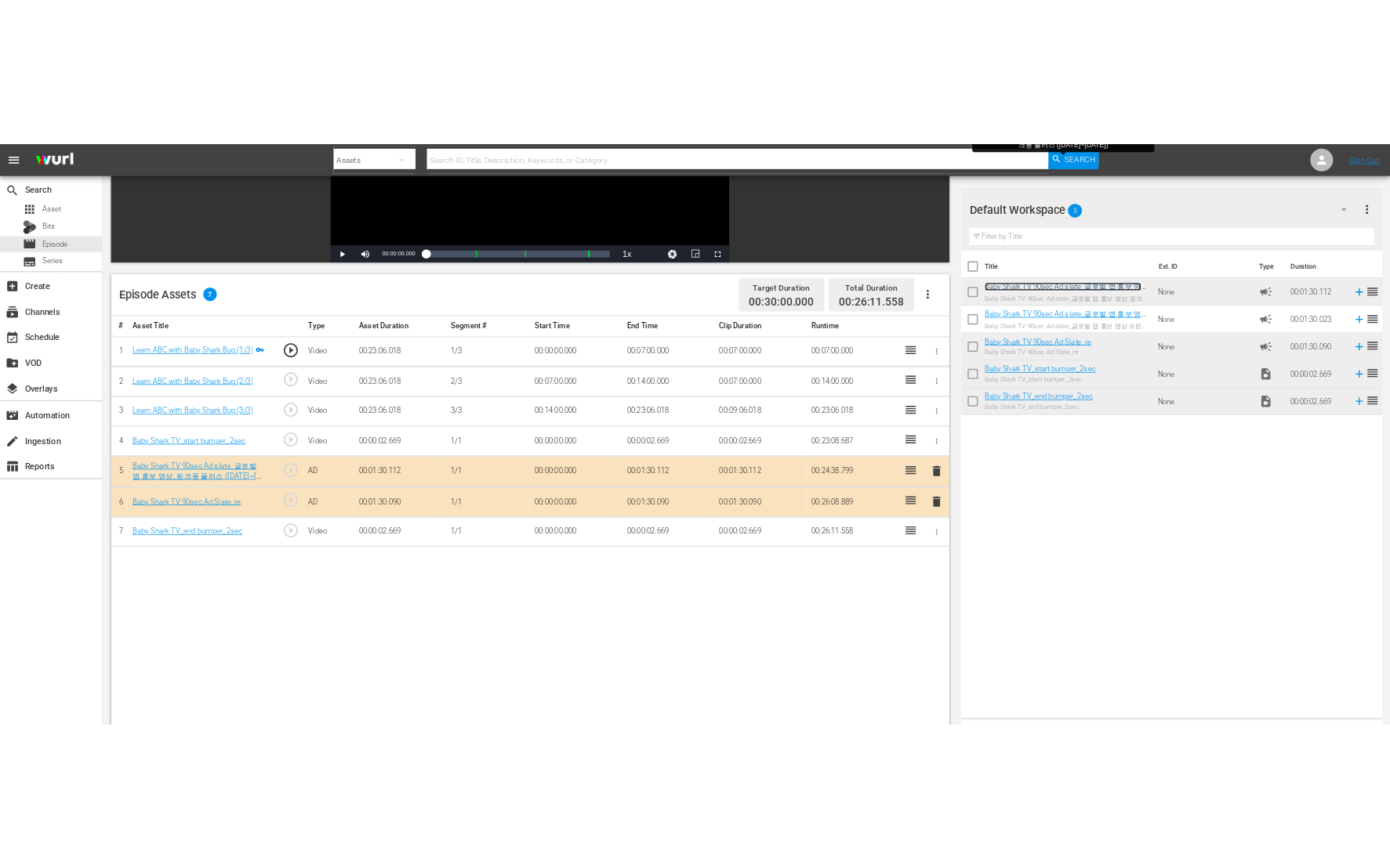
scroll to position [197, 0]
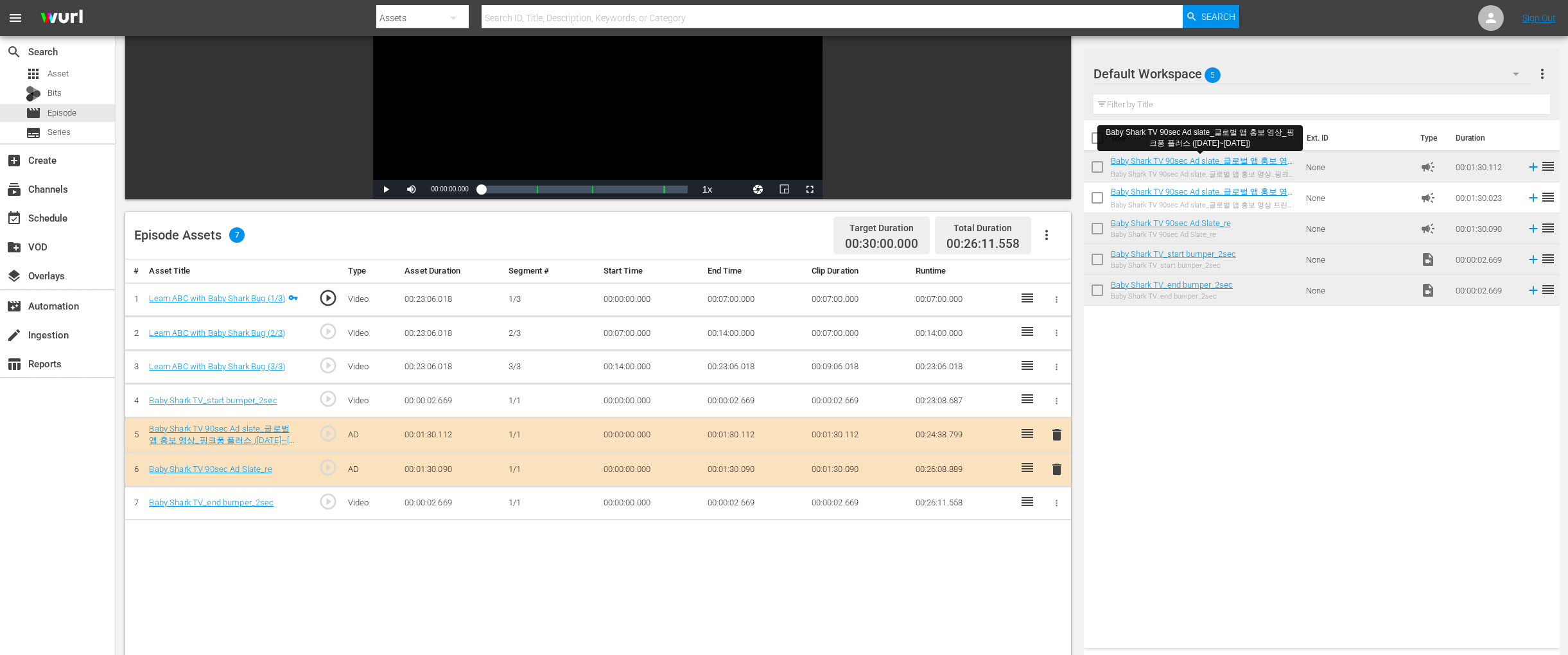
click at [1058, 470] on span "delete" at bounding box center [1057, 470] width 16 height 16
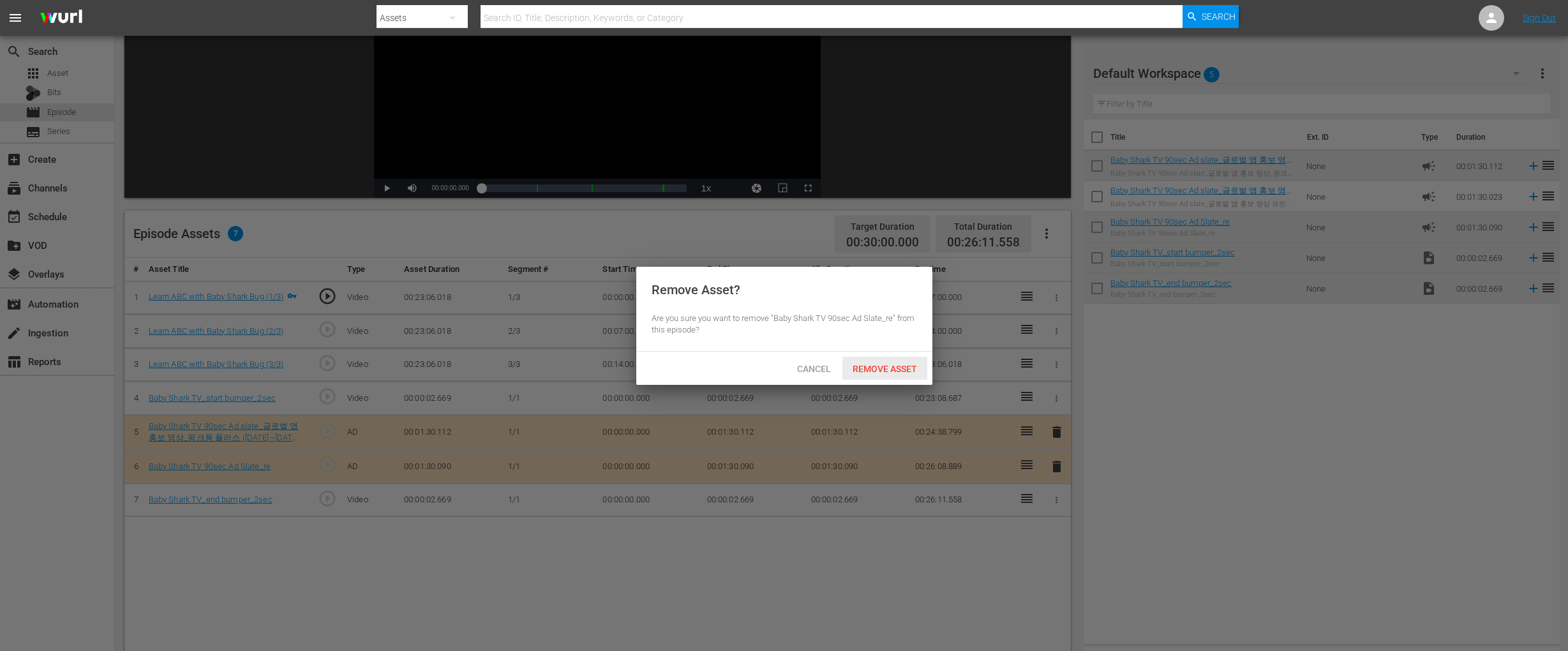
click at [887, 376] on div "Remove Asset" at bounding box center [885, 368] width 85 height 23
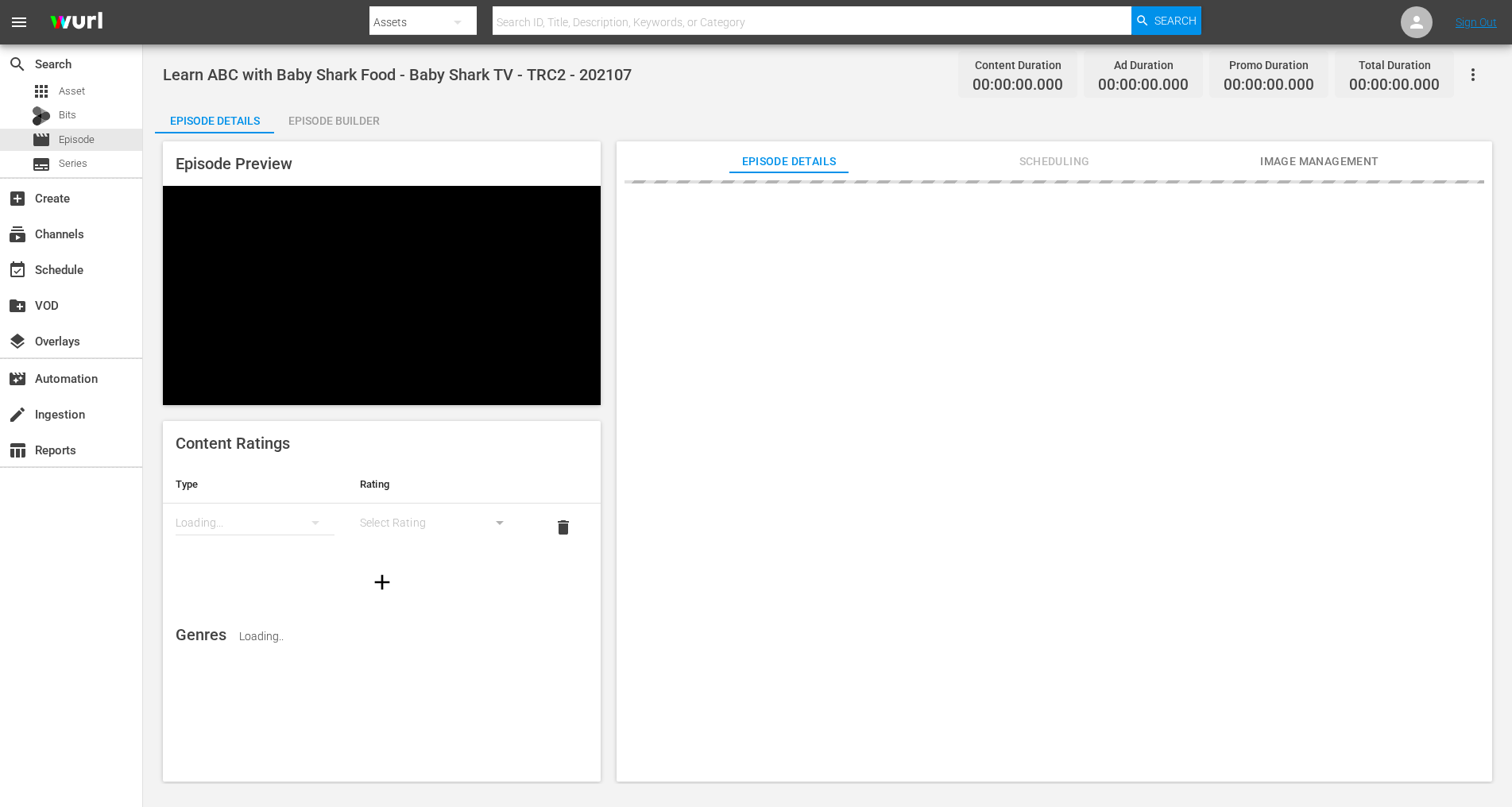
click at [364, 121] on div "Episode Builder" at bounding box center [333, 120] width 119 height 38
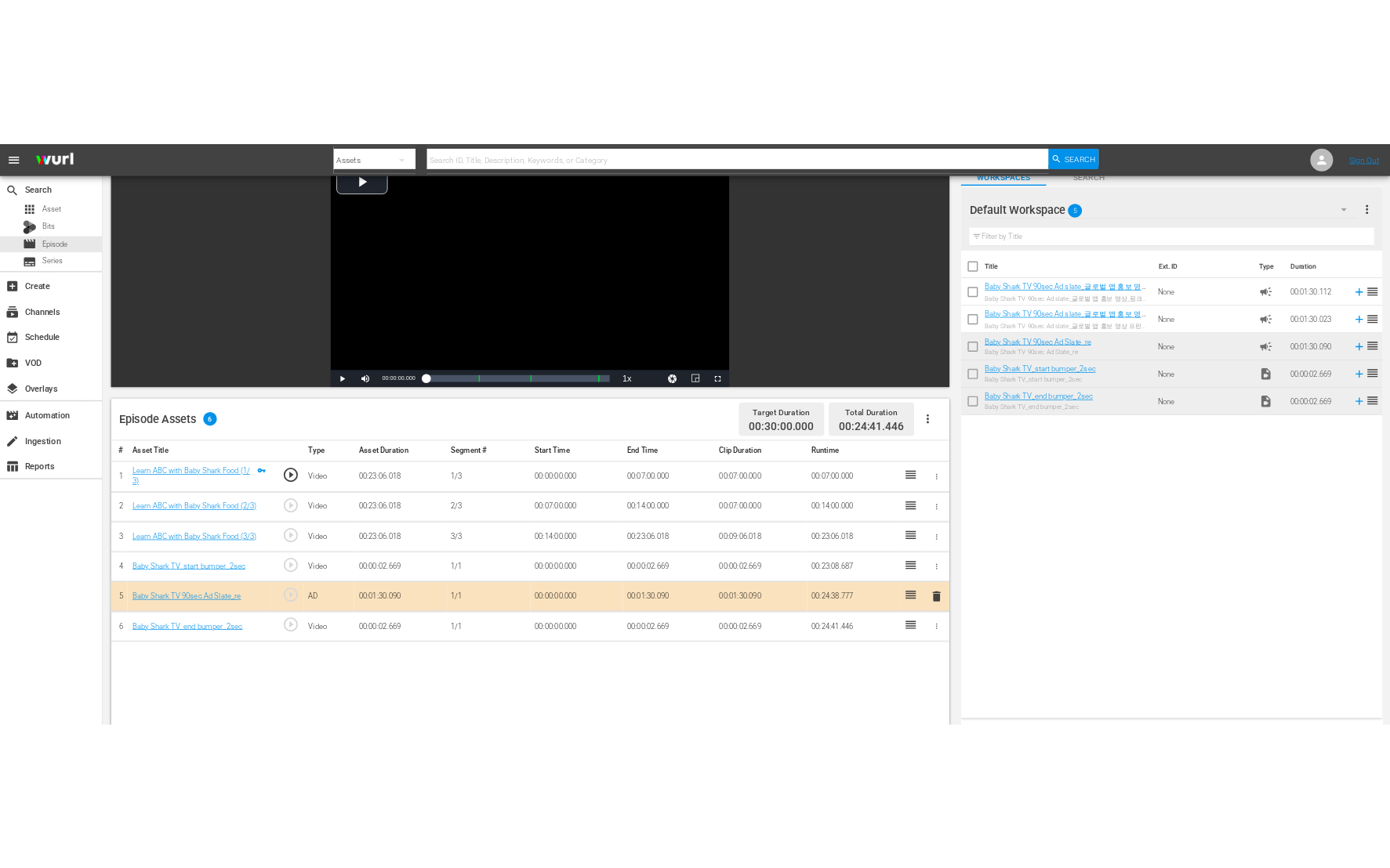
scroll to position [150, 0]
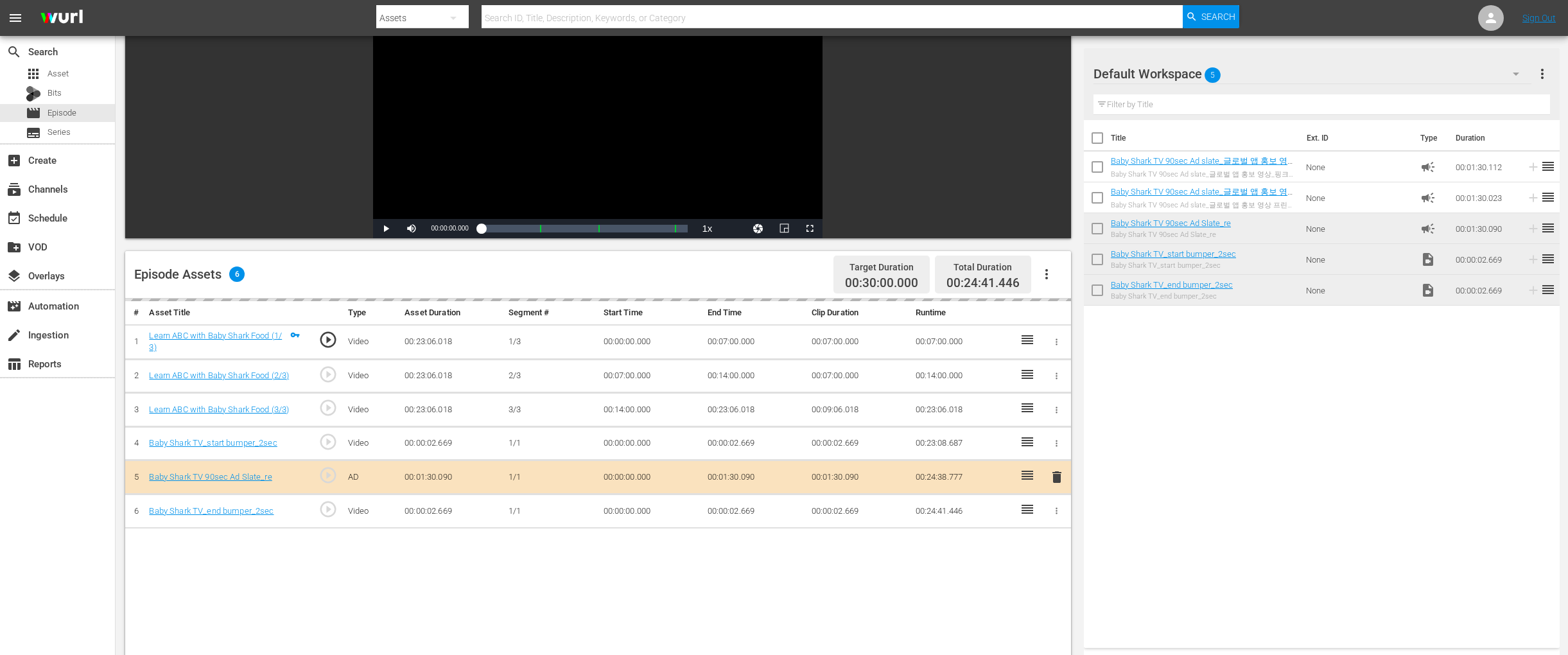
drag, startPoint x: 1223, startPoint y: 161, endPoint x: 572, endPoint y: 5, distance: 669.4
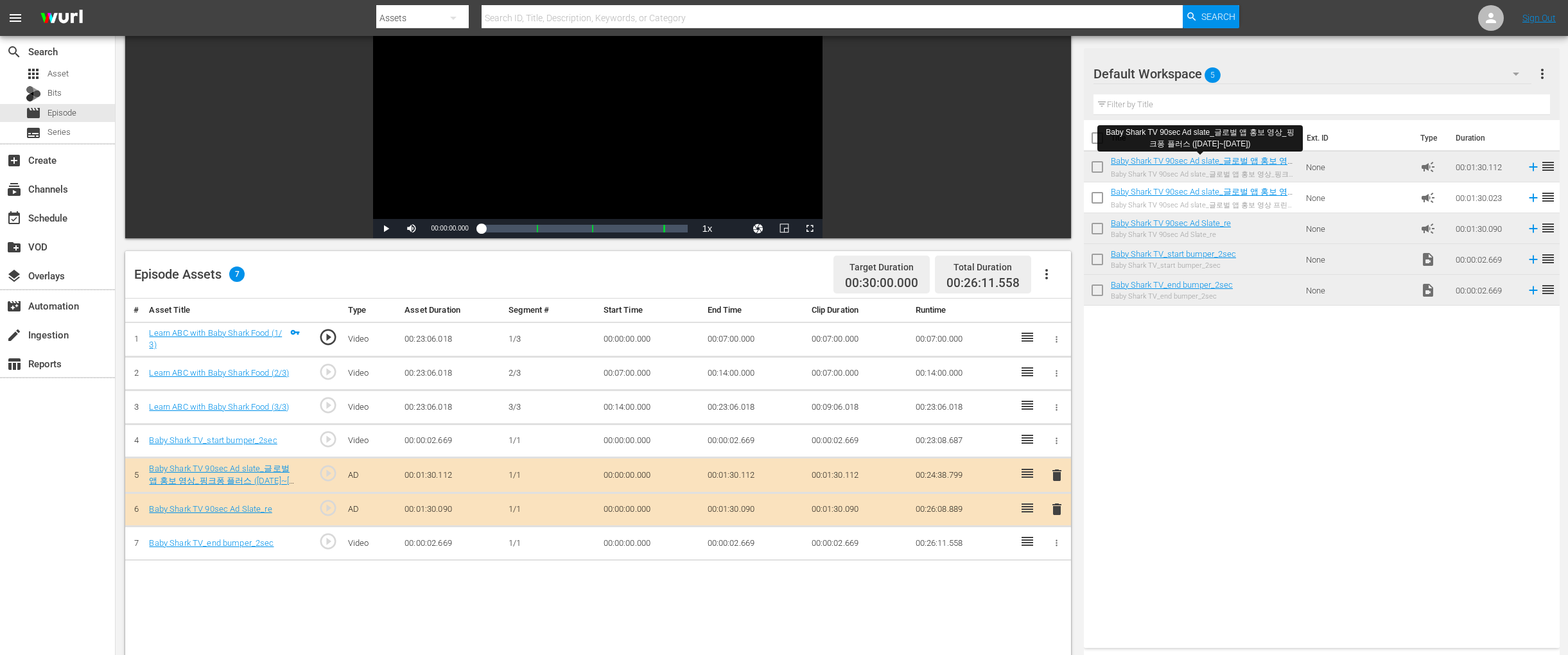
click at [1056, 503] on span "delete" at bounding box center [1057, 510] width 16 height 16
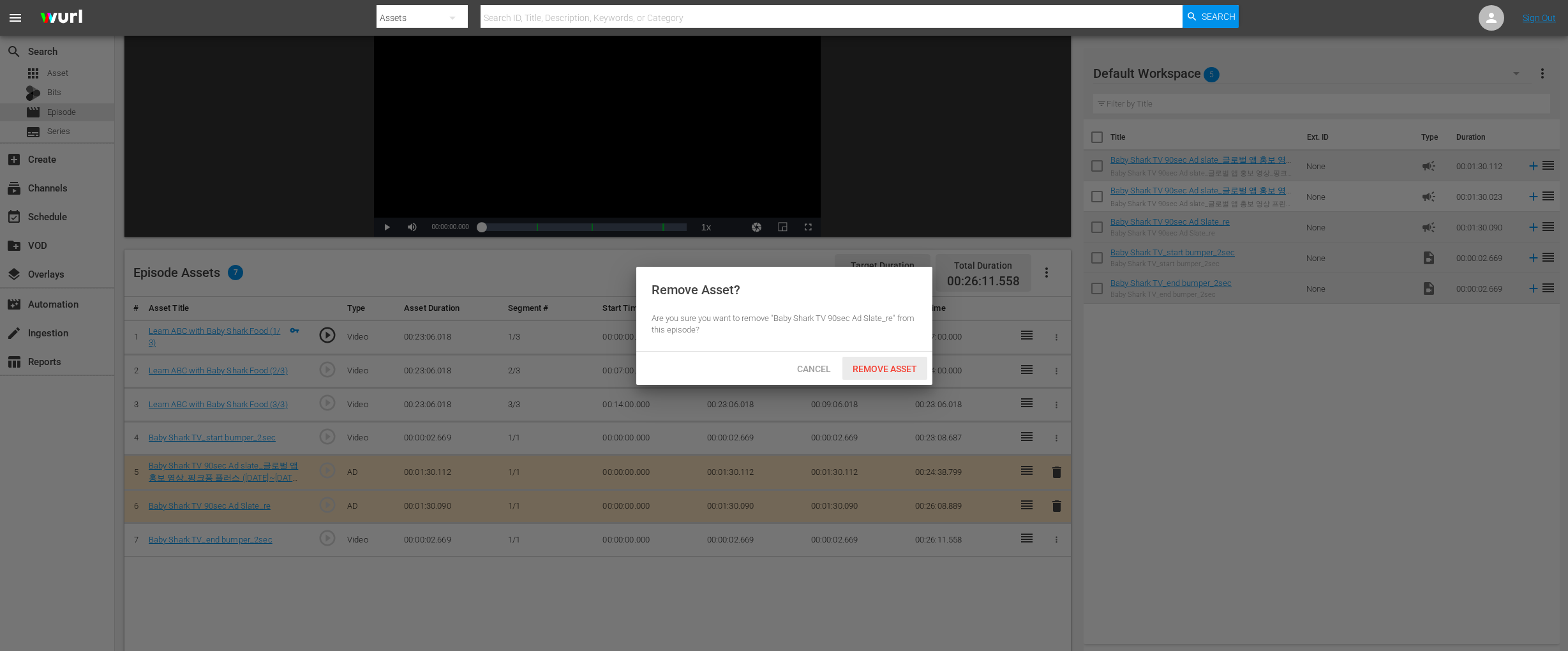
click at [891, 369] on span "Remove Asset" at bounding box center [885, 369] width 85 height 10
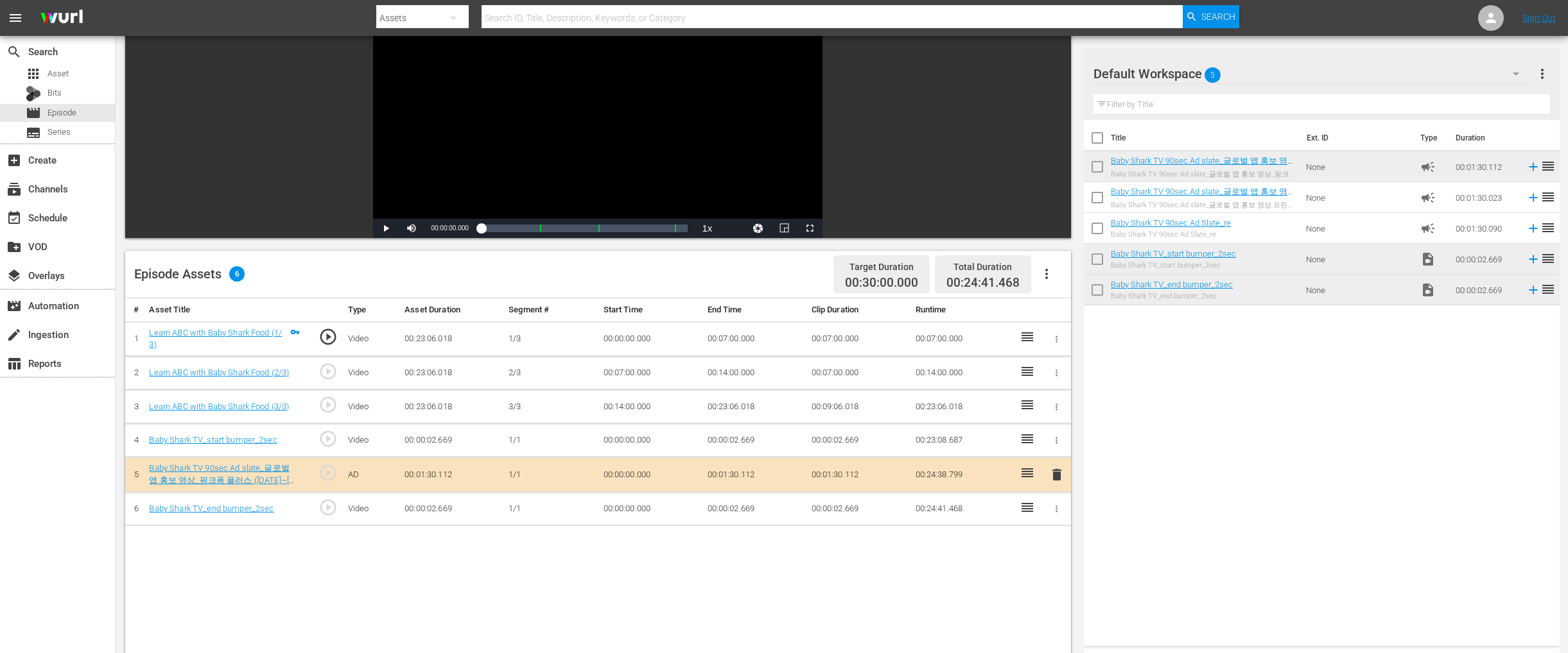
click at [1173, 407] on div "Title Ext. ID Type Duration Baby Shark TV 90sec Ad slate_글로벌 앱 홍보 영상_핑크퐁 플러스 (2…" at bounding box center [1321, 380] width 476 height 521
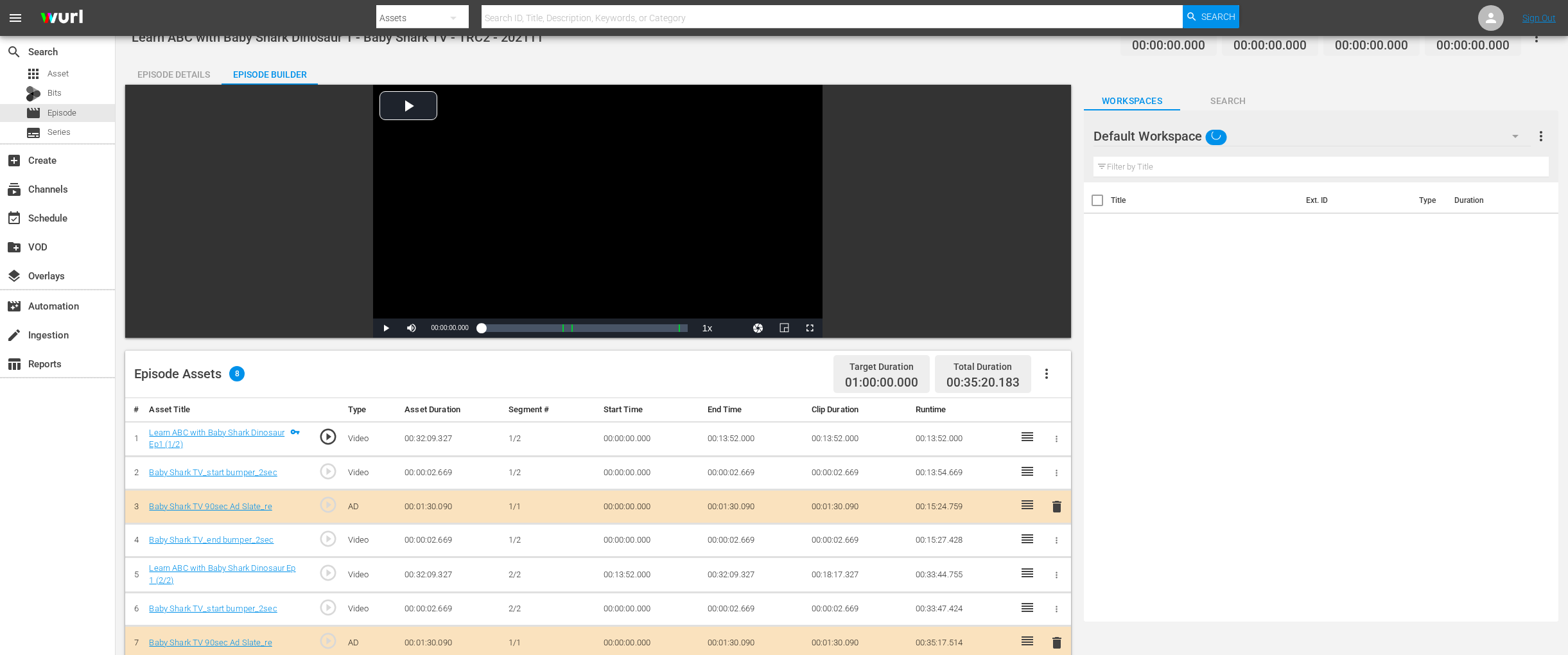
scroll to position [112, 0]
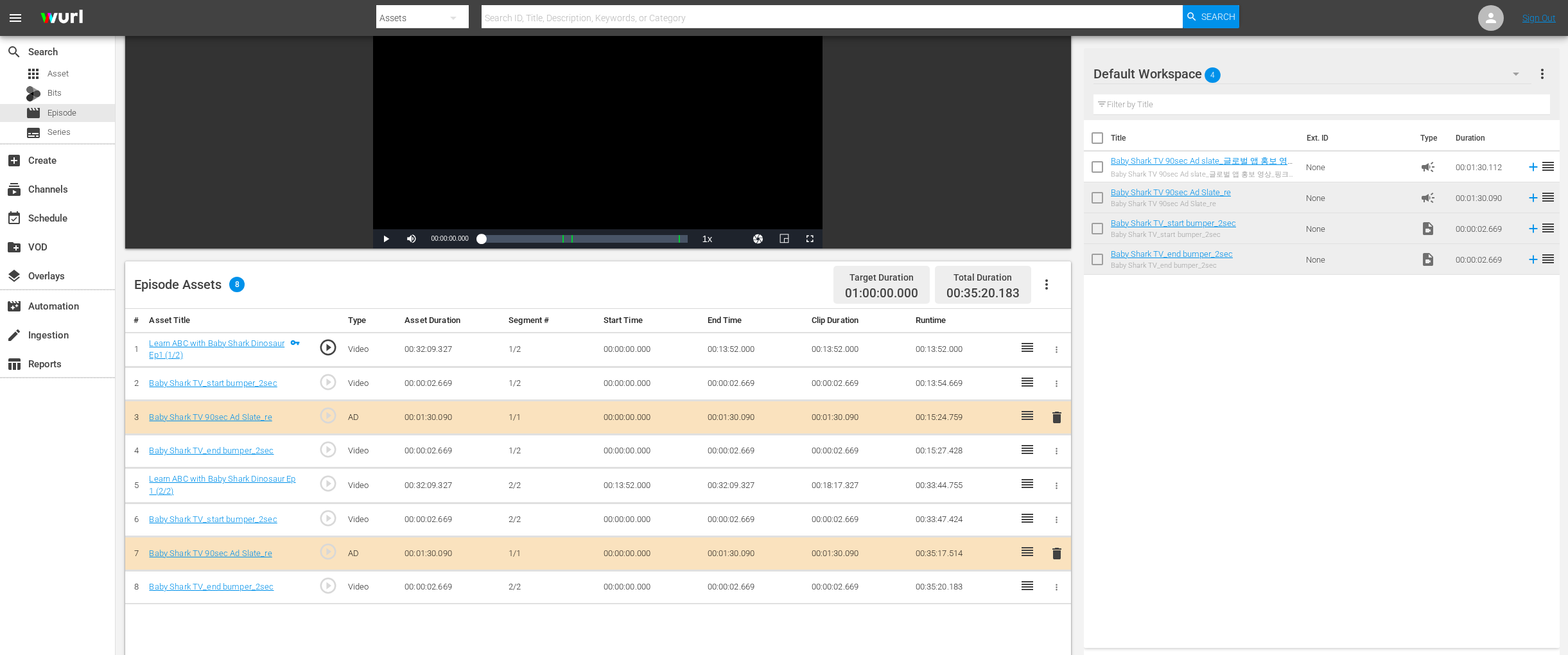
click at [1227, 315] on div "Title Ext. ID Type Duration Baby Shark TV 90sec Ad slate_글로벌 앱 홍보 영상_핑크퐁 플러스 ([…" at bounding box center [1321, 381] width 476 height 523
drag, startPoint x: 1208, startPoint y: 161, endPoint x: 865, endPoint y: 4, distance: 377.2
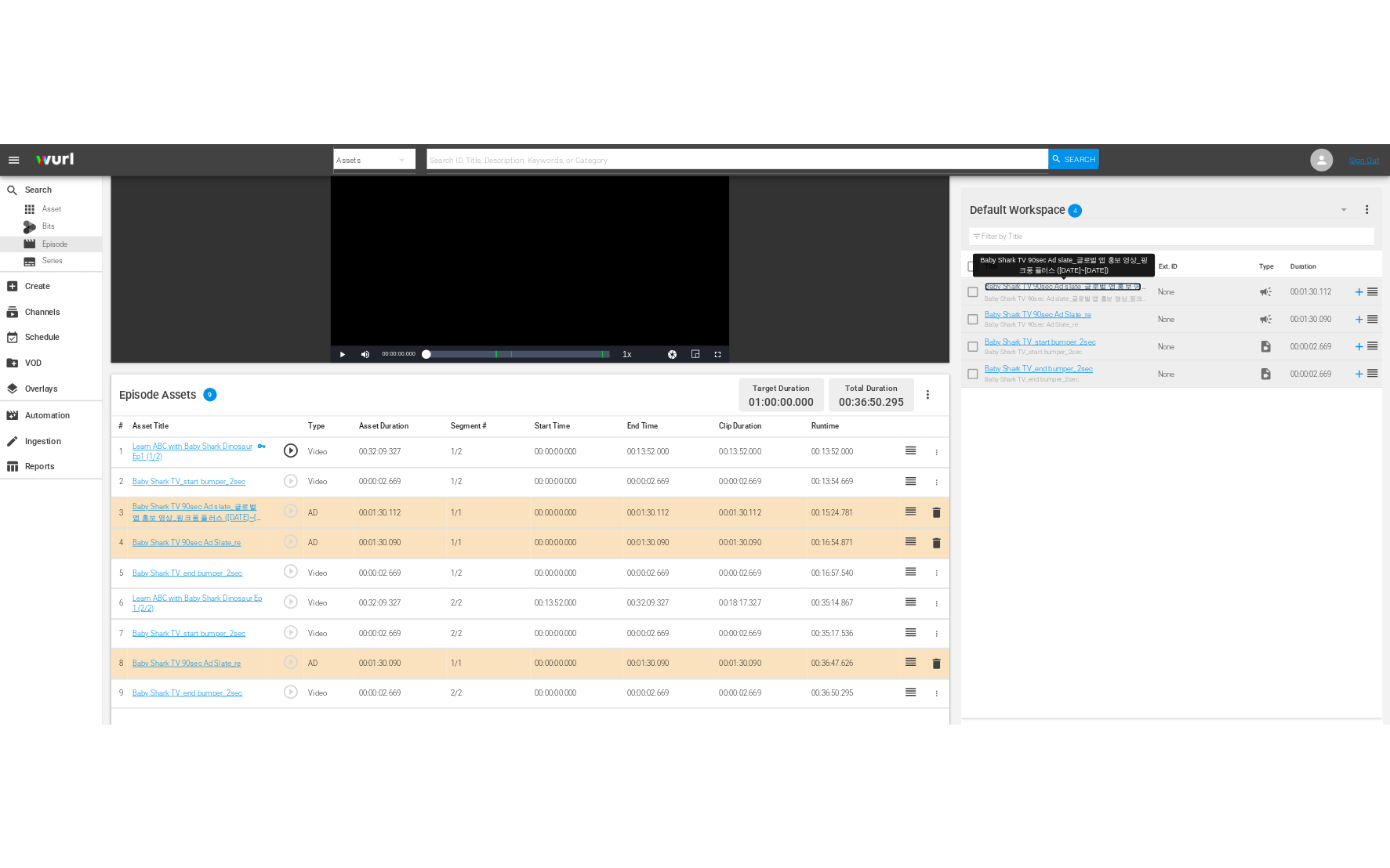
scroll to position [277, 0]
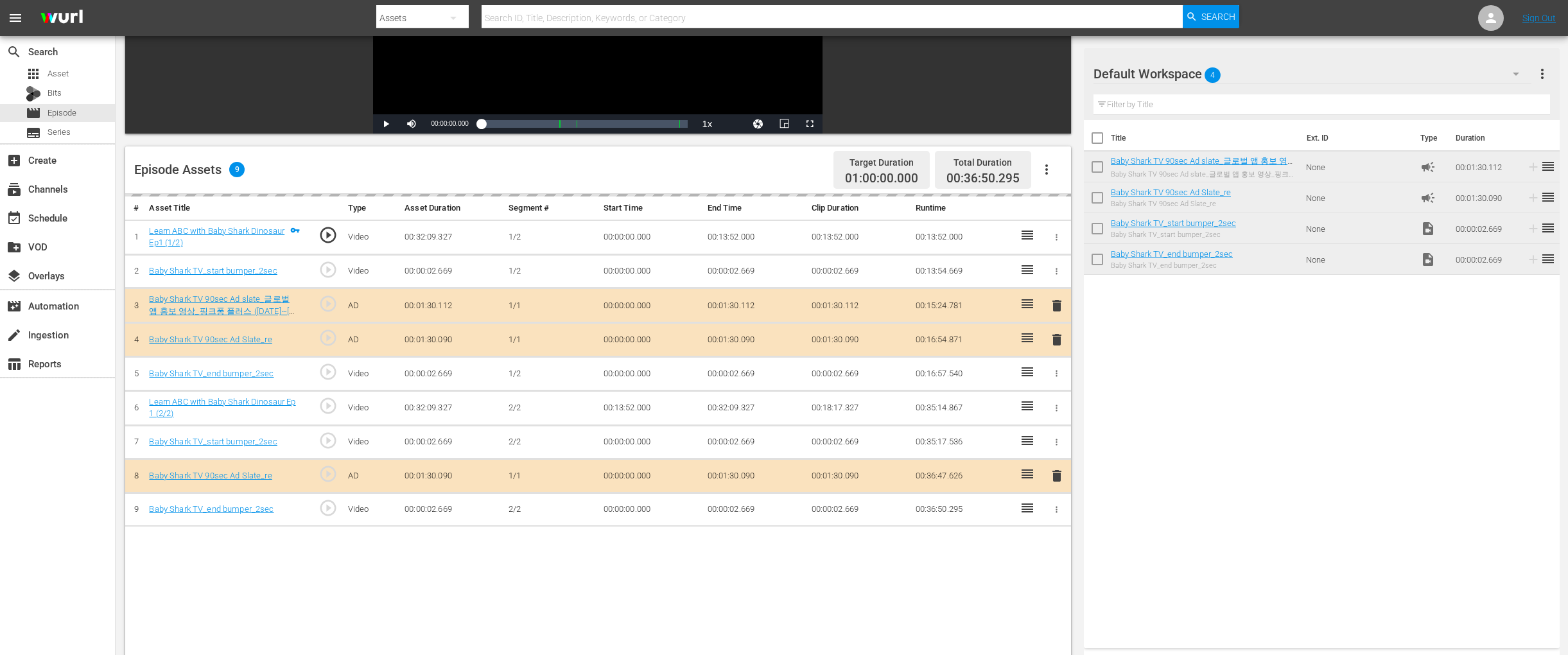
drag, startPoint x: 1210, startPoint y: 157, endPoint x: 871, endPoint y: 0, distance: 373.6
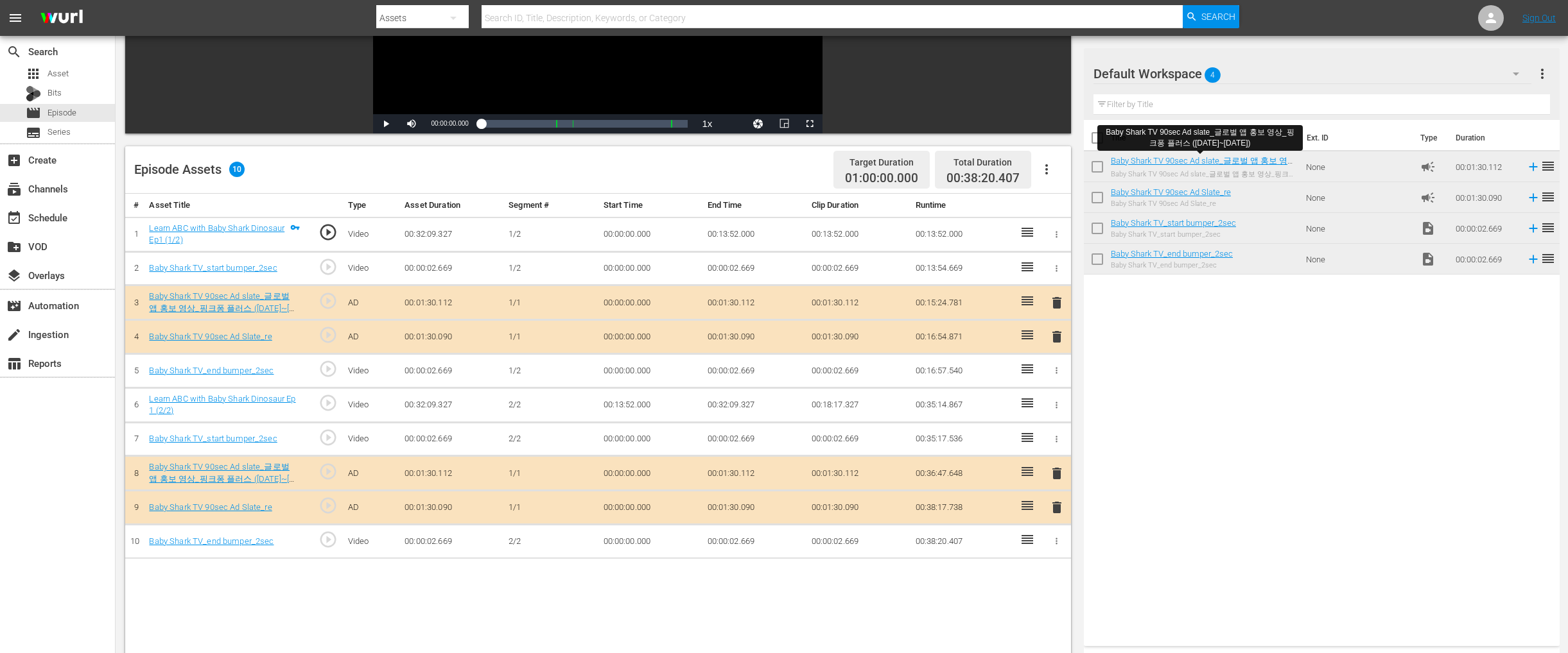
click at [1056, 328] on button "delete" at bounding box center [1057, 337] width 16 height 19
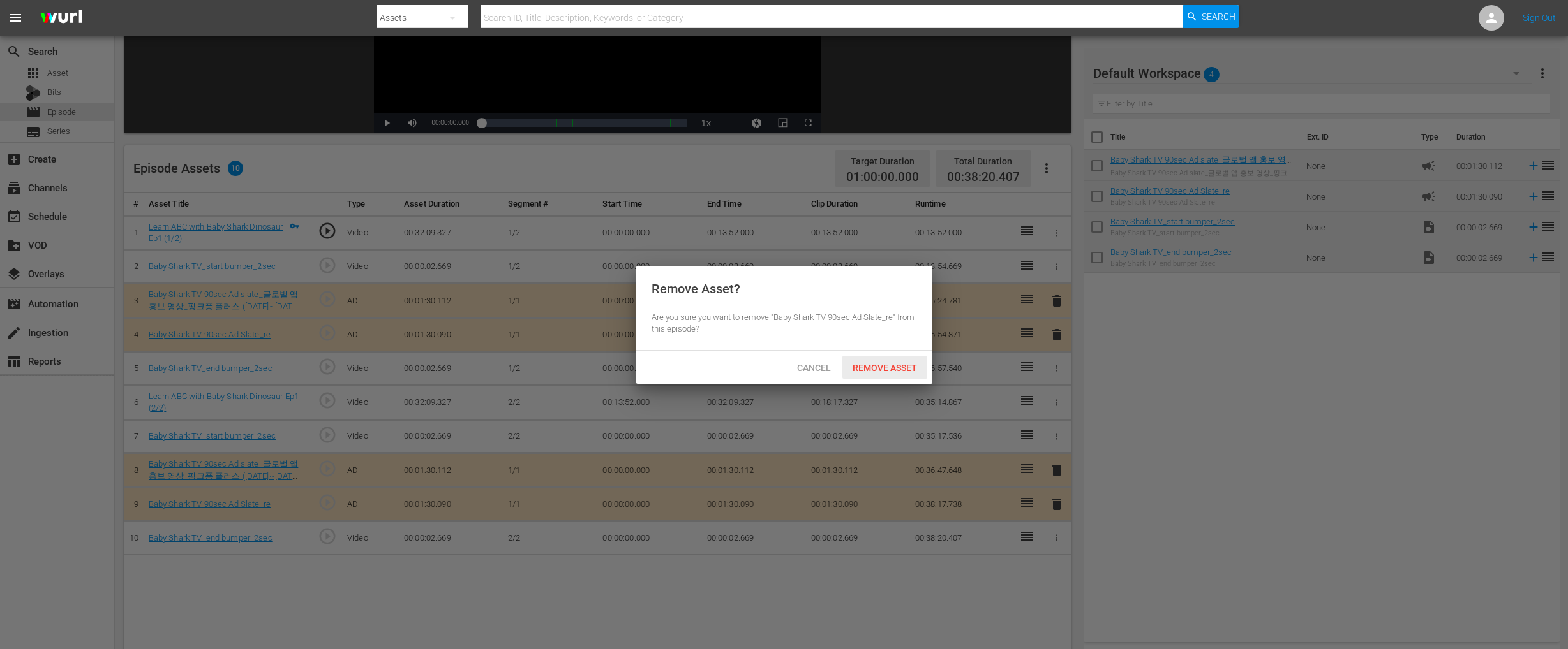
click at [851, 369] on span "Remove Asset" at bounding box center [885, 368] width 85 height 10
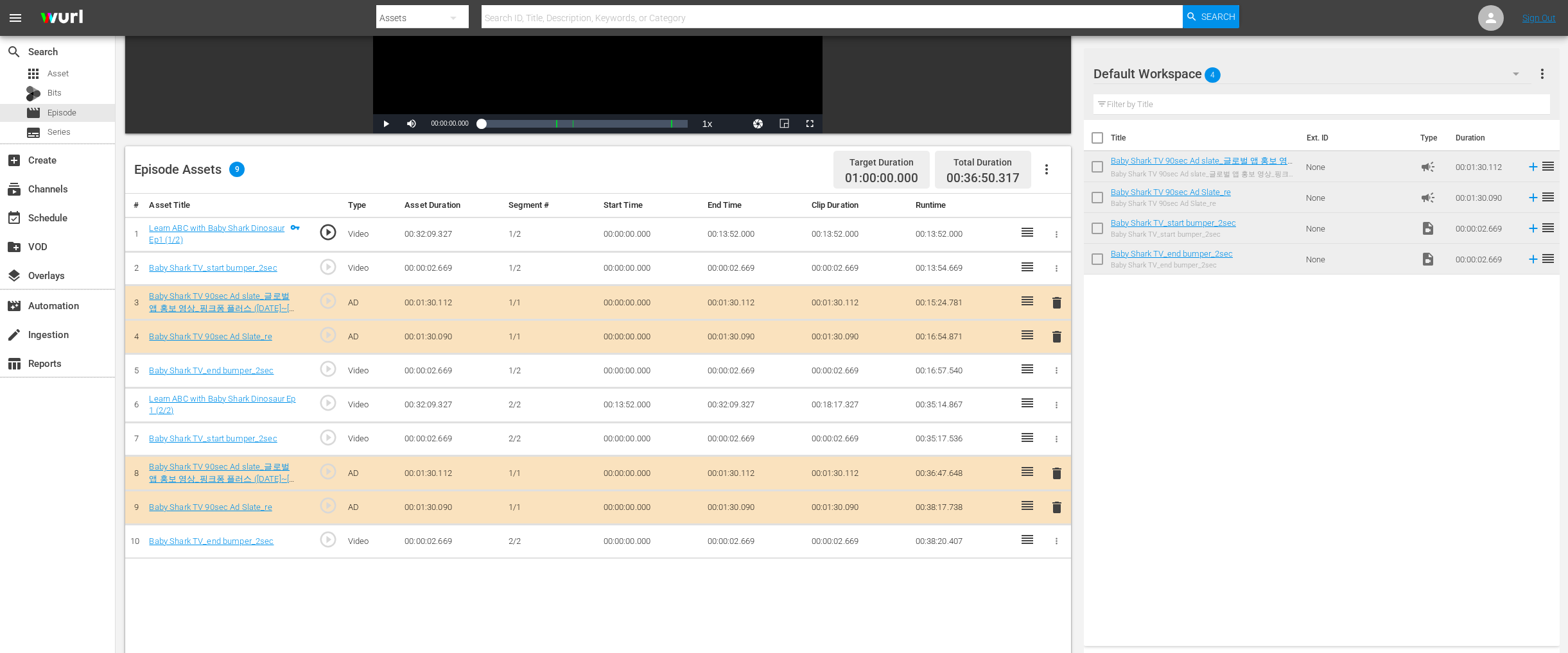
click at [1100, 348] on div "Title Ext. ID Type Duration Baby Shark TV 90sec Ad slate_글로벌 앱 홍보 영상_핑크퐁 플러스 ([…" at bounding box center [1321, 380] width 476 height 521
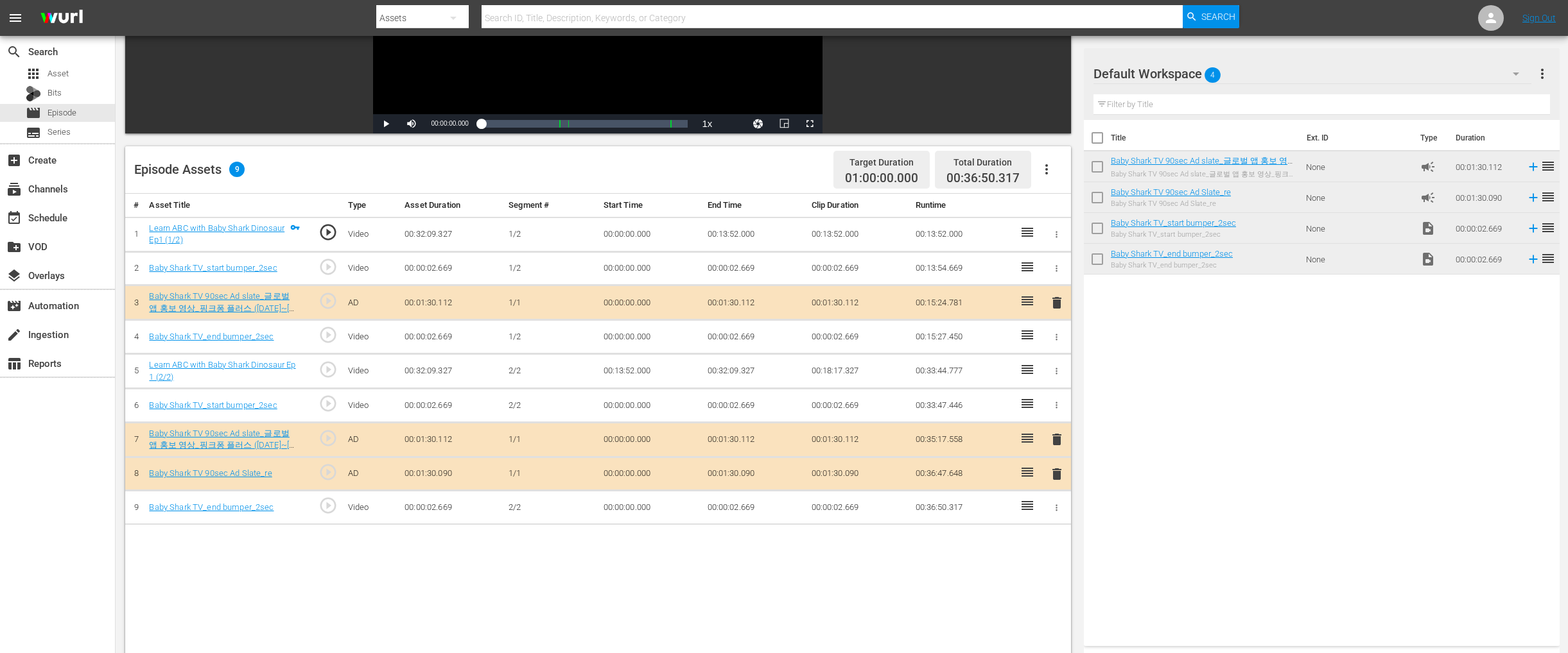
click at [1056, 474] on span "delete" at bounding box center [1057, 474] width 16 height 16
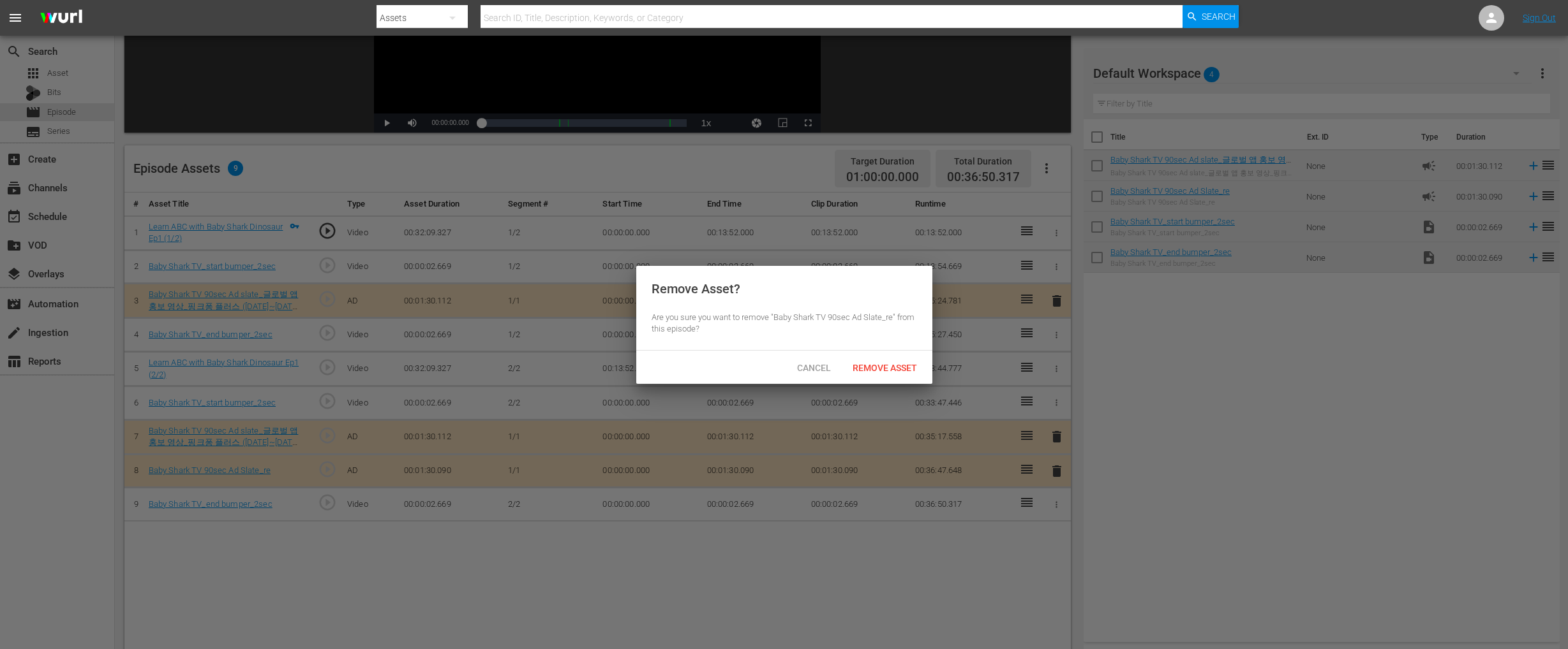
click at [858, 371] on span "Remove Asset" at bounding box center [885, 368] width 85 height 10
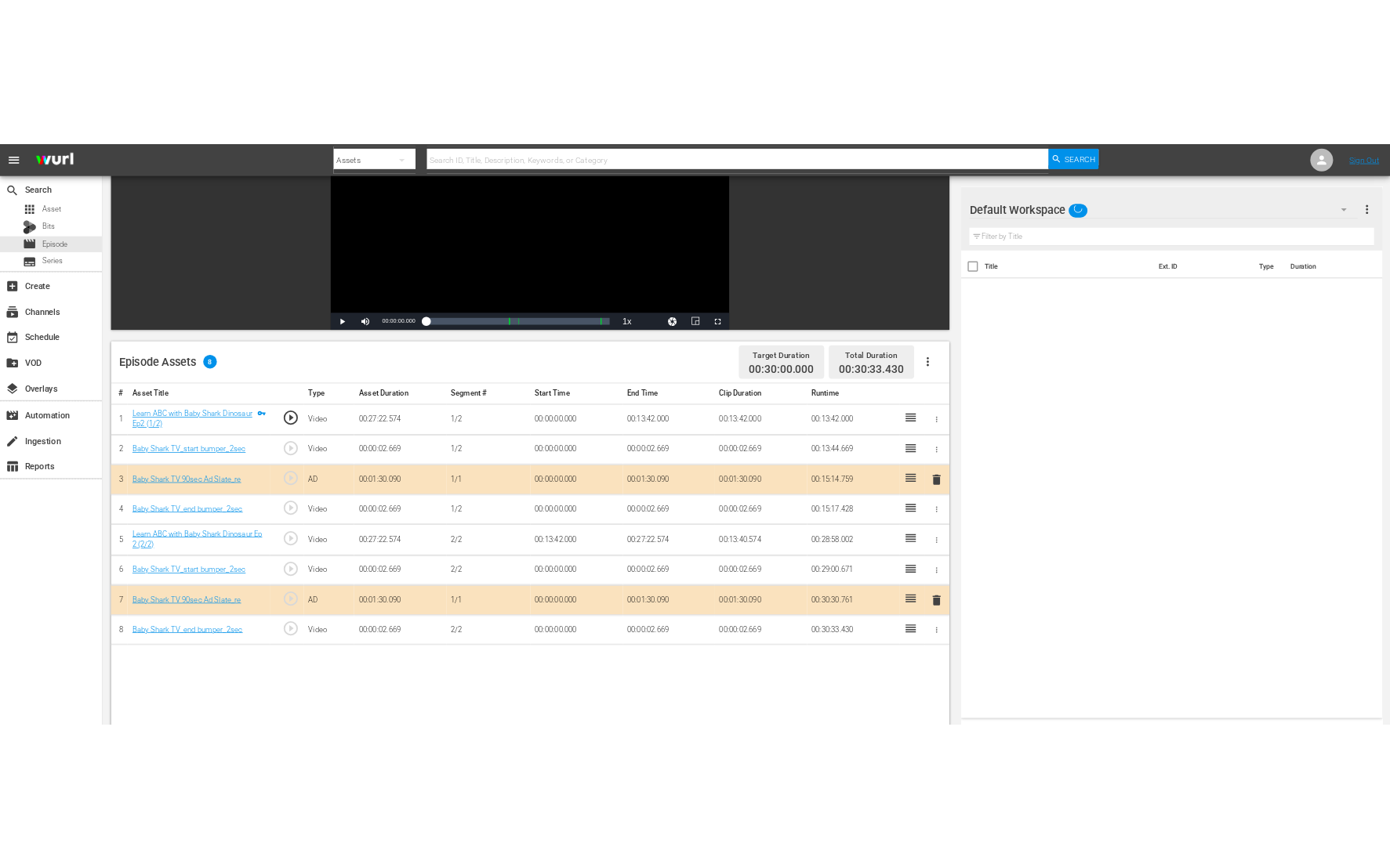
scroll to position [199, 0]
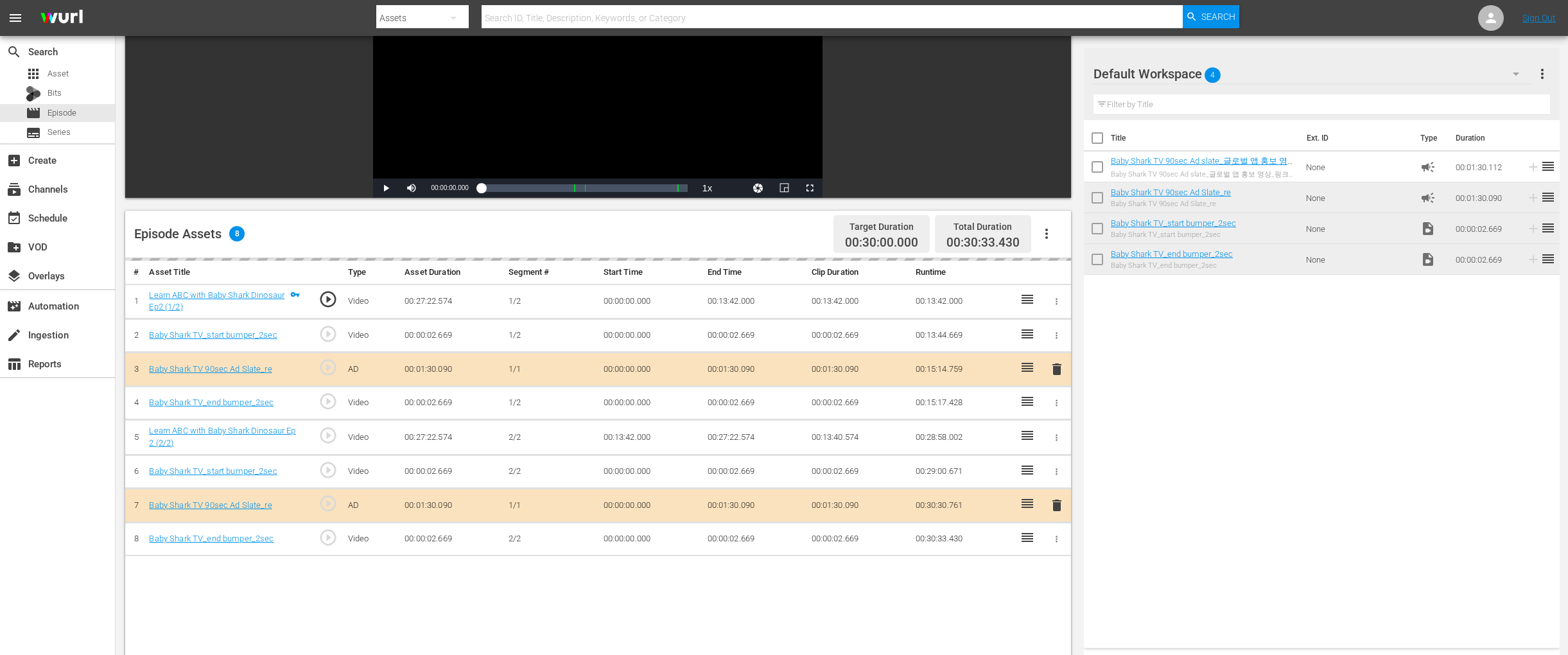
drag, startPoint x: 1133, startPoint y: 160, endPoint x: 576, endPoint y: 0, distance: 579.5
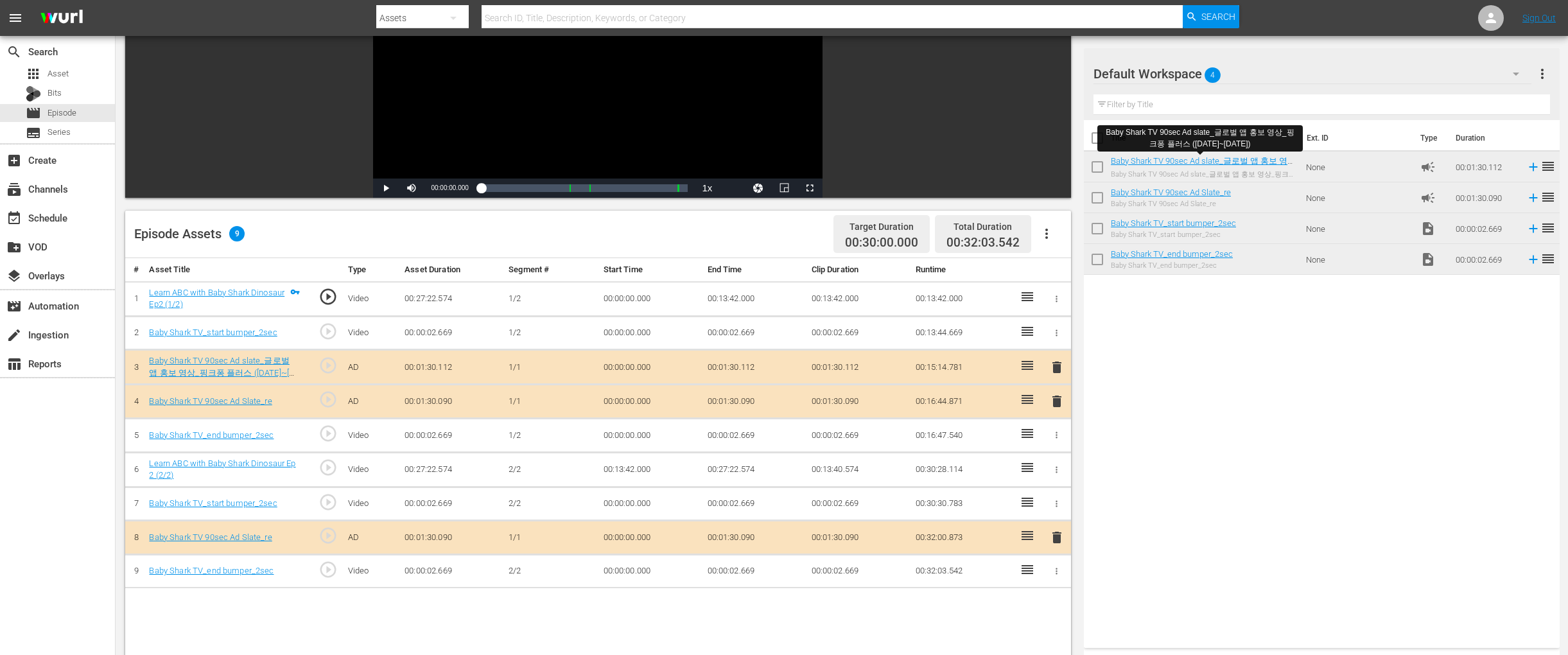
click at [1157, 371] on div "Title Ext. ID Type Duration Baby Shark TV 90sec Ad slate_글로벌 앱 홍보 영상_핑크퐁 플러스 (2…" at bounding box center [1321, 381] width 476 height 523
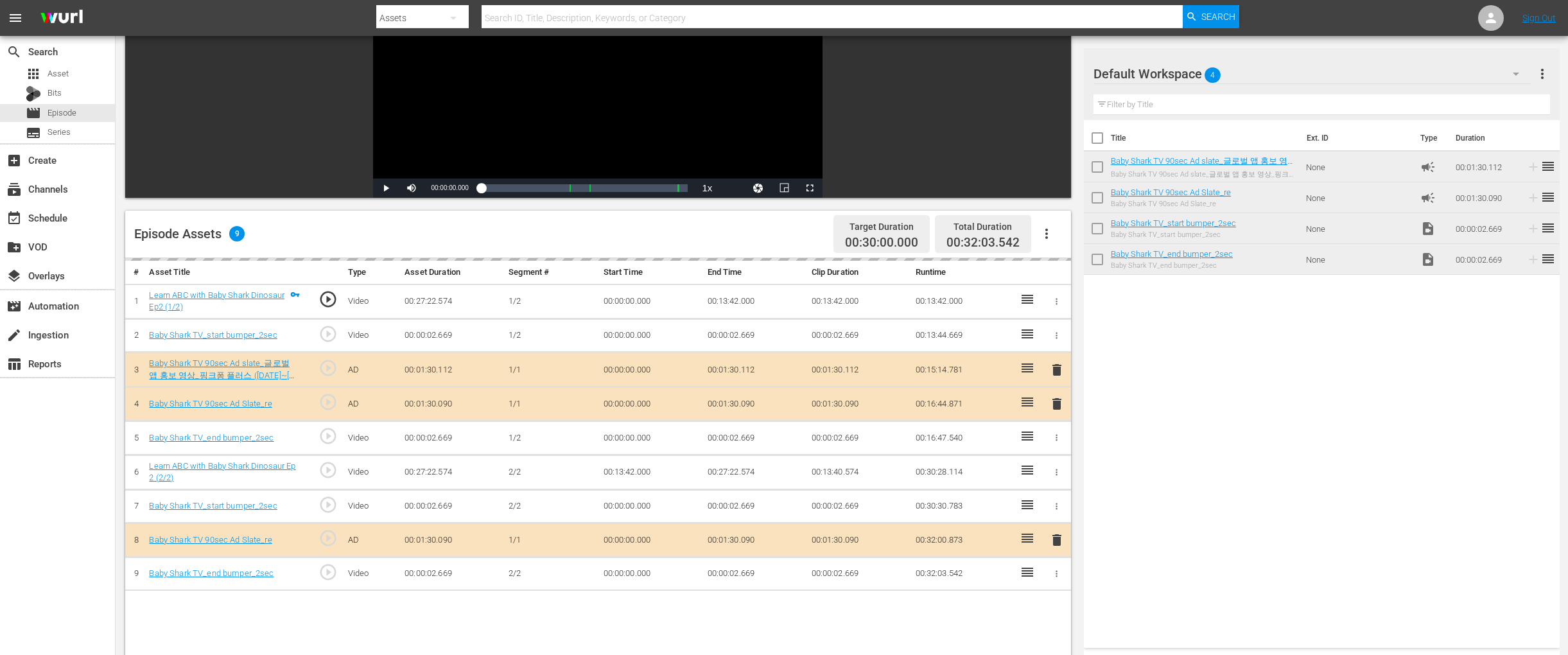
drag, startPoint x: 1207, startPoint y: 162, endPoint x: 599, endPoint y: 4, distance: 628.2
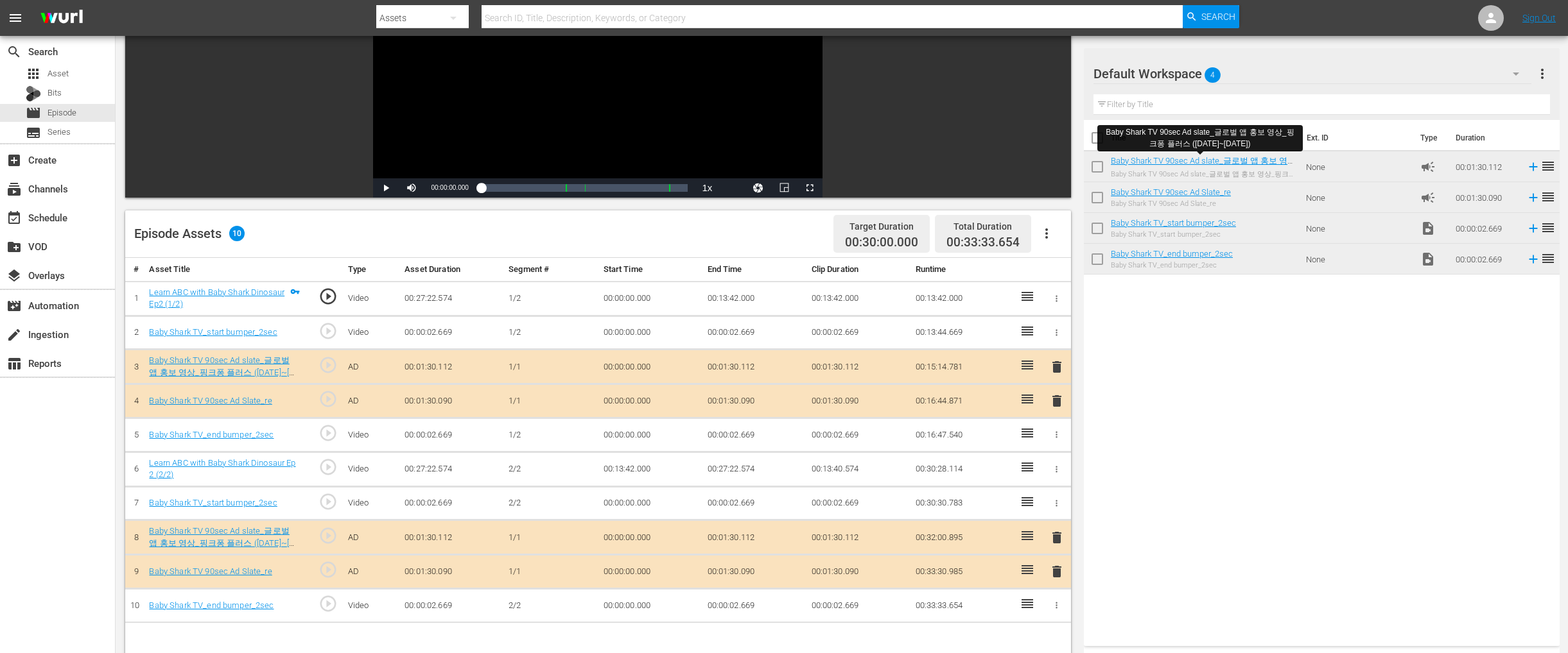
click at [1058, 399] on span "delete" at bounding box center [1057, 402] width 16 height 16
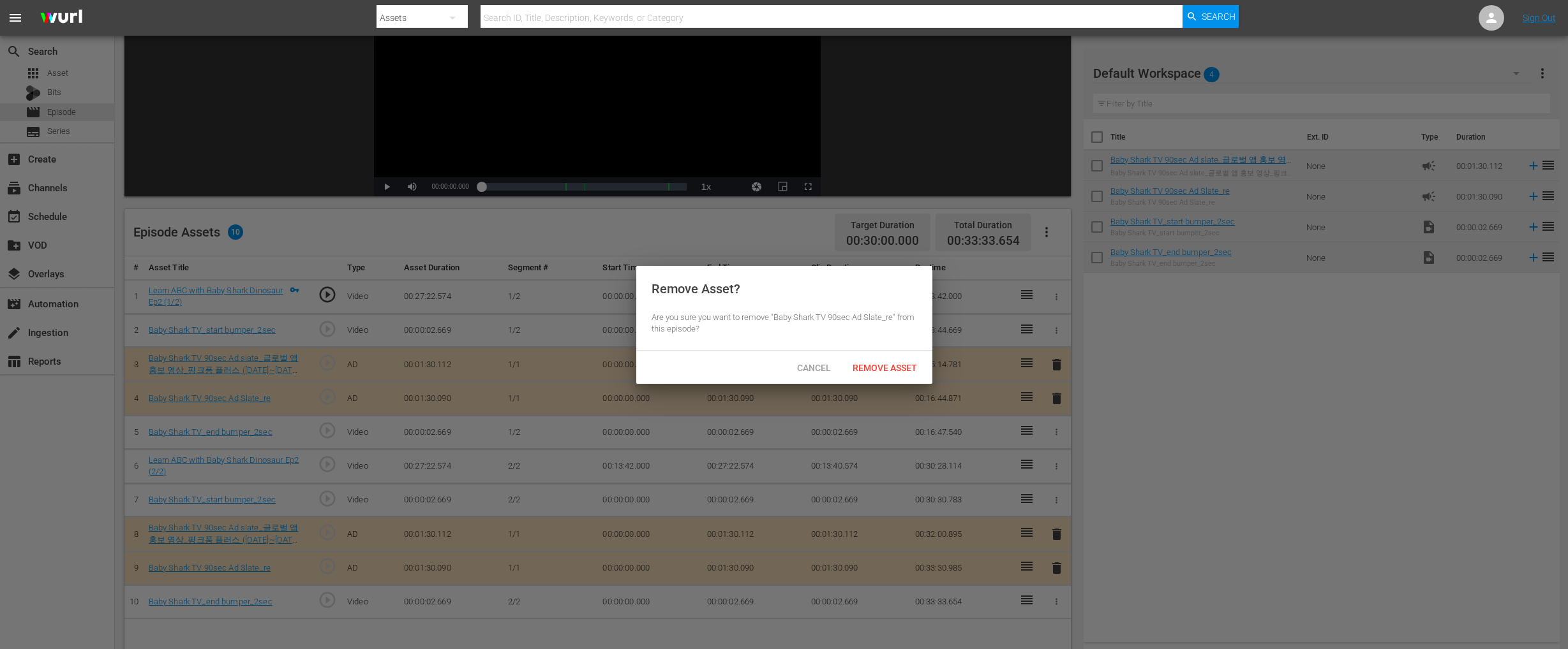
click at [898, 380] on div "Cancel Remove Asset" at bounding box center [784, 367] width 296 height 33
click at [899, 367] on span "Remove Asset" at bounding box center [885, 368] width 85 height 10
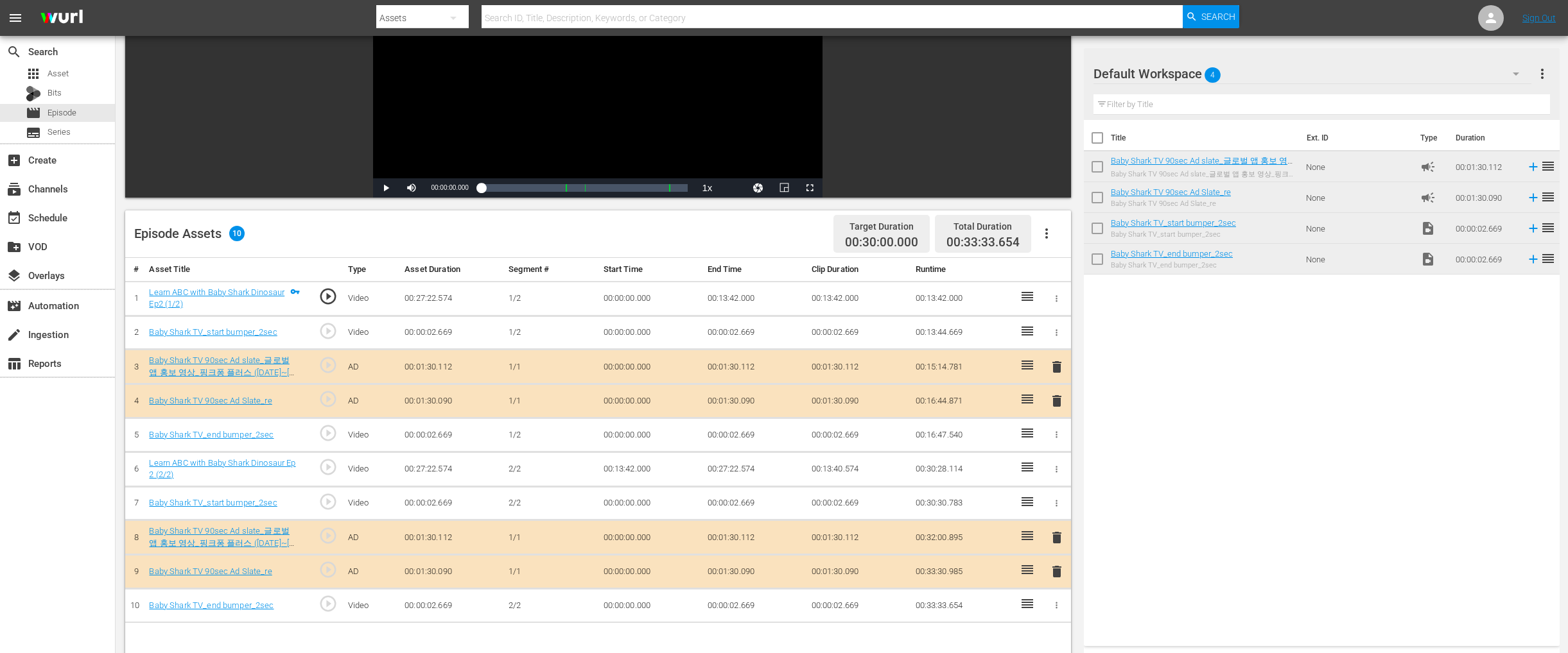
click at [1196, 371] on div "Title Ext. ID Type Duration Baby Shark TV 90sec Ad slate_글로벌 앱 홍보 영상_핑크퐁 플러스 (2…" at bounding box center [1321, 380] width 476 height 521
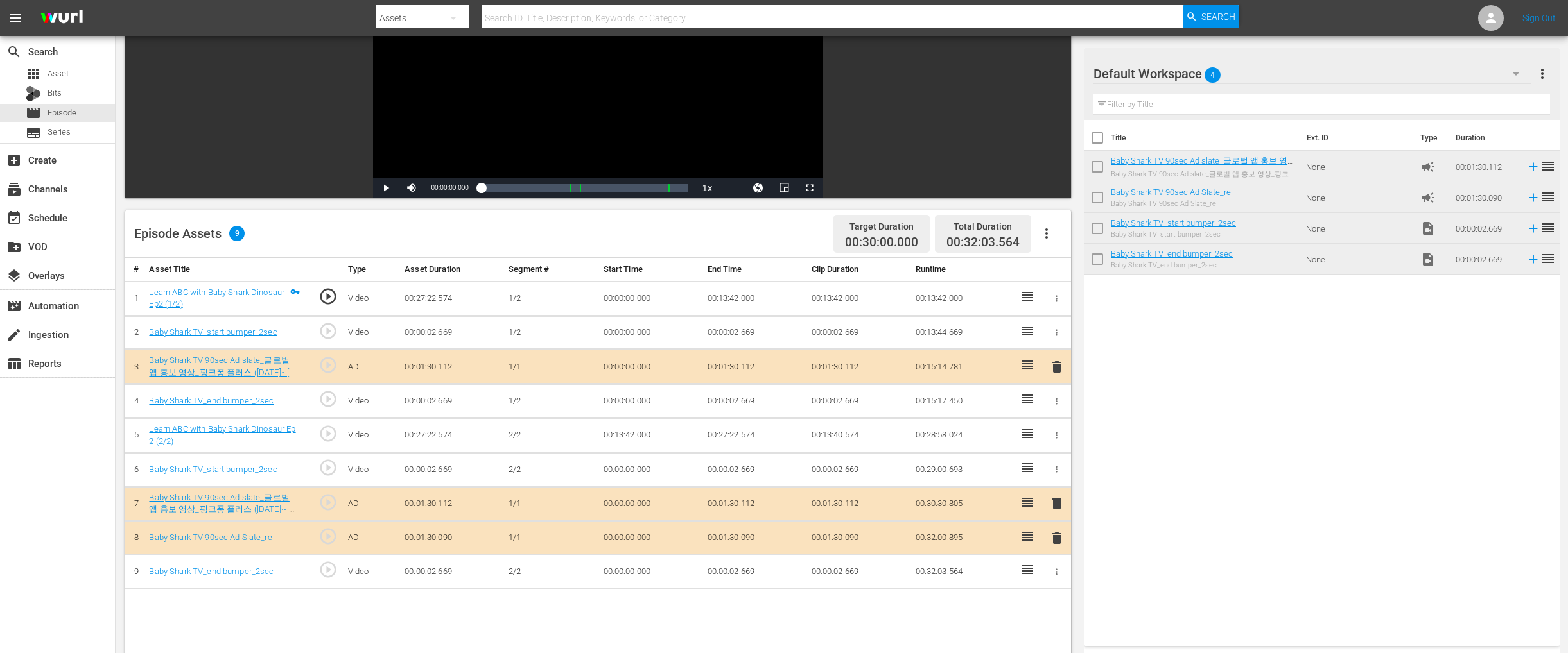
click at [1056, 531] on span "delete" at bounding box center [1057, 539] width 16 height 16
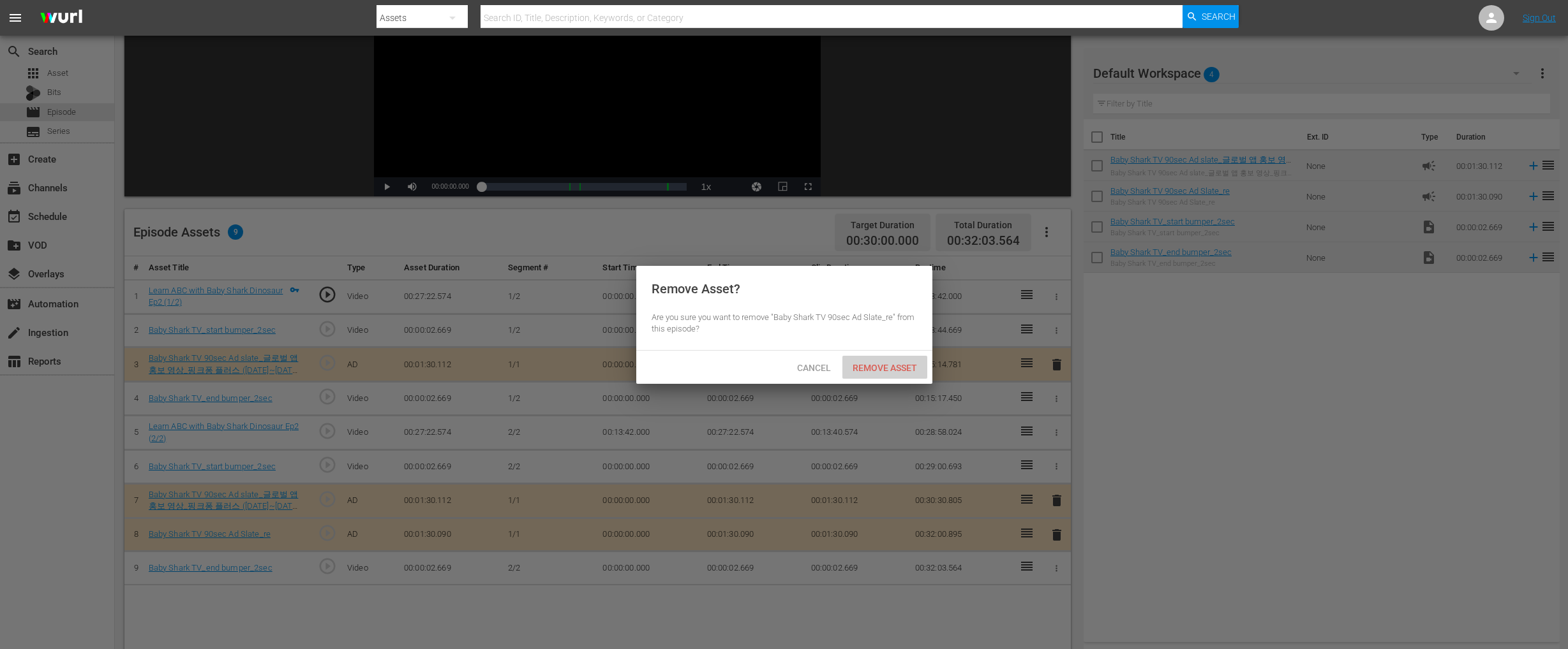
click at [891, 360] on div "Remove Asset" at bounding box center [885, 367] width 85 height 23
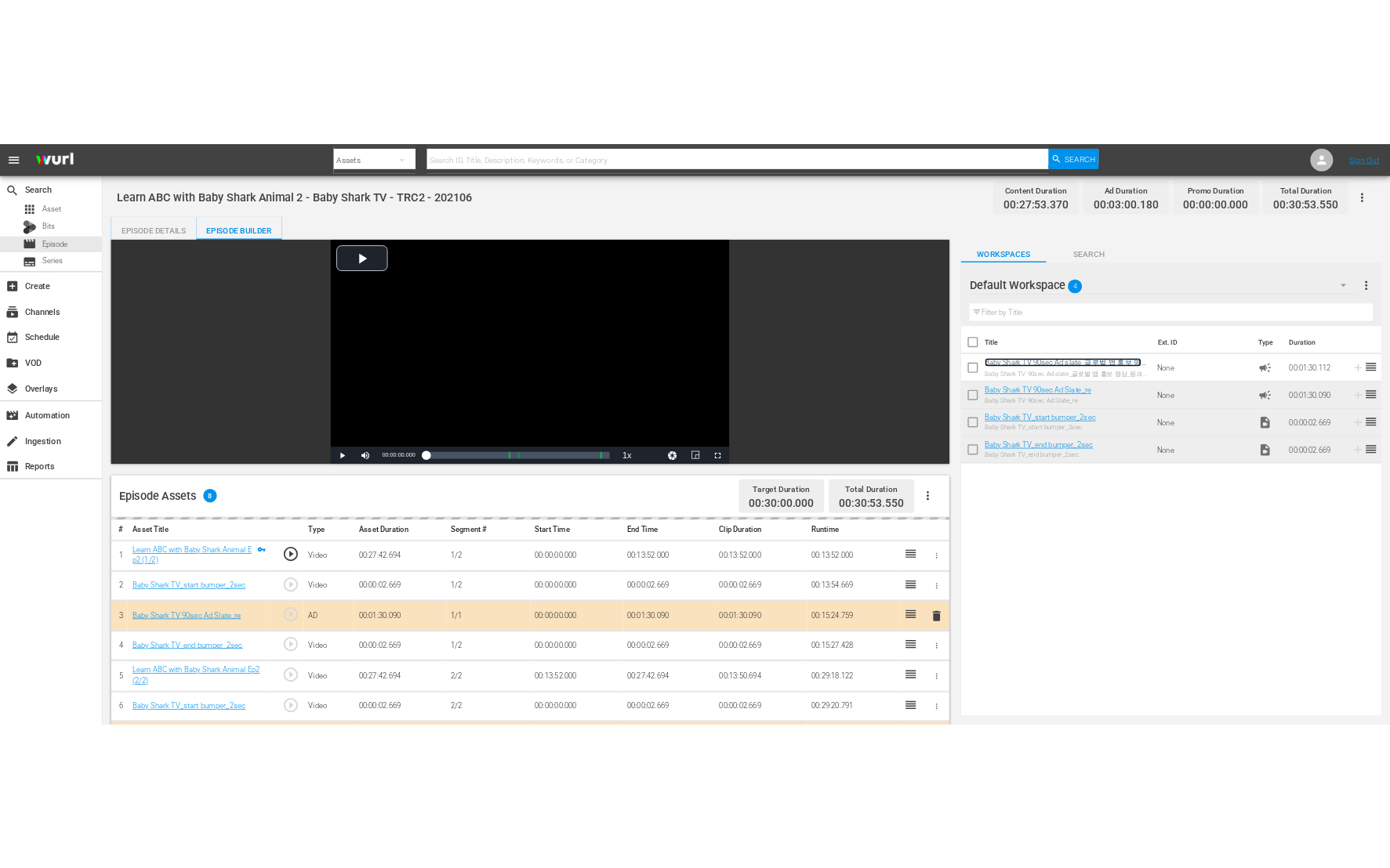
scroll to position [149, 0]
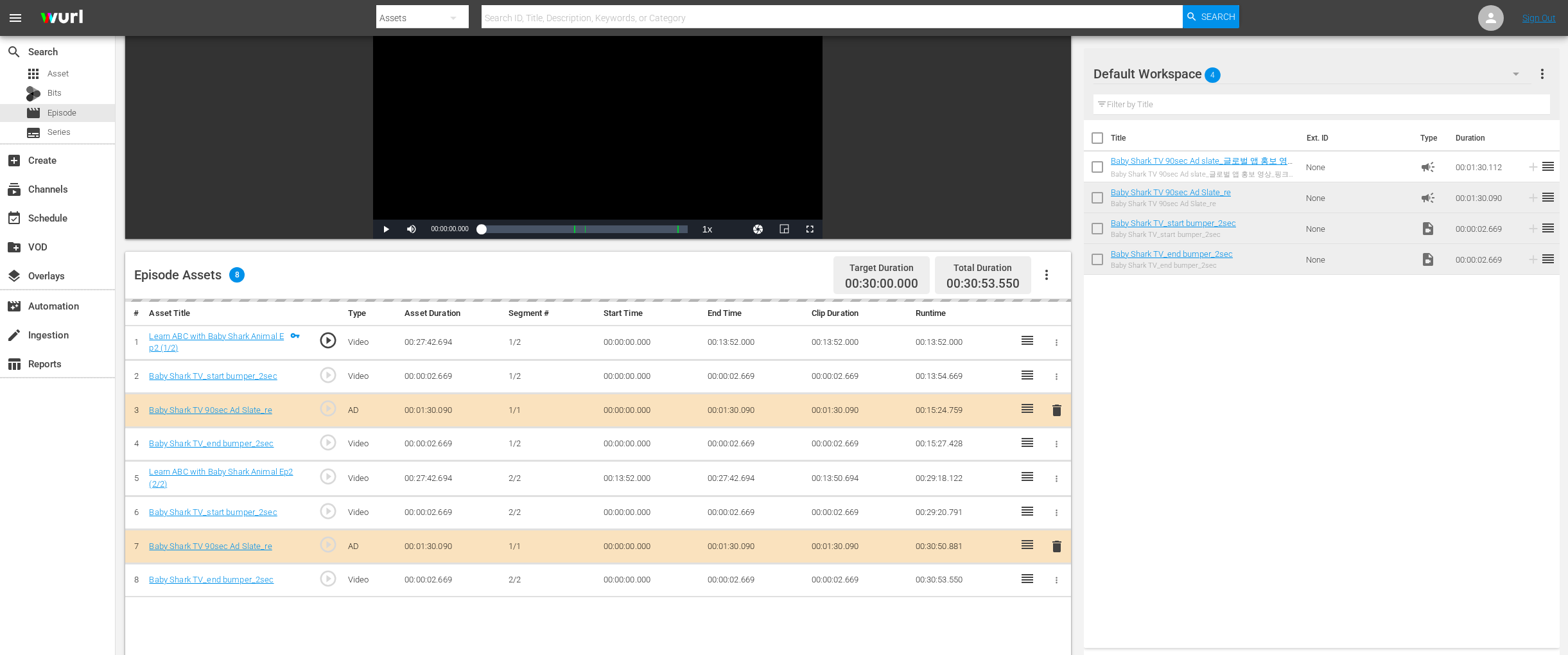
drag, startPoint x: 1178, startPoint y: 248, endPoint x: 710, endPoint y: 6, distance: 526.9
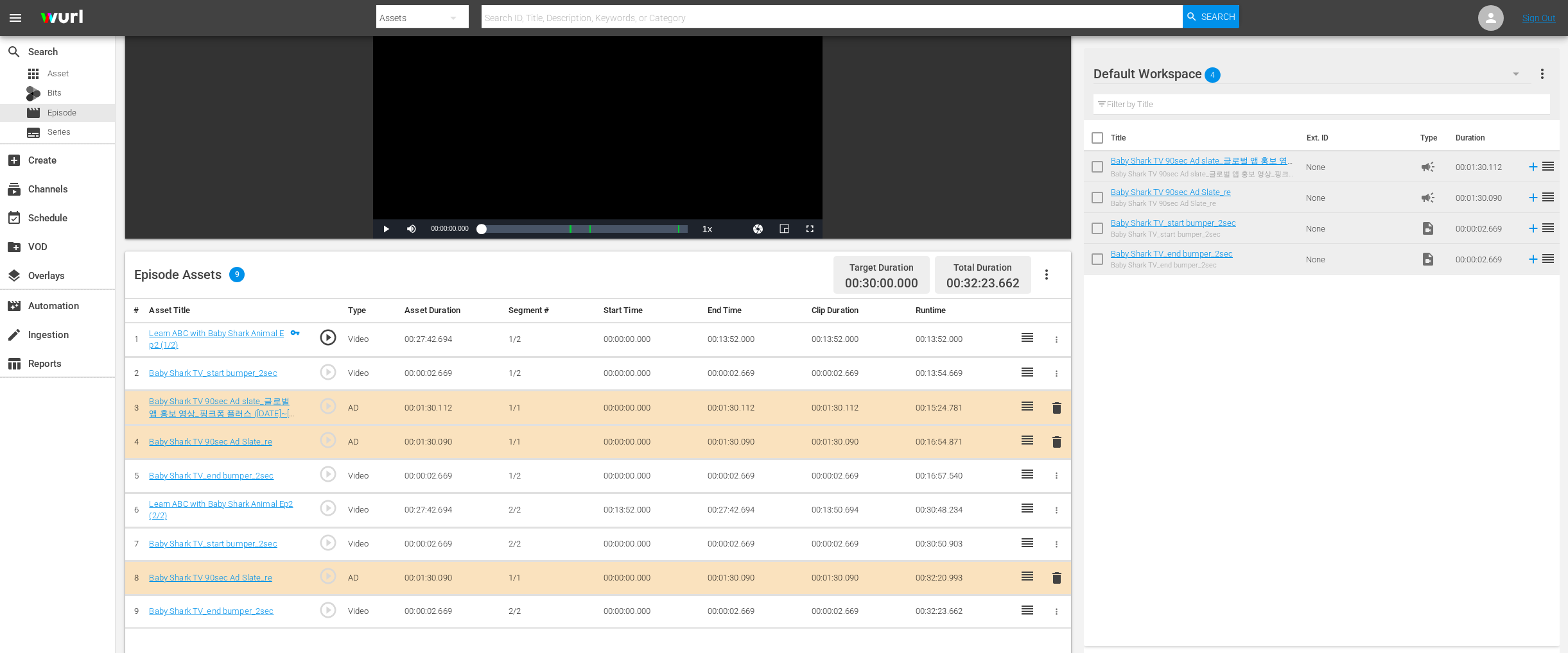
click at [1063, 442] on span "delete" at bounding box center [1057, 442] width 16 height 16
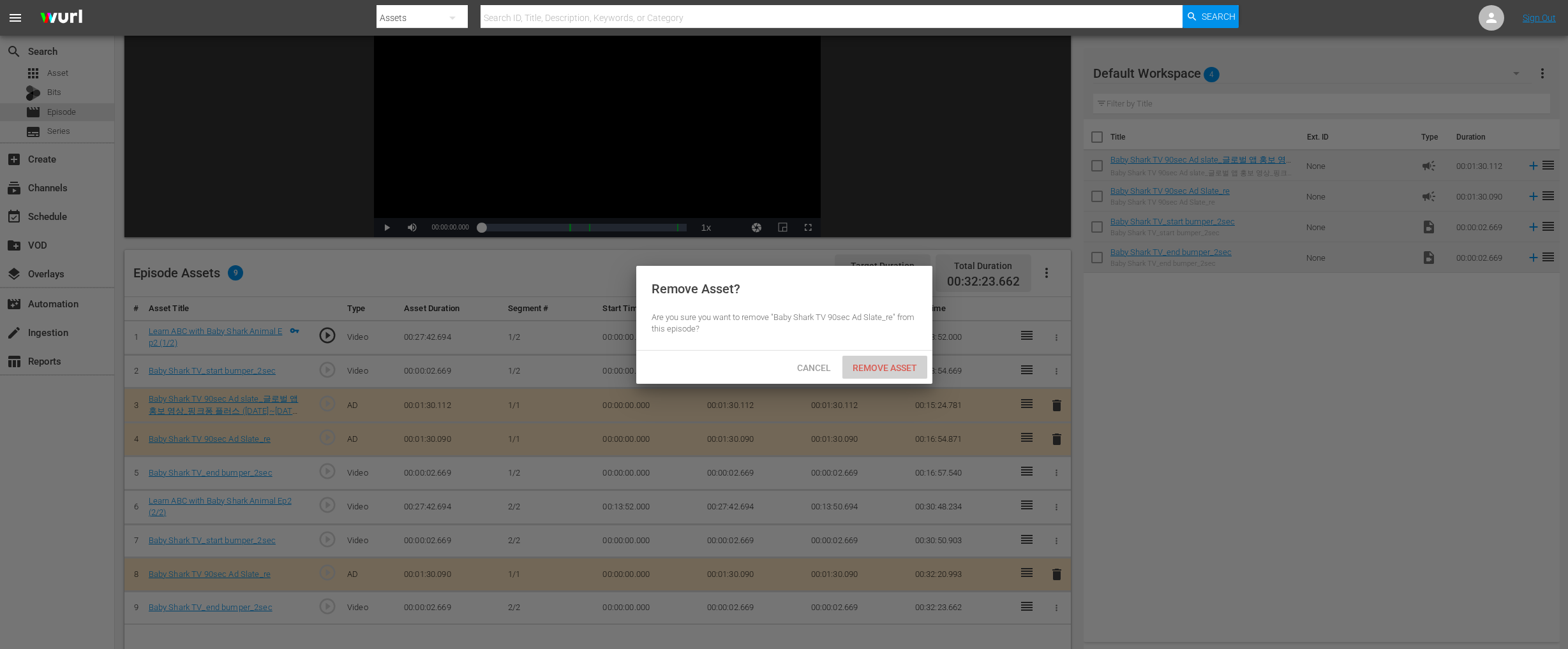
click at [892, 366] on span "Remove Asset" at bounding box center [885, 368] width 85 height 10
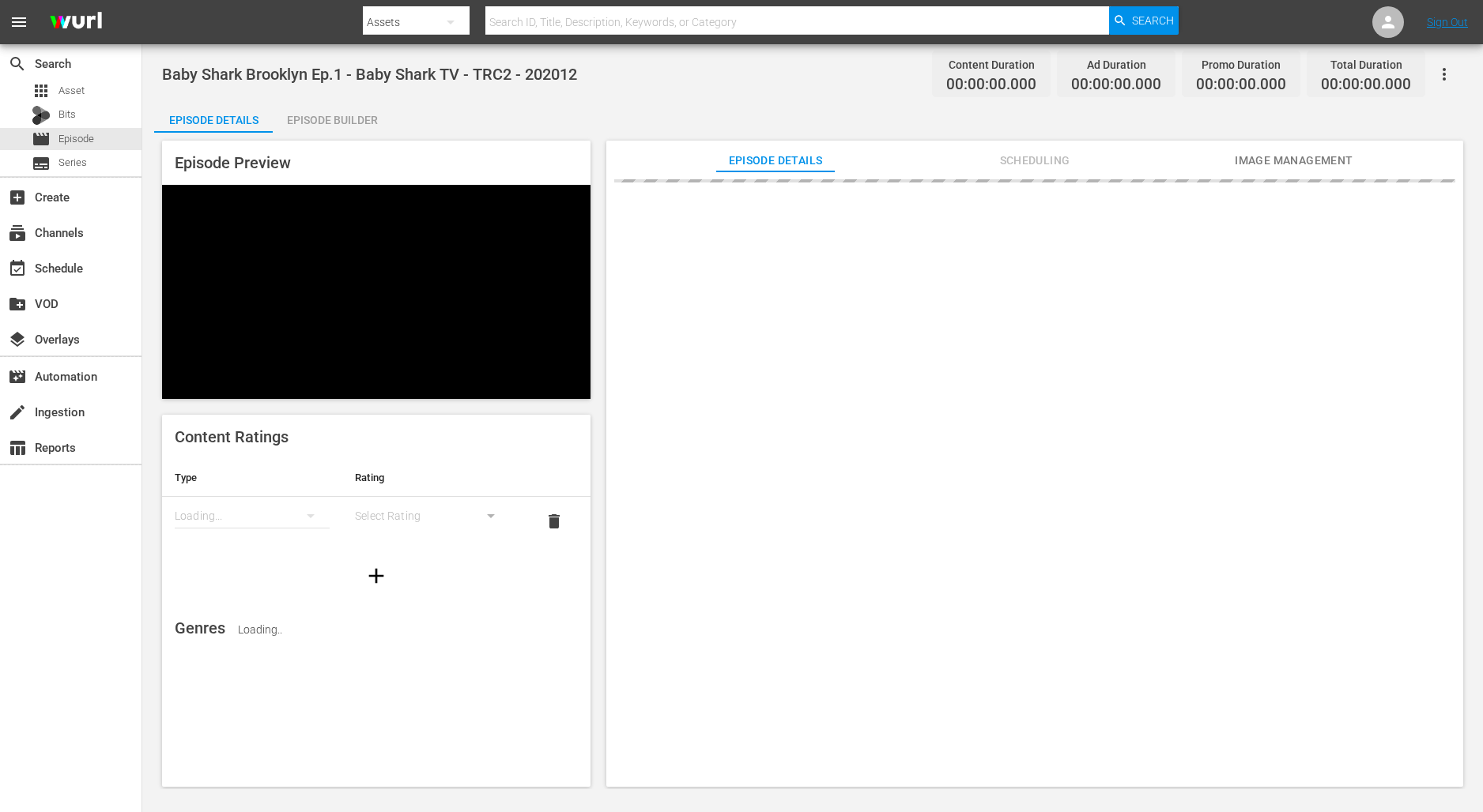
click at [330, 120] on div "Episode Builder" at bounding box center [332, 120] width 119 height 38
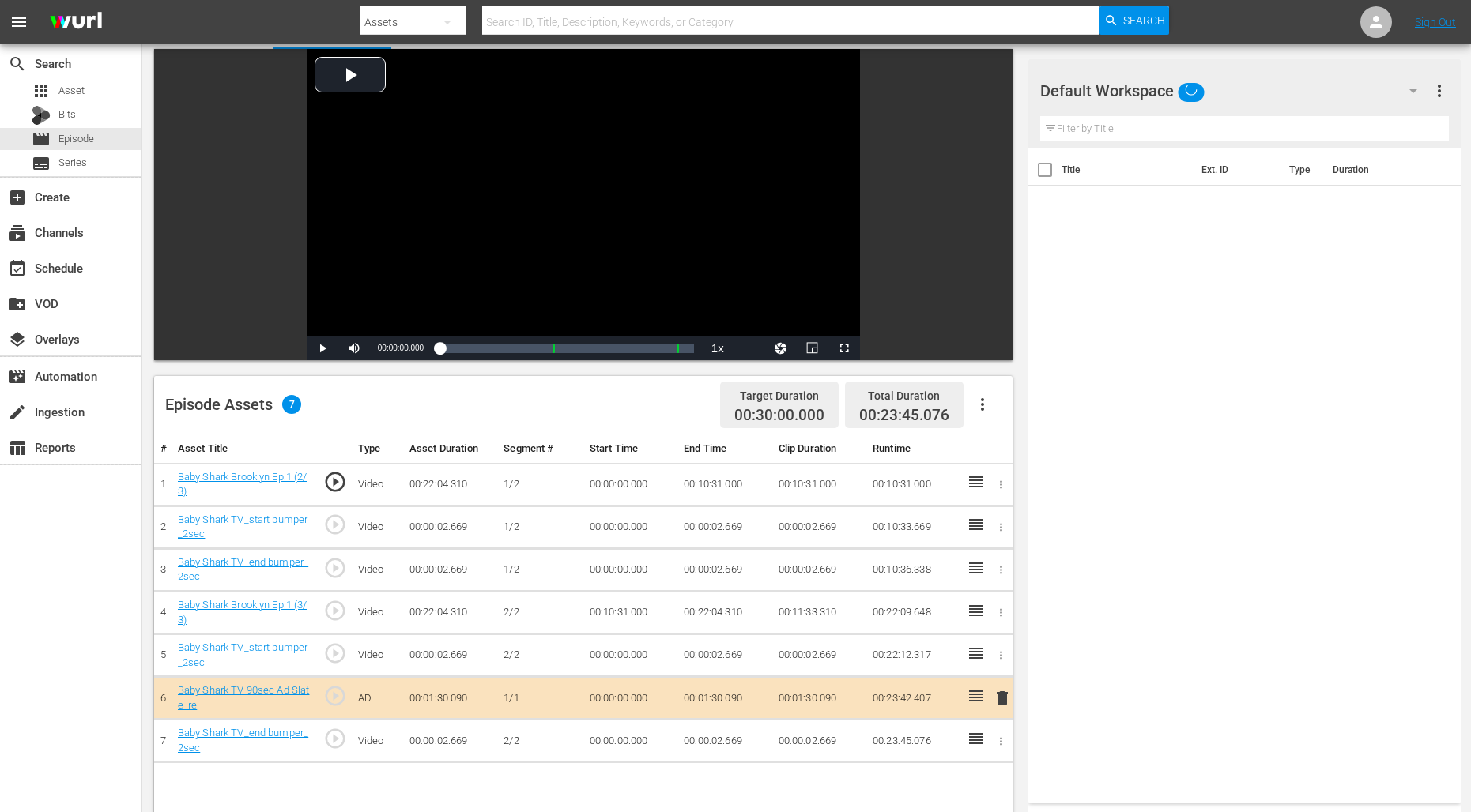
scroll to position [151, 0]
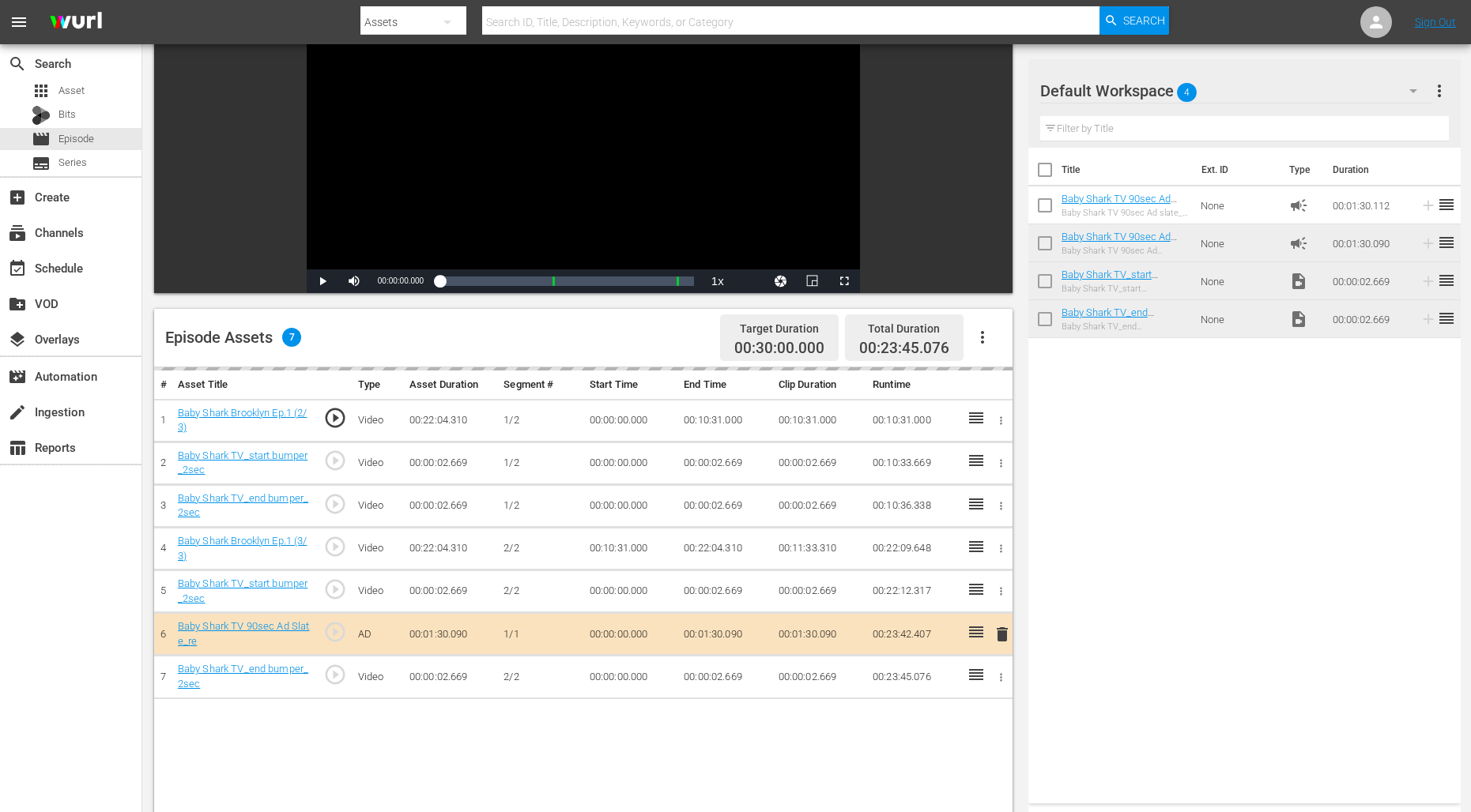
drag, startPoint x: 1148, startPoint y: 200, endPoint x: 626, endPoint y: 113, distance: 529.2
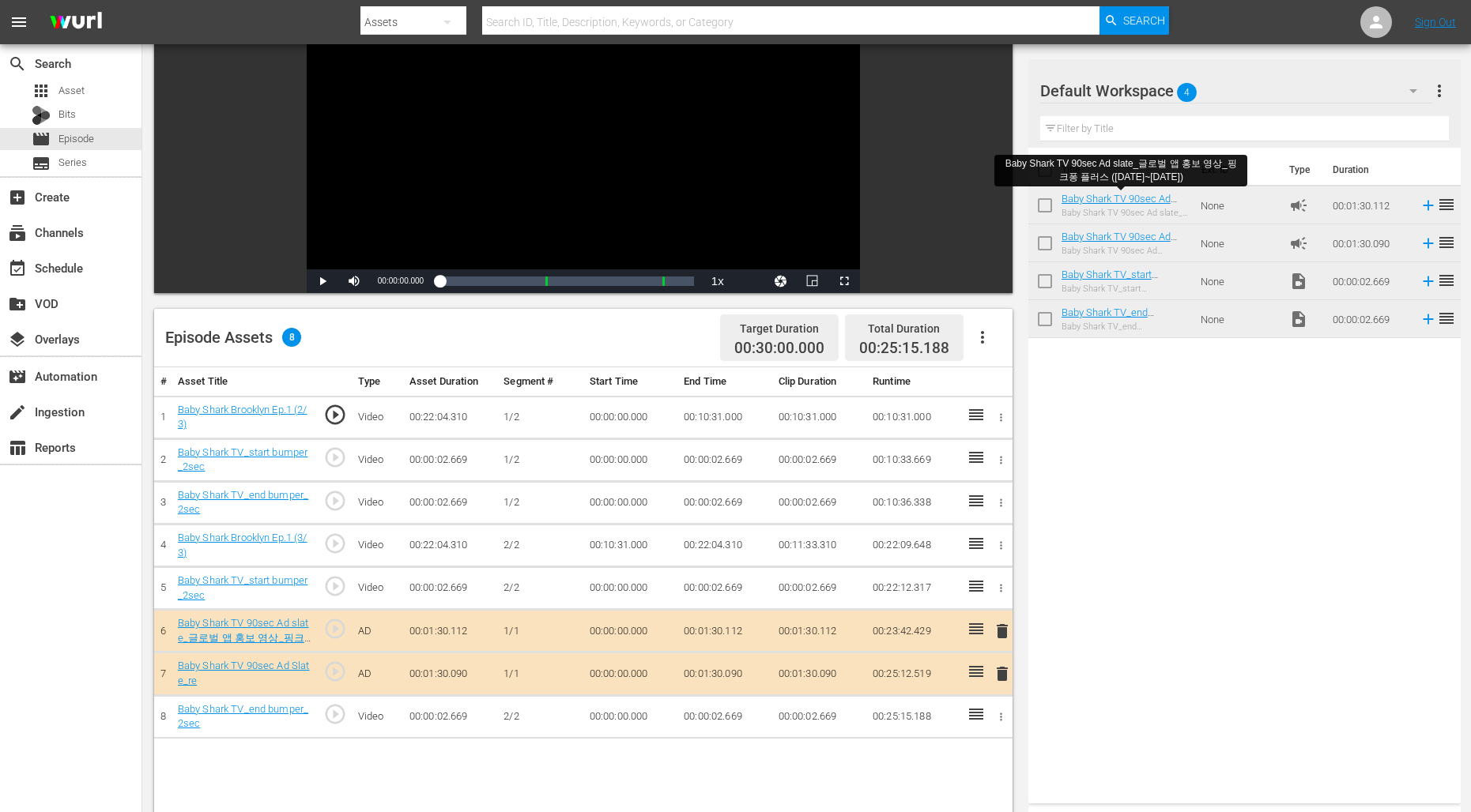
click at [999, 664] on span "delete" at bounding box center [1002, 674] width 19 height 19
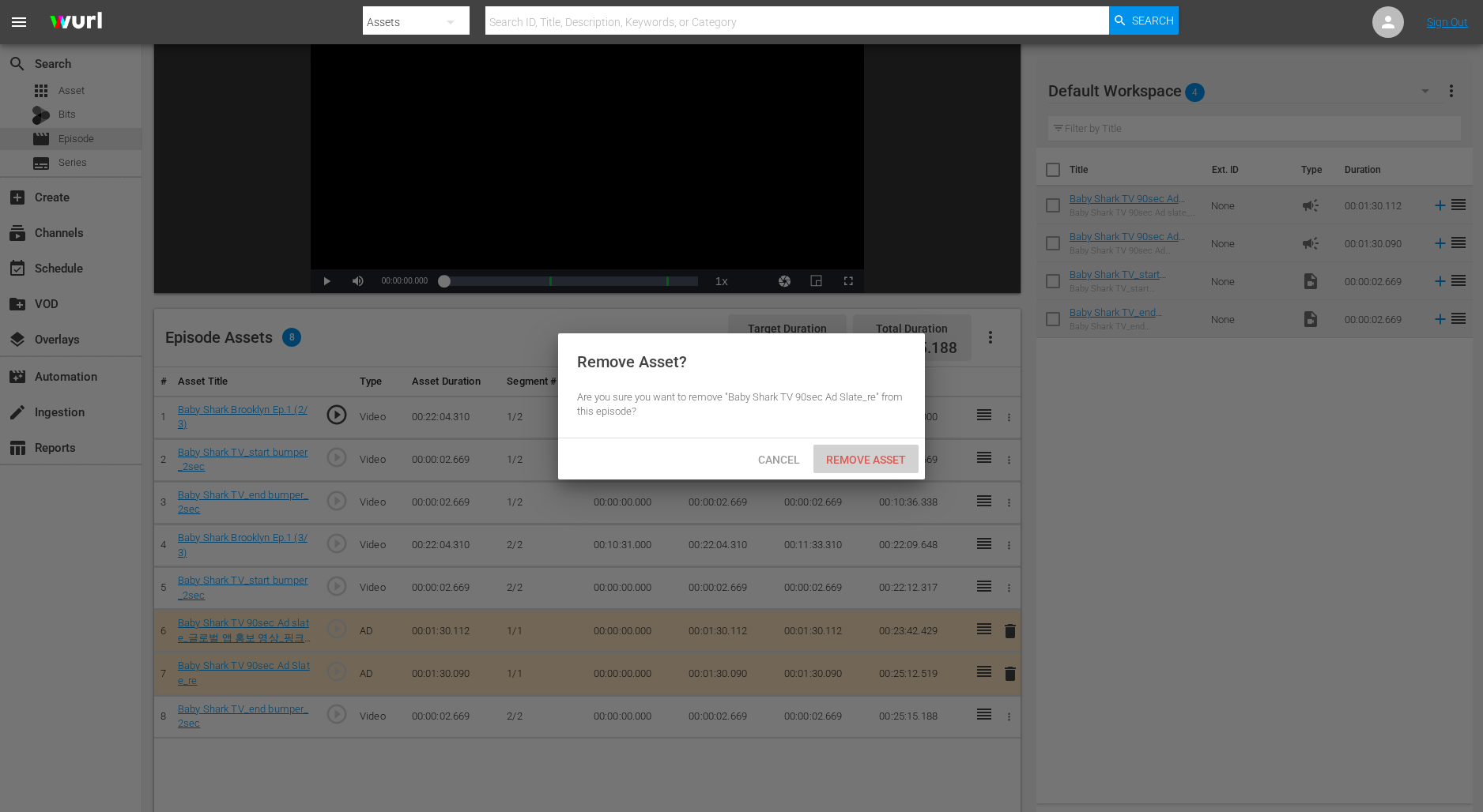
click at [879, 458] on span "Remove Asset" at bounding box center [865, 460] width 105 height 12
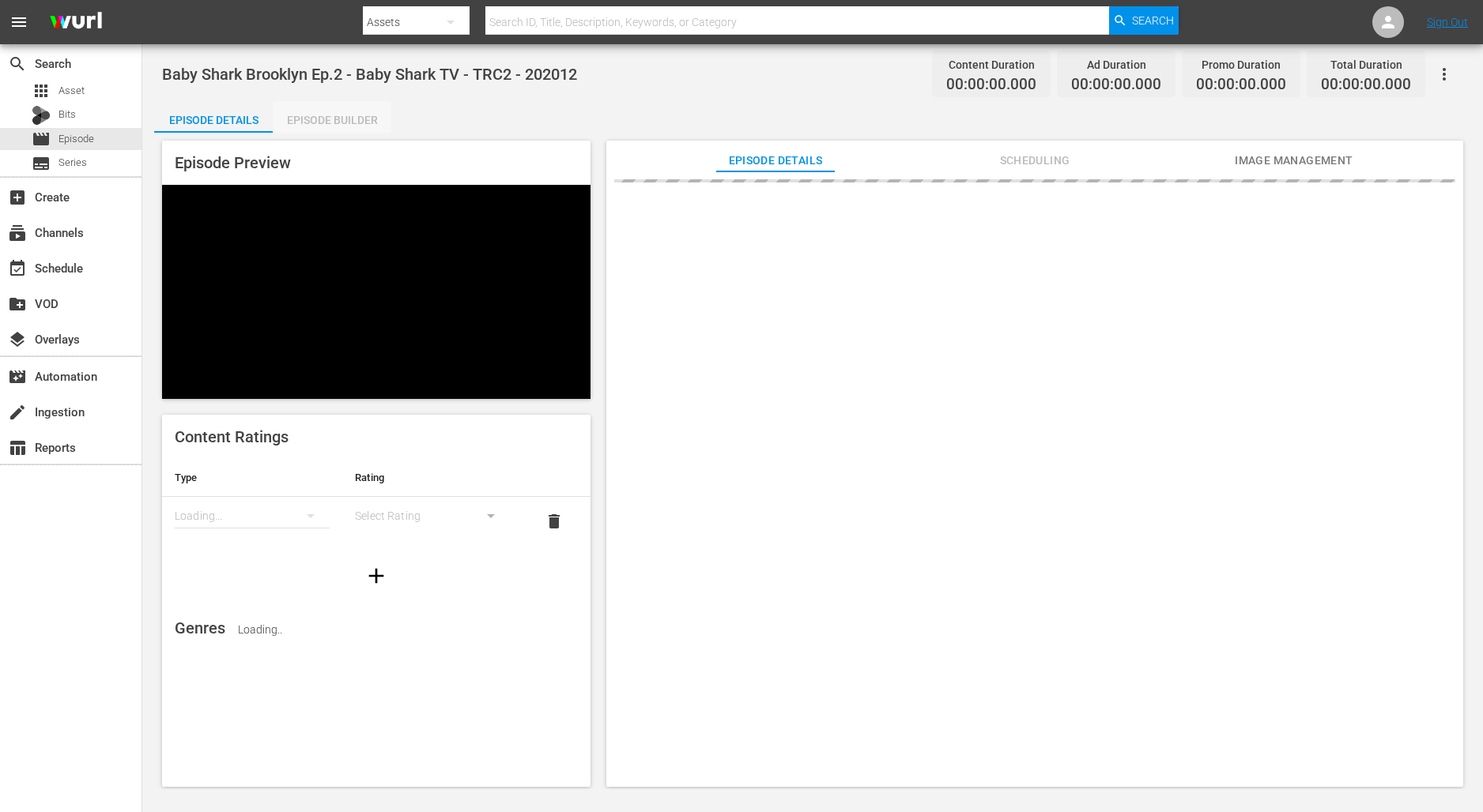
click at [362, 117] on div "Episode Builder" at bounding box center [332, 120] width 119 height 38
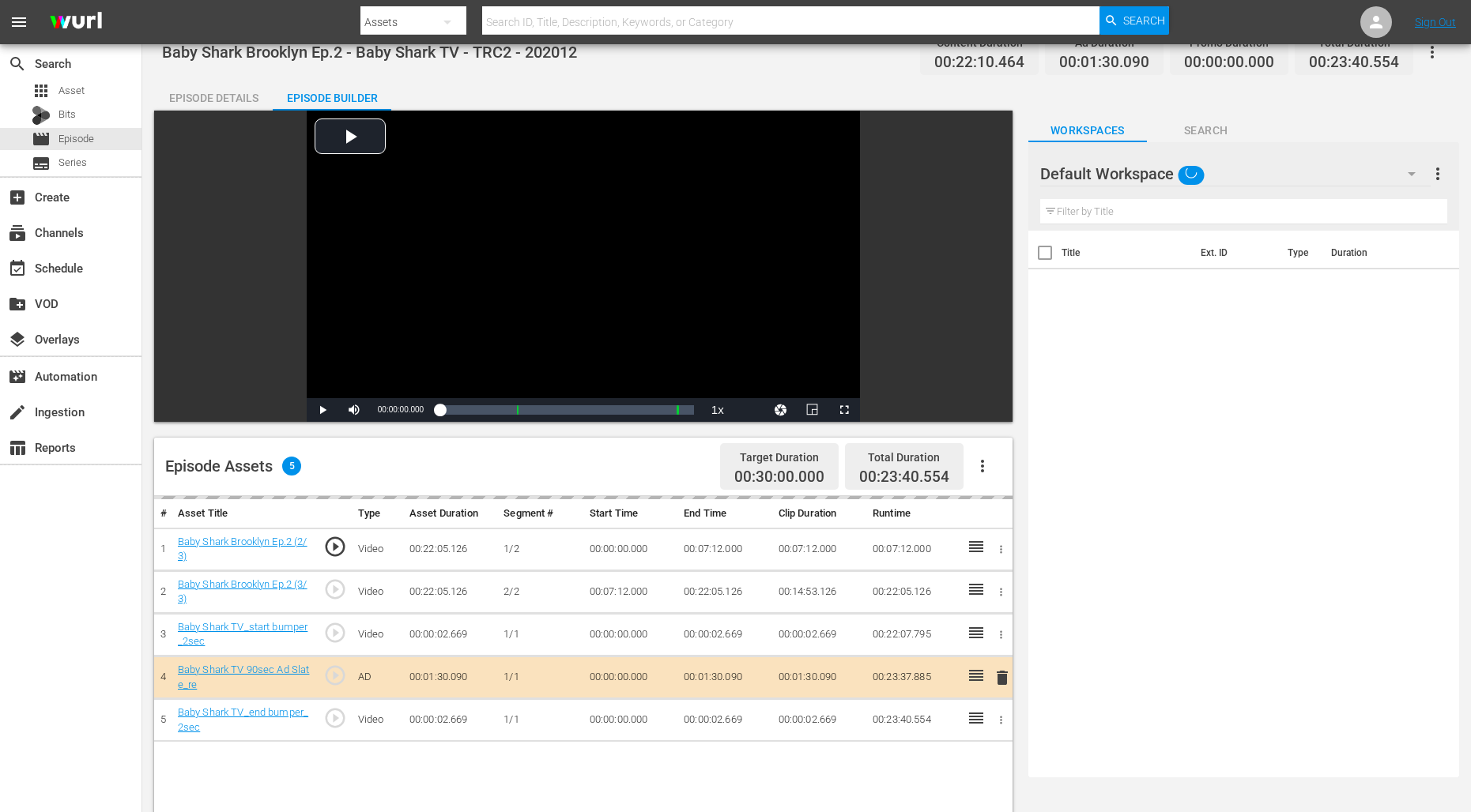
scroll to position [34, 0]
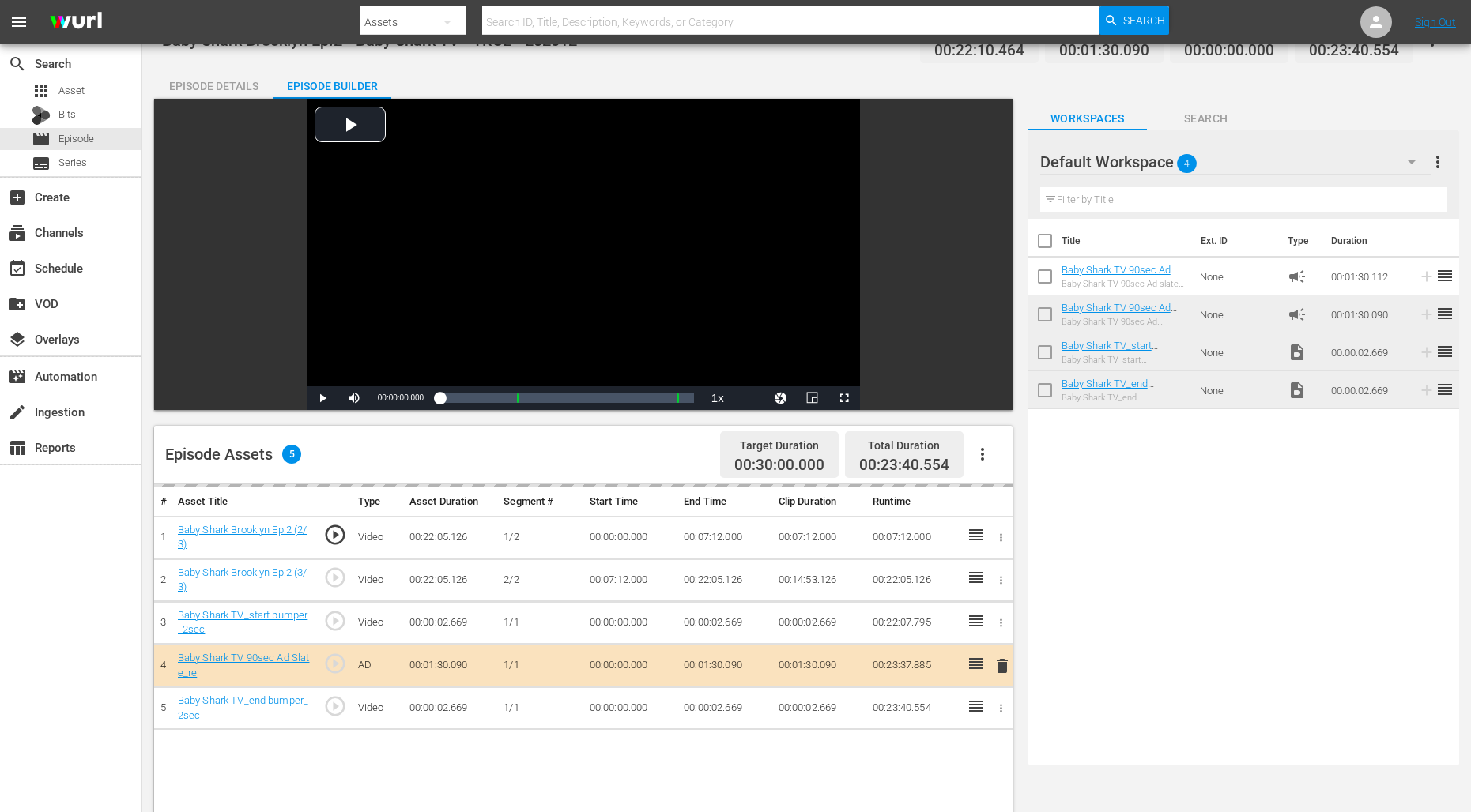
drag, startPoint x: 1109, startPoint y: 272, endPoint x: 609, endPoint y: 5, distance: 566.8
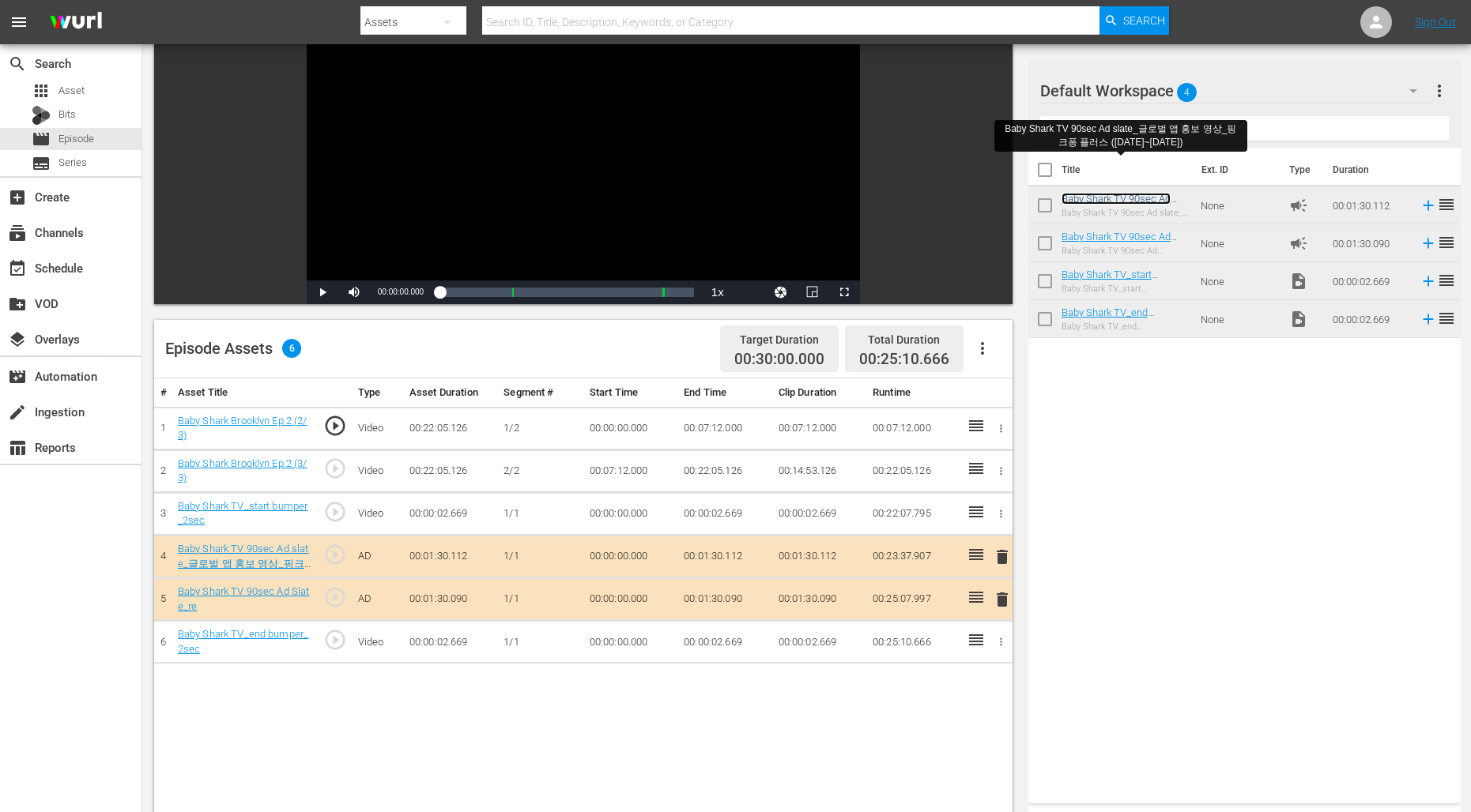
scroll to position [175, 0]
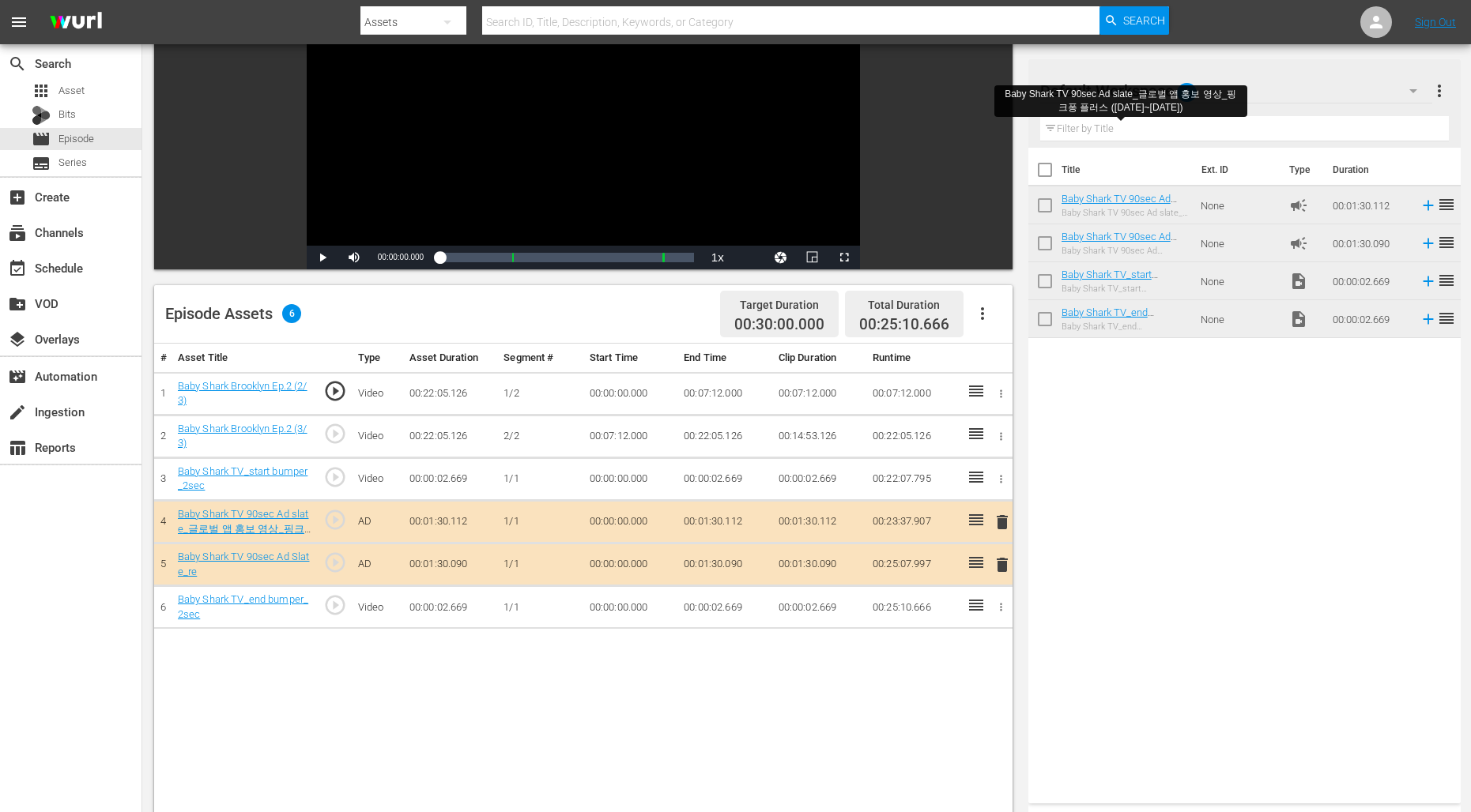
click at [1005, 567] on span "delete" at bounding box center [1002, 566] width 19 height 19
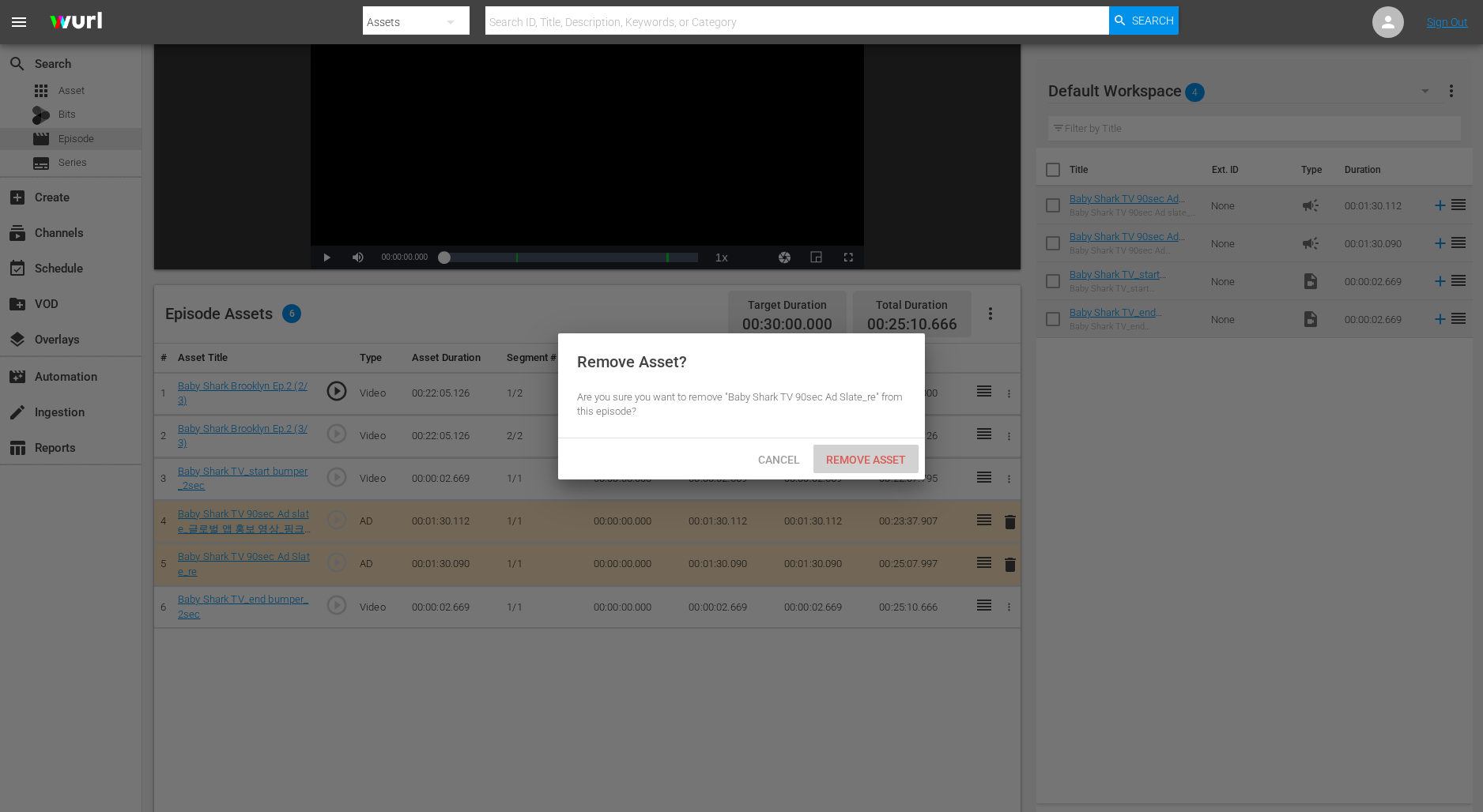
click at [890, 457] on span "Remove Asset" at bounding box center [865, 460] width 105 height 12
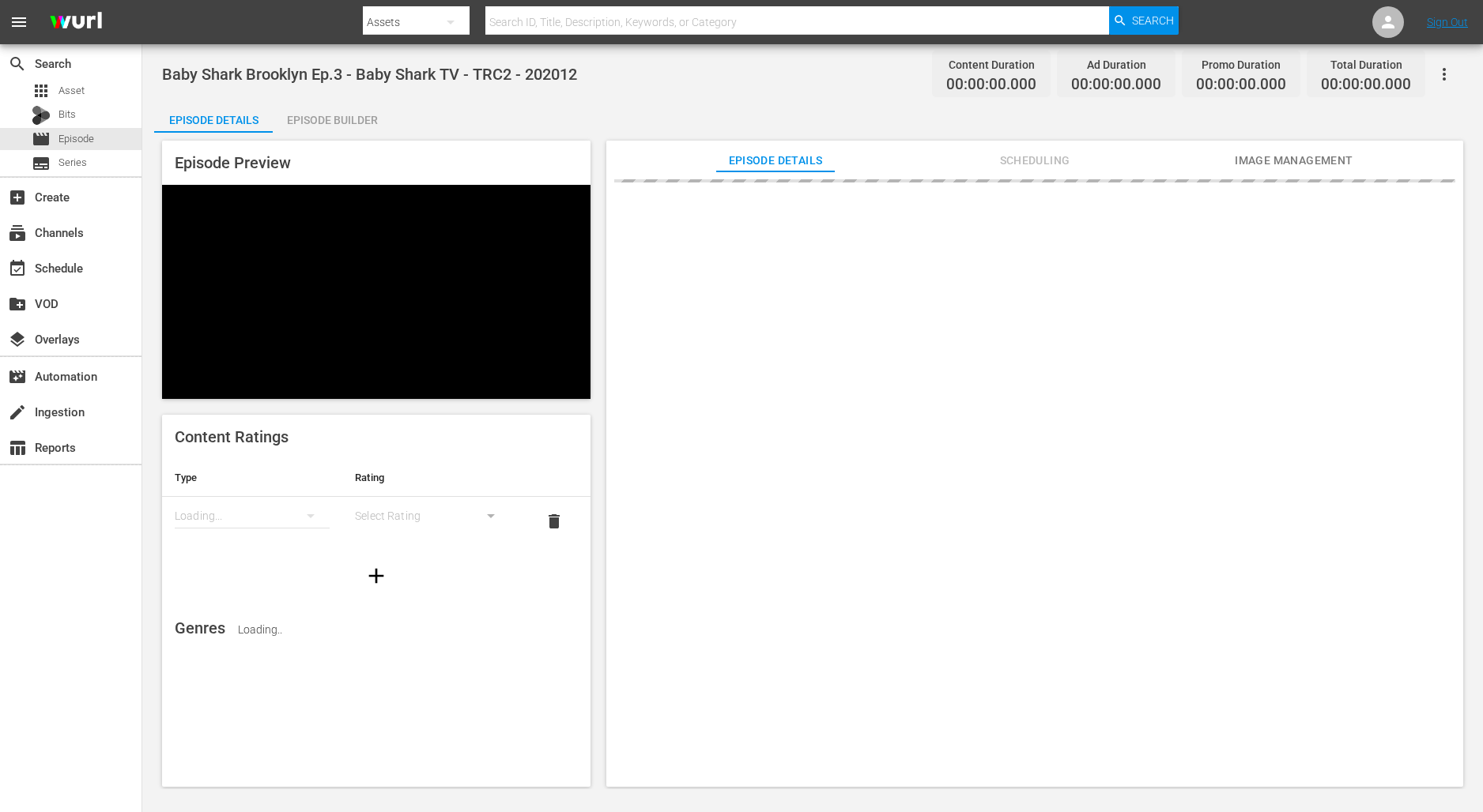
click at [360, 135] on div "Episode Preview Content Ratings Type Rating Loading... Select Rating delete Gen…" at bounding box center [812, 466] width 1318 height 667
click at [363, 128] on div "Episode Builder" at bounding box center [332, 120] width 119 height 38
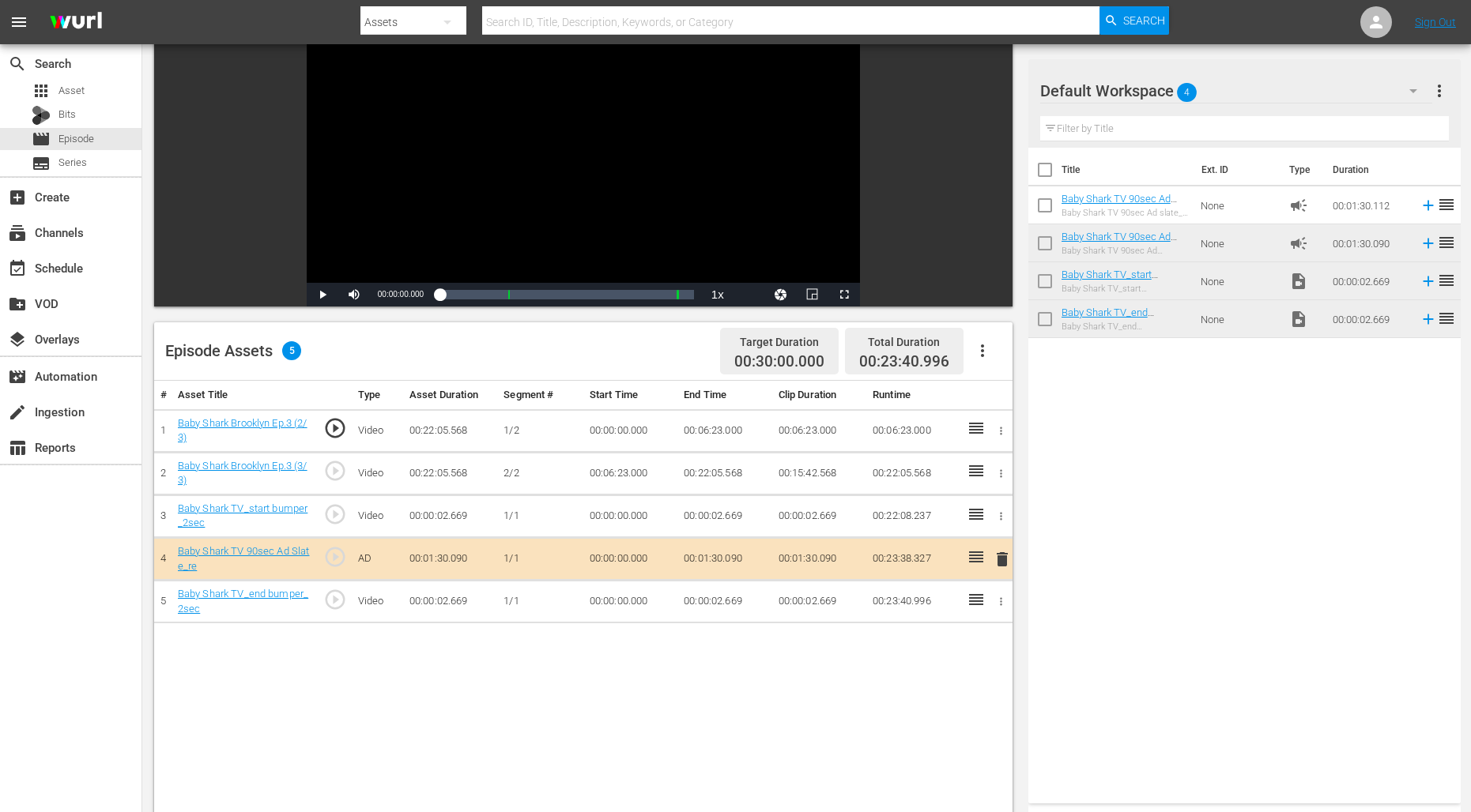
scroll to position [157, 0]
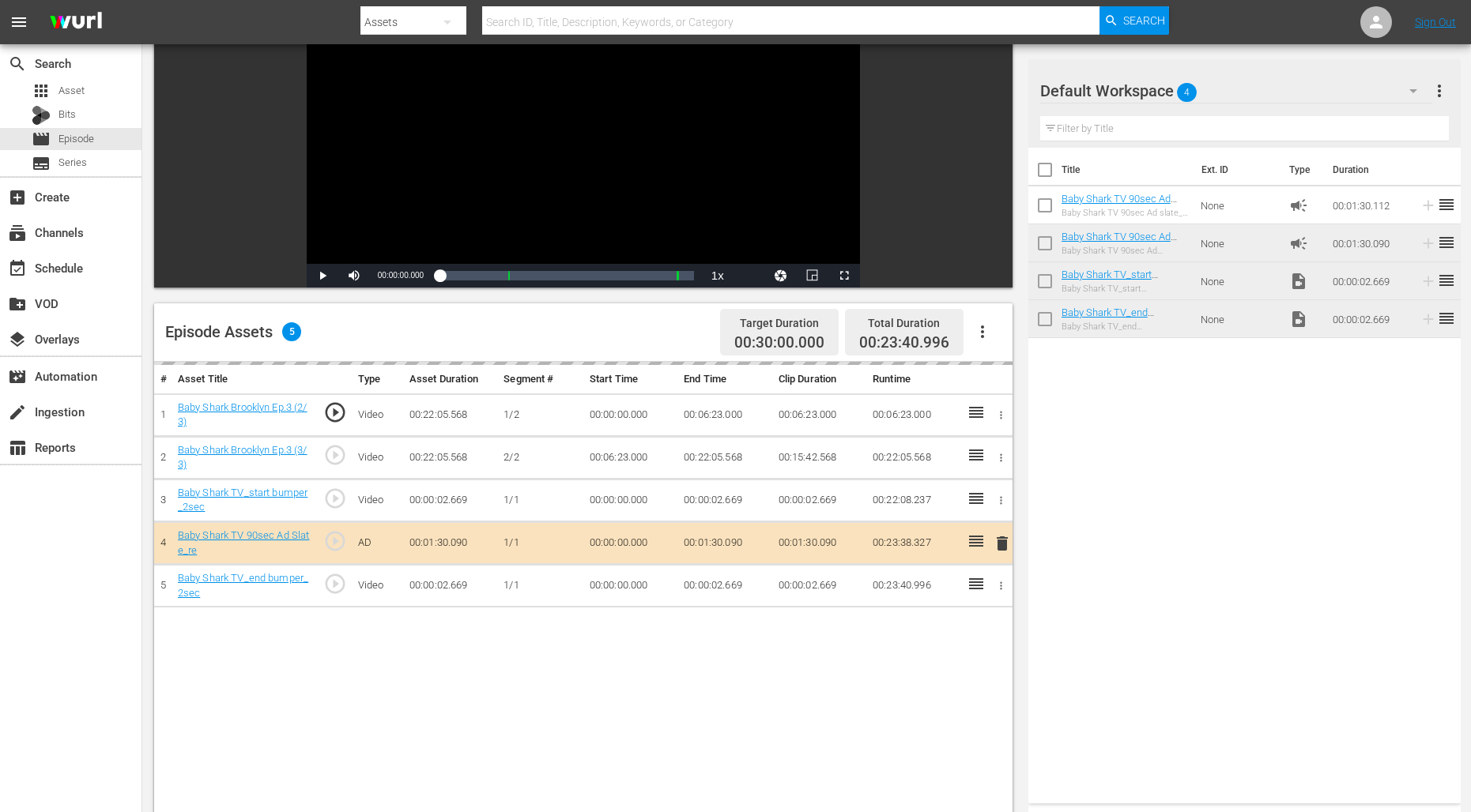
drag, startPoint x: 1114, startPoint y: 202, endPoint x: 967, endPoint y: 0, distance: 249.8
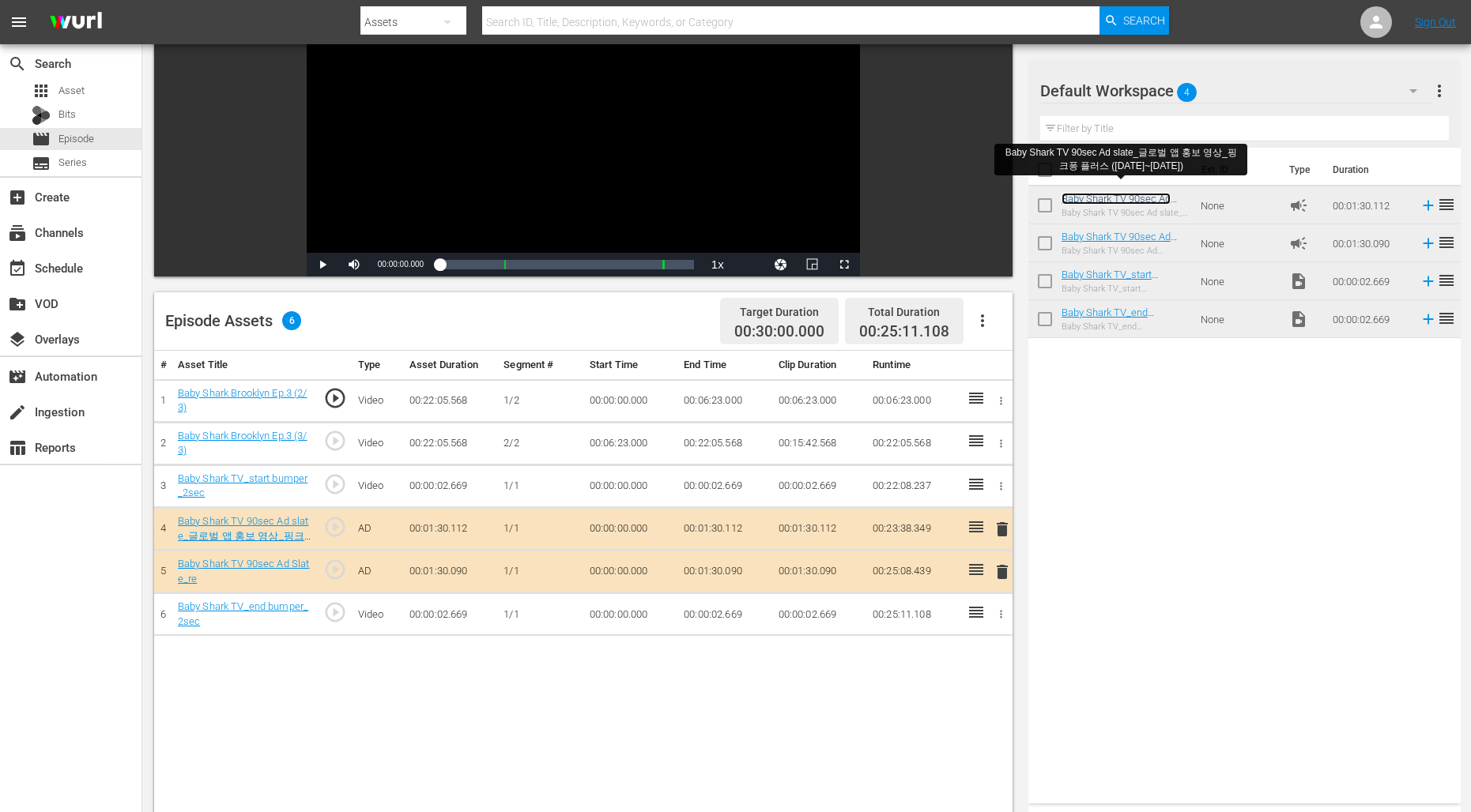
scroll to position [186, 0]
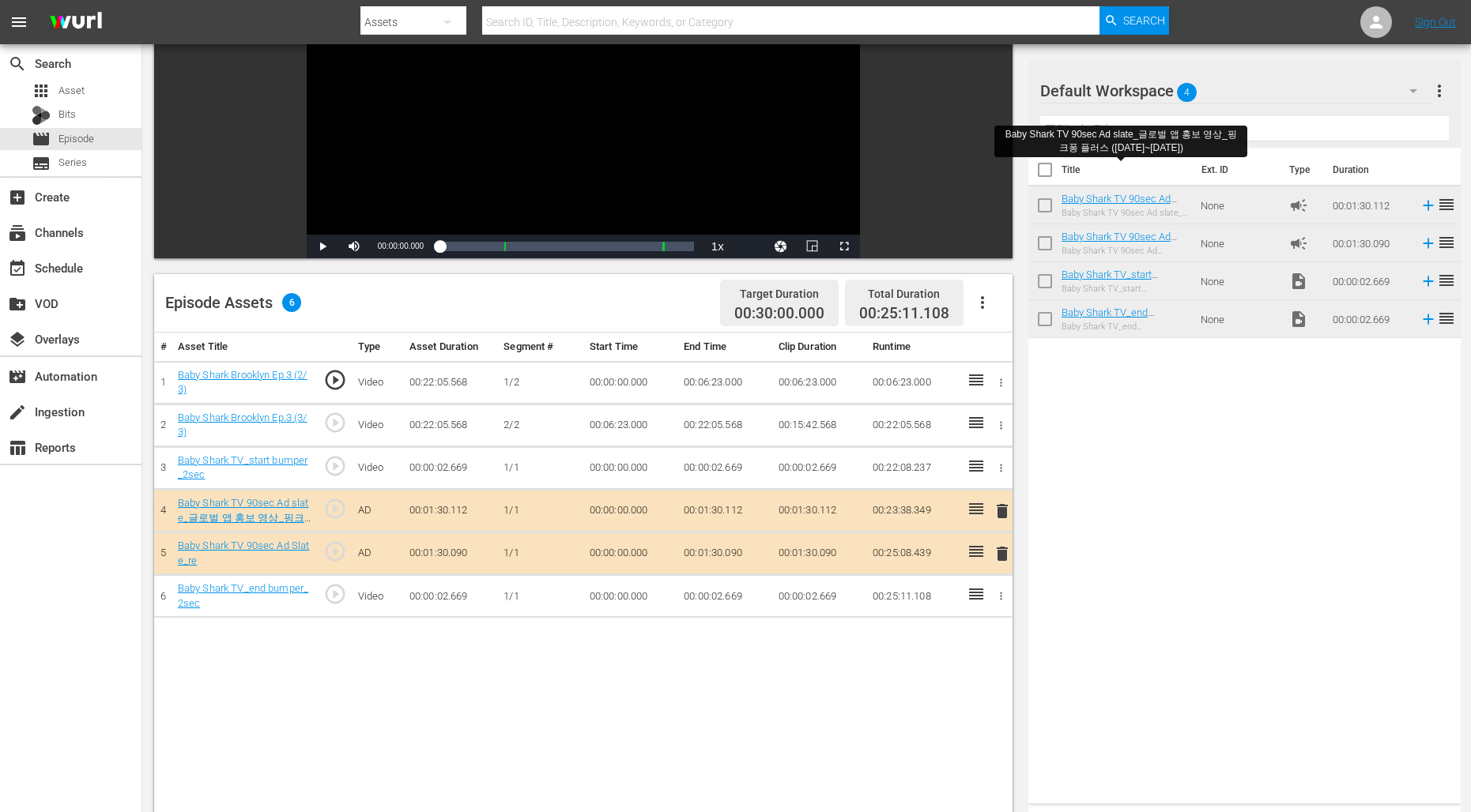
click at [1006, 552] on span "delete" at bounding box center [1002, 554] width 19 height 19
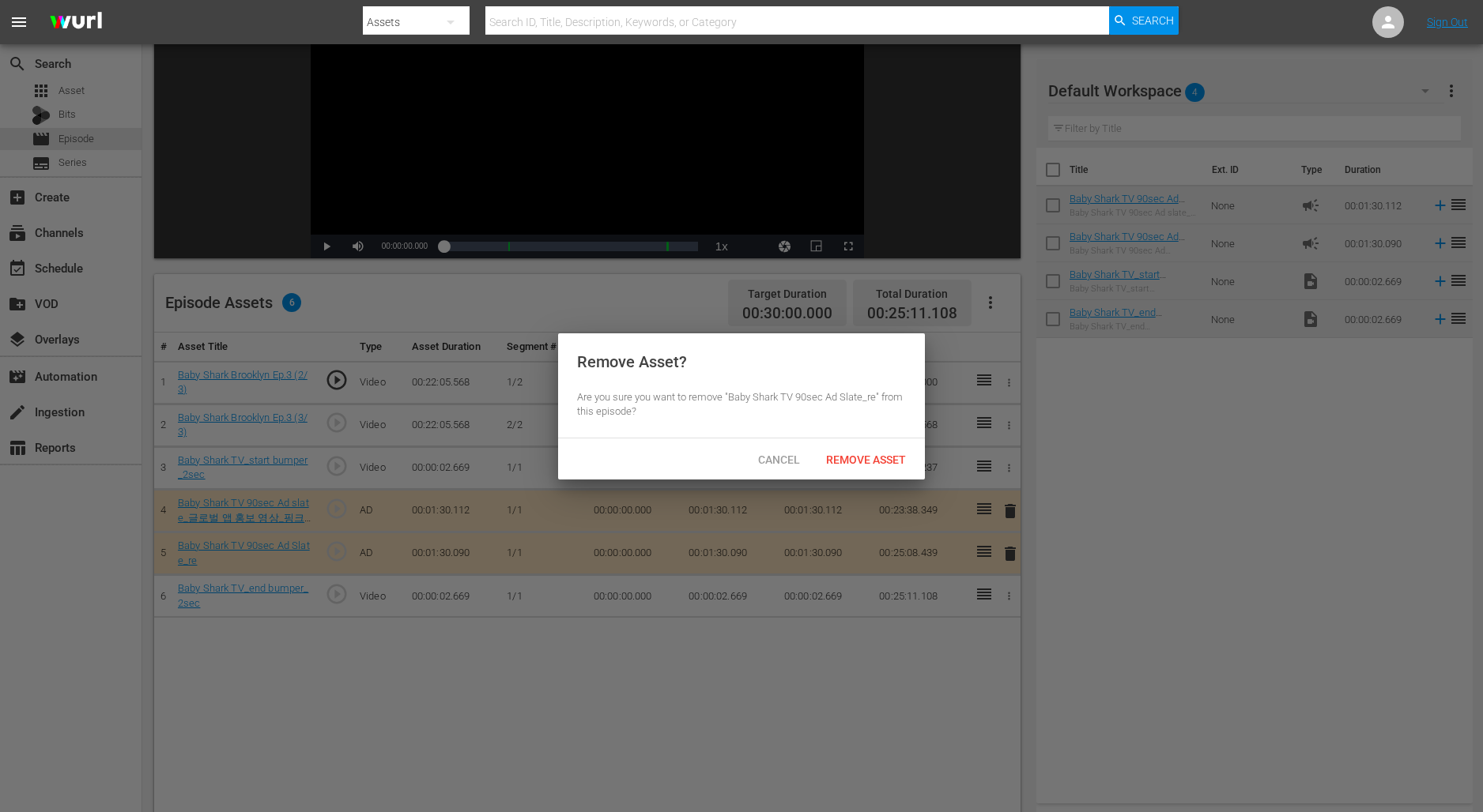
click at [882, 454] on span "Remove Asset" at bounding box center [865, 460] width 105 height 12
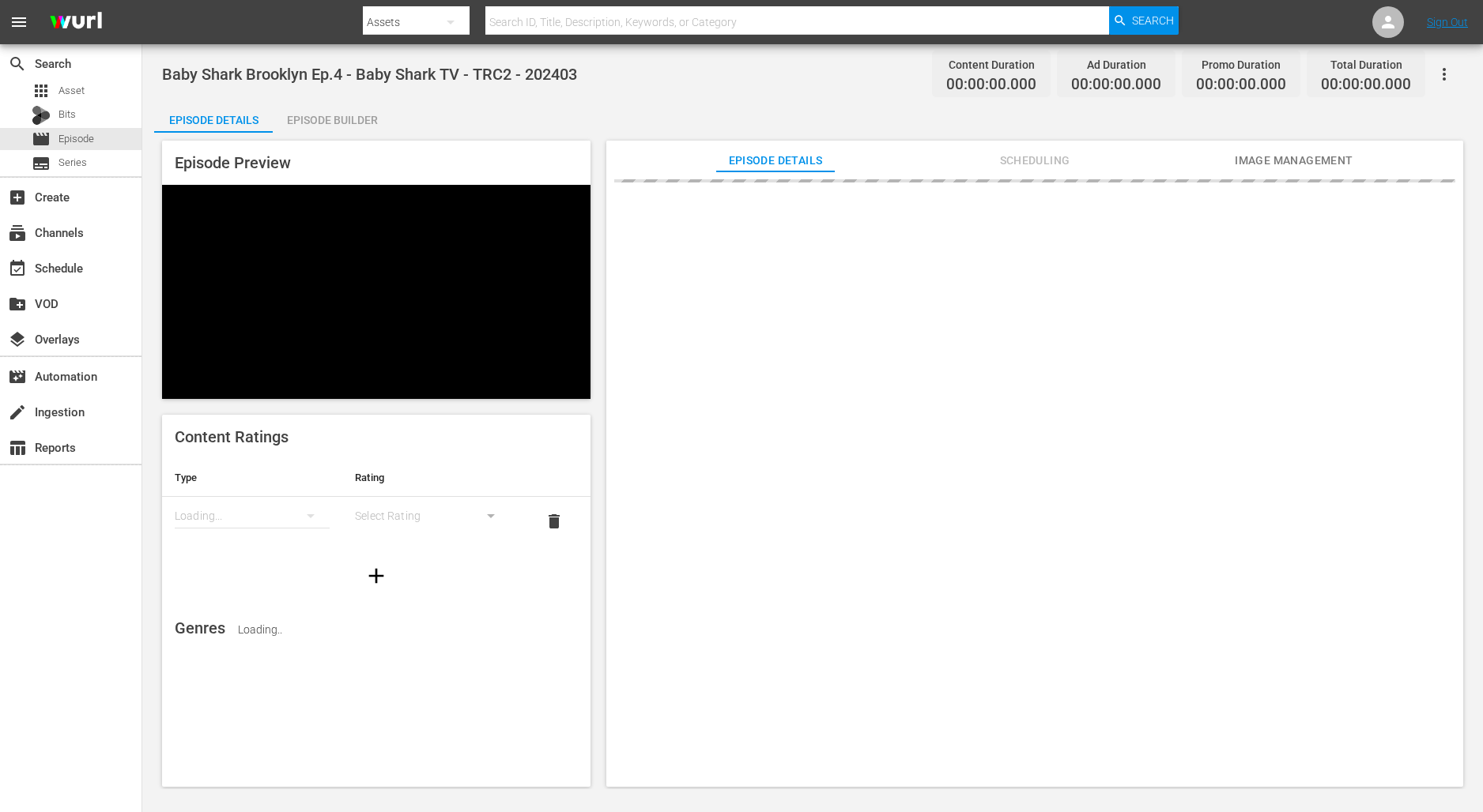
click at [371, 110] on div "Episode Builder" at bounding box center [332, 120] width 119 height 38
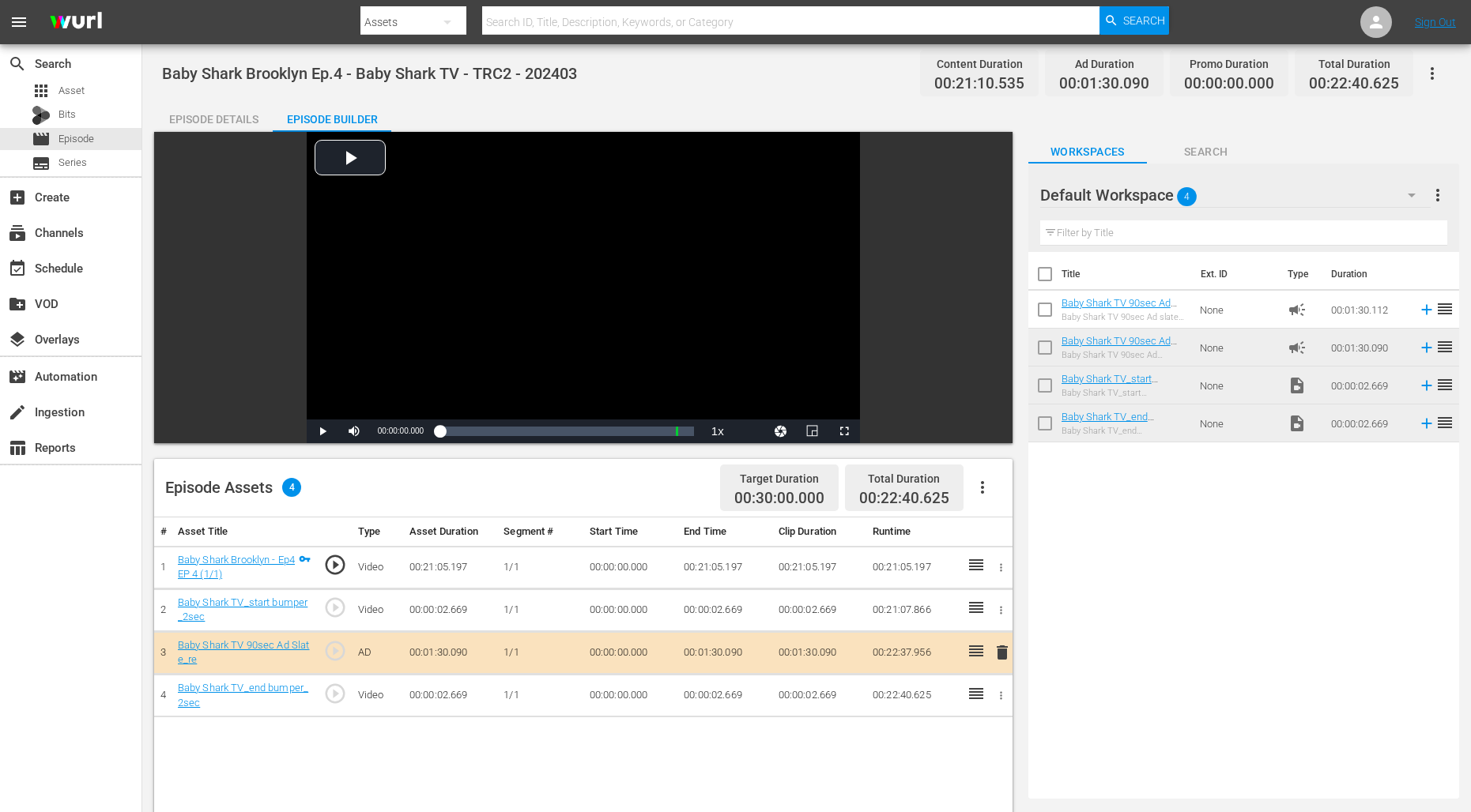
scroll to position [4, 0]
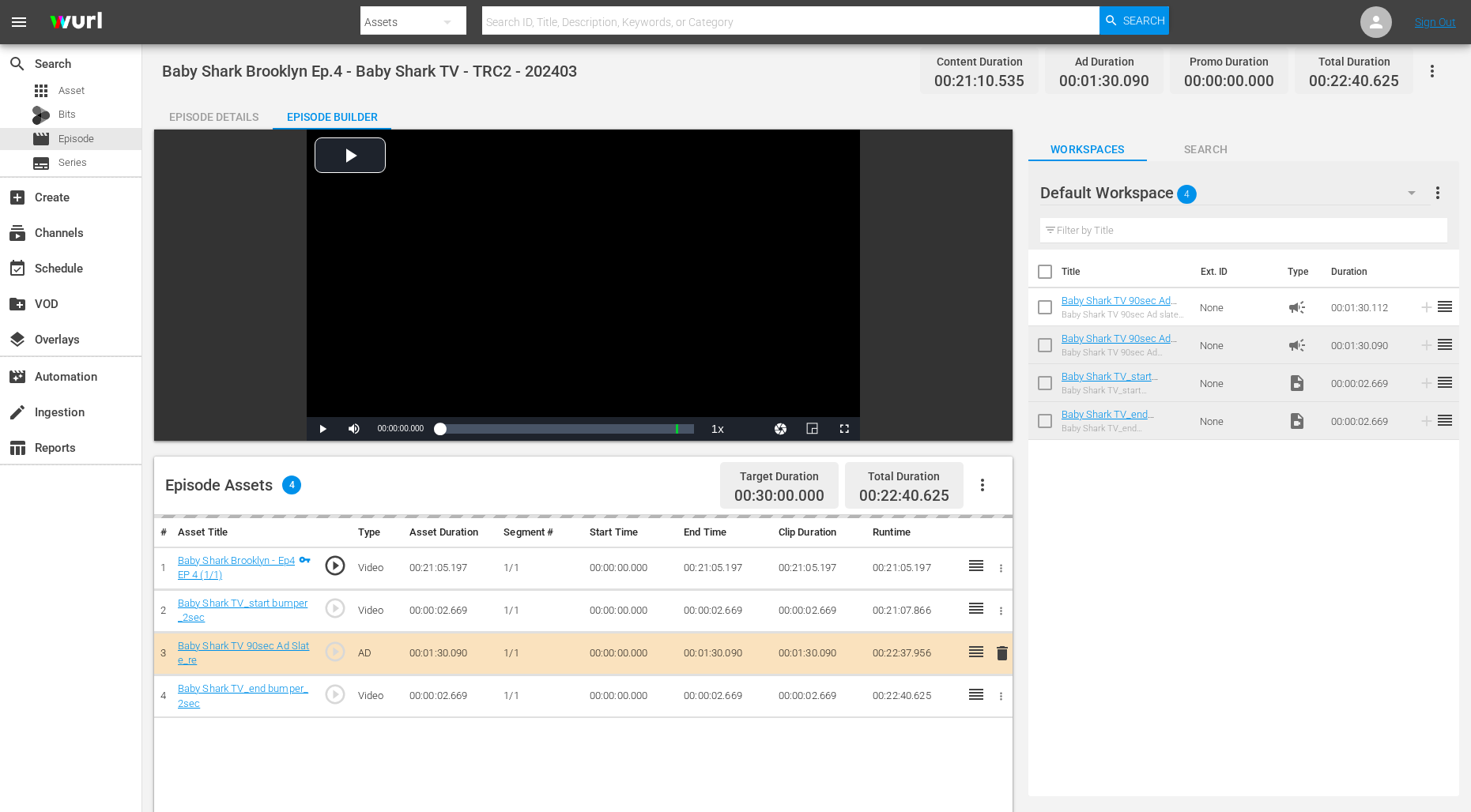
drag, startPoint x: 1097, startPoint y: 299, endPoint x: 920, endPoint y: 4, distance: 344.0
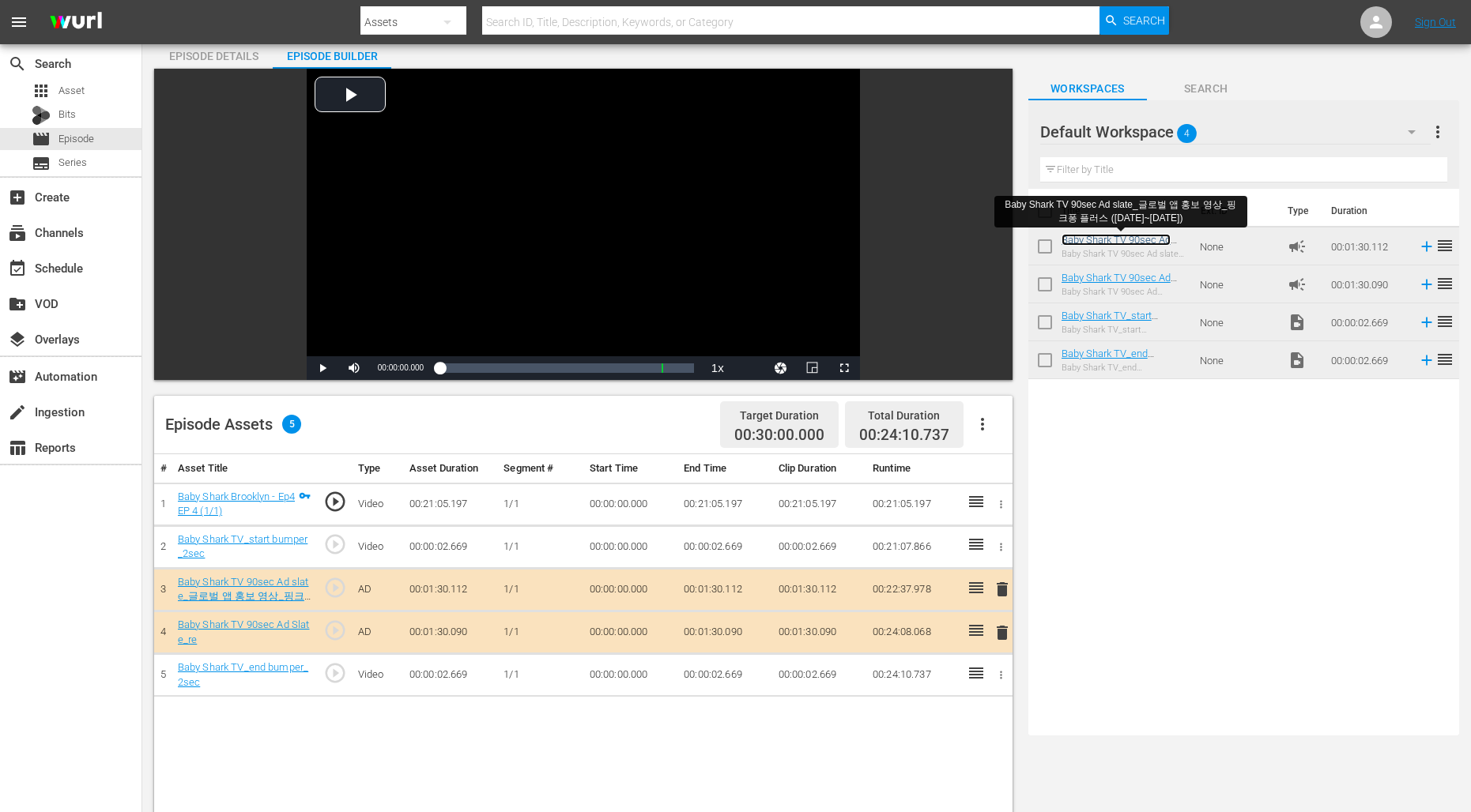
scroll to position [142, 0]
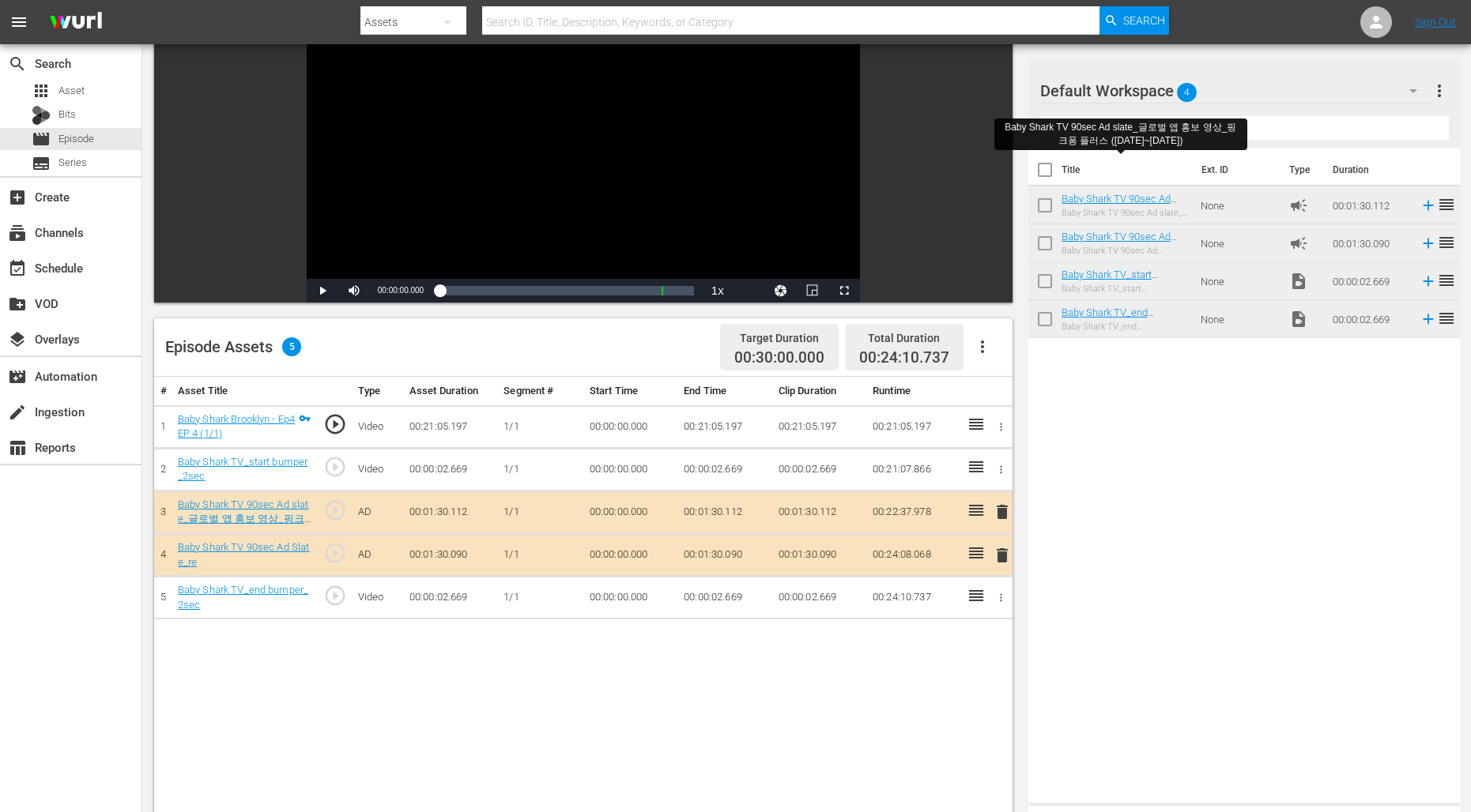
click at [1007, 558] on span "delete" at bounding box center [1002, 556] width 19 height 19
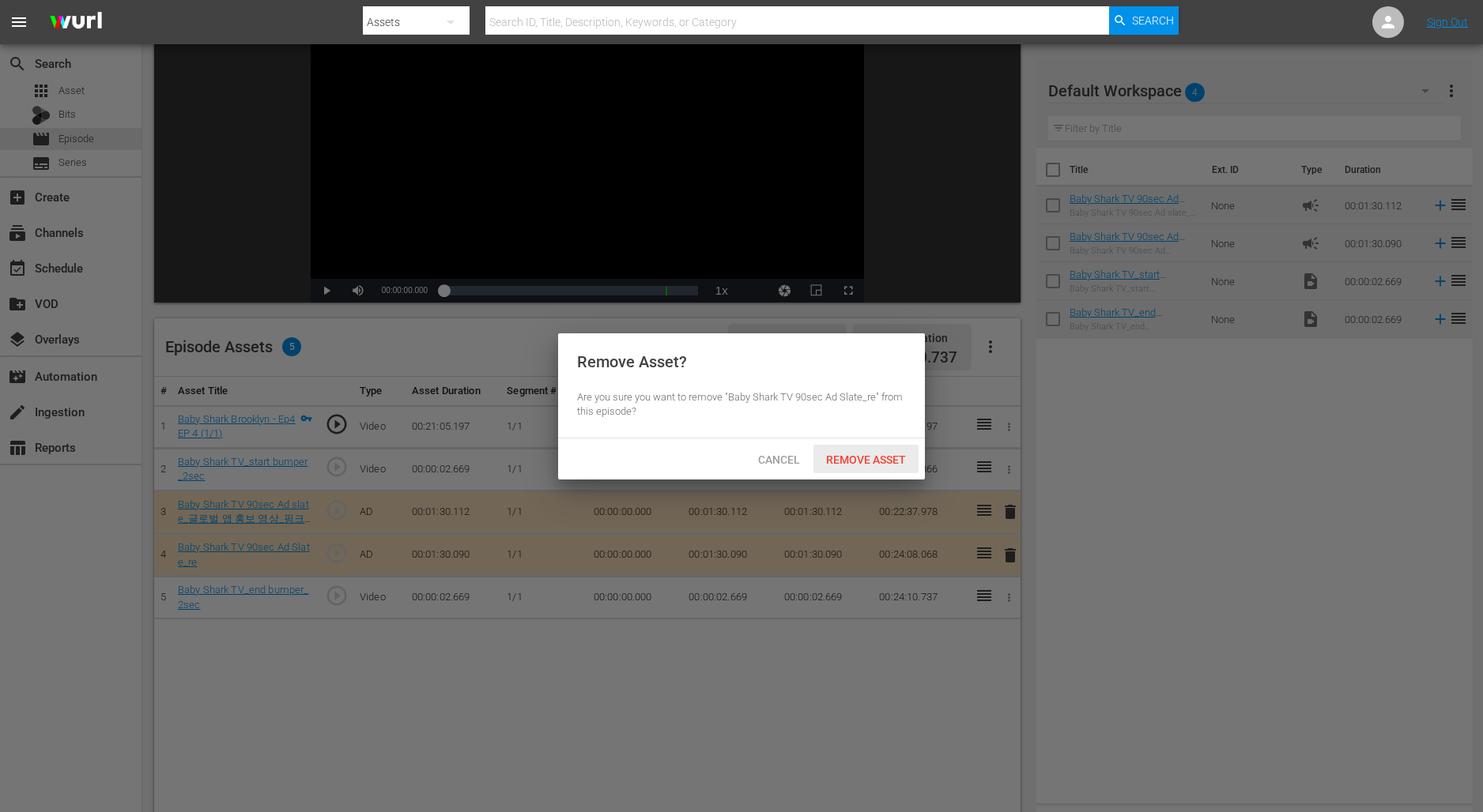
click at [875, 456] on span "Remove Asset" at bounding box center [865, 460] width 105 height 12
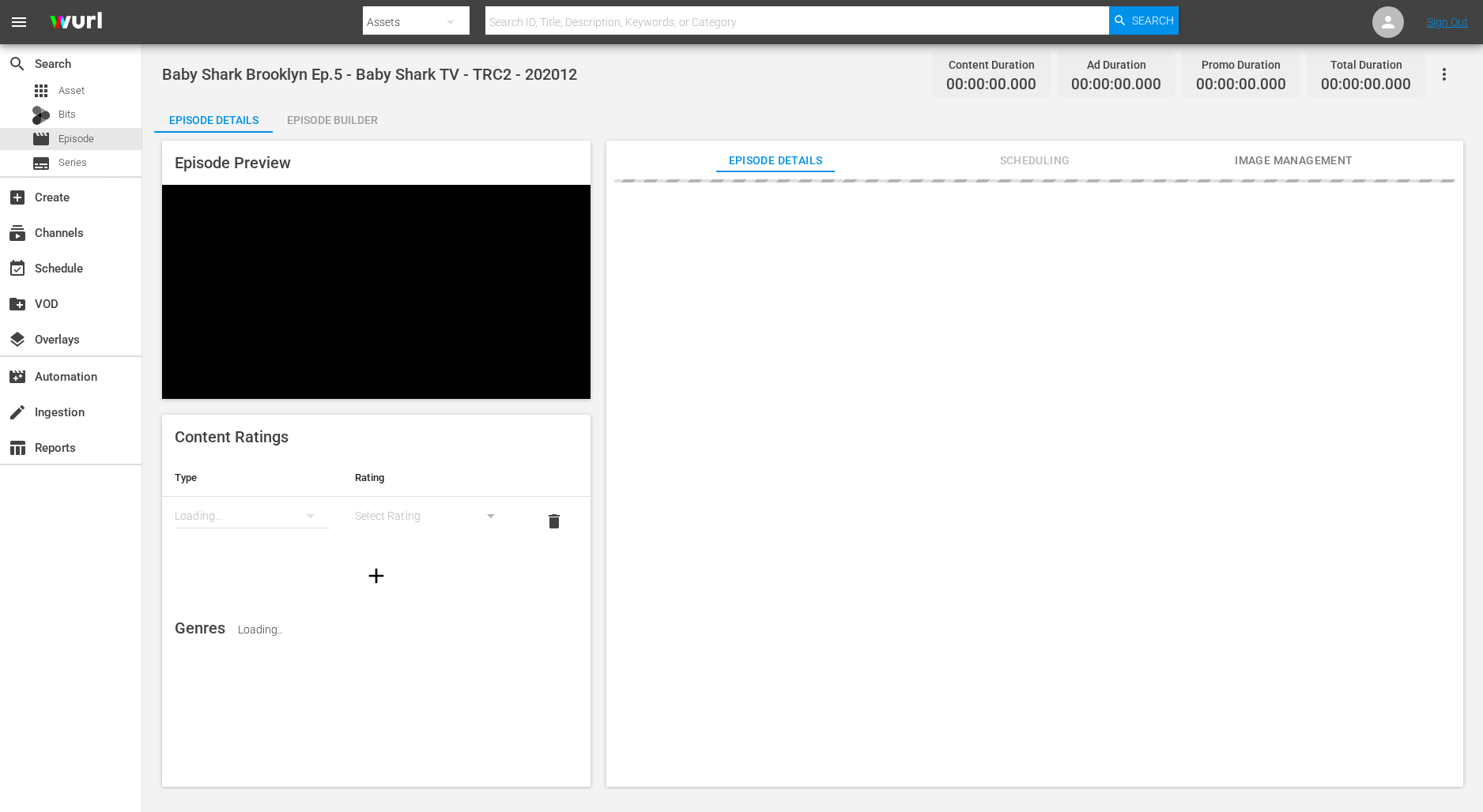
click at [350, 127] on div "Episode Builder" at bounding box center [332, 120] width 119 height 38
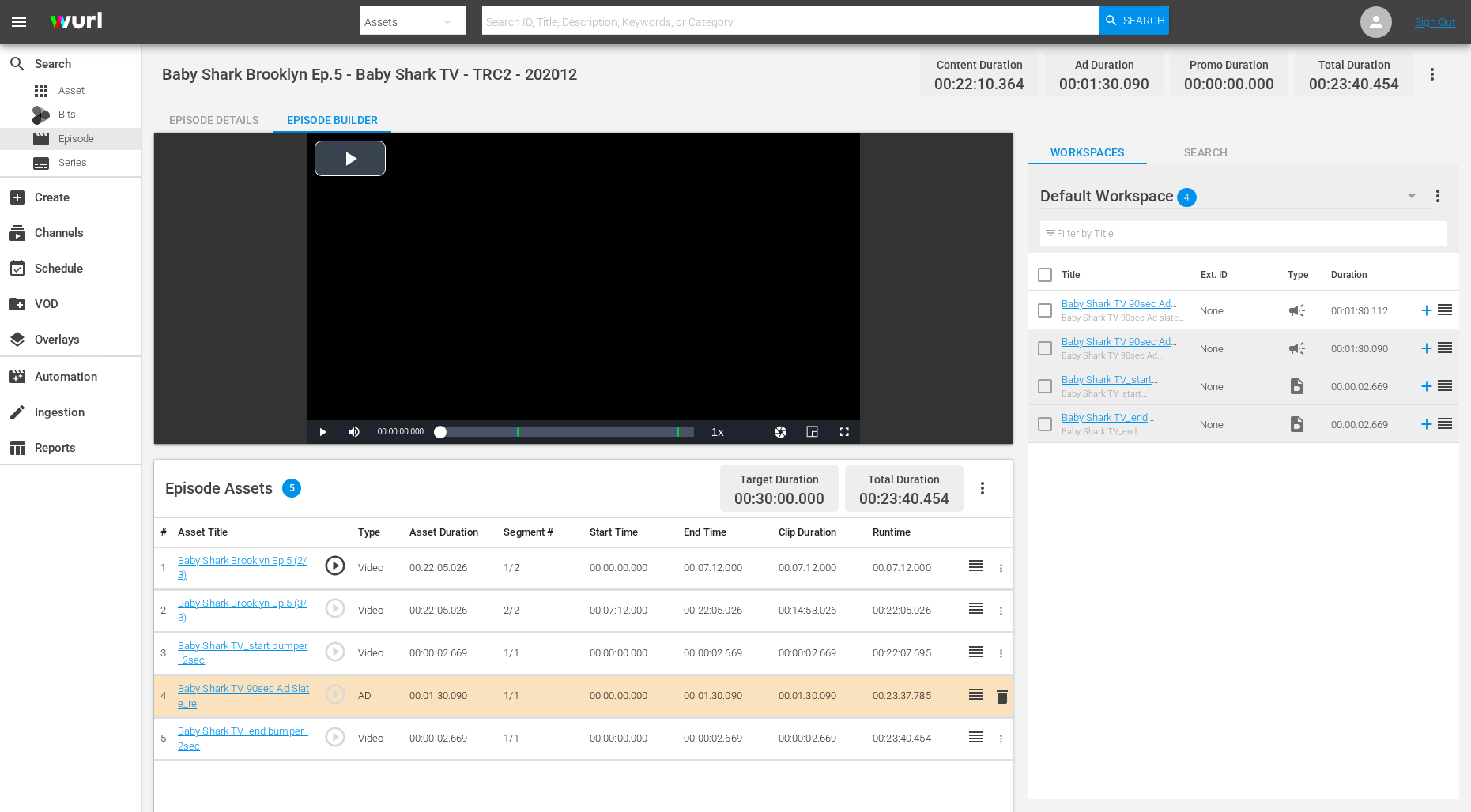
scroll to position [136, 0]
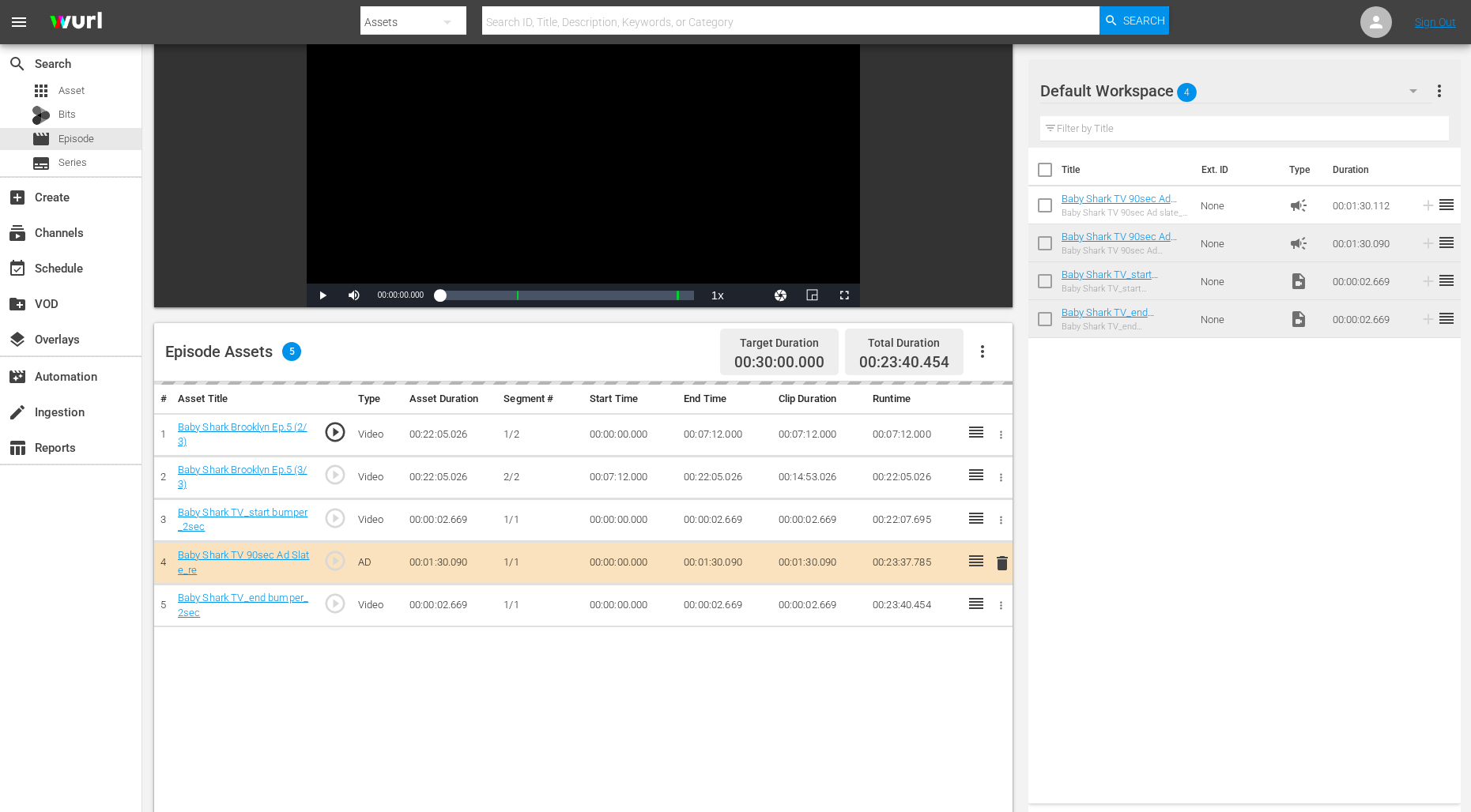
drag, startPoint x: 1141, startPoint y: 195, endPoint x: 1321, endPoint y: 4, distance: 262.5
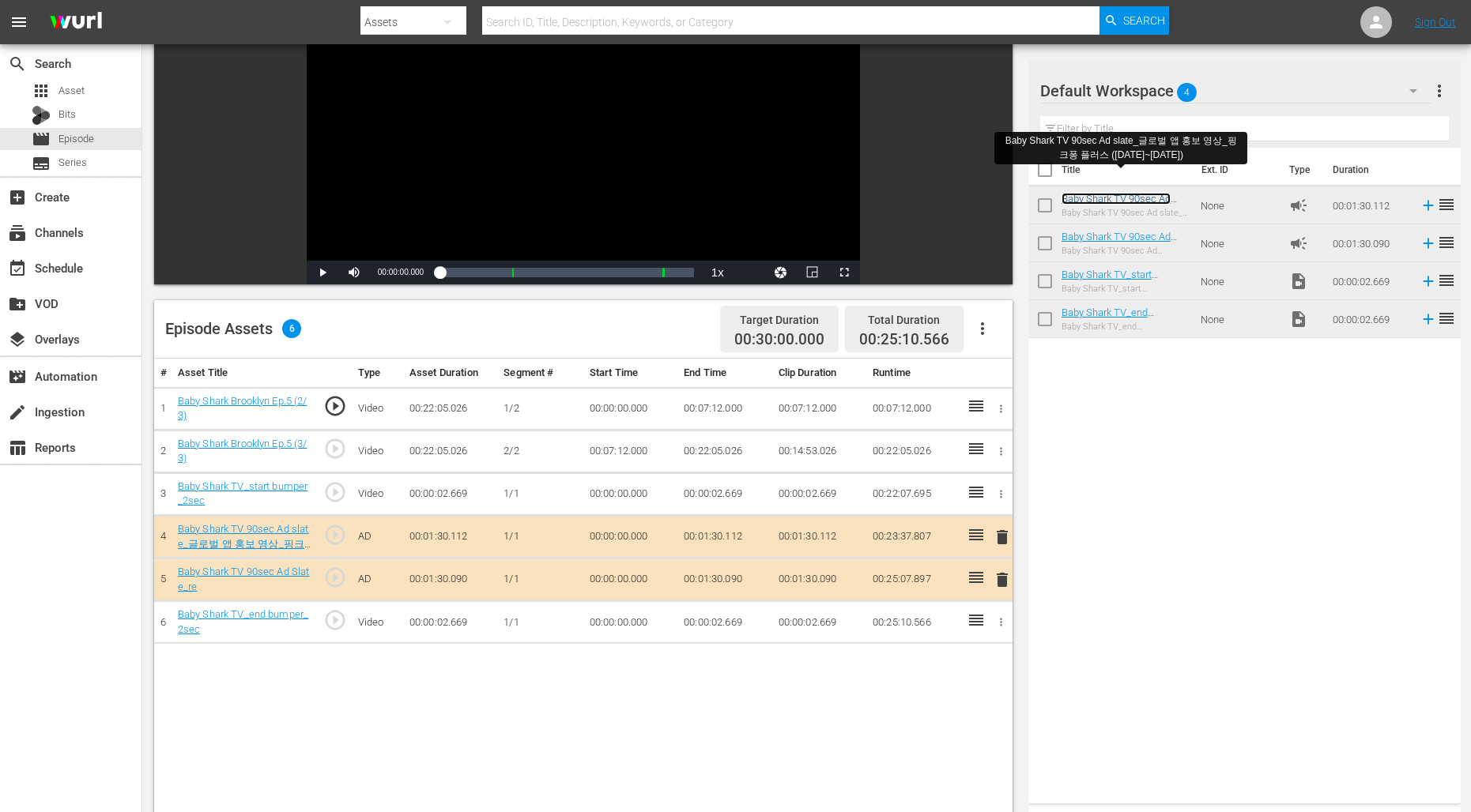
scroll to position [166, 0]
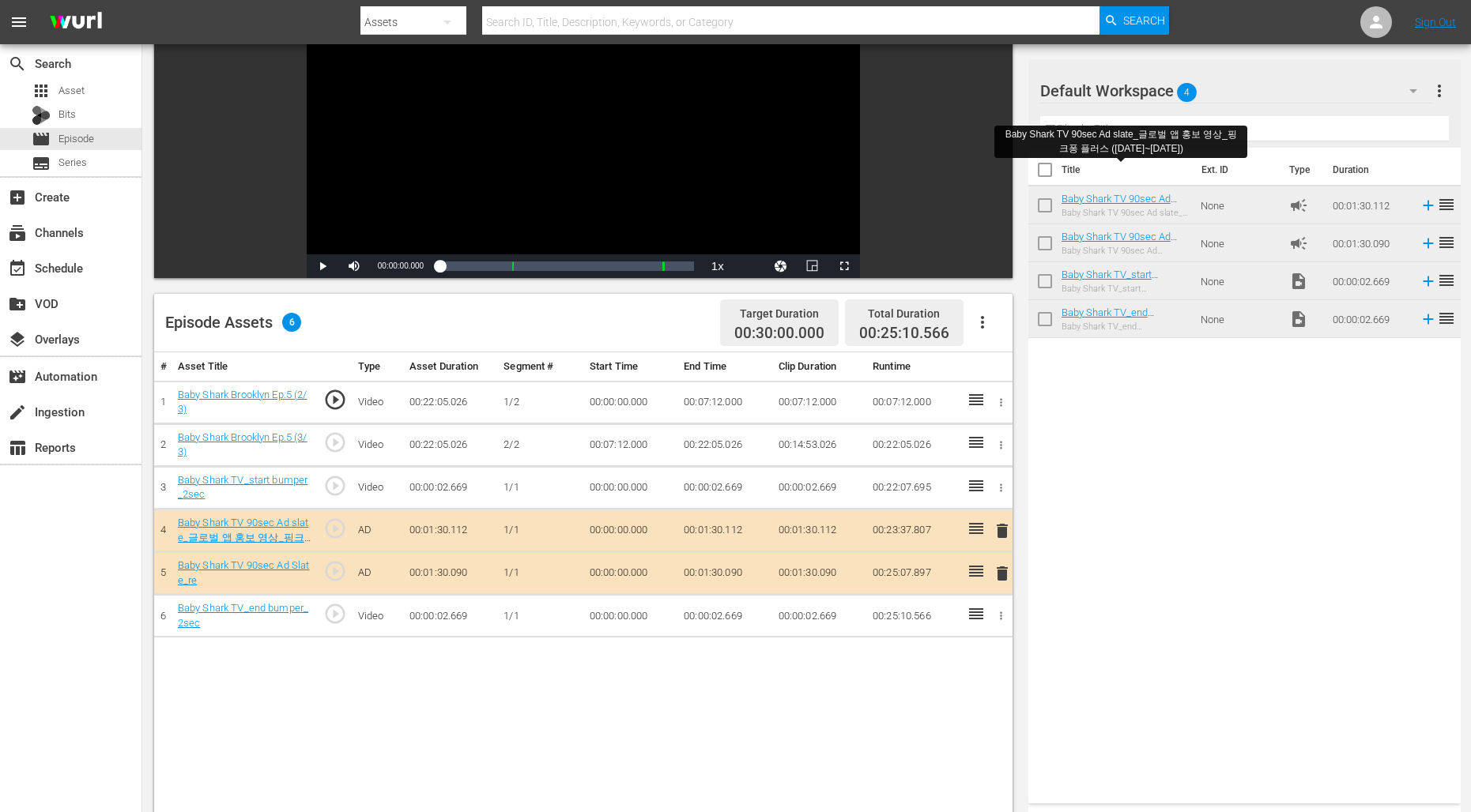
click at [999, 570] on span "delete" at bounding box center [1002, 574] width 19 height 19
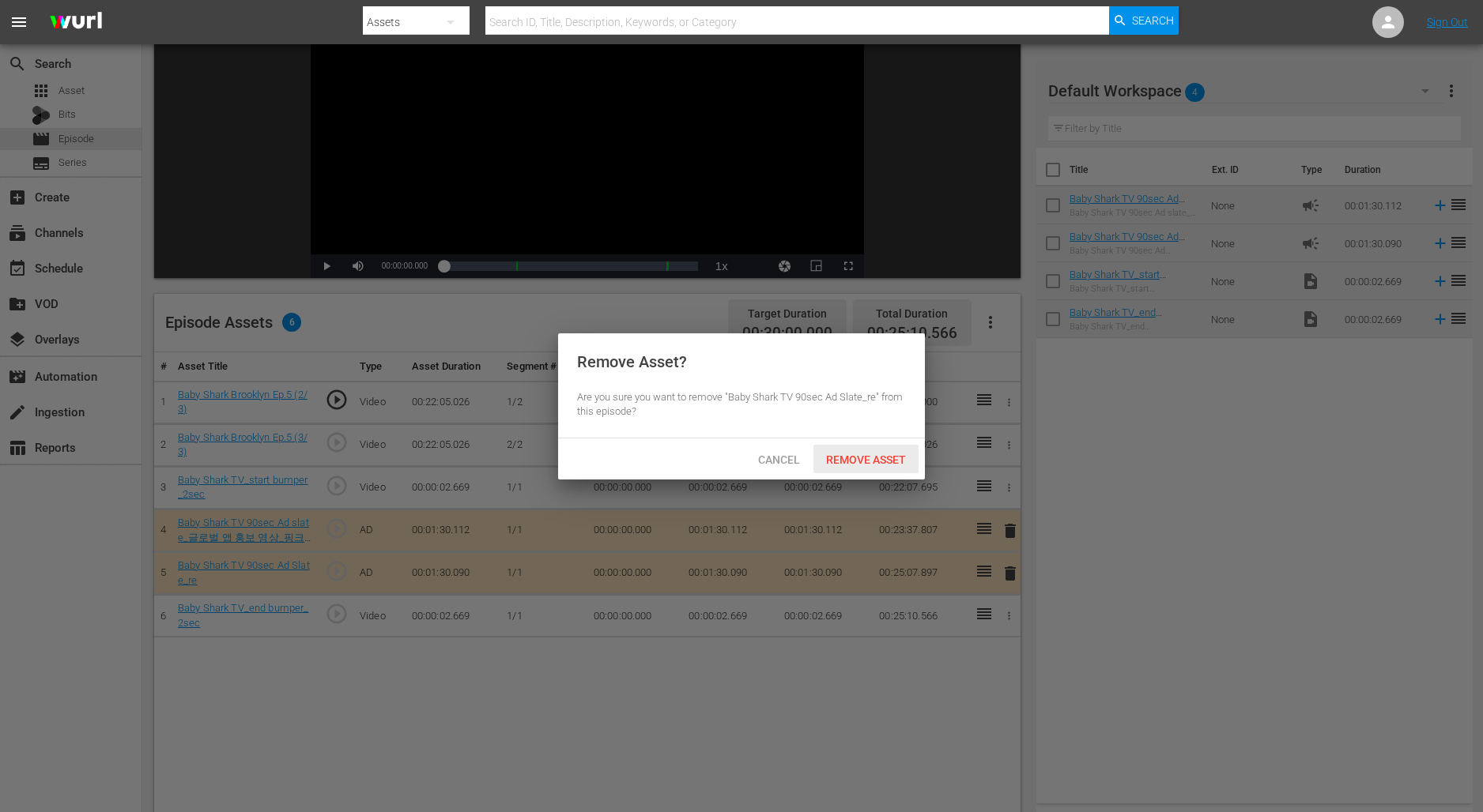
click at [865, 472] on div "Cancel Remove Asset" at bounding box center [741, 459] width 367 height 41
drag, startPoint x: 877, startPoint y: 457, endPoint x: 931, endPoint y: 406, distance: 74.3
click at [877, 457] on span "Remove Asset" at bounding box center [865, 460] width 105 height 12
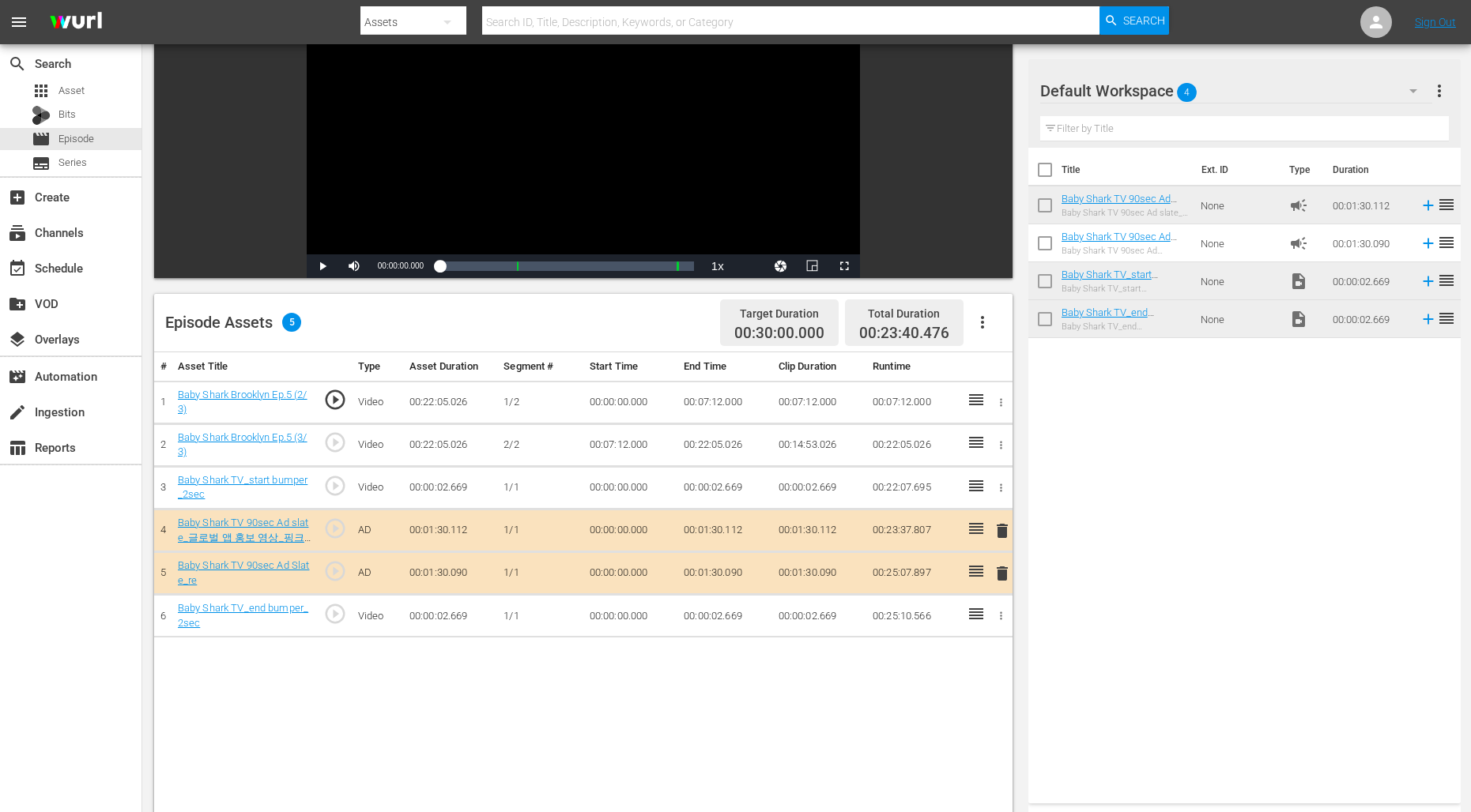
click at [996, 575] on span "delete" at bounding box center [1002, 574] width 19 height 19
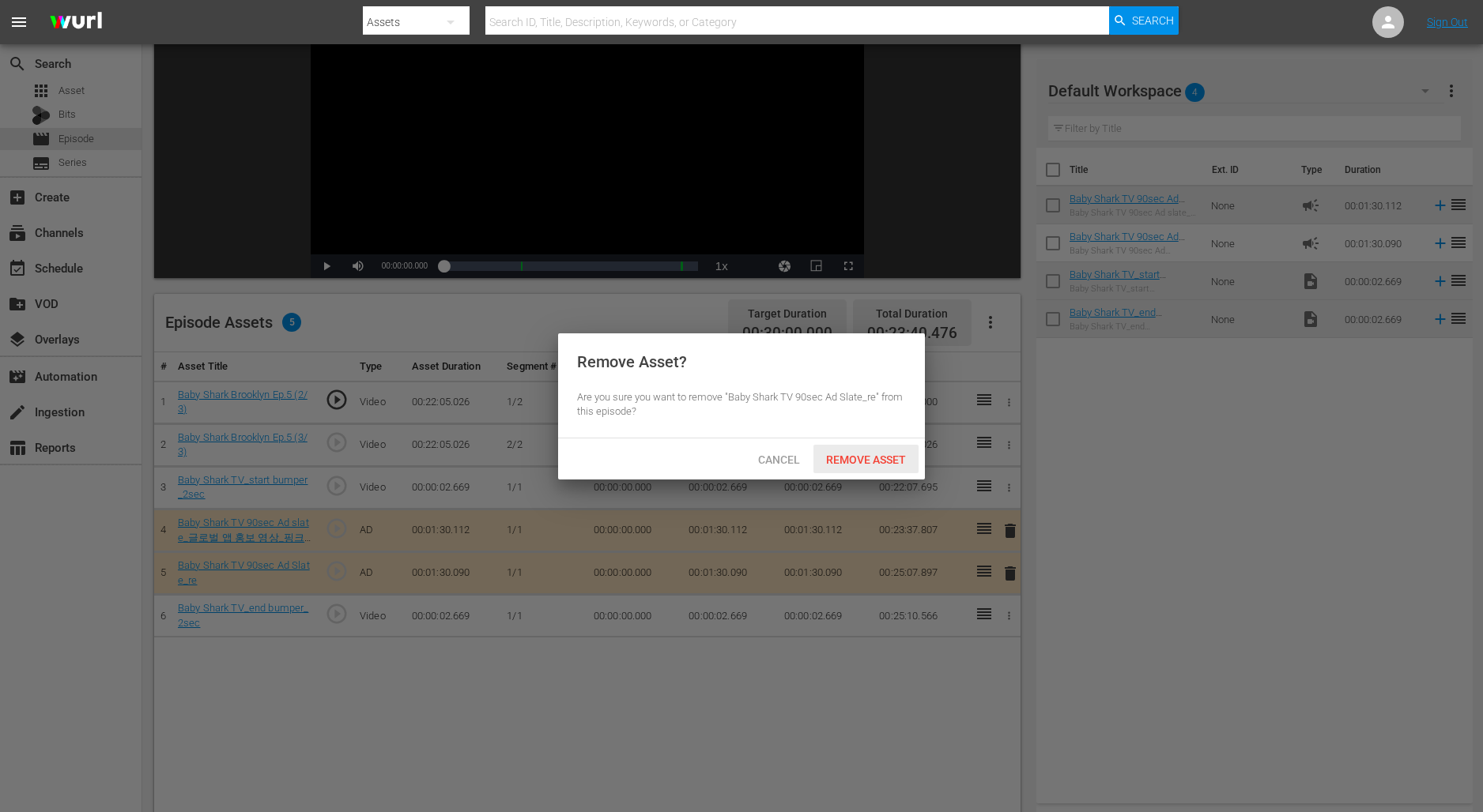
click at [895, 449] on div "Remove Asset" at bounding box center [865, 459] width 105 height 29
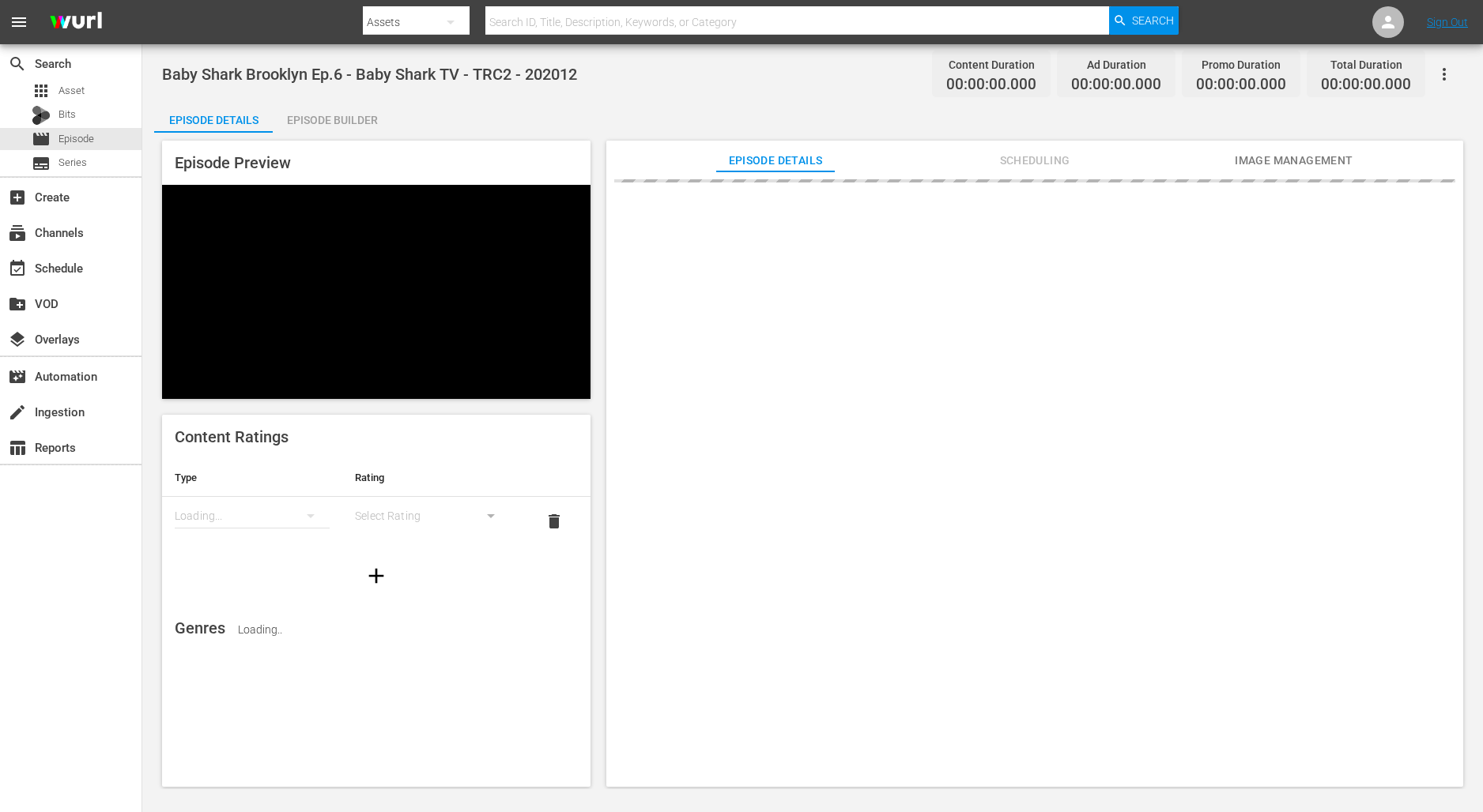
click at [338, 112] on div "Episode Builder" at bounding box center [332, 120] width 119 height 38
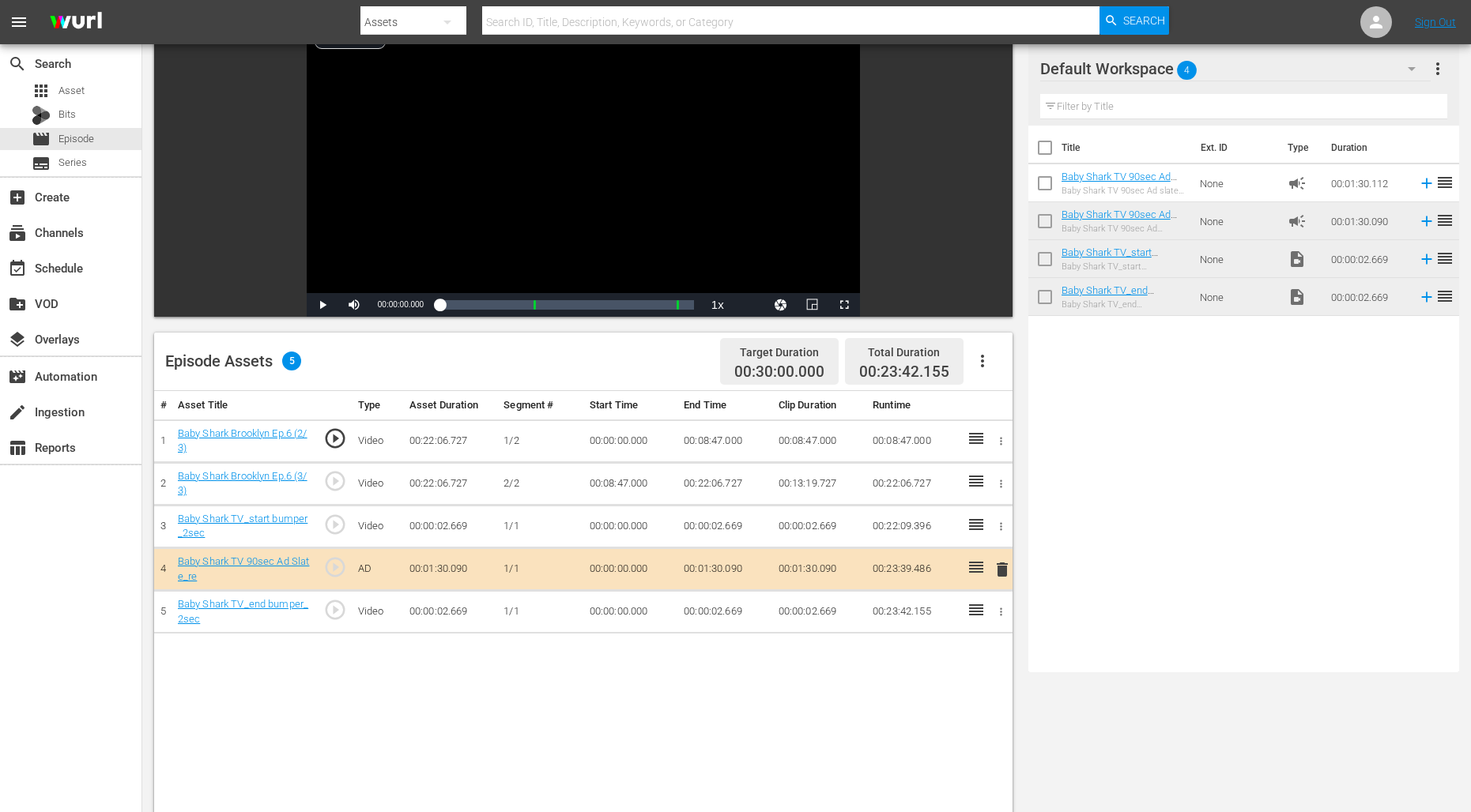
scroll to position [128, 0]
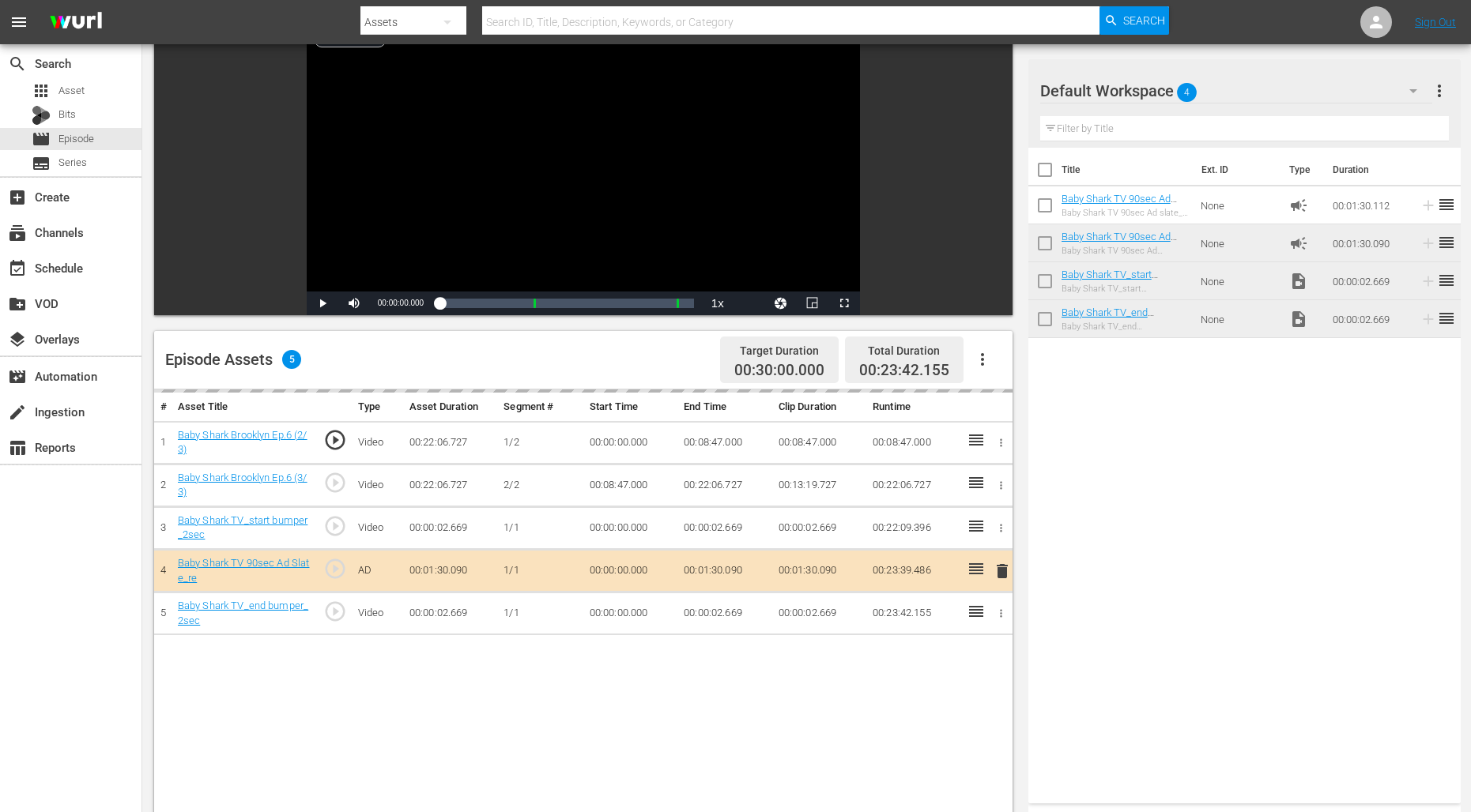
drag, startPoint x: 1096, startPoint y: 200, endPoint x: 389, endPoint y: 4, distance: 733.7
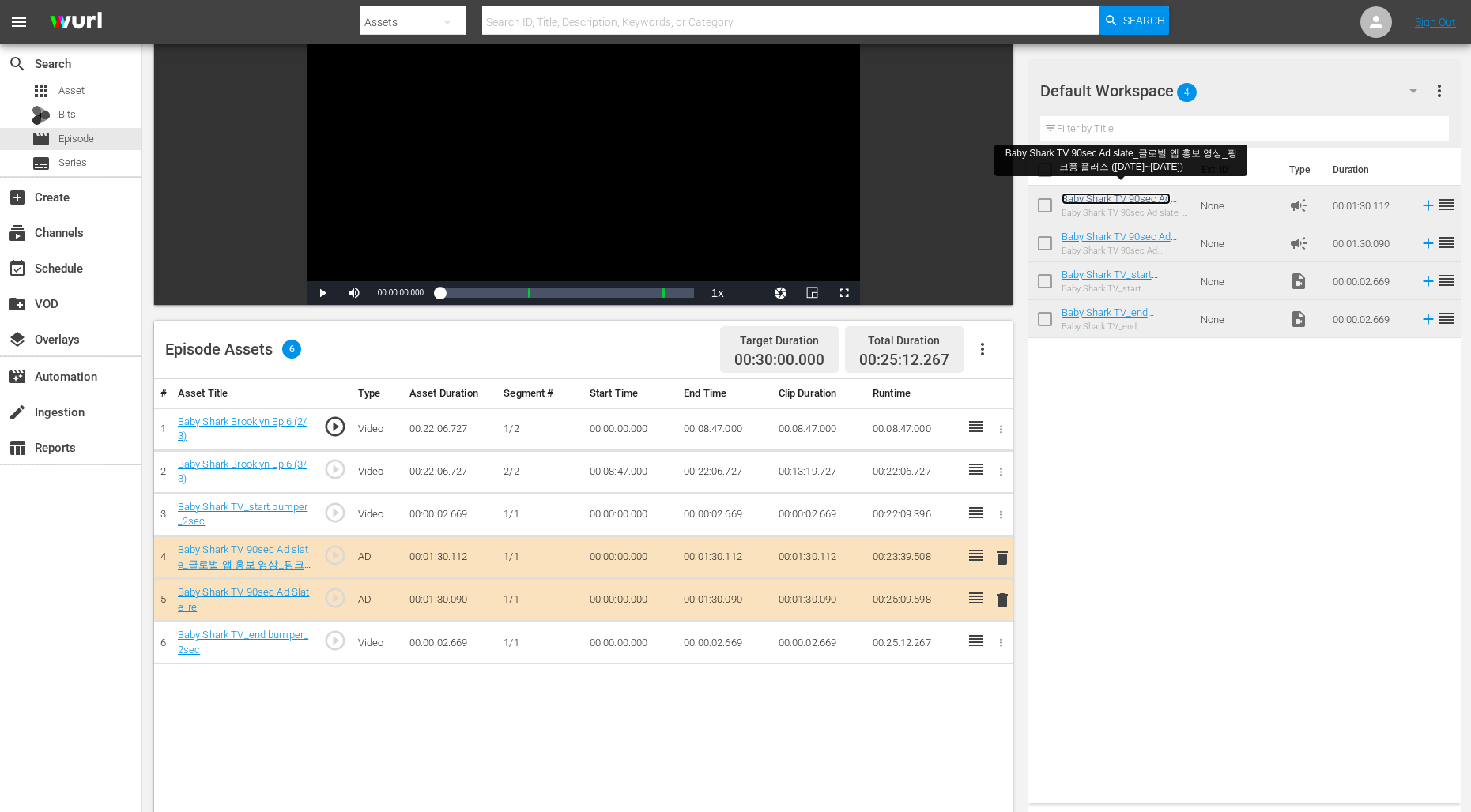
scroll to position [155, 0]
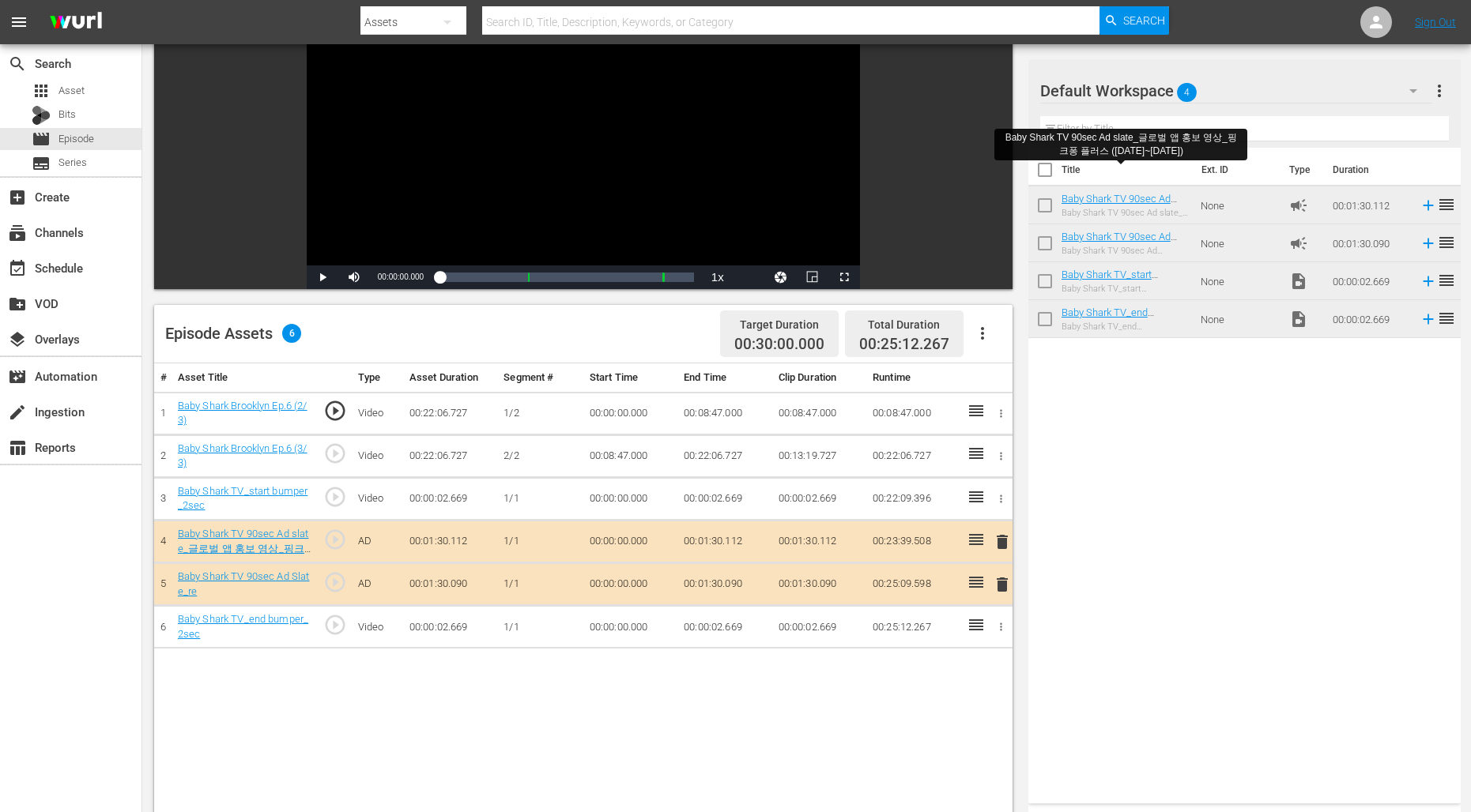
click at [999, 585] on span "delete" at bounding box center [1002, 585] width 19 height 19
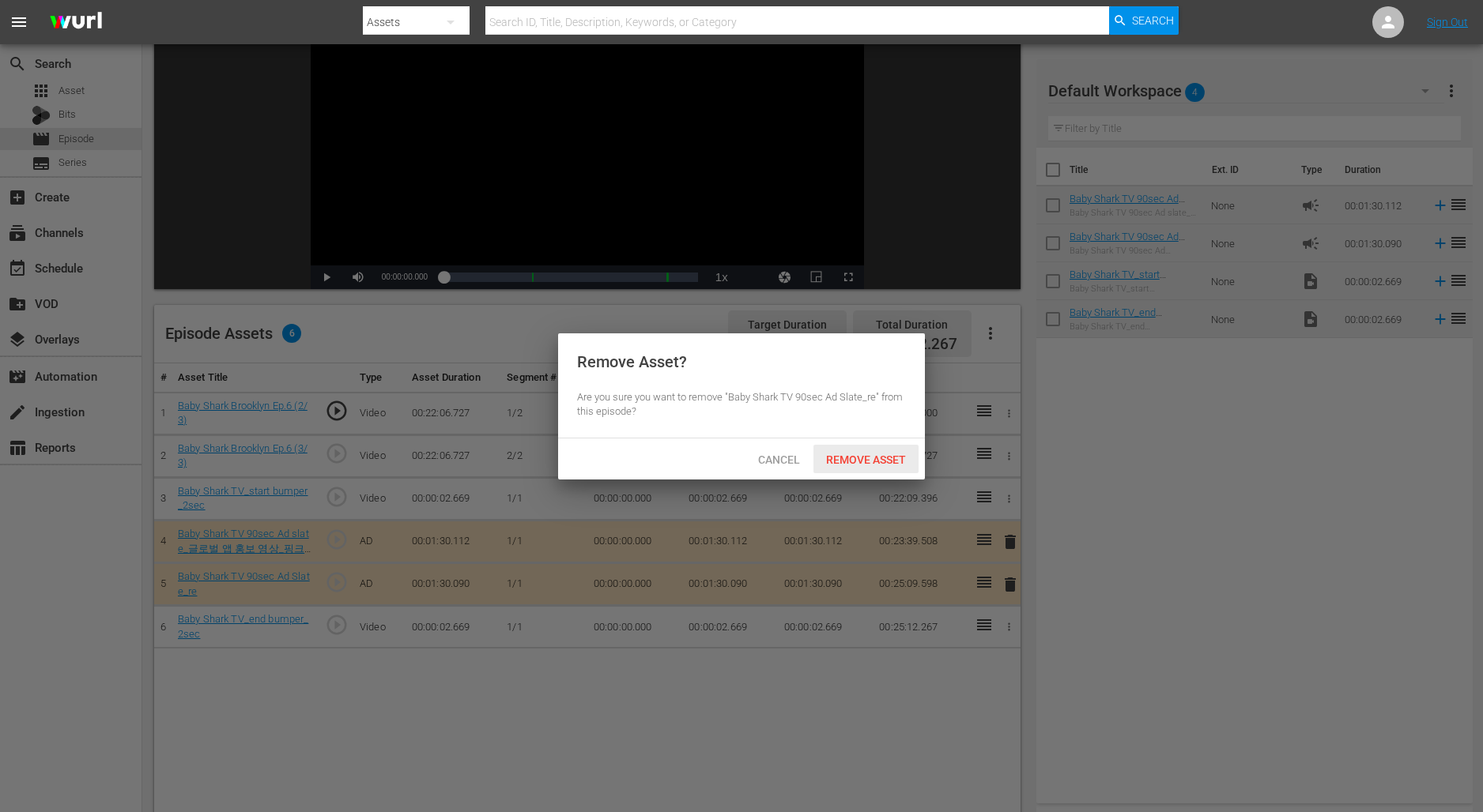
click at [862, 463] on span "Remove Asset" at bounding box center [865, 460] width 105 height 12
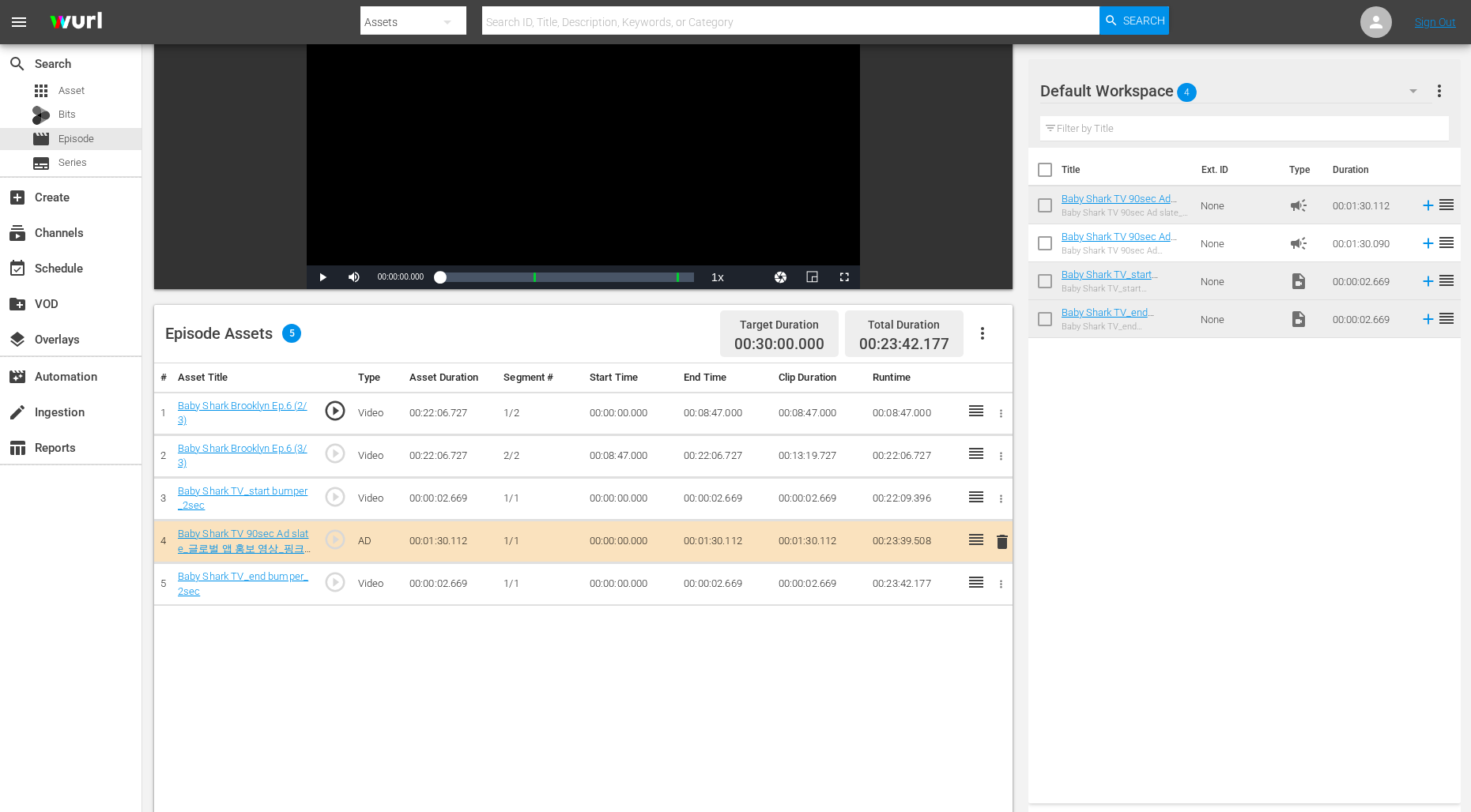
click at [1138, 539] on div "Title Ext. ID Type Duration Baby Shark TV 90sec Ad slate_글로벌 앱 홍보 영상_핑크퐁 플러스 (2…" at bounding box center [1244, 472] width 432 height 649
